Goal: Task Accomplishment & Management: Use online tool/utility

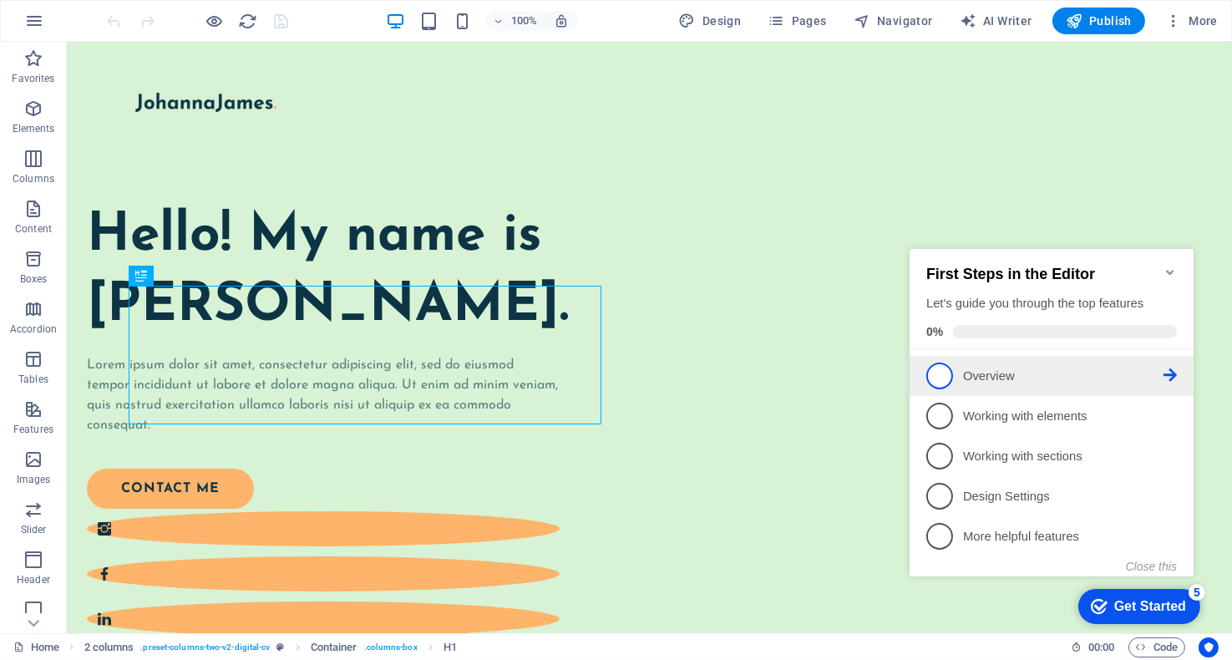
click at [935, 366] on span "1" at bounding box center [938, 375] width 27 height 27
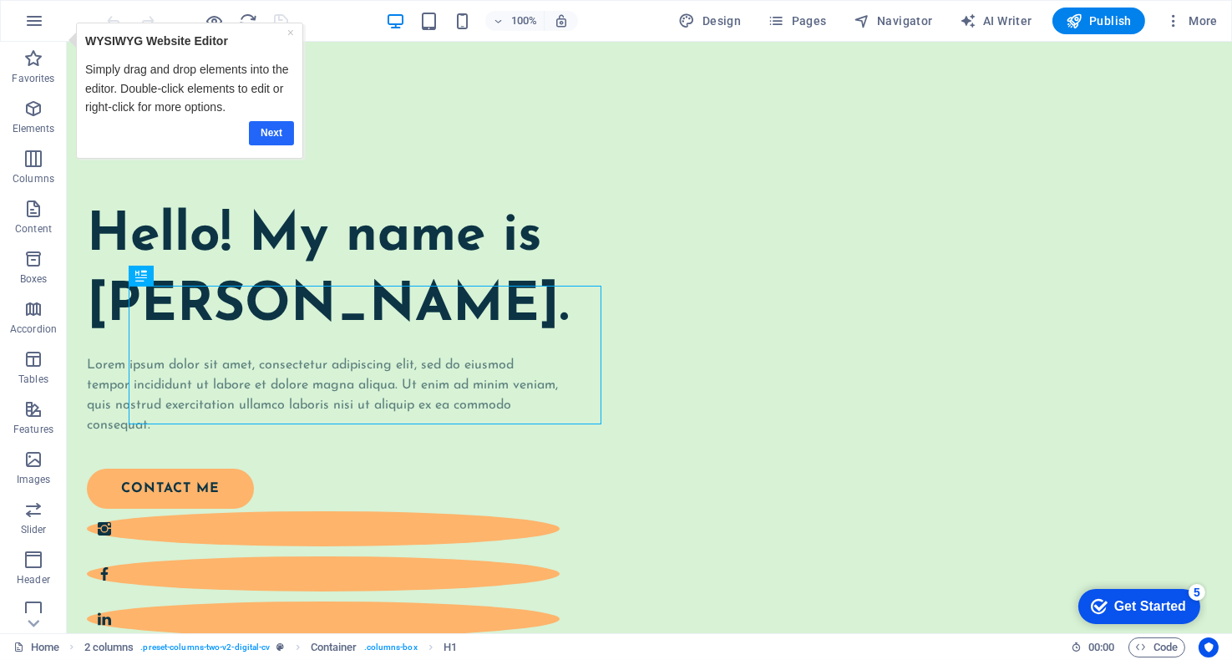
click at [271, 125] on link "Next" at bounding box center [271, 132] width 45 height 24
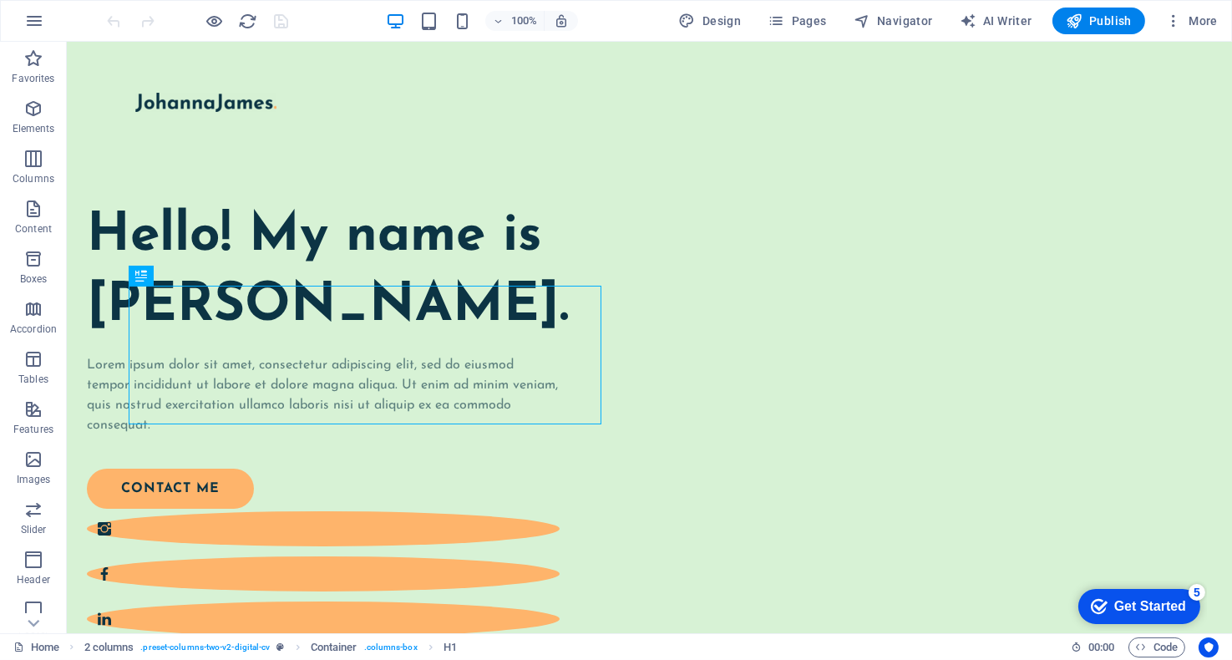
click at [1140, 598] on div "Get Started" at bounding box center [1149, 605] width 72 height 15
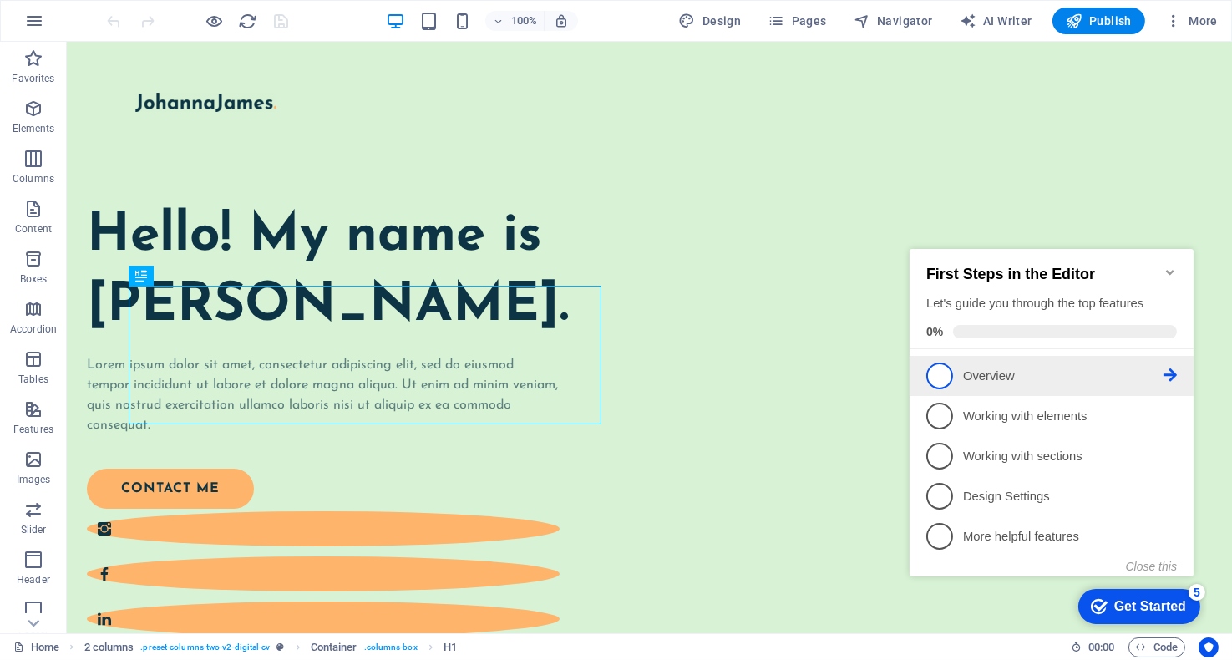
click at [1173, 369] on icon at bounding box center [1169, 373] width 13 height 13
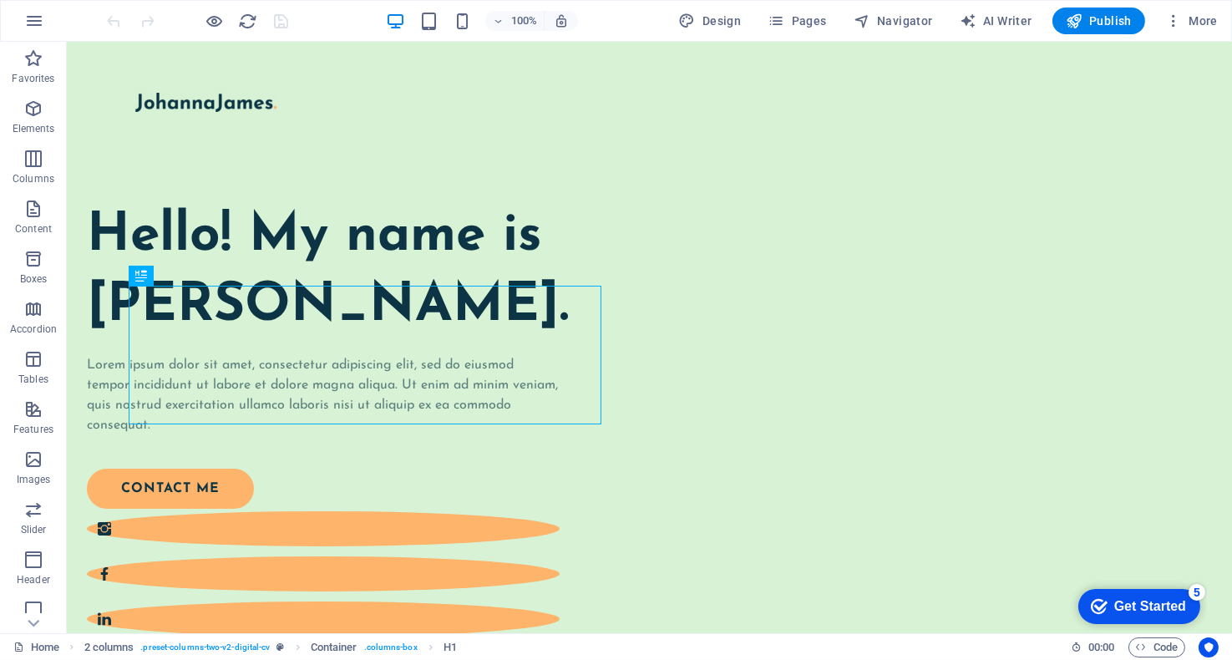
click at [1124, 614] on div "checkmark Get Started 5" at bounding box center [1138, 605] width 122 height 35
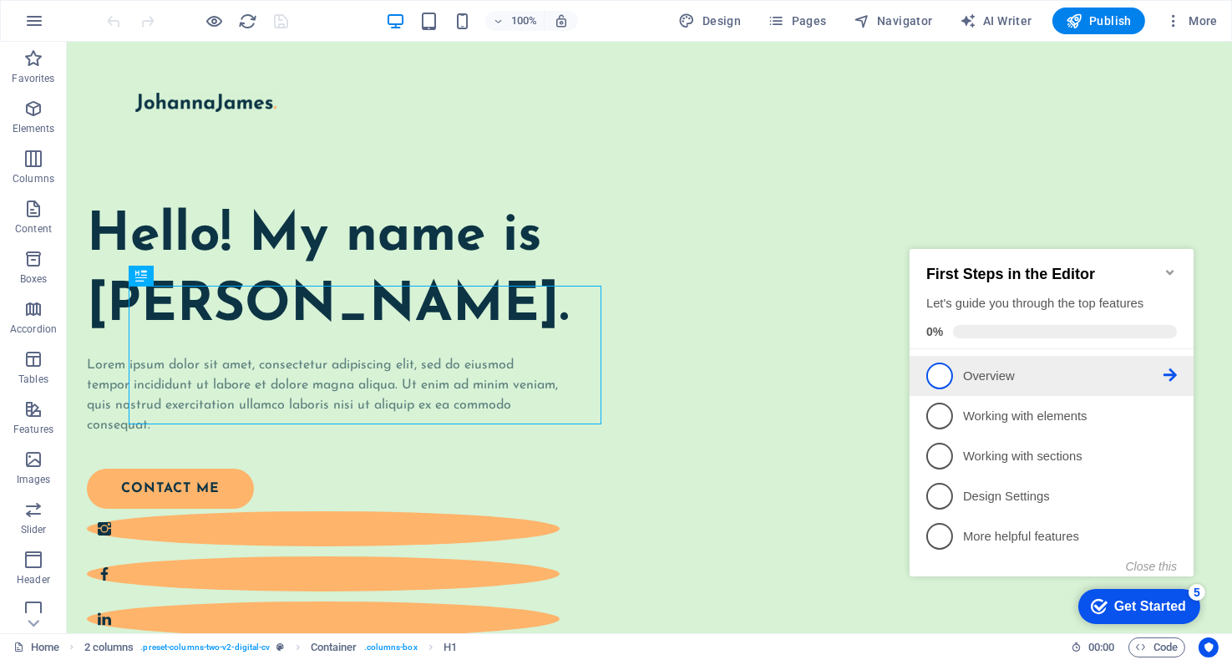
click at [940, 367] on span "1" at bounding box center [938, 375] width 27 height 27
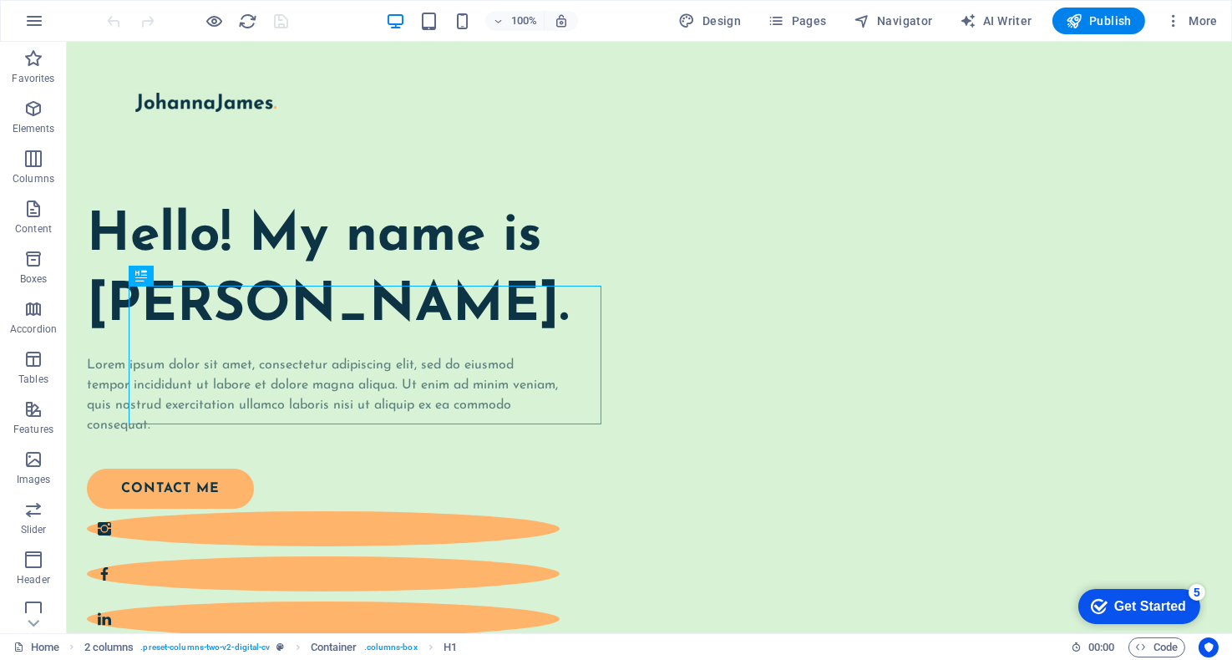
click at [1126, 598] on div "Get Started" at bounding box center [1149, 605] width 72 height 15
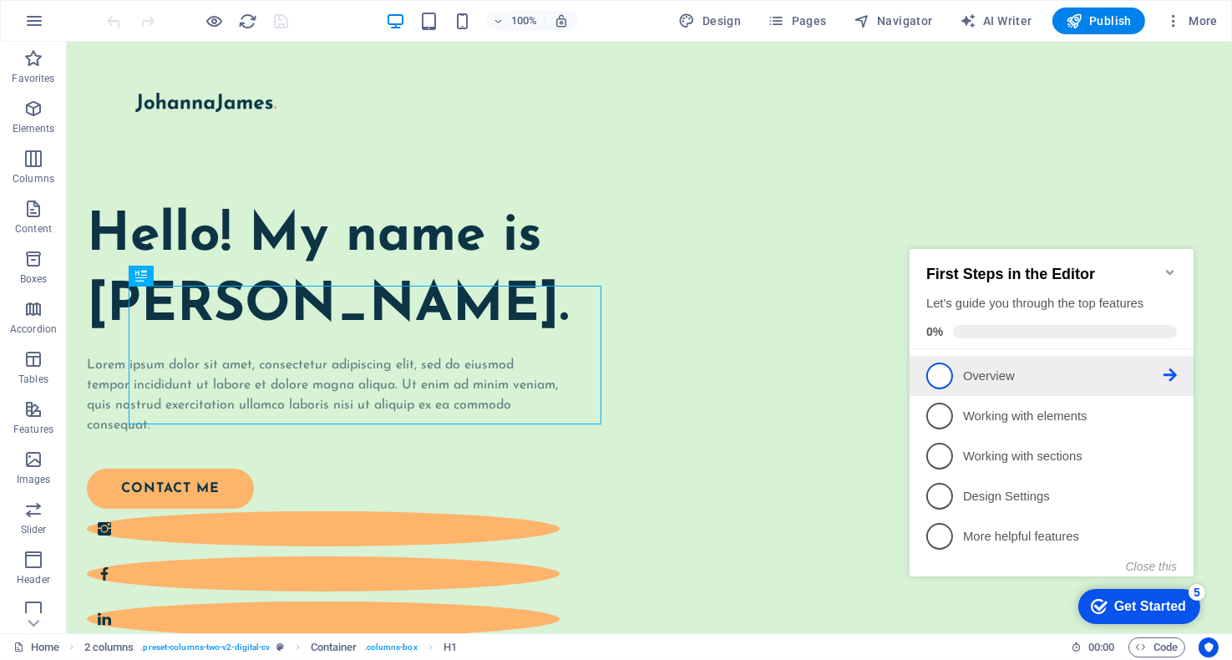
click at [987, 372] on p "Overview - incomplete" at bounding box center [1062, 376] width 200 height 18
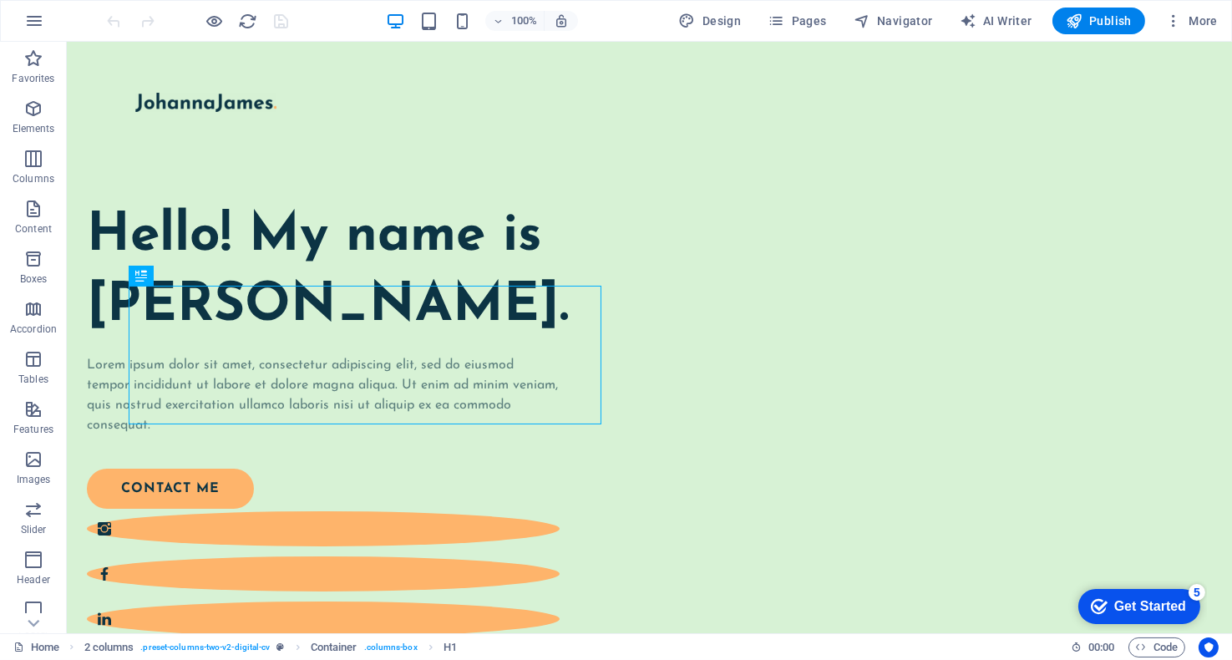
click at [1145, 598] on div "Get Started" at bounding box center [1149, 605] width 72 height 15
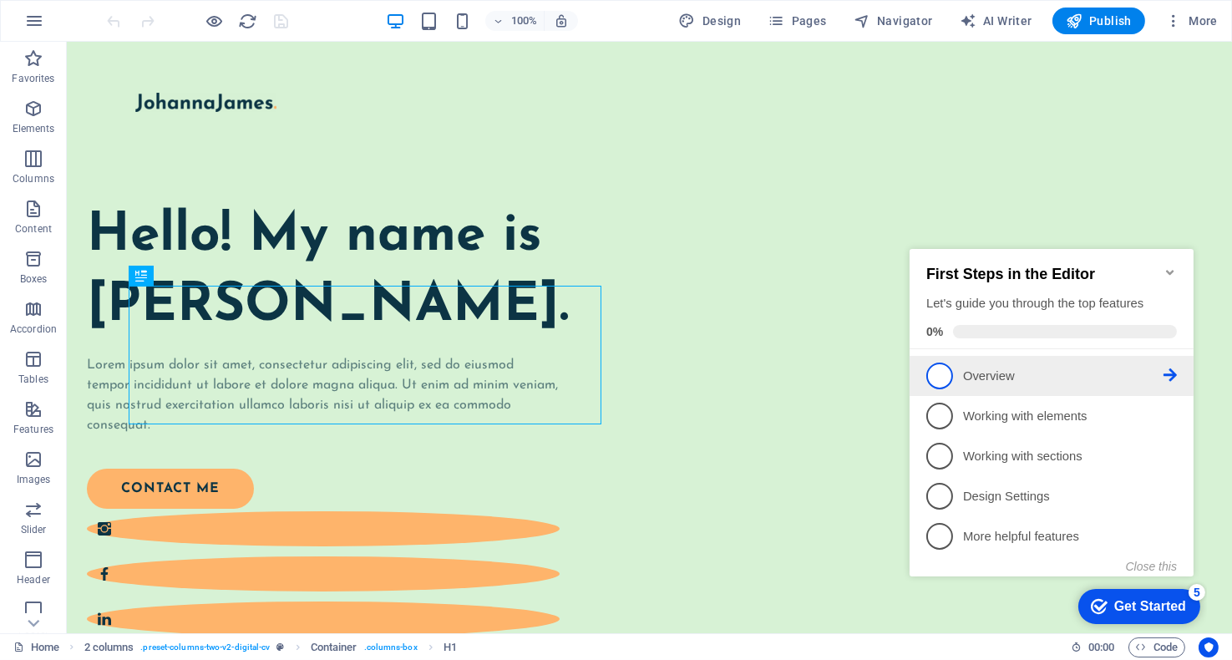
click at [1163, 371] on icon at bounding box center [1169, 373] width 13 height 13
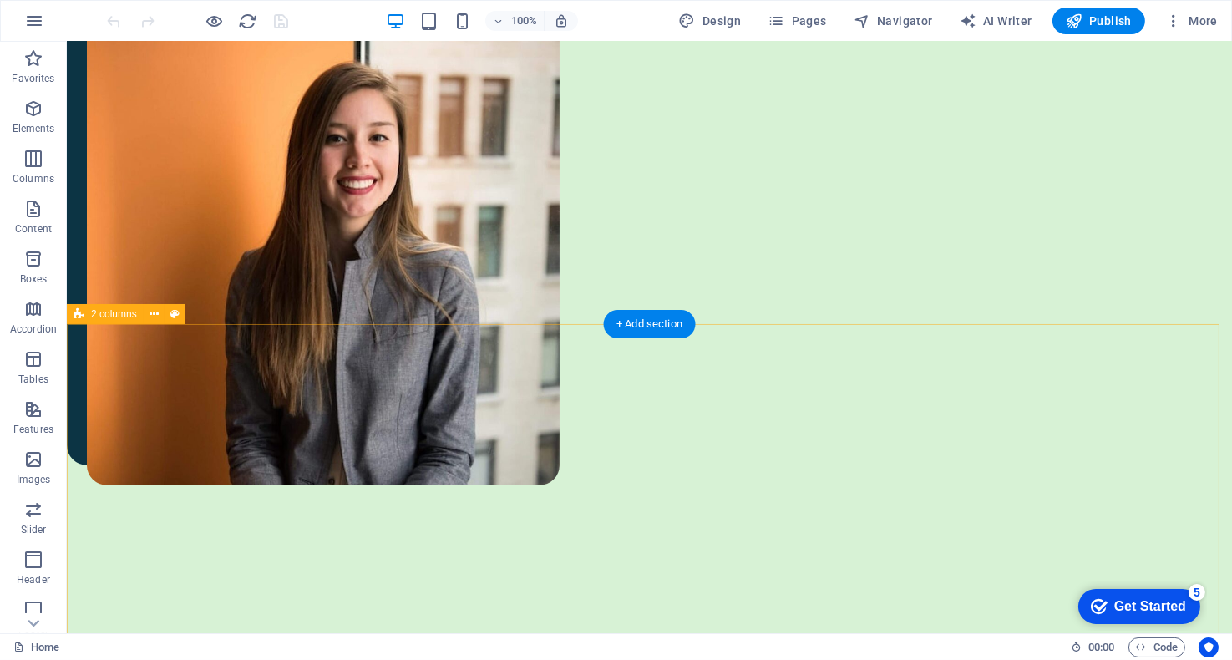
scroll to position [501, 0]
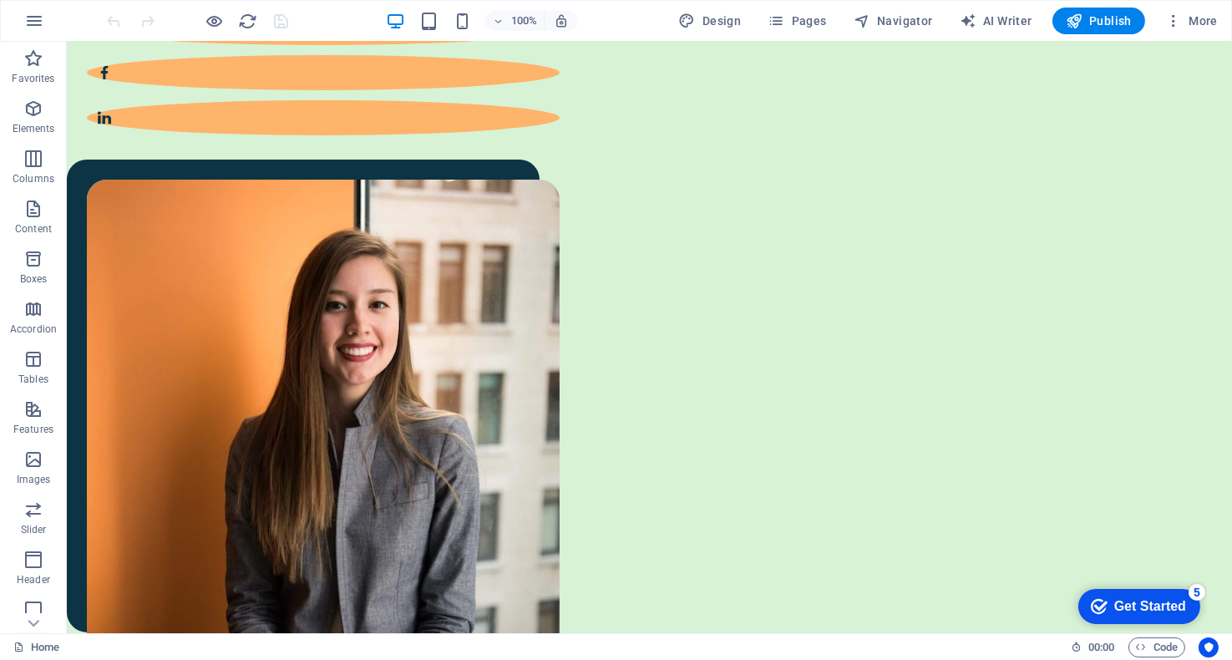
click at [1167, 598] on div "Get Started" at bounding box center [1149, 605] width 72 height 15
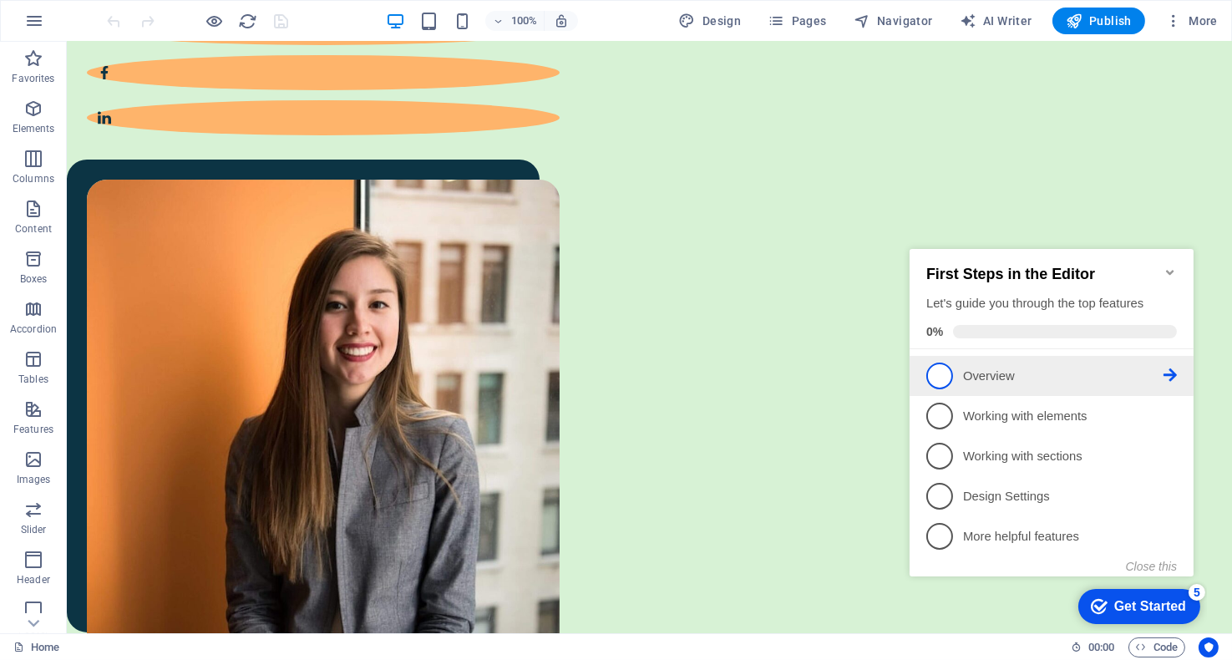
click at [1171, 370] on icon at bounding box center [1169, 373] width 13 height 13
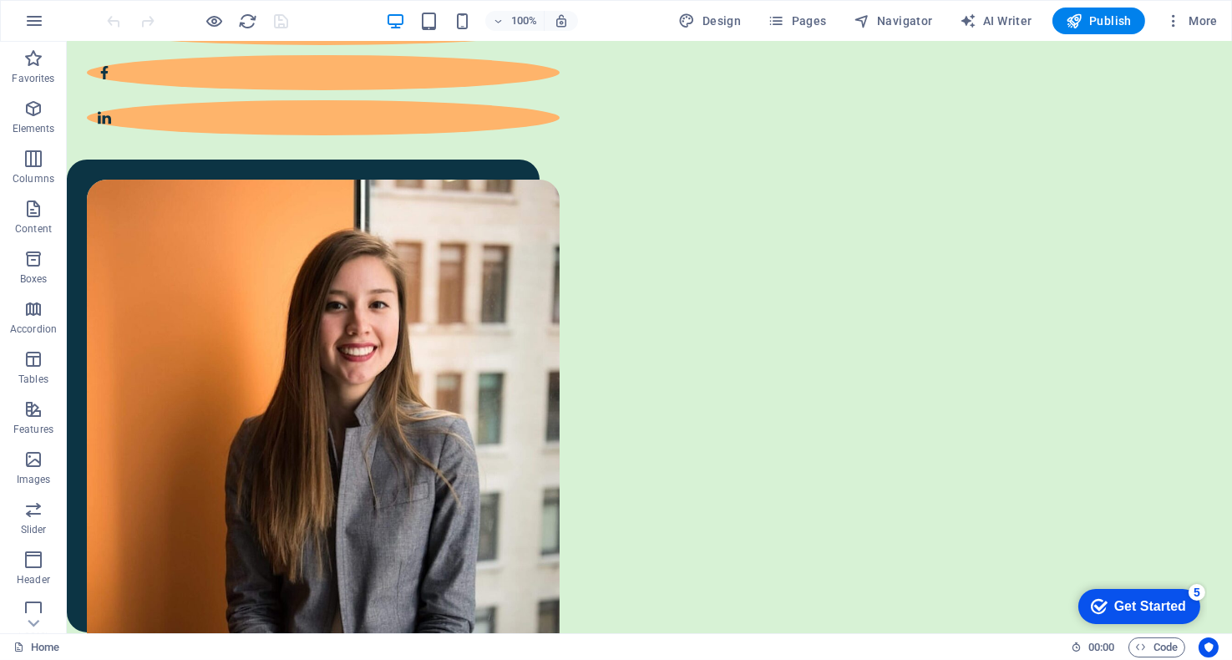
click at [1160, 598] on div "Get Started" at bounding box center [1149, 605] width 72 height 15
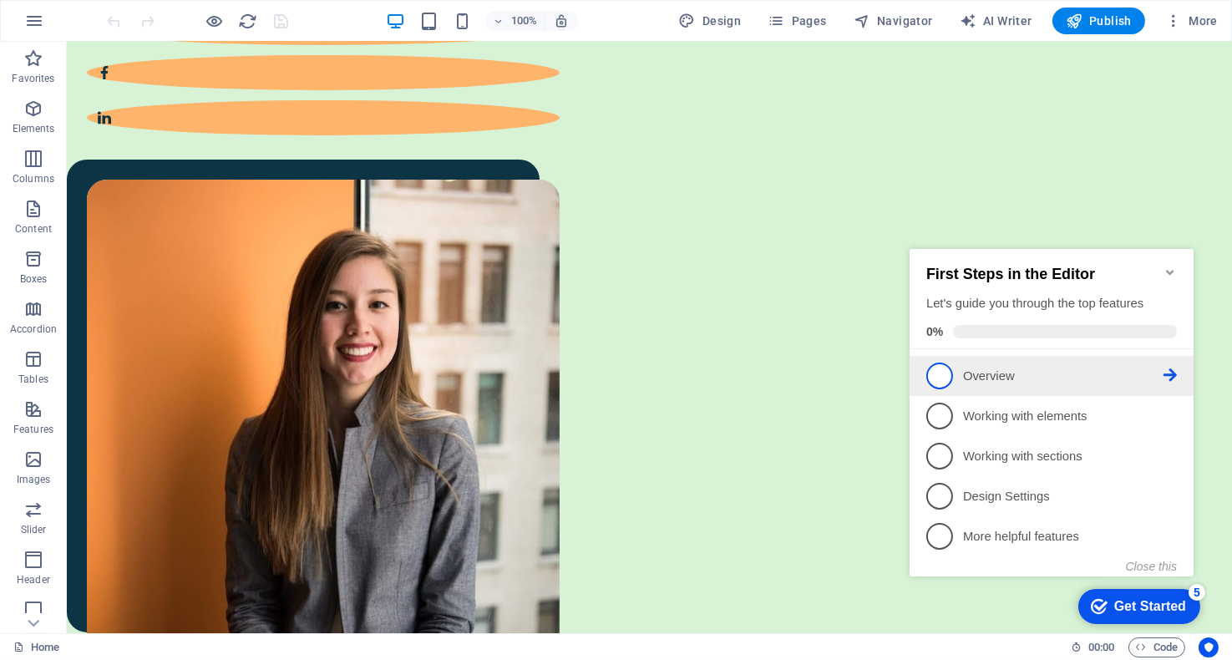
click at [948, 375] on span "1" at bounding box center [938, 375] width 27 height 27
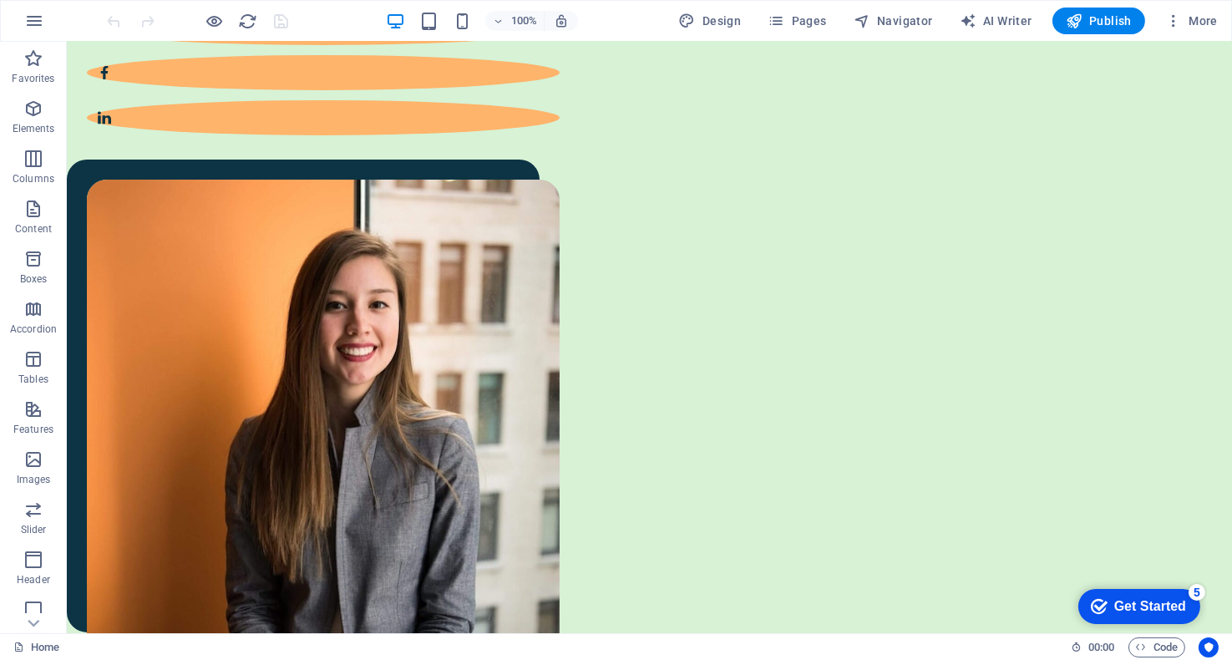
click at [1175, 610] on div "Get Started" at bounding box center [1149, 605] width 72 height 15
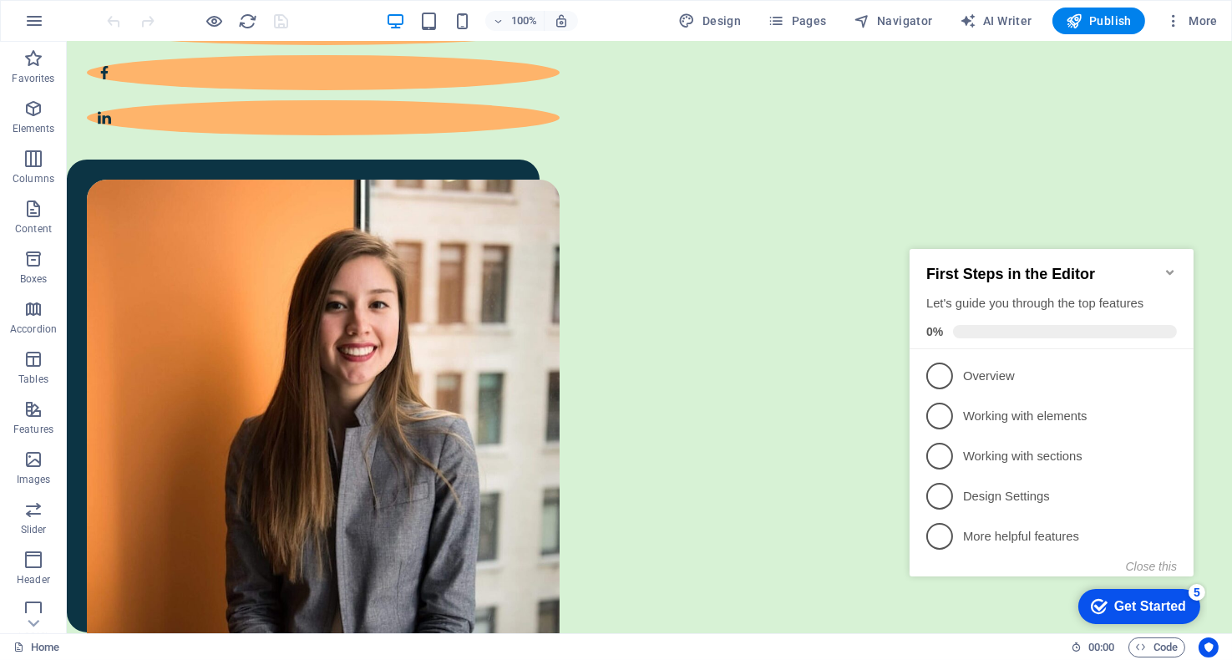
click at [975, 430] on li "2 Working with elements - incomplete" at bounding box center [1051, 415] width 284 height 40
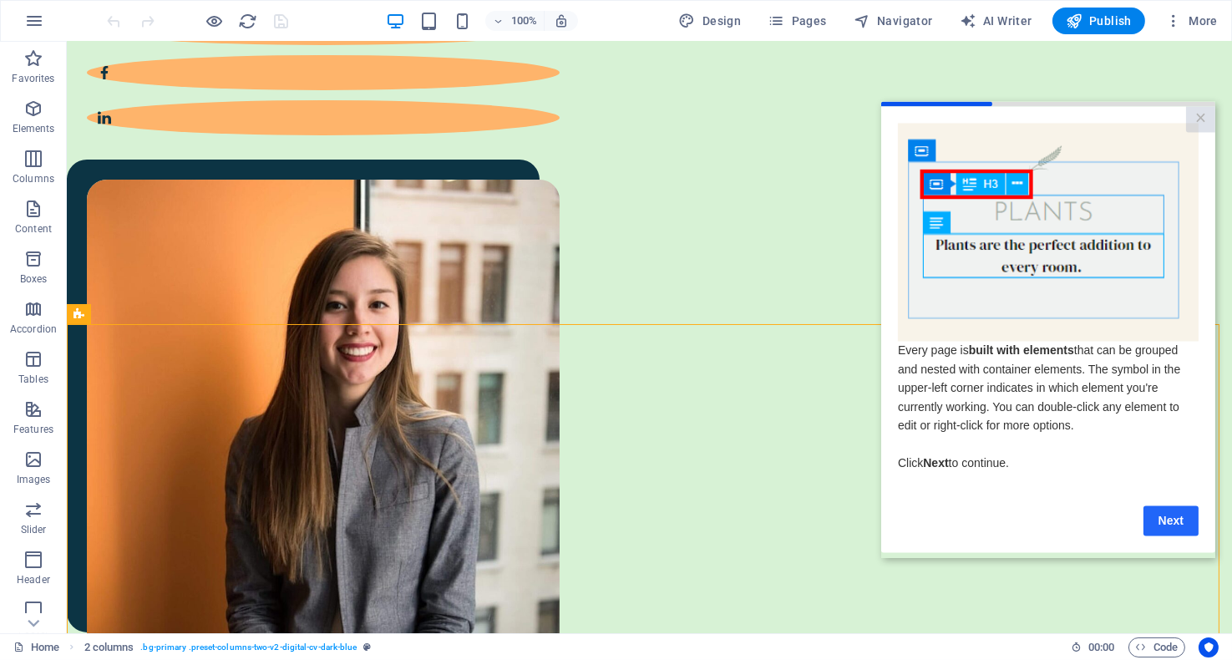
click at [1174, 528] on link "Next" at bounding box center [1169, 520] width 55 height 30
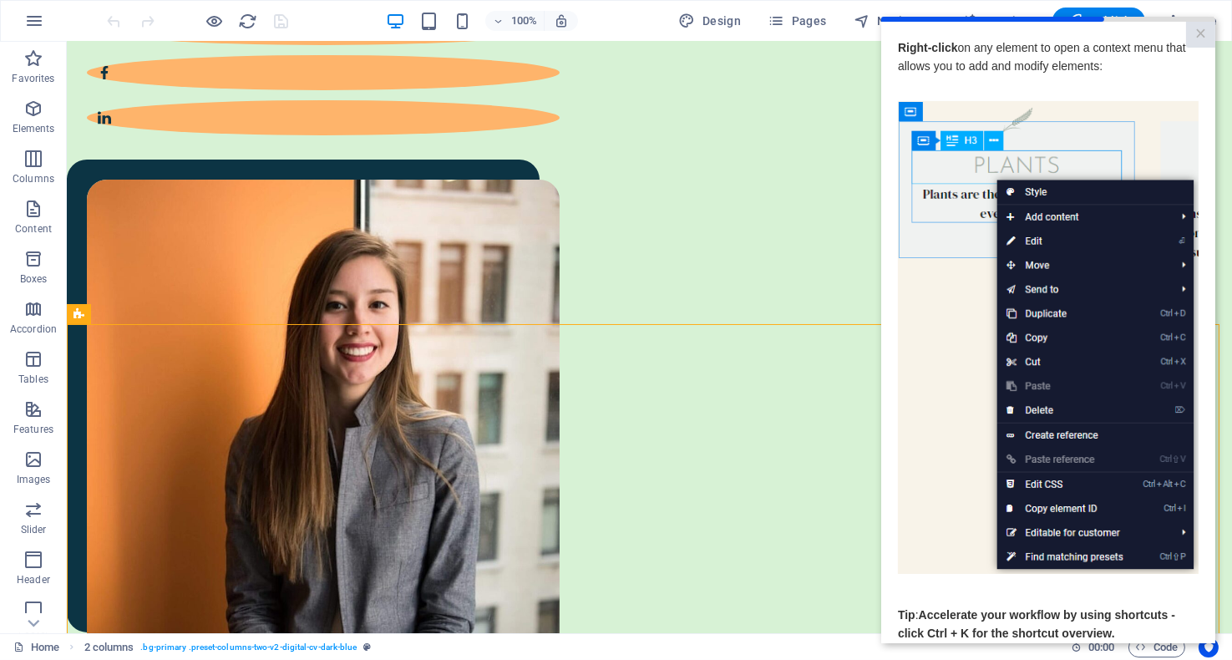
scroll to position [97, 0]
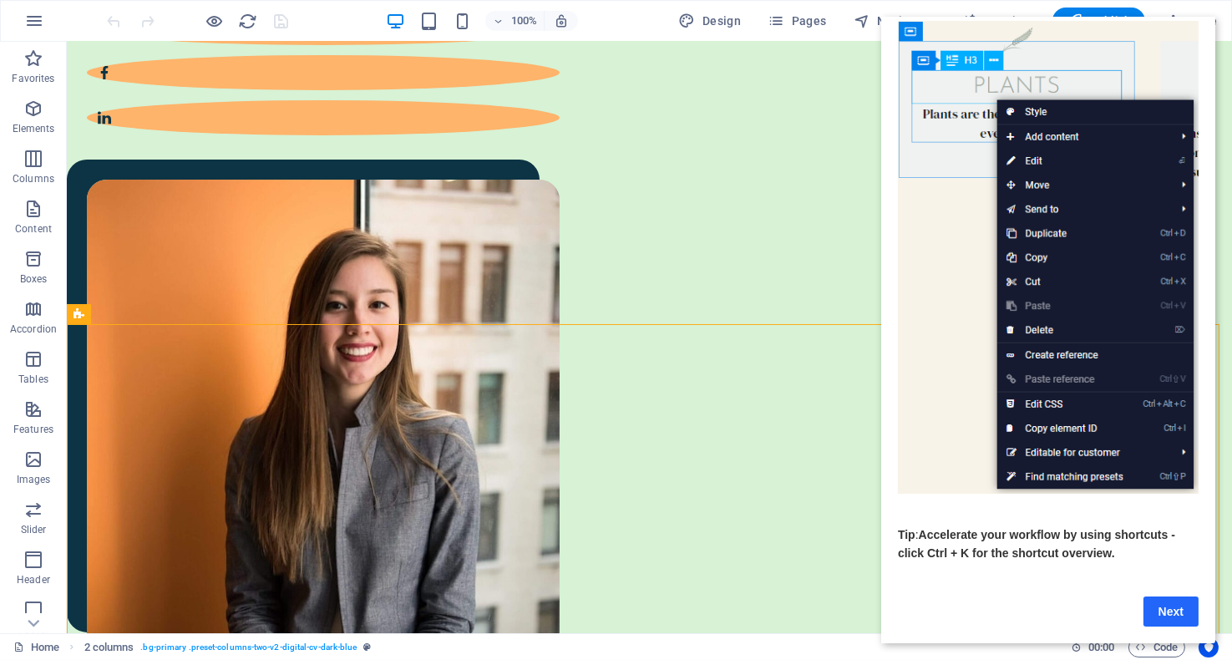
click at [1179, 596] on link "Next" at bounding box center [1169, 611] width 55 height 30
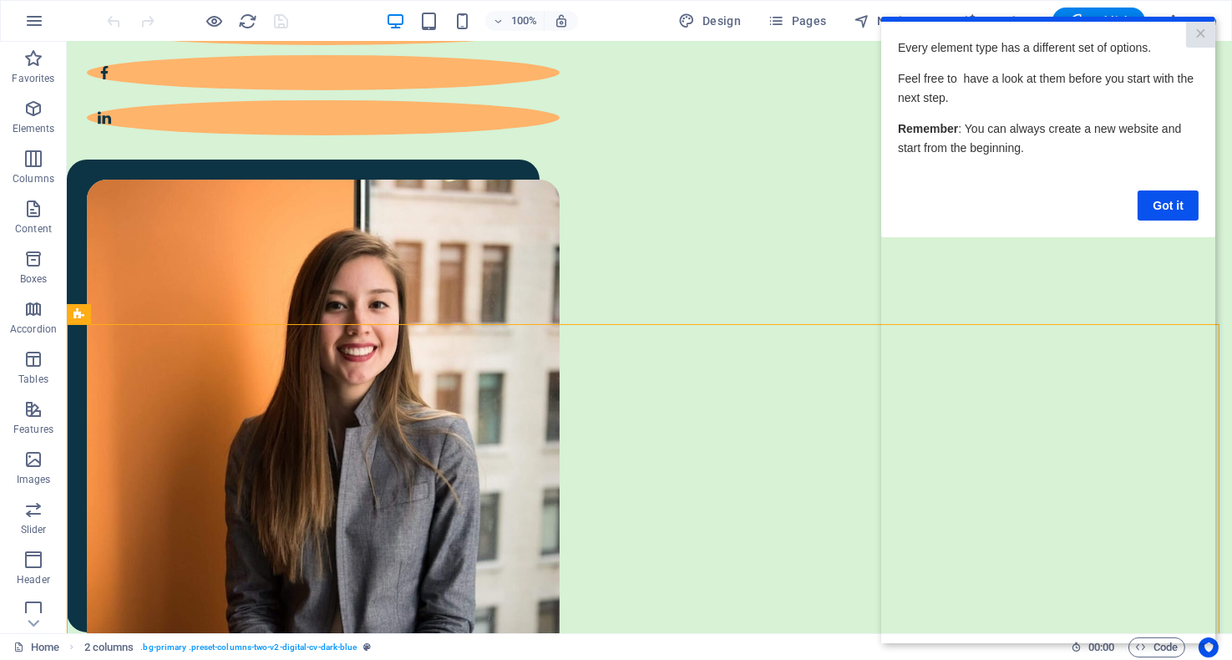
scroll to position [0, 0]
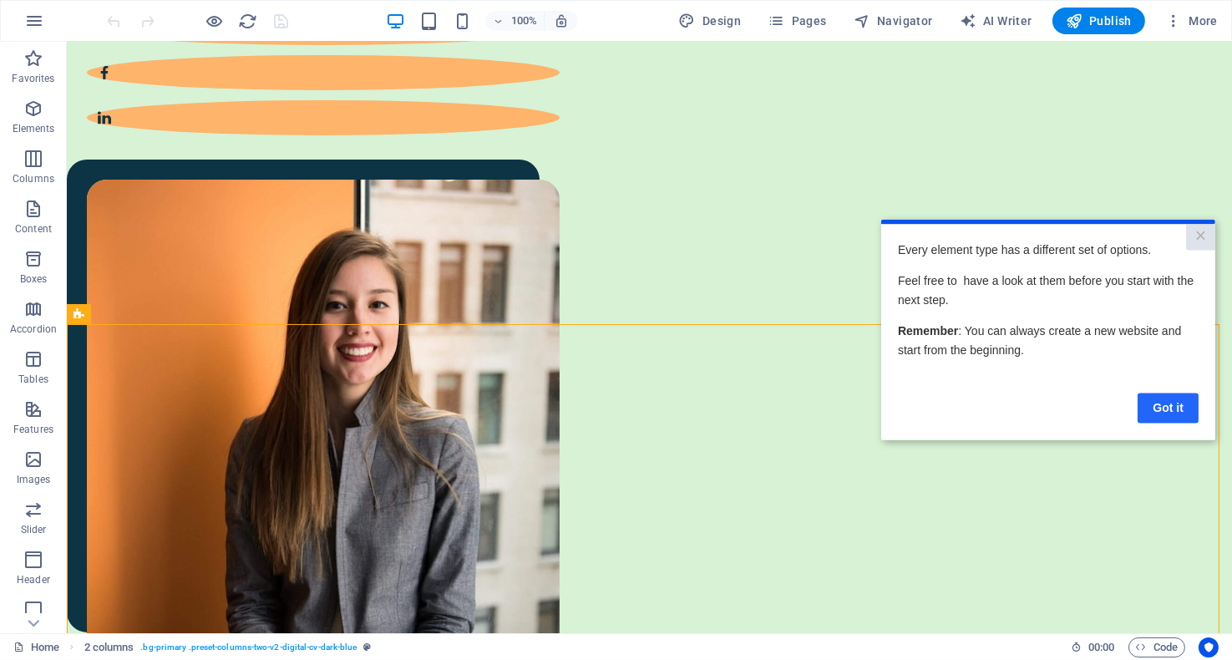
click at [1163, 405] on link "Got it" at bounding box center [1167, 408] width 61 height 30
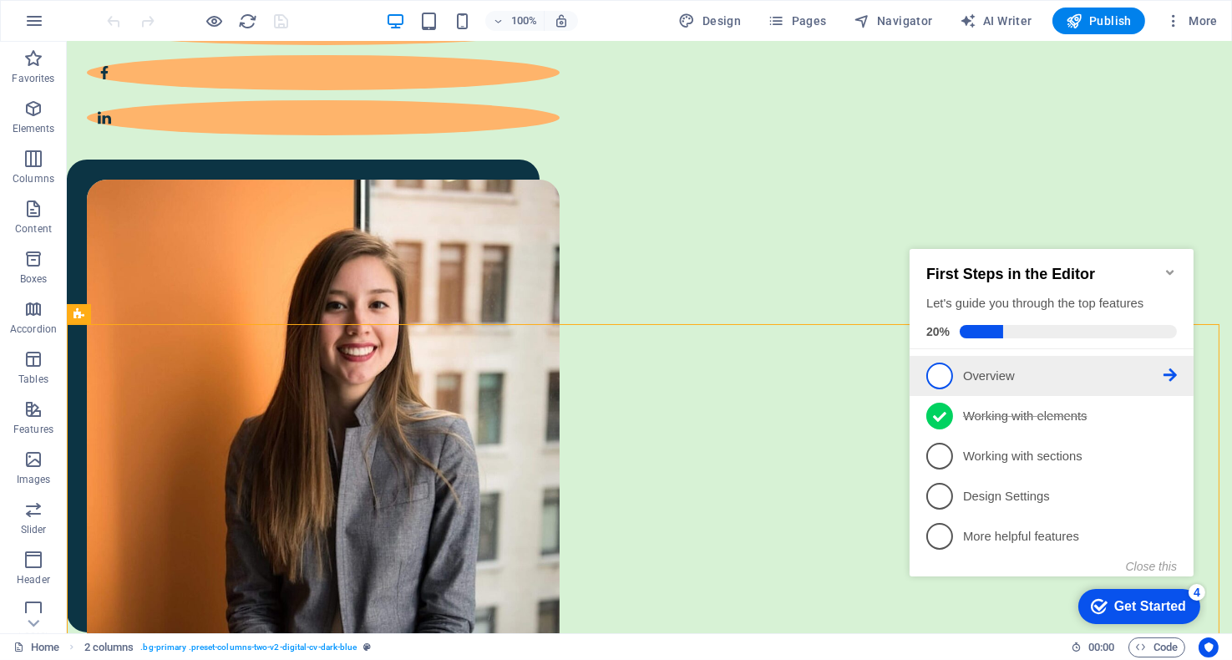
click at [972, 372] on p "Overview - incomplete" at bounding box center [1062, 376] width 200 height 18
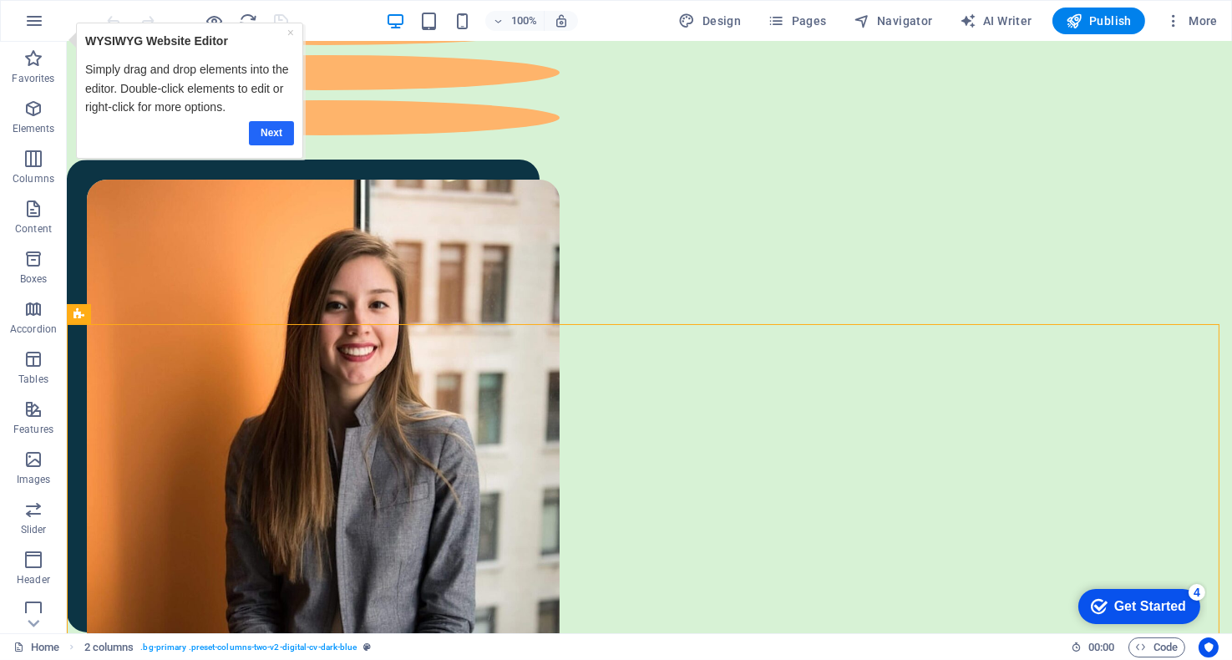
click at [278, 136] on link "Next" at bounding box center [271, 132] width 45 height 24
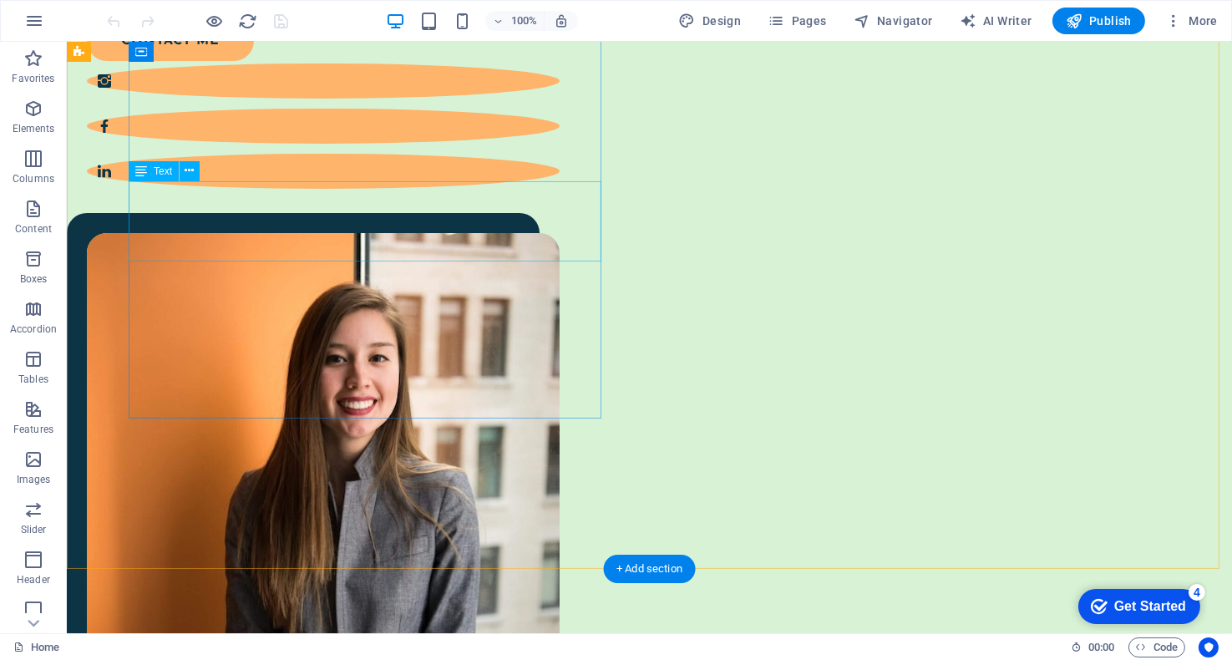
scroll to position [501, 0]
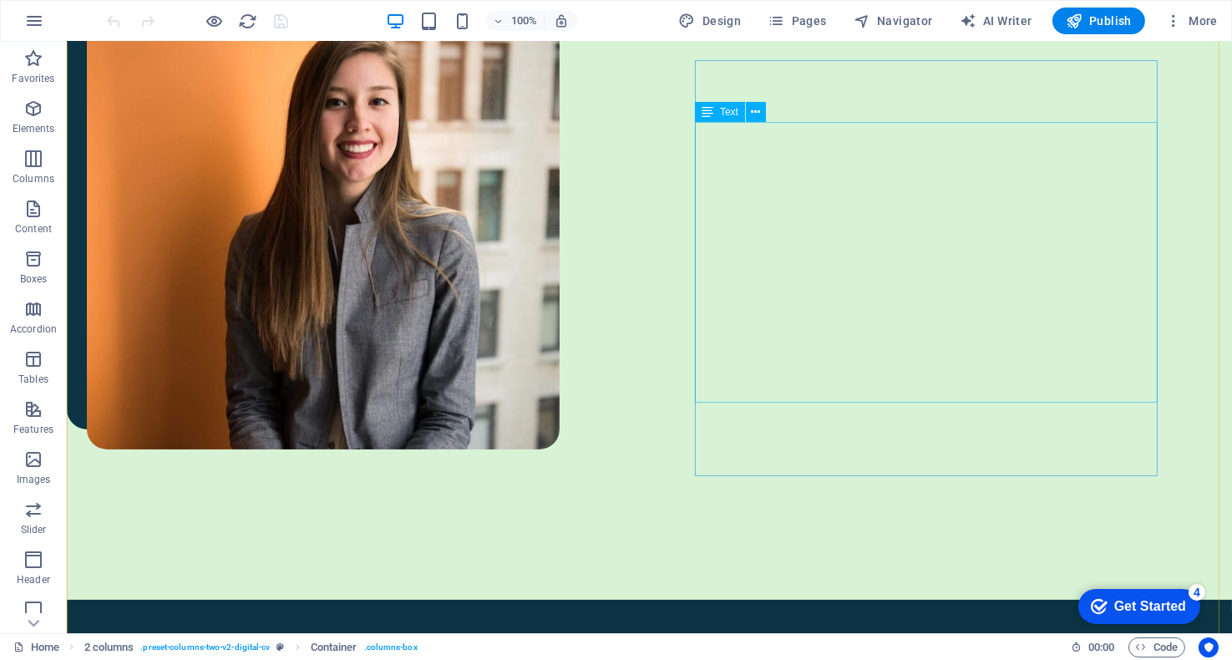
scroll to position [919, 0]
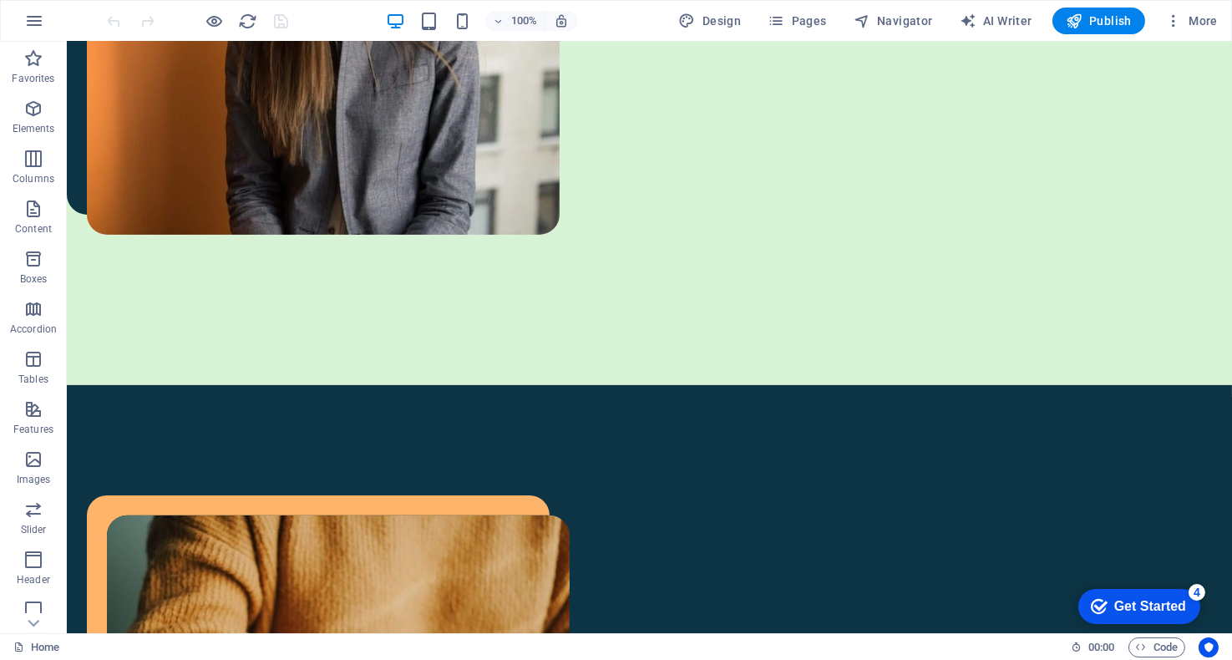
click at [1153, 611] on div "Get Started" at bounding box center [1149, 605] width 72 height 15
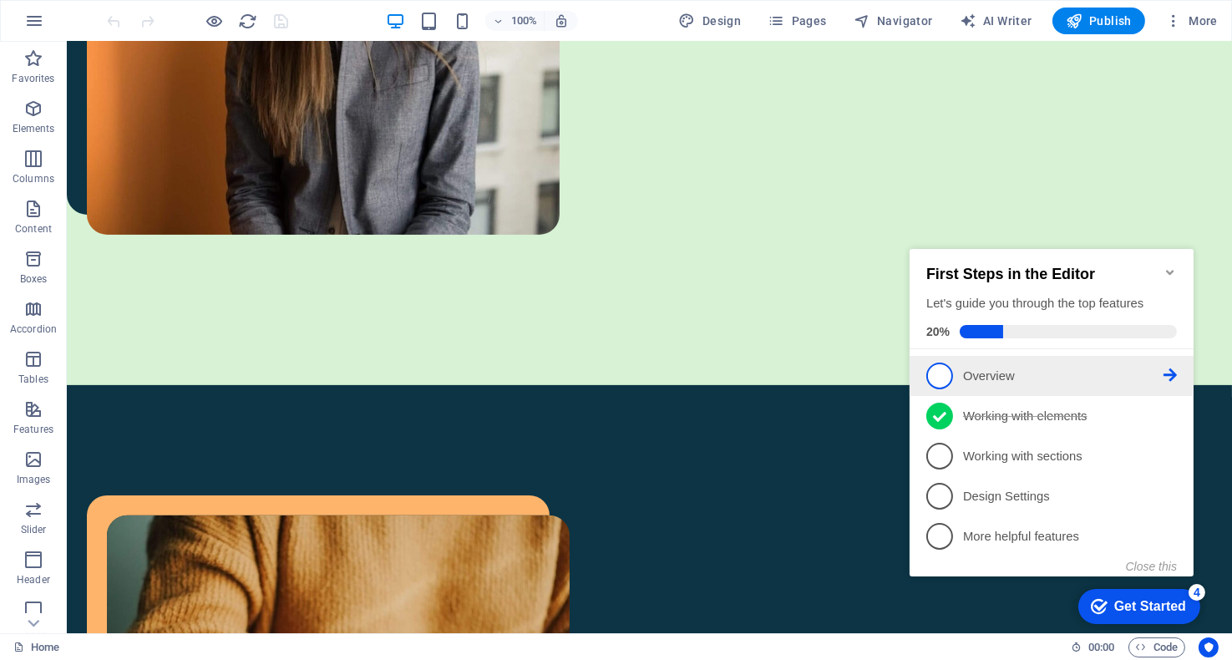
click at [938, 370] on span "1" at bounding box center [938, 375] width 27 height 27
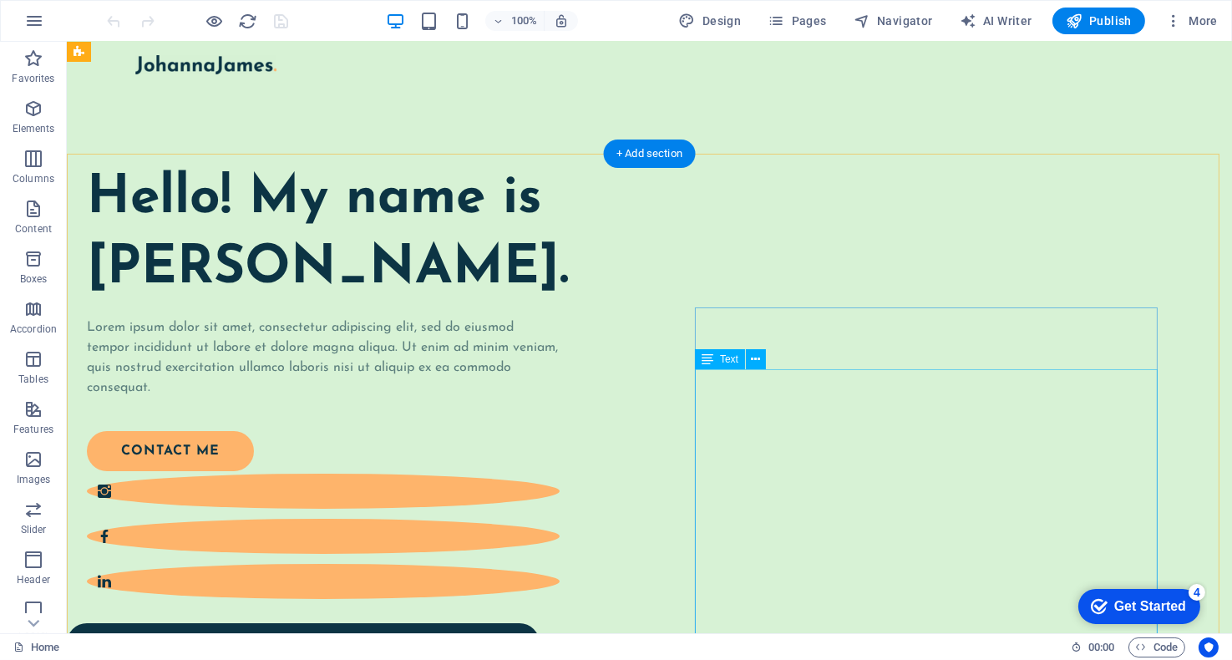
scroll to position [0, 0]
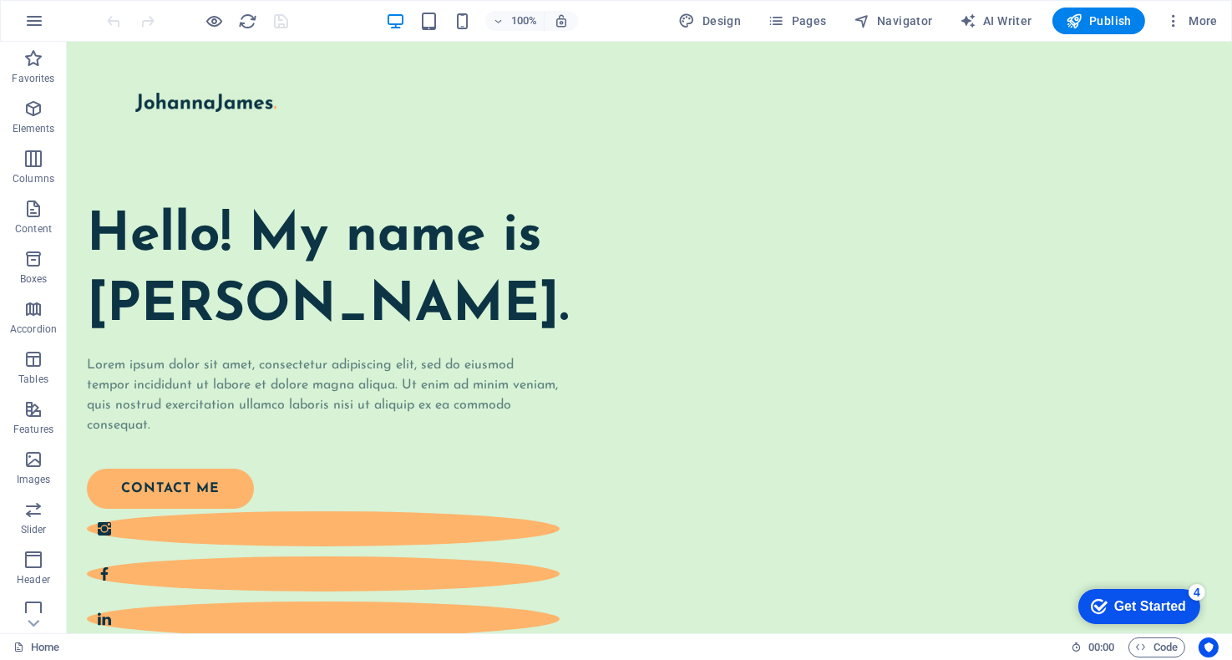
click at [1121, 606] on div "Get Started" at bounding box center [1149, 605] width 72 height 15
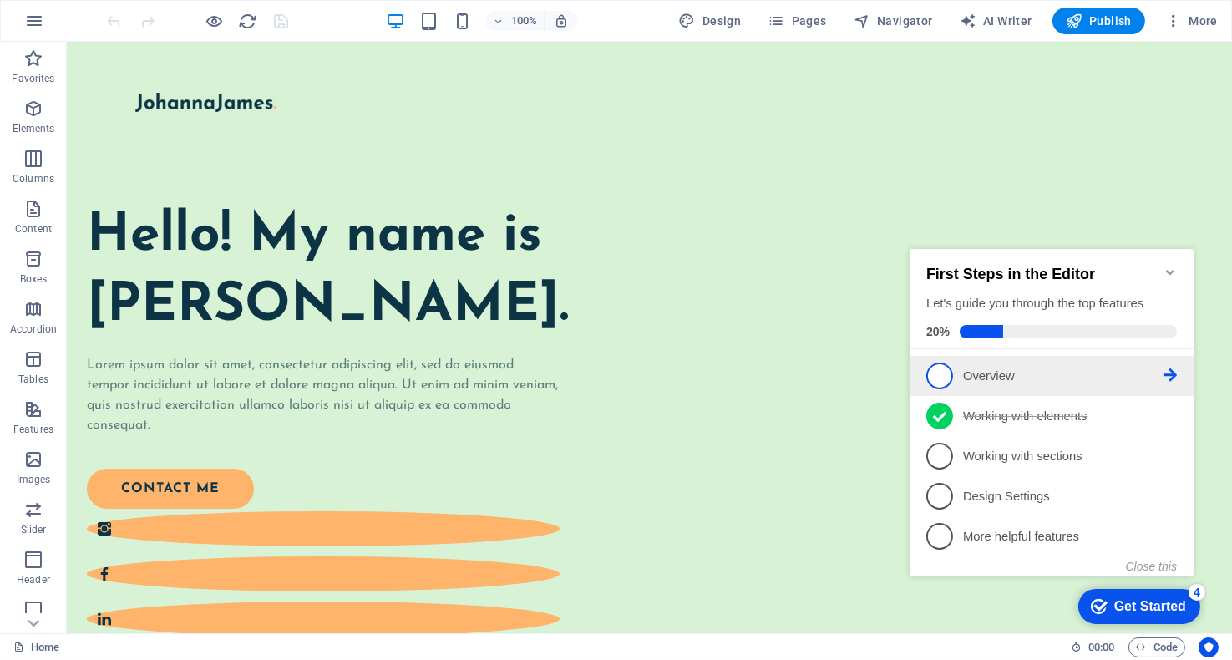
click at [972, 367] on p "Overview - incomplete" at bounding box center [1062, 376] width 200 height 18
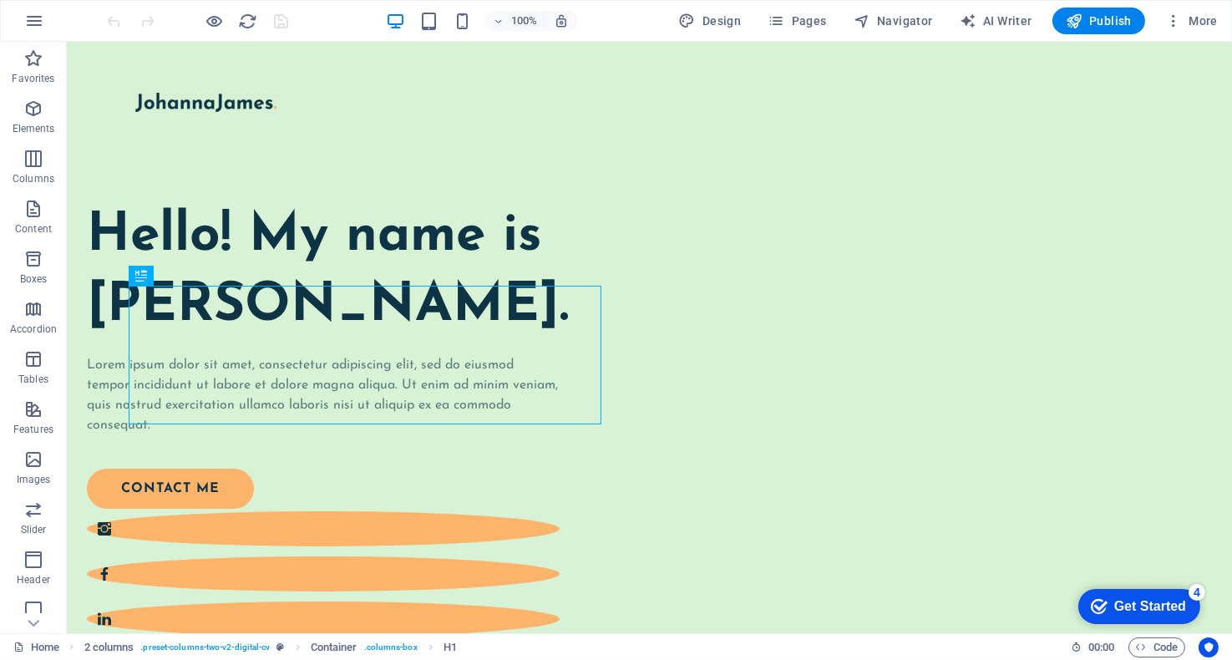
click at [1090, 597] on icon "checkmark" at bounding box center [1098, 605] width 17 height 17
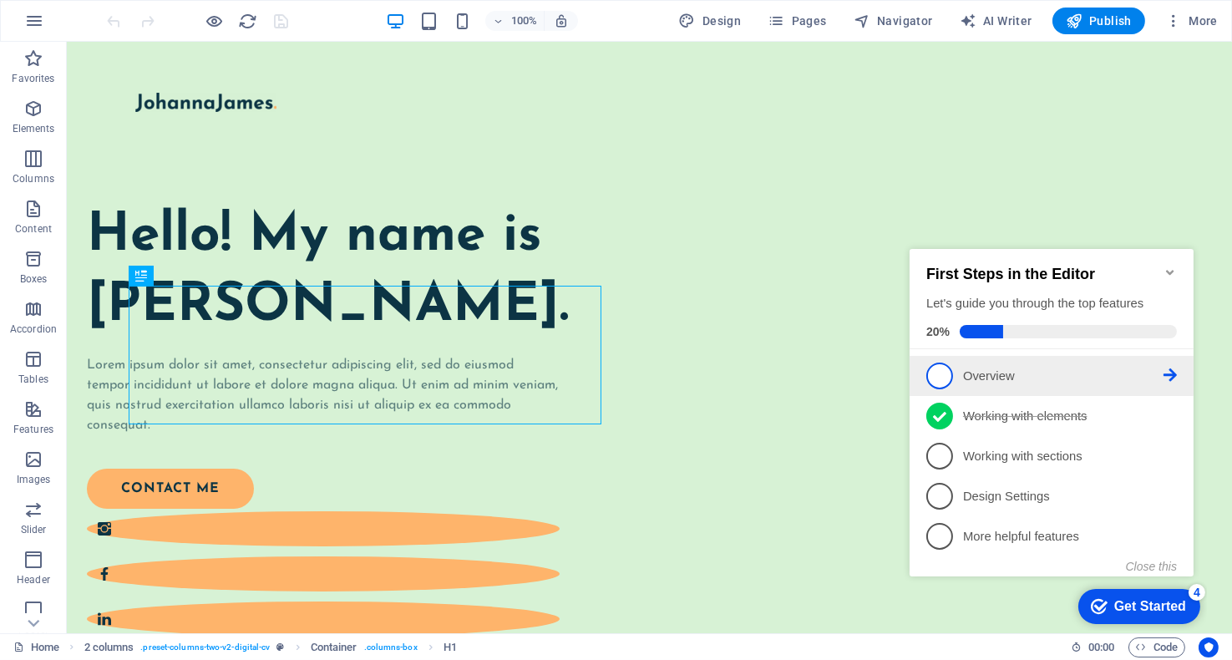
click at [1170, 372] on icon at bounding box center [1169, 373] width 13 height 13
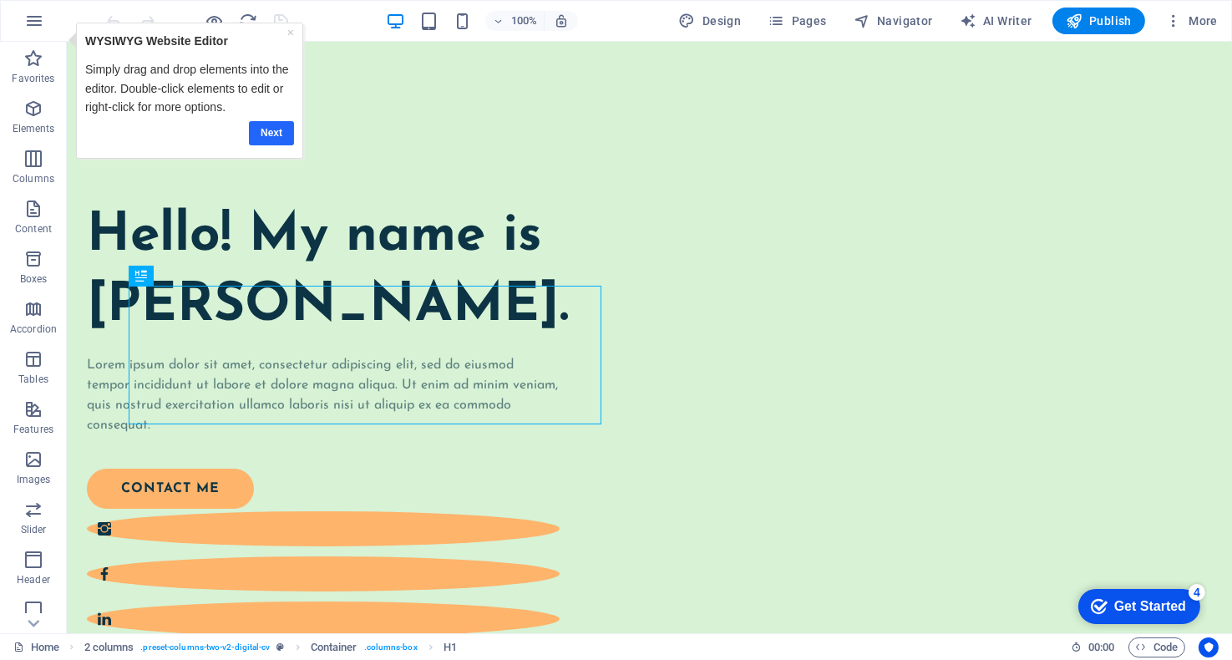
click at [265, 129] on link "Next" at bounding box center [271, 132] width 45 height 24
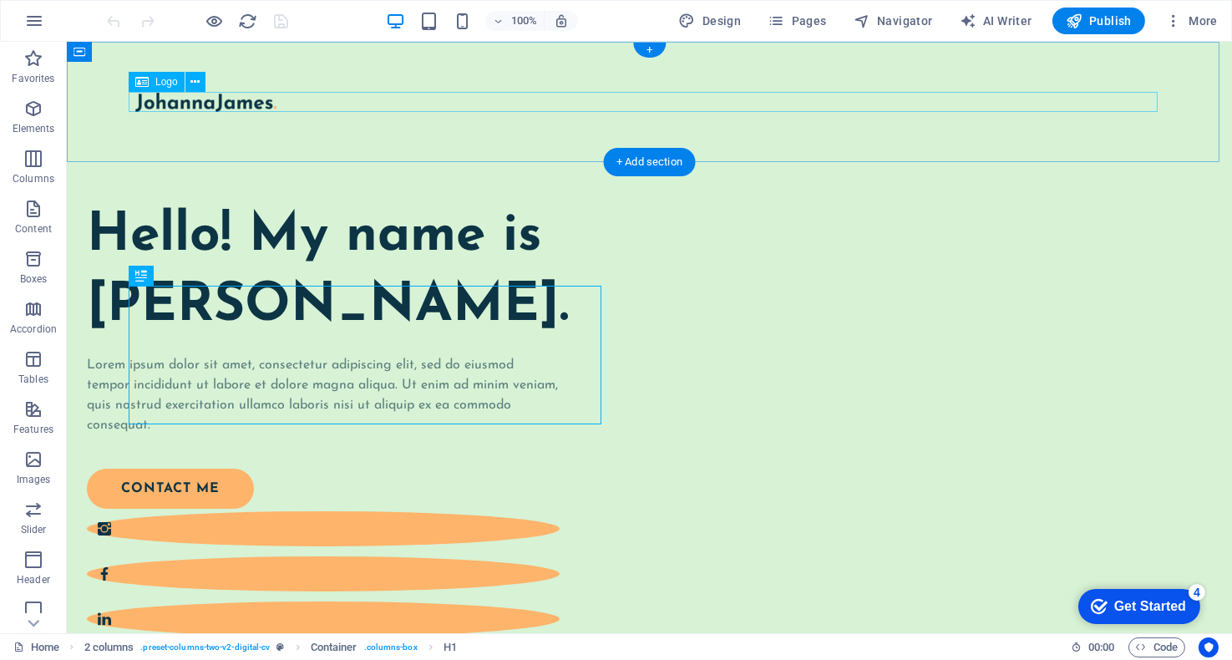
click at [331, 100] on div at bounding box center [649, 102] width 1029 height 20
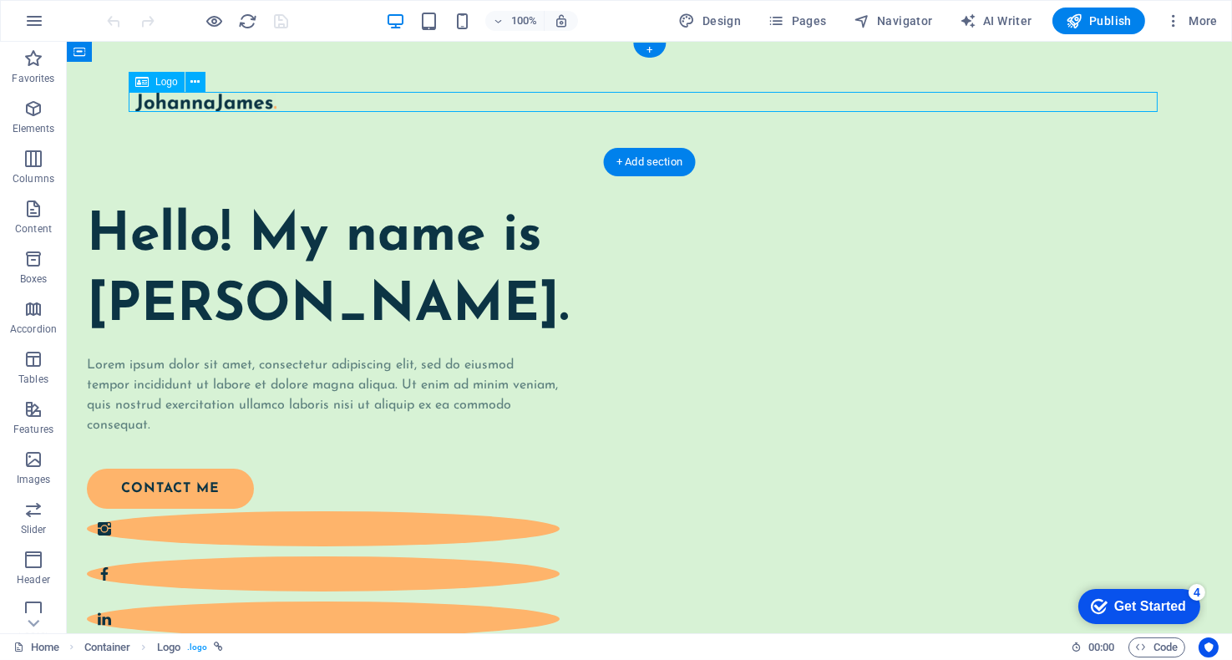
click at [331, 100] on div at bounding box center [649, 102] width 1029 height 20
select select "px"
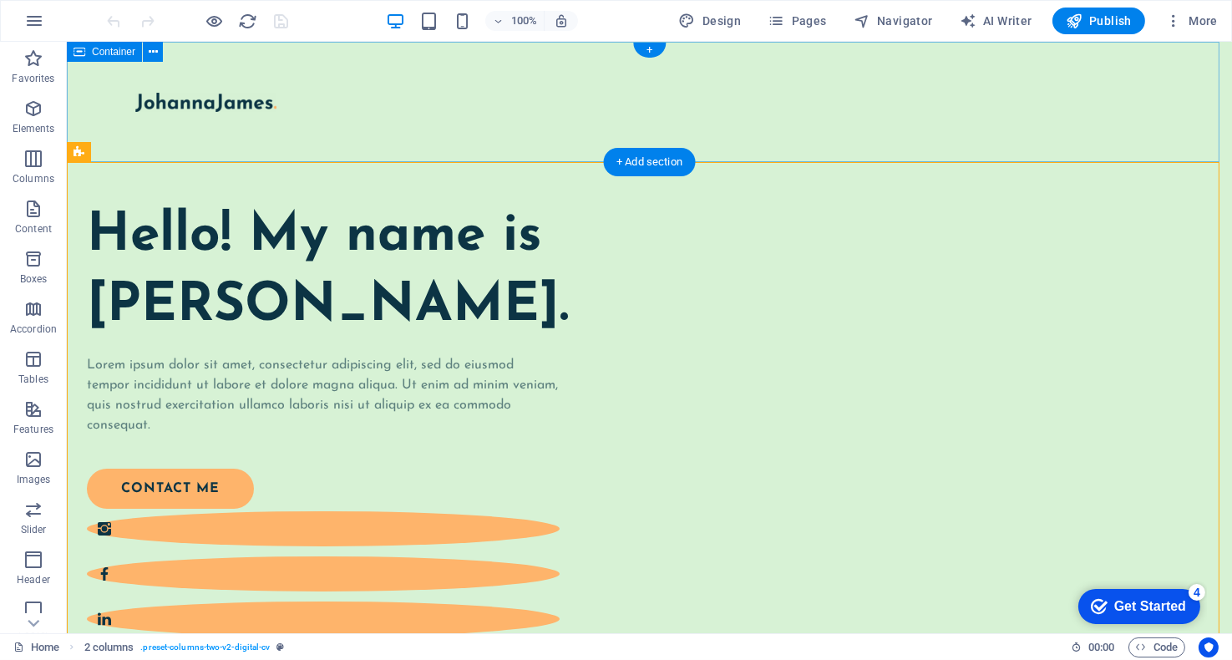
click at [316, 82] on div at bounding box center [649, 102] width 1165 height 120
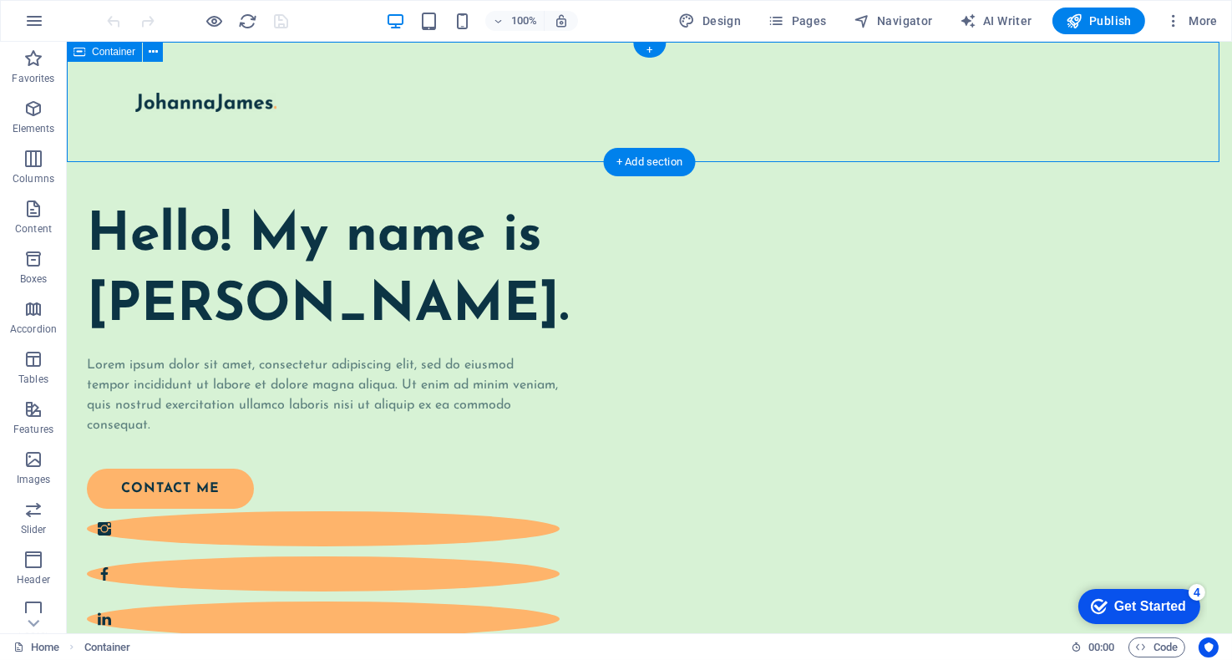
click at [737, 138] on div at bounding box center [649, 102] width 1165 height 120
click at [472, 94] on div at bounding box center [649, 102] width 1029 height 20
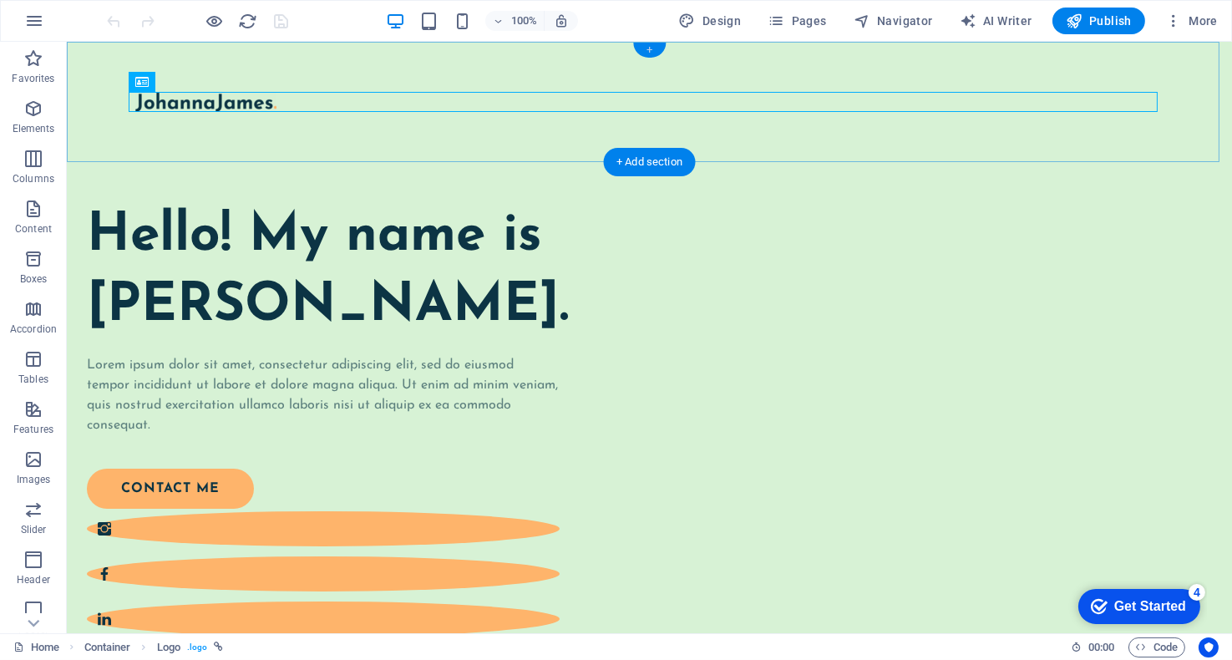
click at [643, 47] on div "+" at bounding box center [649, 50] width 33 height 15
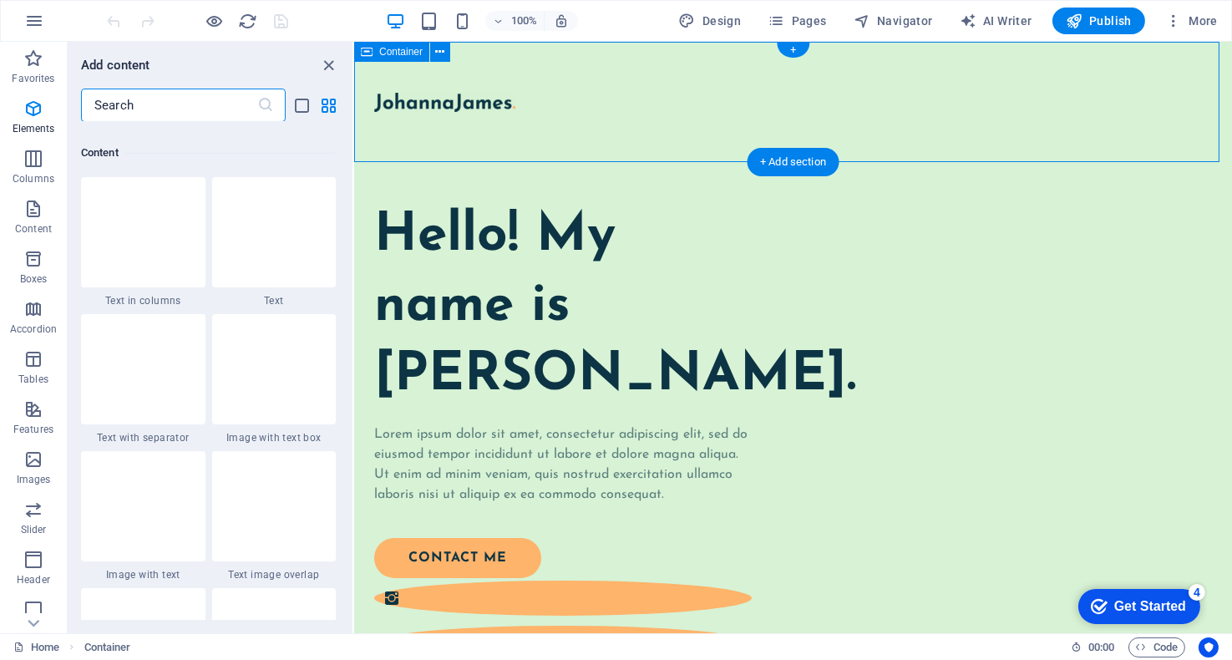
scroll to position [2922, 0]
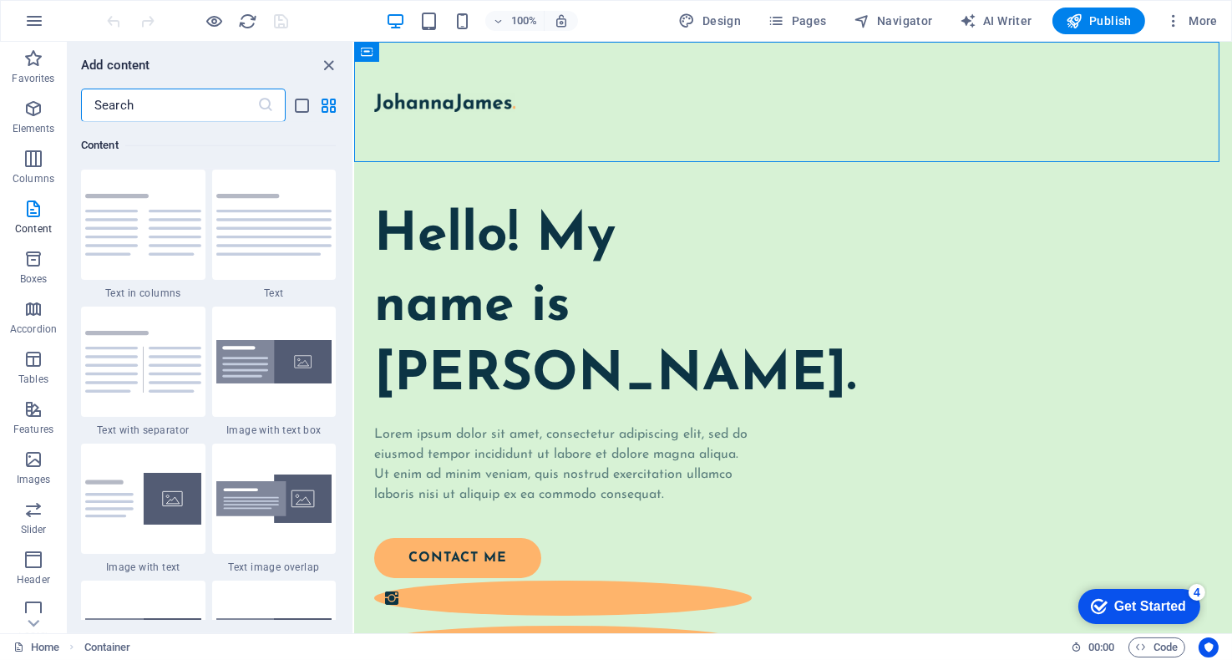
click at [342, 64] on div "Add content" at bounding box center [210, 65] width 285 height 20
drag, startPoint x: 329, startPoint y: 65, endPoint x: 261, endPoint y: 25, distance: 78.6
click at [329, 65] on icon "close panel" at bounding box center [329, 65] width 19 height 19
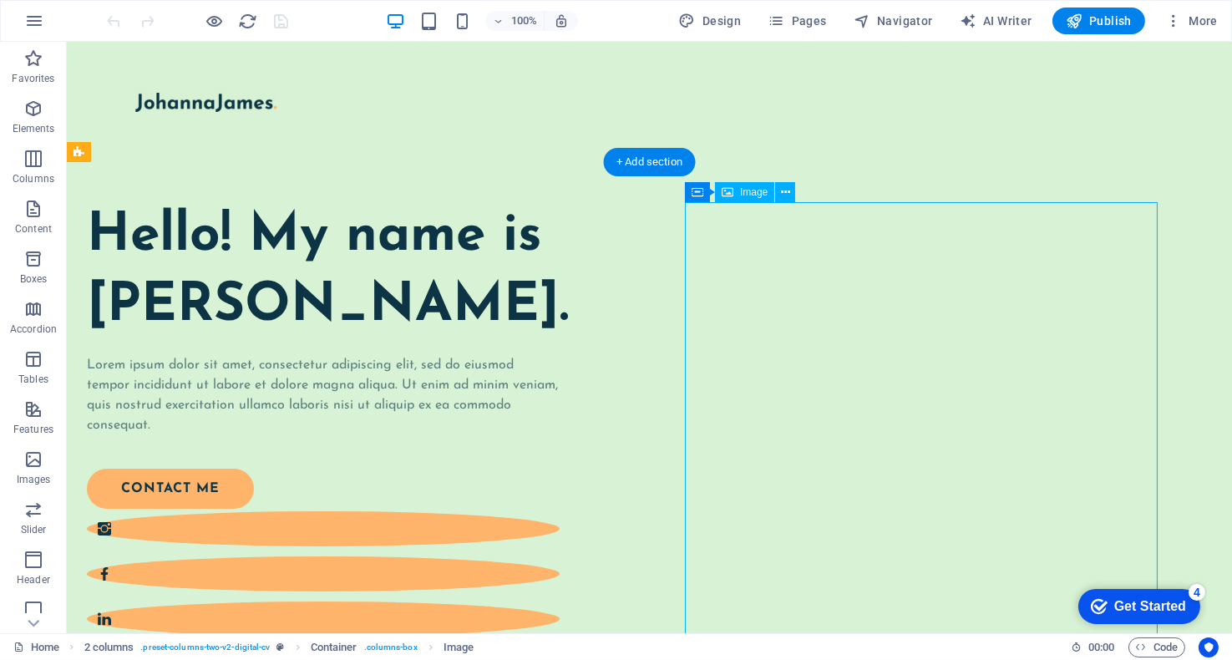
select select "%"
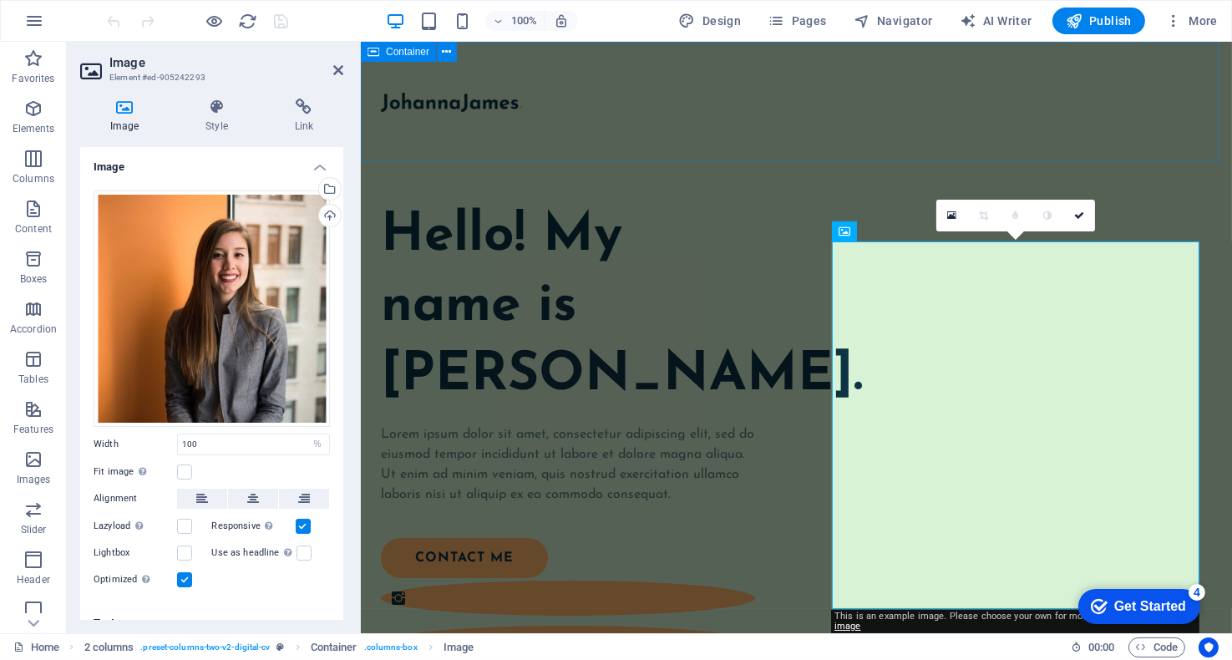
click at [553, 79] on div at bounding box center [795, 102] width 871 height 120
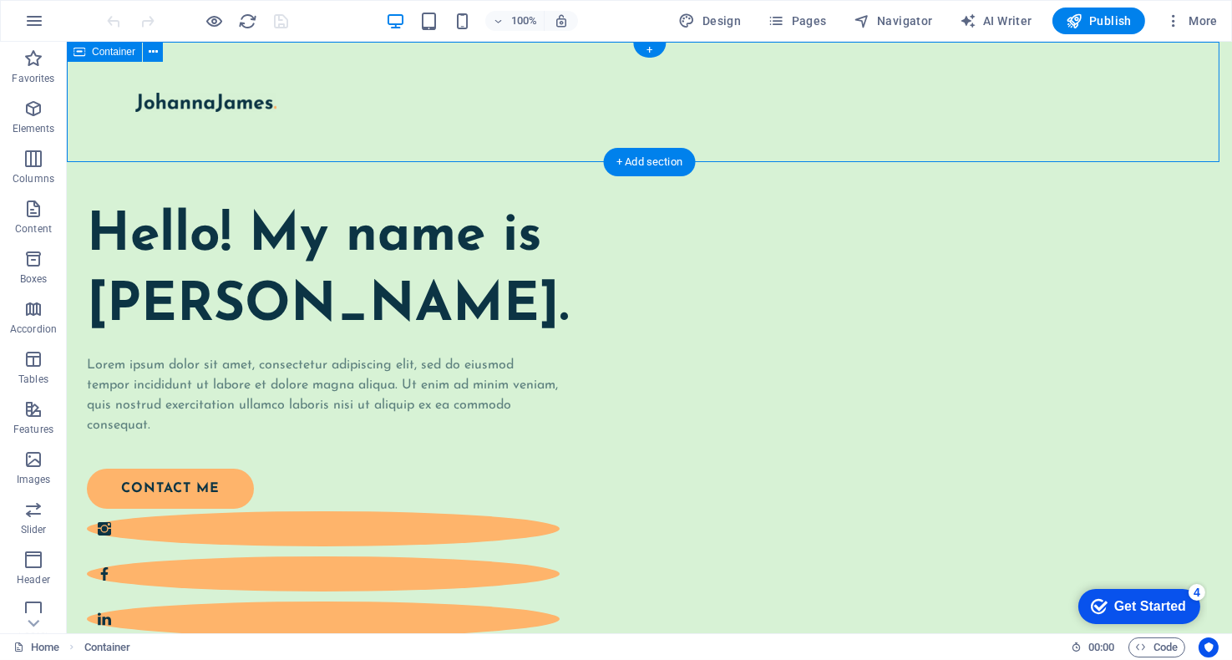
click at [1132, 130] on div at bounding box center [649, 102] width 1165 height 120
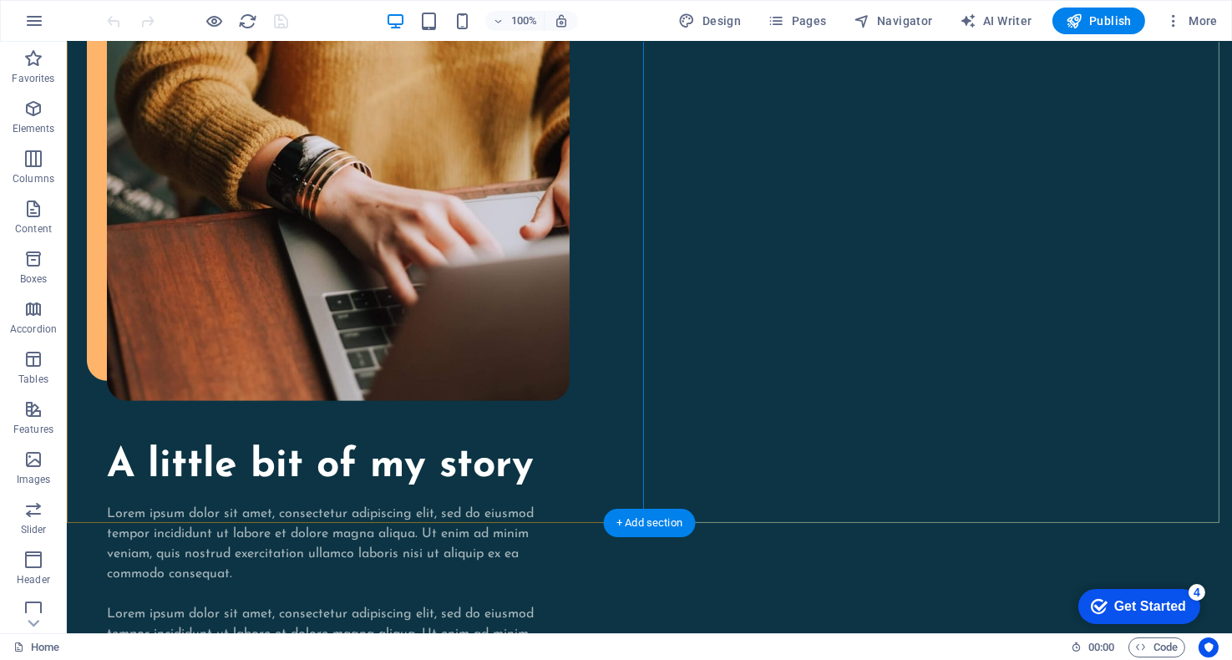
scroll to position [1587, 0]
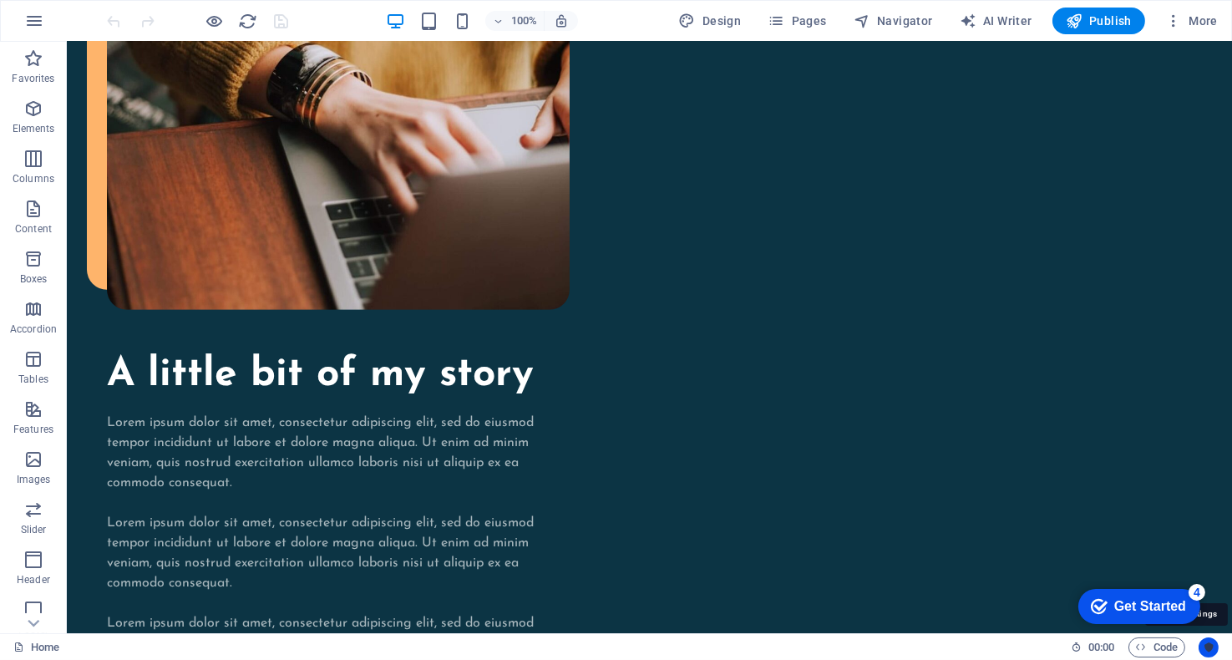
click at [1211, 646] on icon "Usercentrics" at bounding box center [1209, 647] width 12 height 12
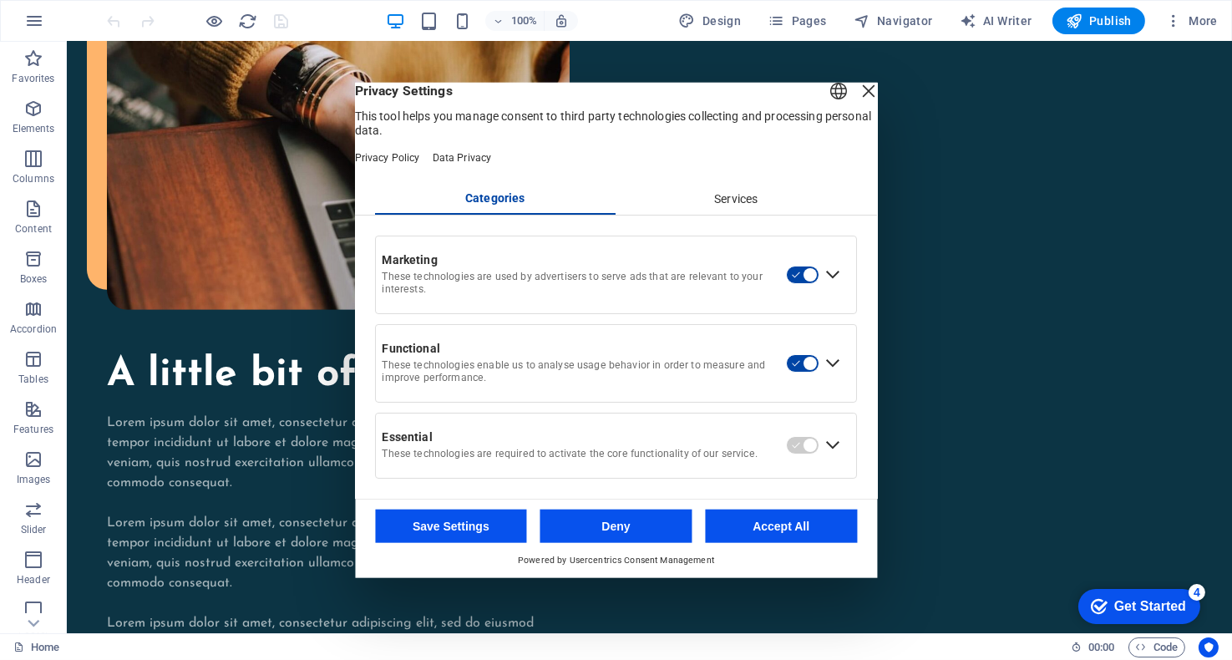
click at [857, 97] on div "Close Layer" at bounding box center [868, 90] width 23 height 23
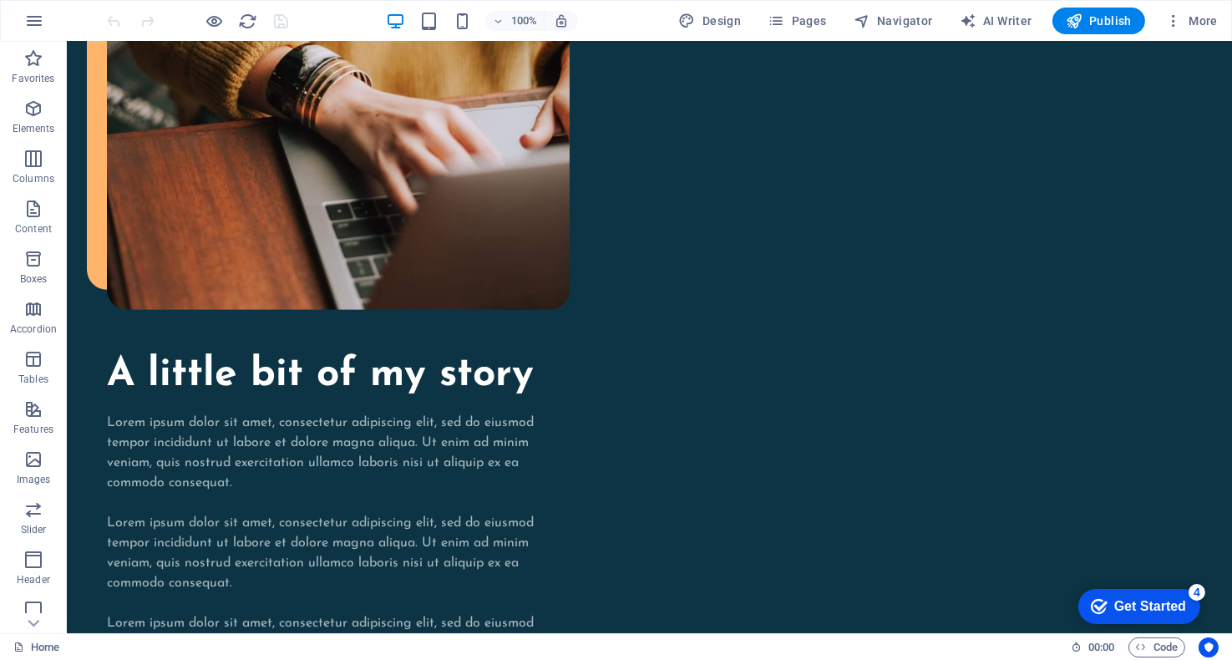
click at [1147, 604] on div "Get Started" at bounding box center [1149, 605] width 72 height 15
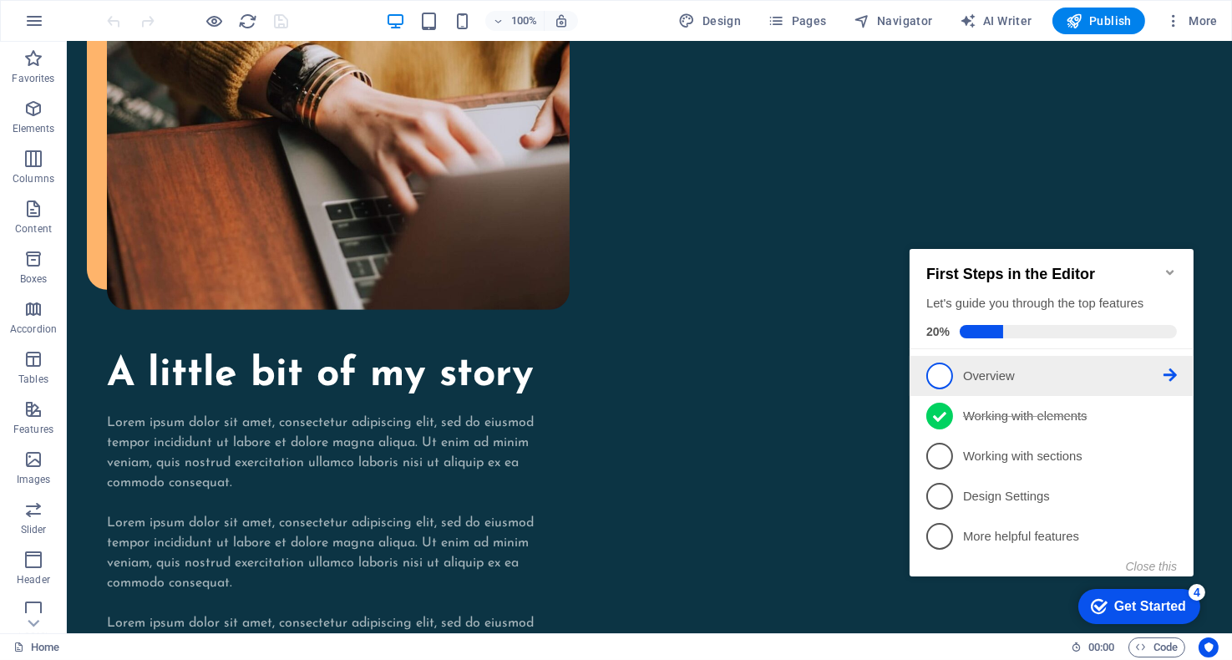
click at [940, 369] on span "1" at bounding box center [938, 375] width 27 height 27
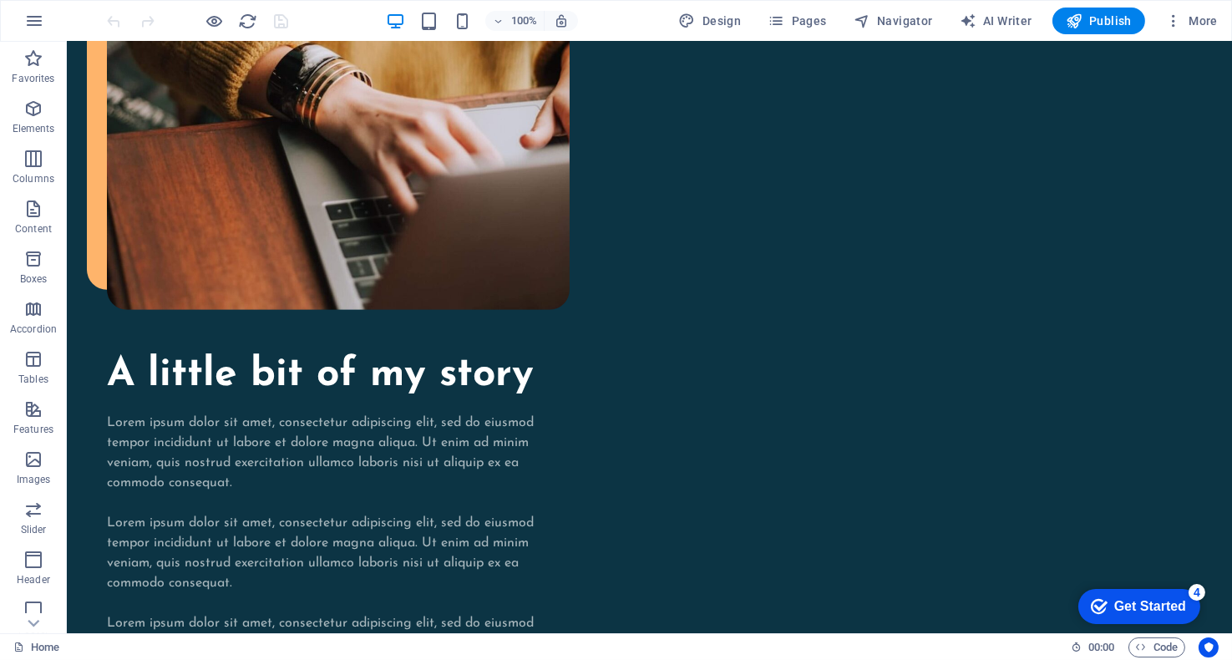
click at [1167, 610] on div "Get Started" at bounding box center [1149, 605] width 72 height 15
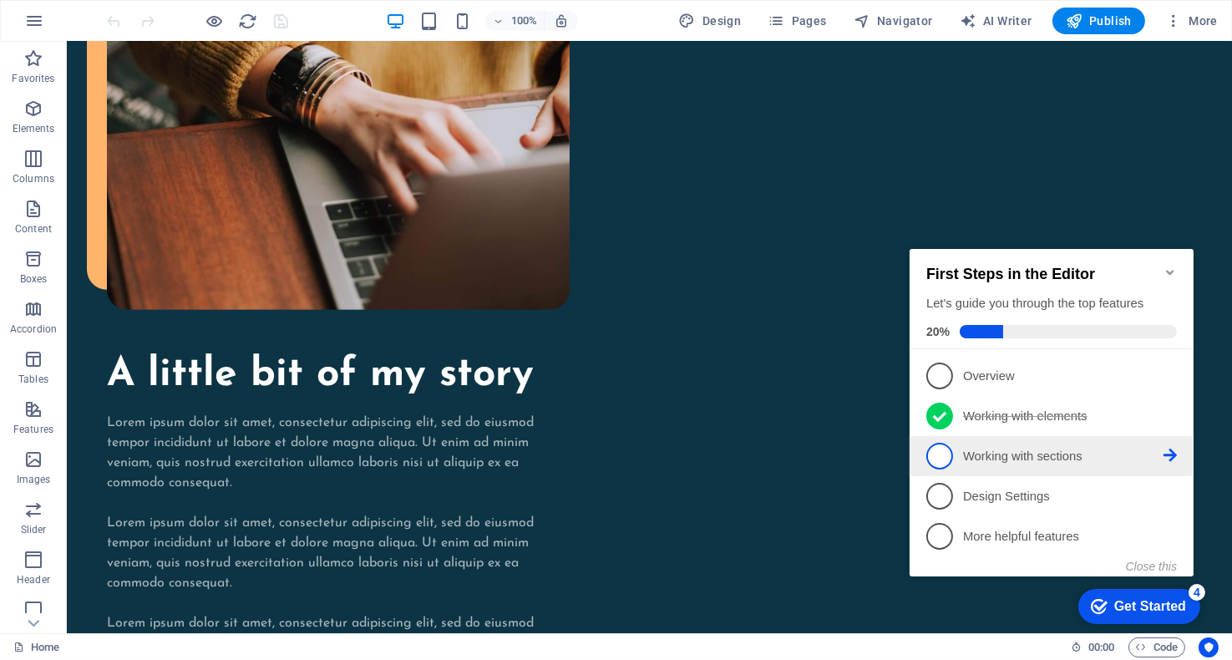
click at [1168, 454] on icon at bounding box center [1169, 454] width 13 height 13
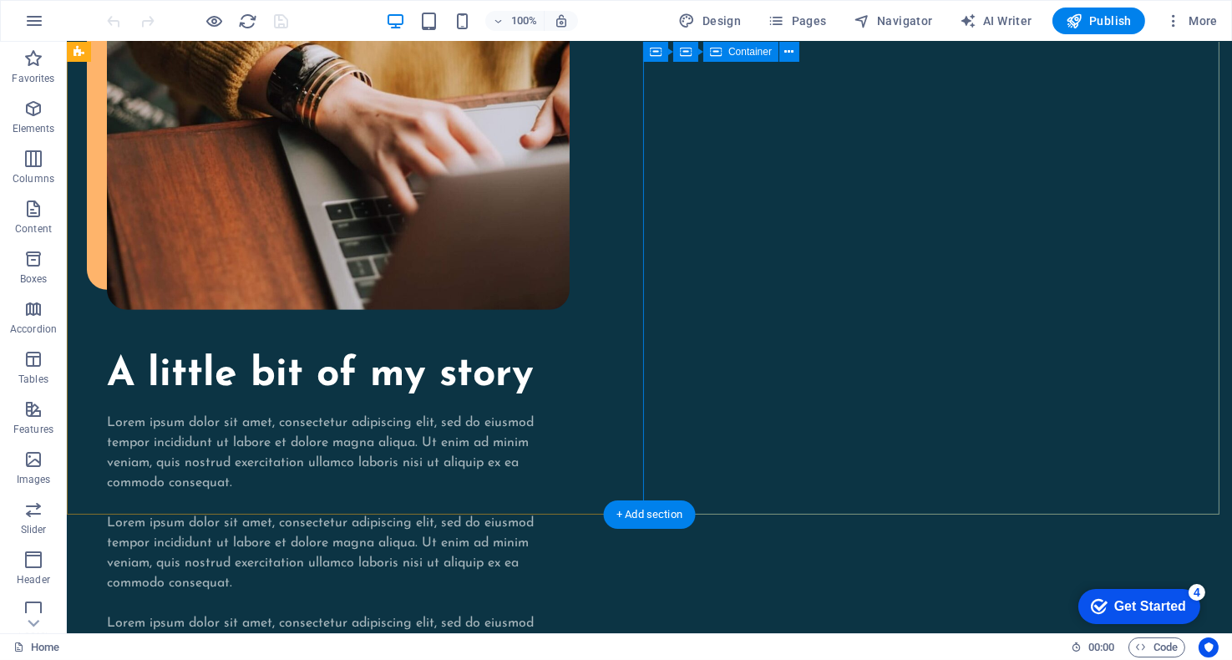
scroll to position [0, 0]
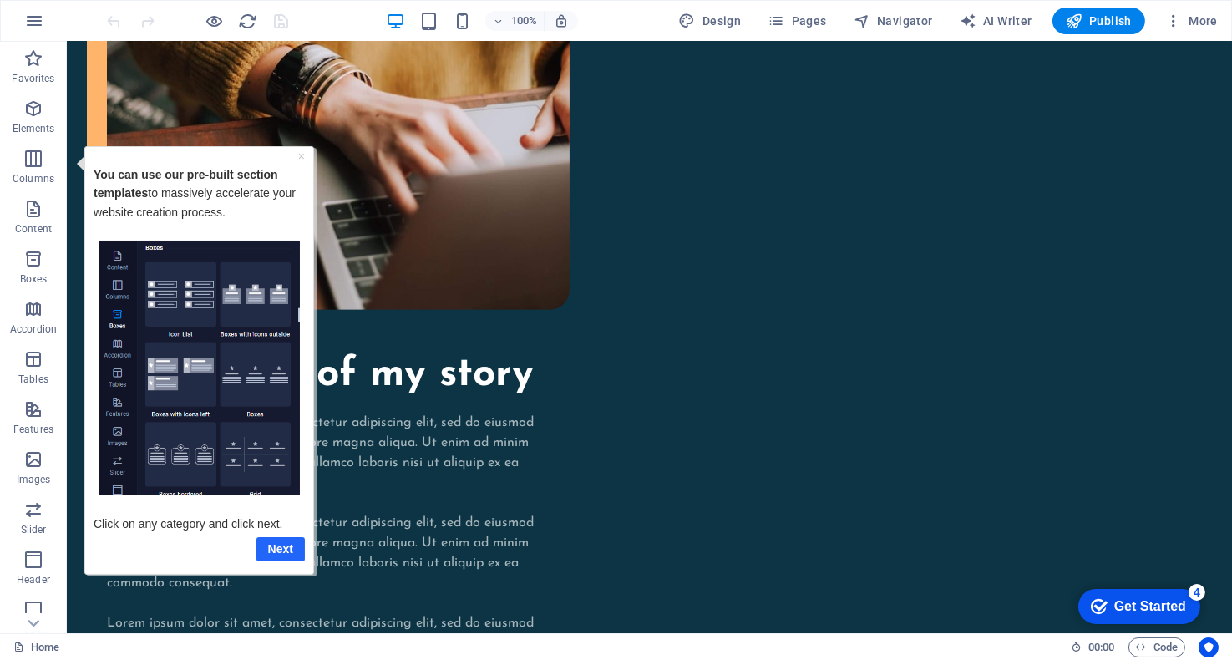
click at [275, 550] on link "Next" at bounding box center [280, 548] width 48 height 24
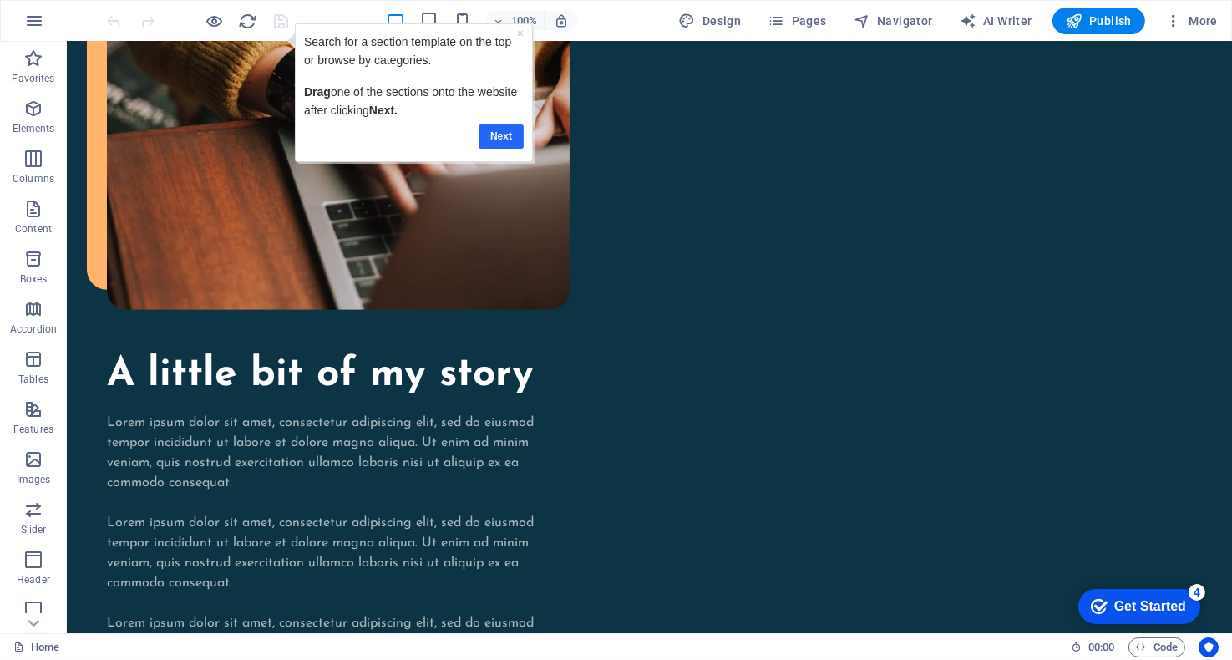
click at [495, 139] on link "Next" at bounding box center [501, 136] width 45 height 24
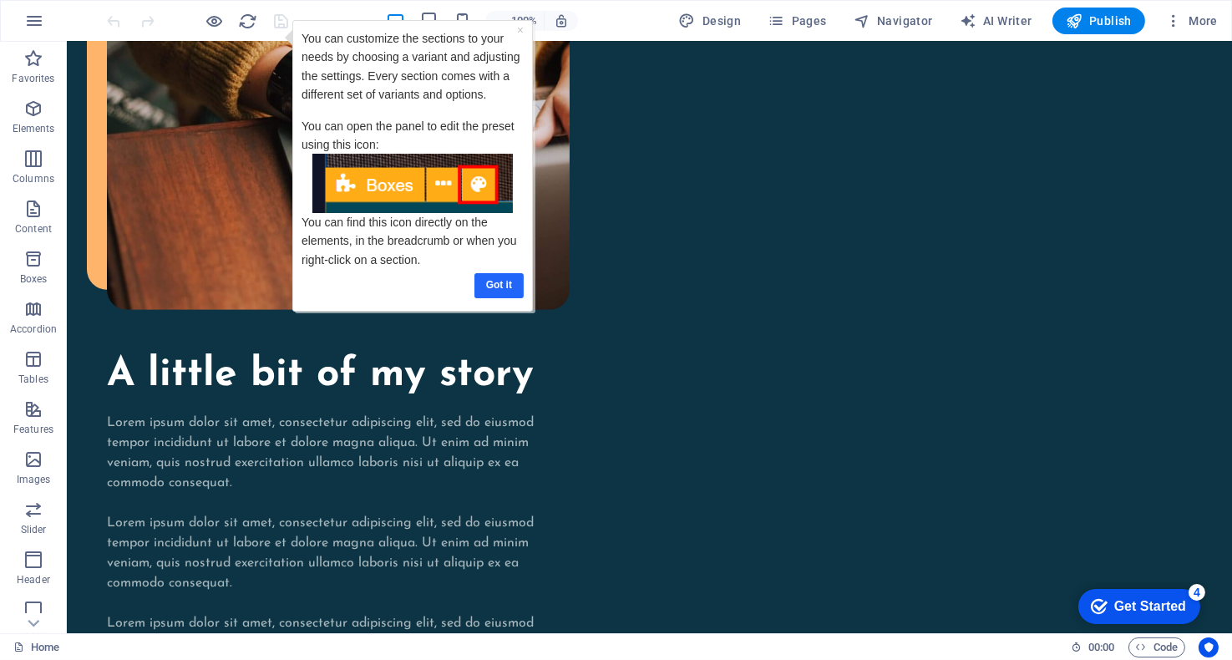
click at [494, 291] on link "Got it" at bounding box center [498, 284] width 49 height 24
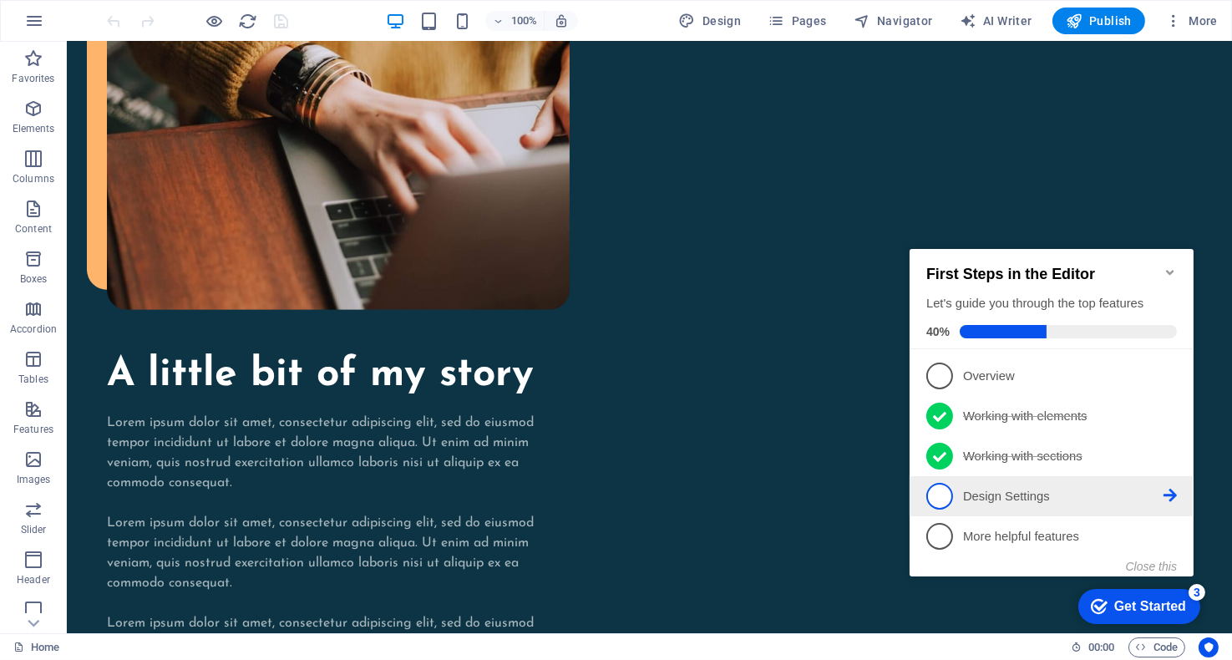
click at [1167, 496] on icon at bounding box center [1169, 494] width 13 height 13
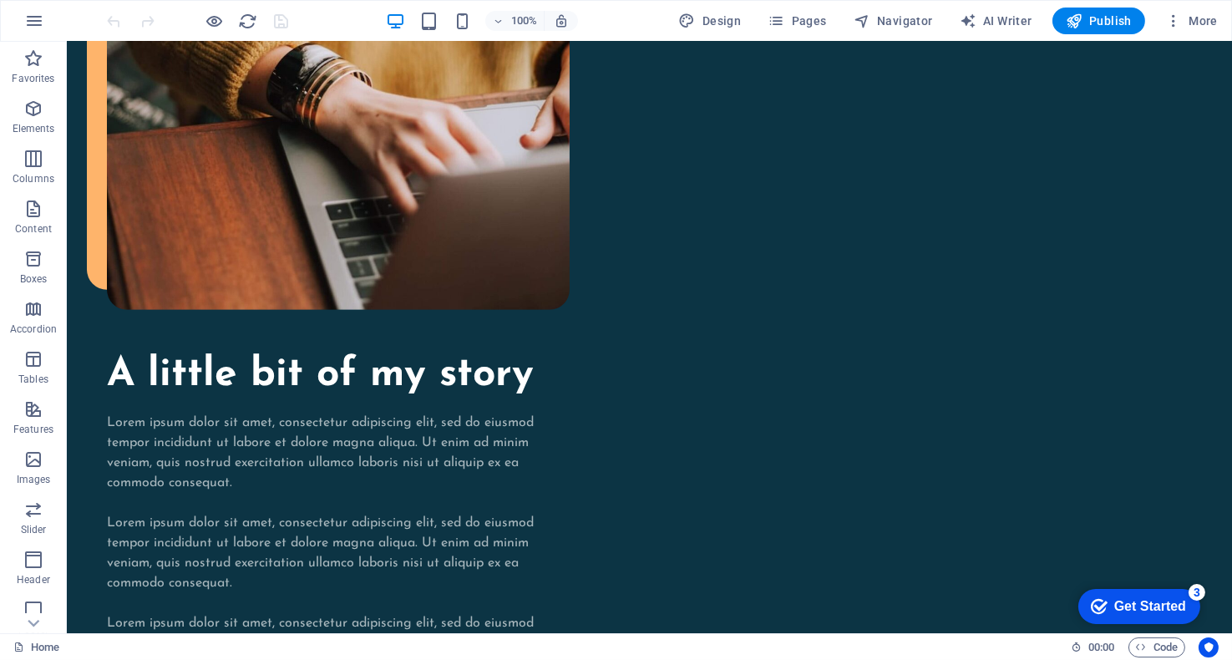
click at [1163, 600] on div "Get Started" at bounding box center [1149, 605] width 72 height 15
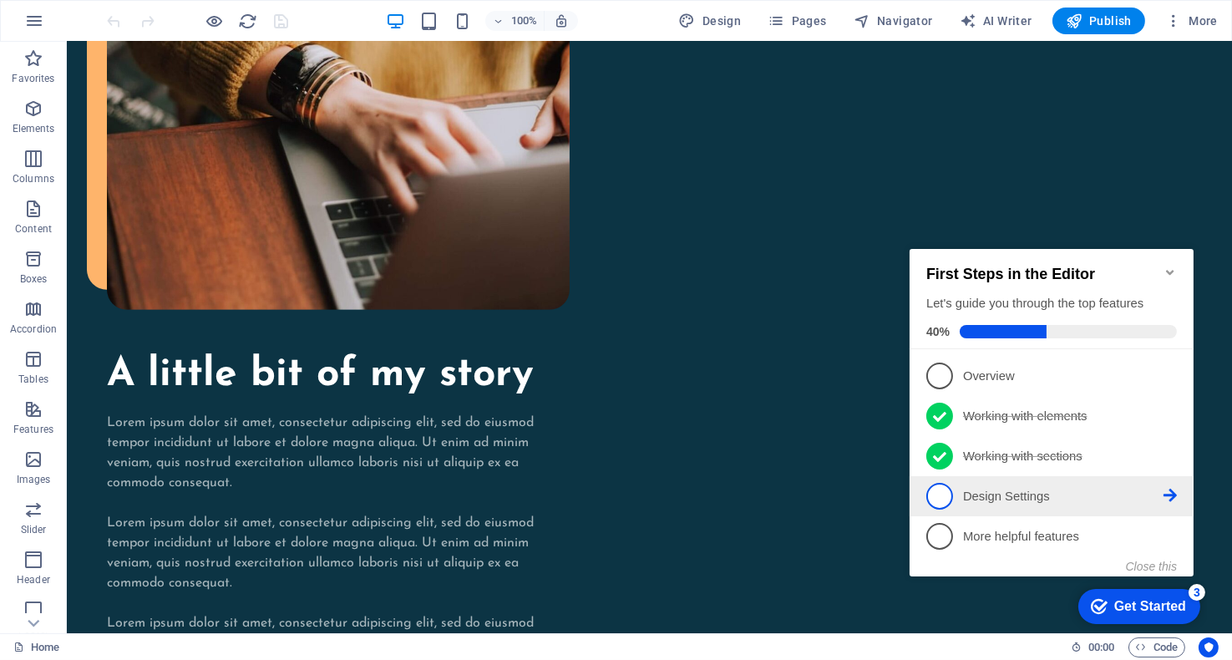
click at [979, 494] on p "Design Settings - incomplete" at bounding box center [1062, 496] width 200 height 18
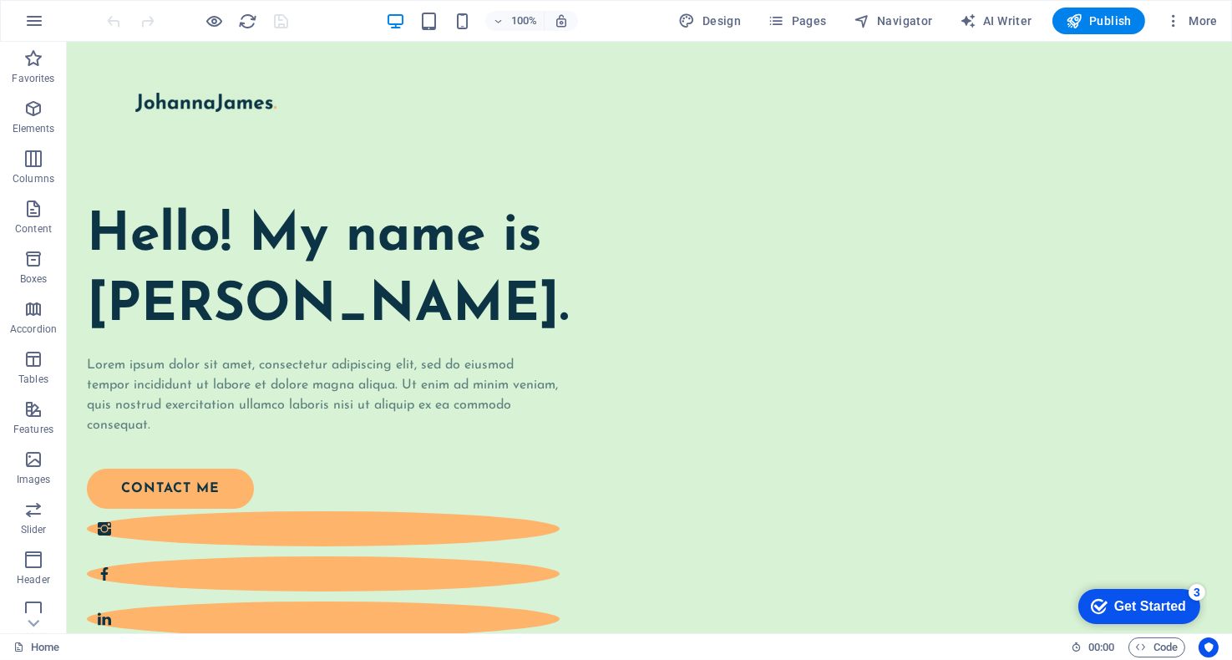
click at [1118, 605] on div "Get Started" at bounding box center [1149, 605] width 72 height 15
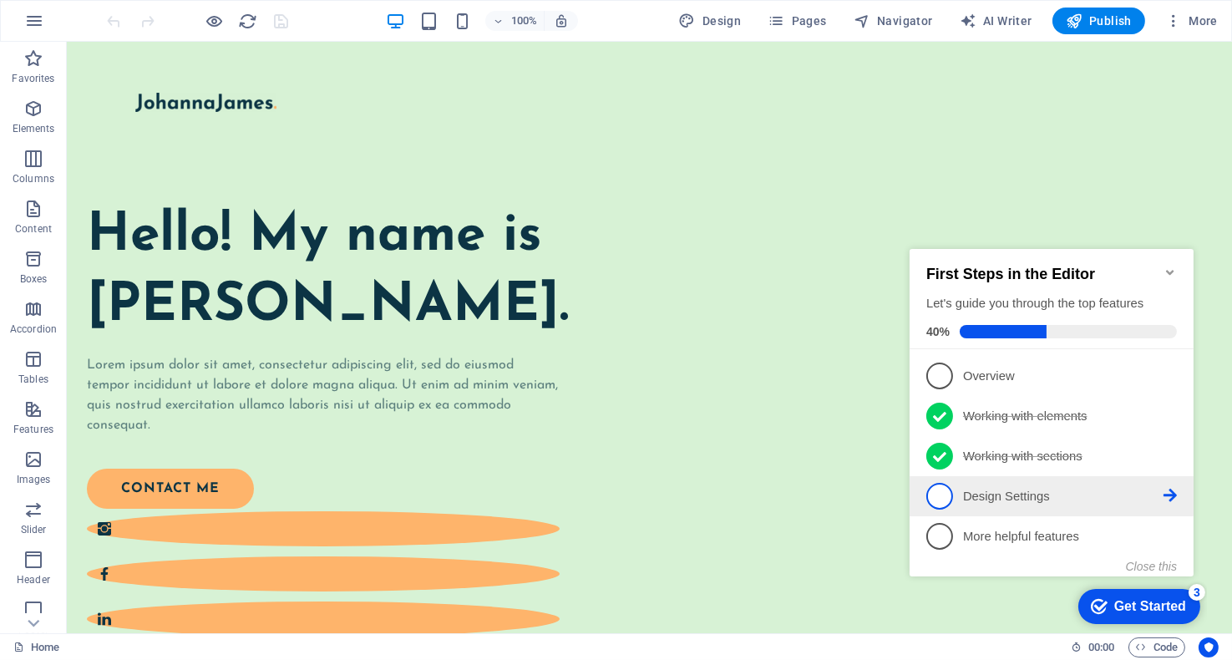
click at [943, 494] on span "4" at bounding box center [938, 495] width 27 height 27
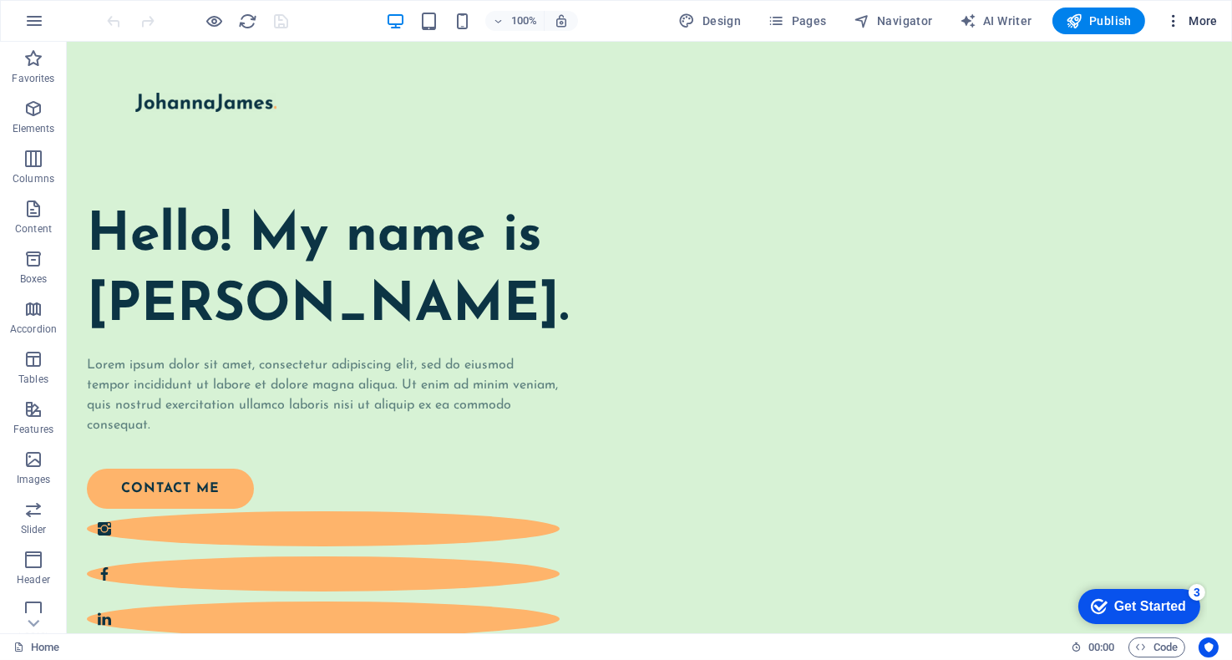
click at [0, 0] on span "More" at bounding box center [0, 0] width 0 height 0
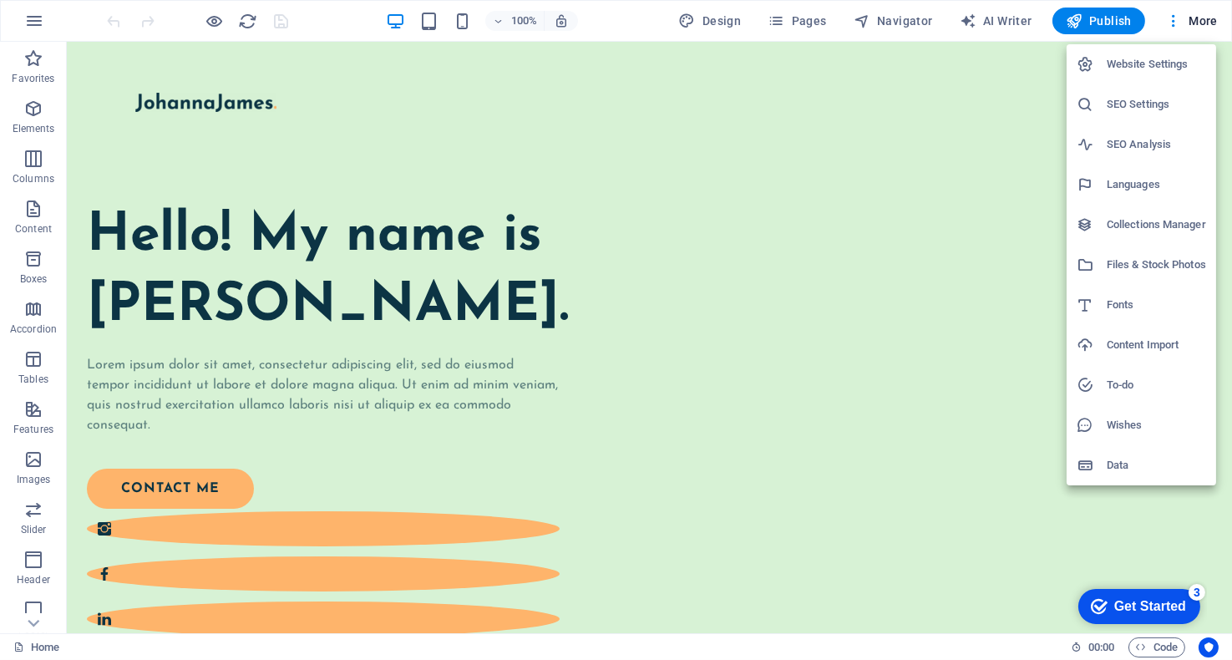
click at [697, 135] on div at bounding box center [616, 330] width 1232 height 660
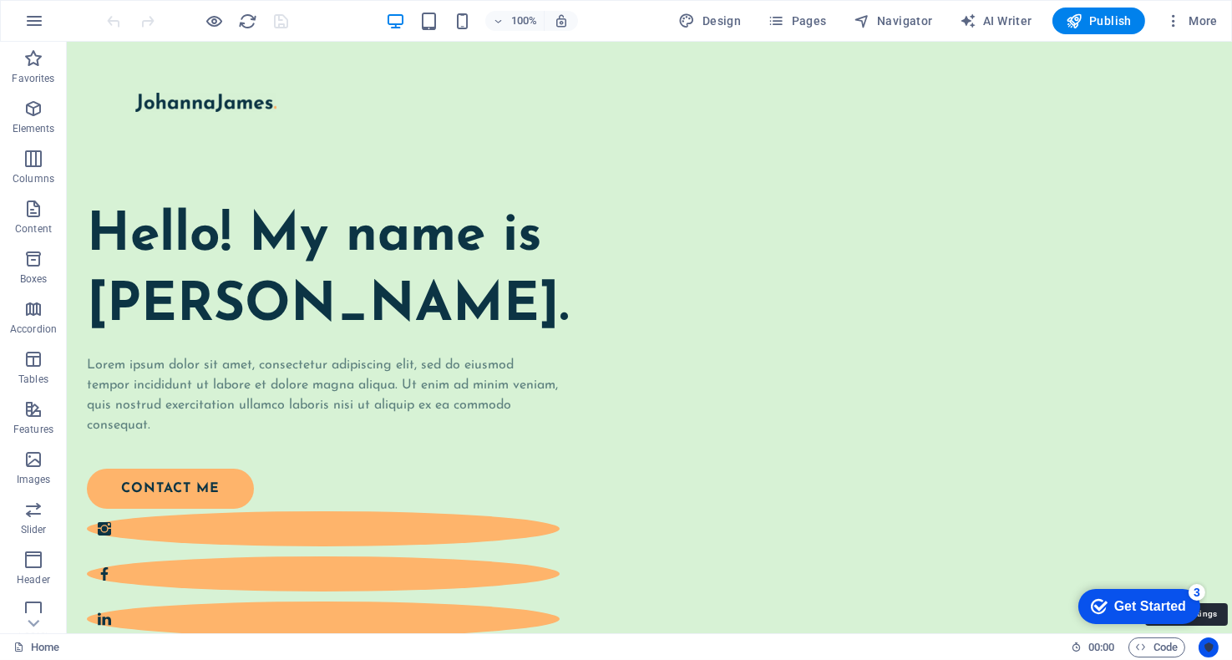
click at [1212, 643] on icon "Usercentrics" at bounding box center [1209, 647] width 12 height 12
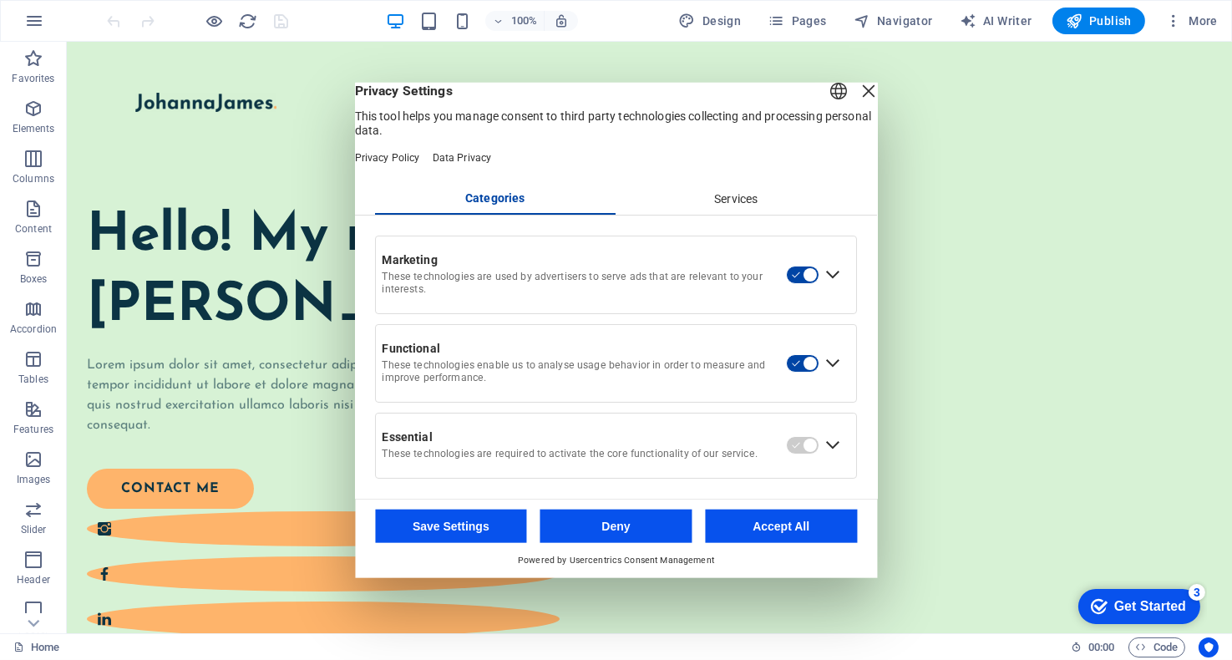
drag, startPoint x: 795, startPoint y: 533, endPoint x: 728, endPoint y: 492, distance: 78.3
click at [795, 533] on button "Accept All" at bounding box center [781, 525] width 152 height 33
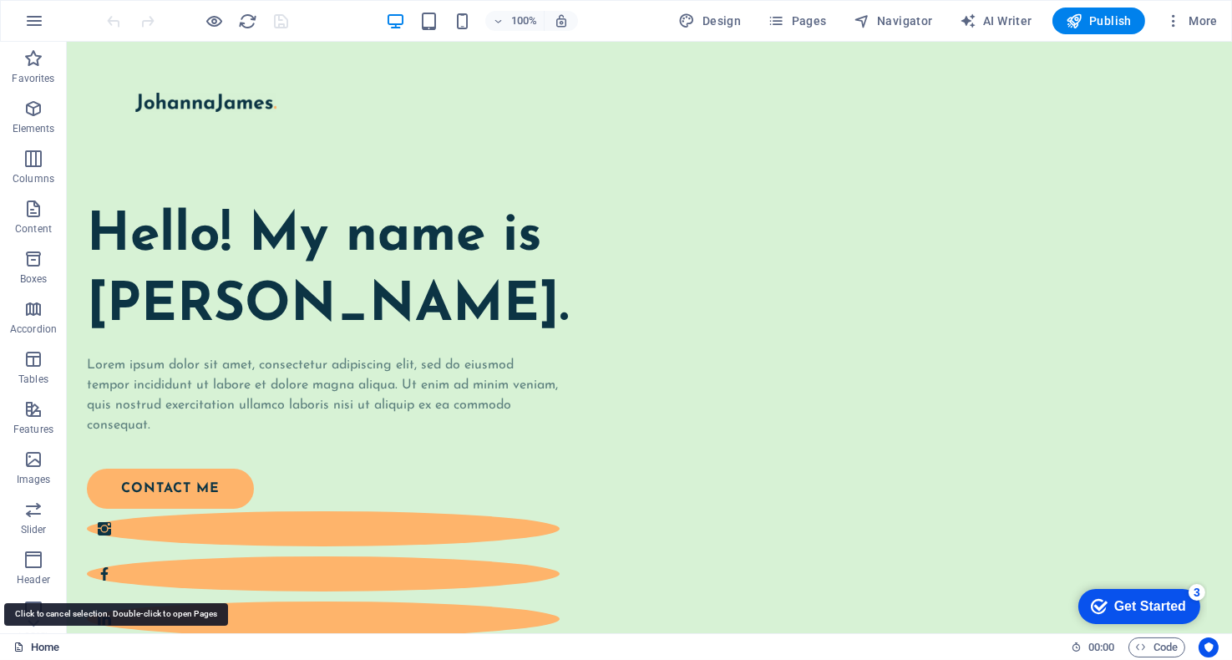
click at [29, 646] on link "Home" at bounding box center [36, 647] width 46 height 20
click at [43, 646] on link "Home" at bounding box center [36, 647] width 46 height 20
click at [0, 0] on icon "button" at bounding box center [0, 0] width 0 height 0
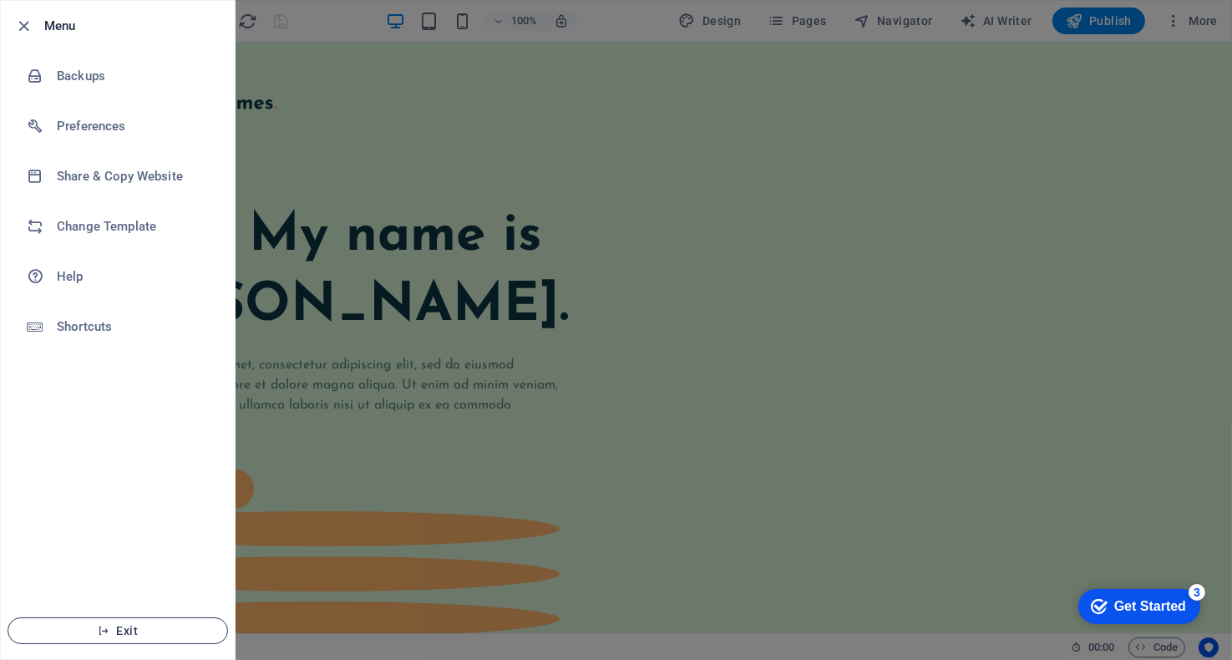
click at [135, 633] on span "Exit" at bounding box center [118, 630] width 192 height 13
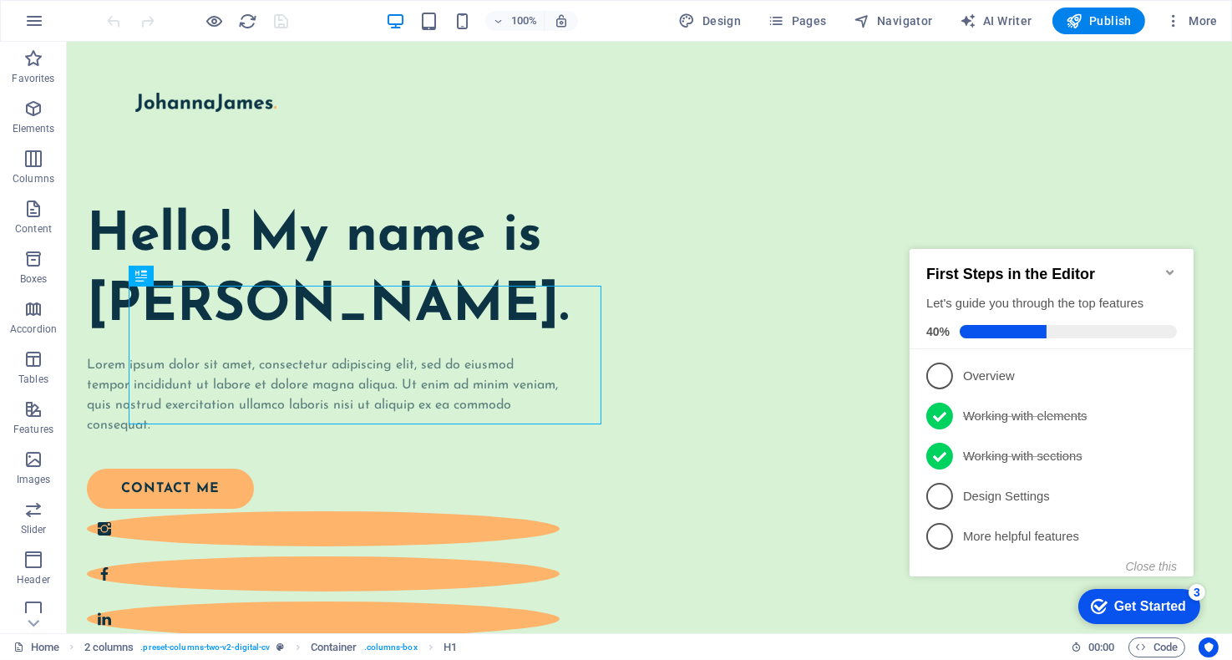
click at [1164, 372] on icon at bounding box center [1169, 373] width 13 height 13
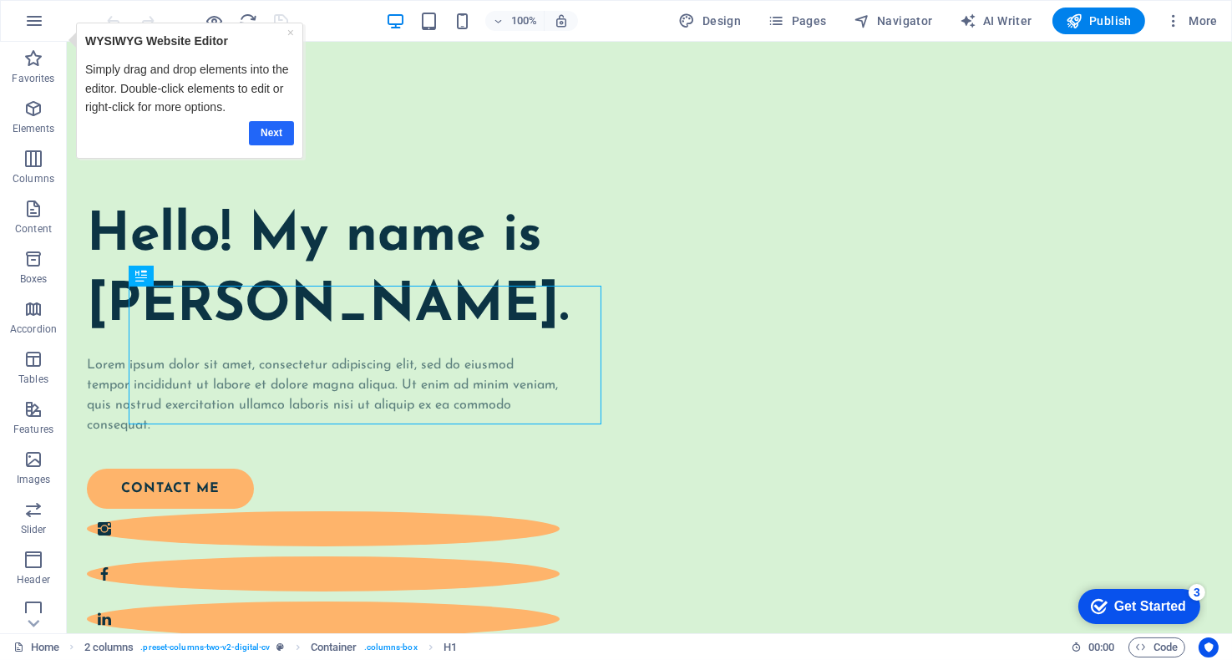
click at [270, 132] on link "Next" at bounding box center [271, 132] width 45 height 24
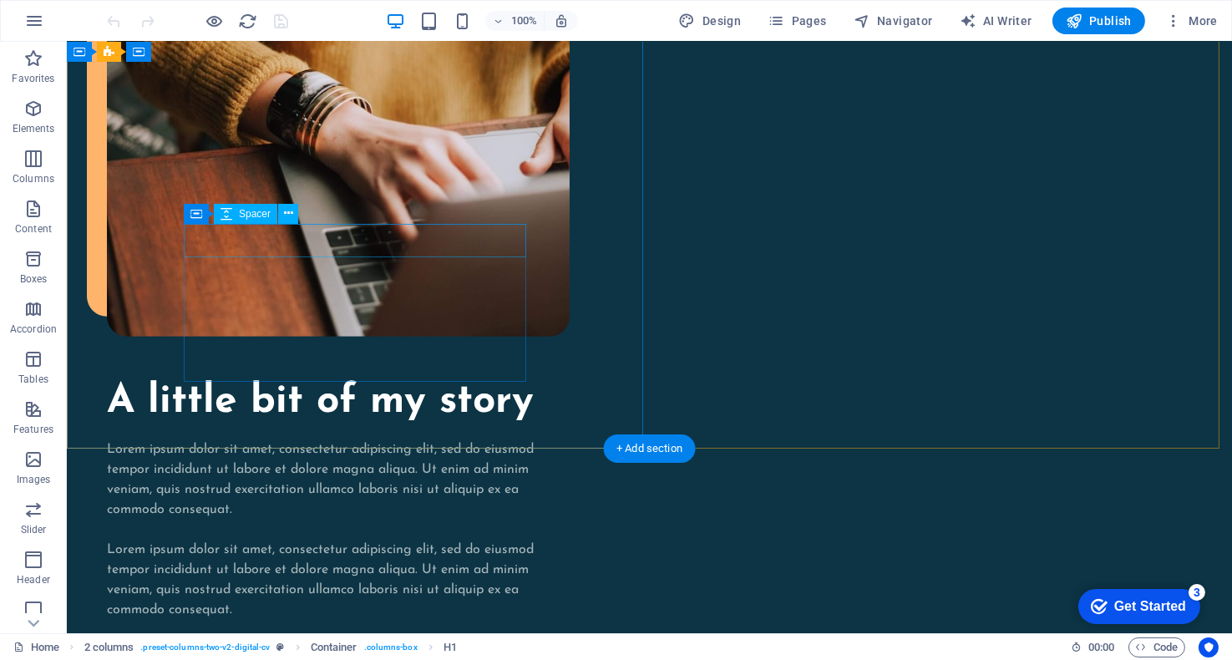
scroll to position [1670, 0]
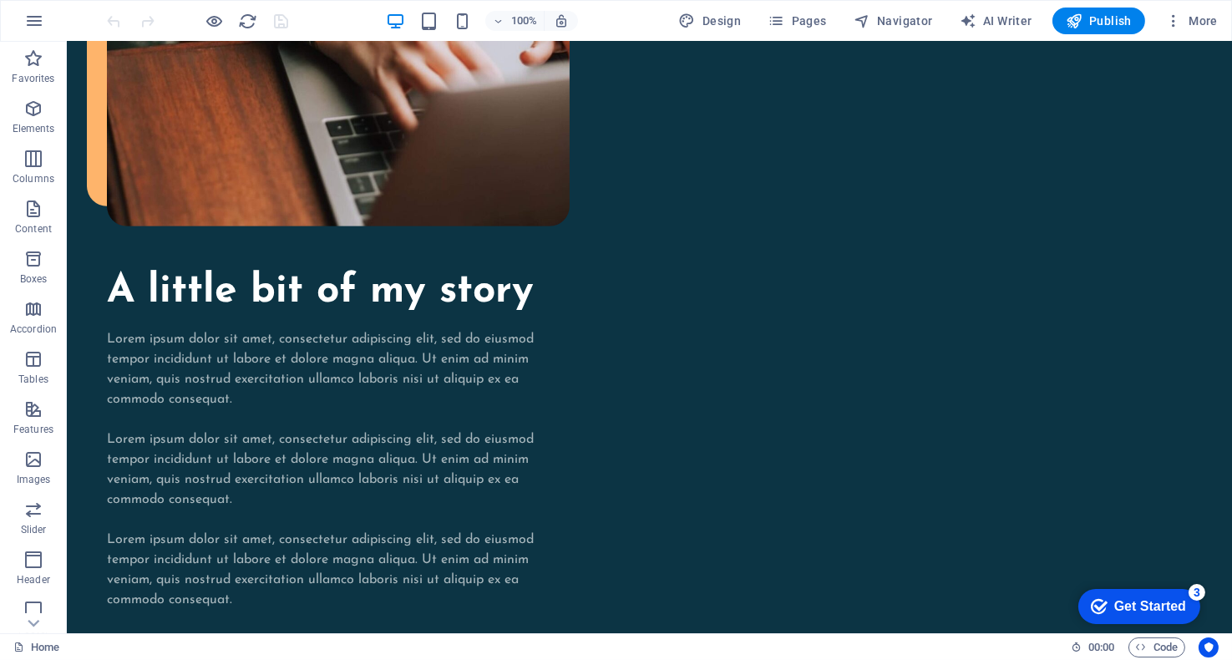
click at [1186, 602] on div "checkmark Get Started 3" at bounding box center [1138, 605] width 122 height 35
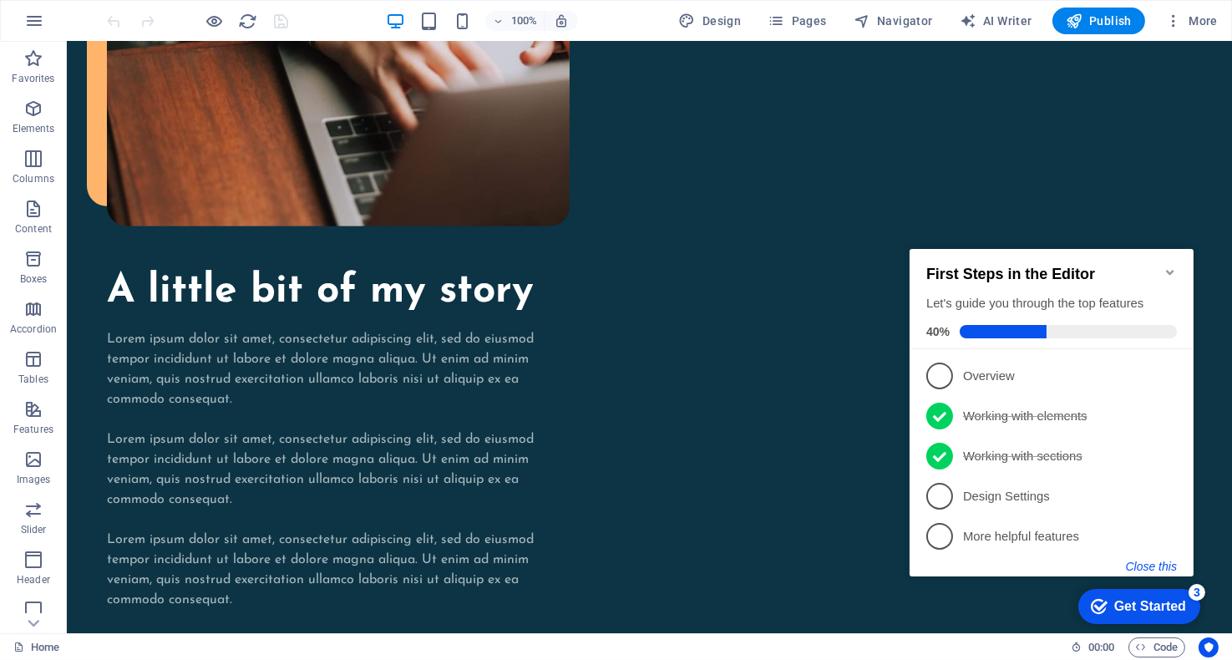
click at [1152, 562] on button "Close this" at bounding box center [1150, 565] width 51 height 13
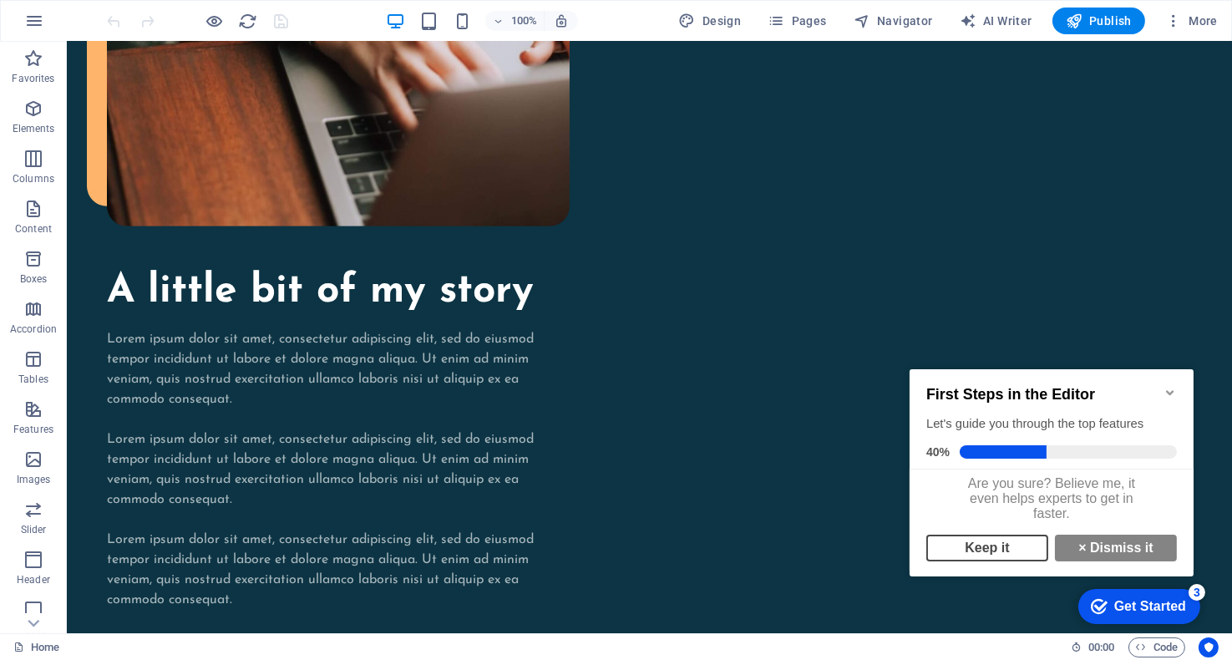
click at [991, 559] on link "Keep it" at bounding box center [986, 547] width 122 height 27
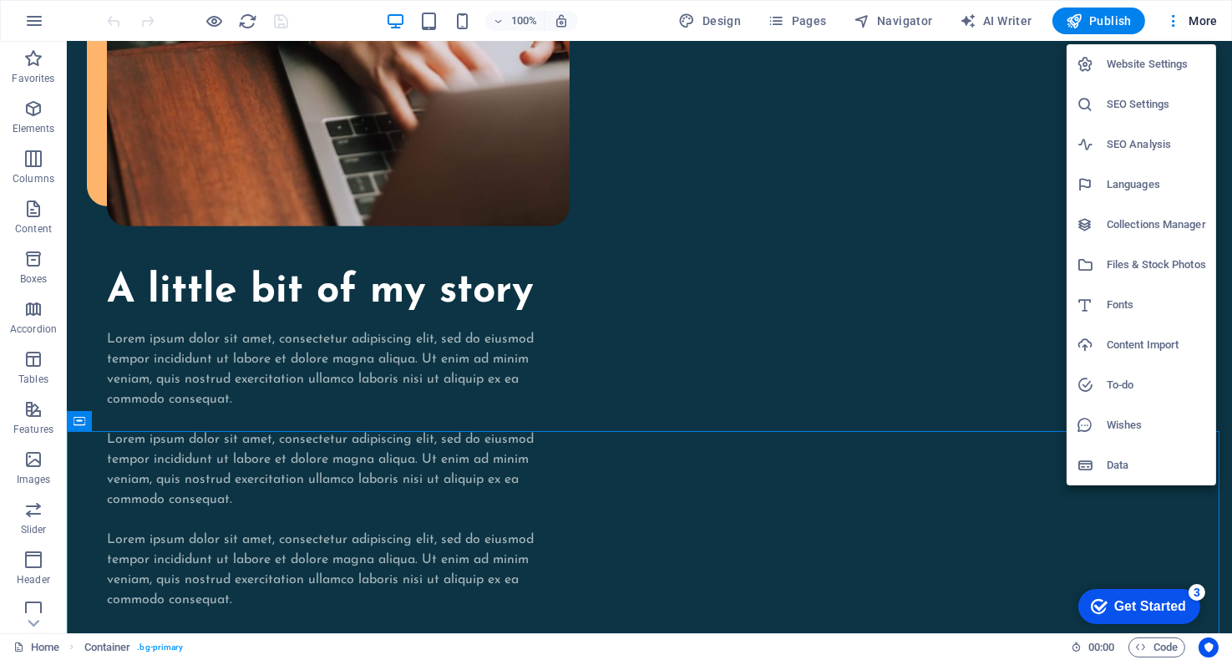
click at [1174, 25] on div at bounding box center [616, 330] width 1232 height 660
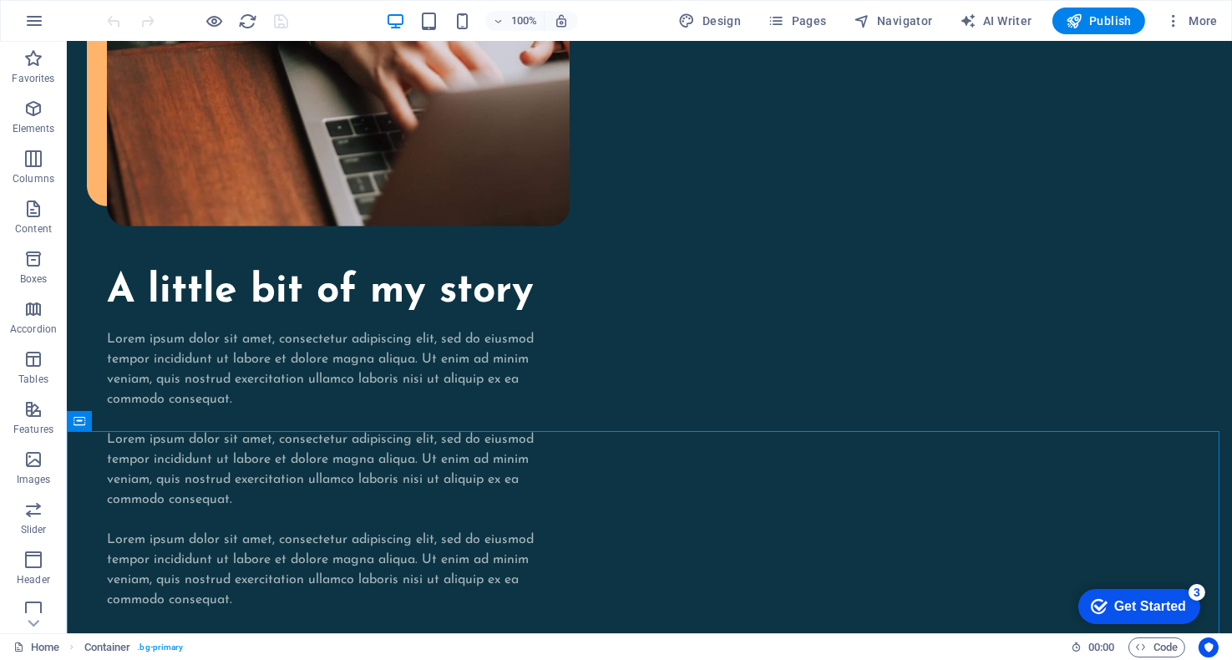
click at [1174, 26] on icon "button" at bounding box center [1173, 21] width 17 height 17
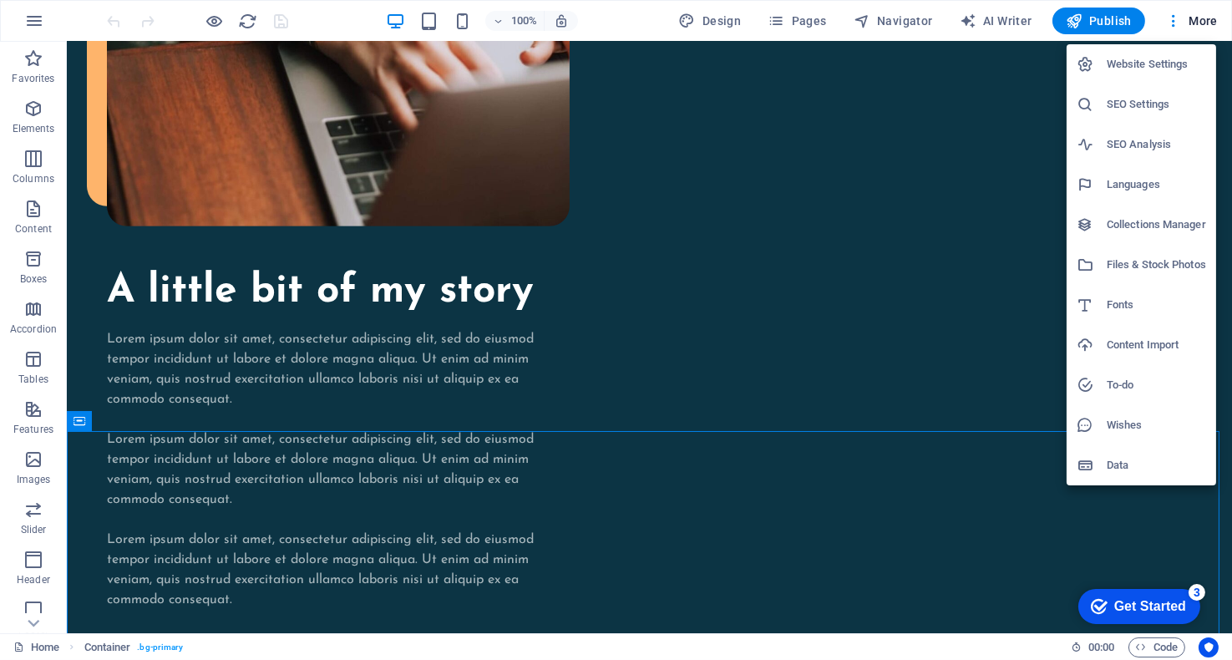
click at [693, 21] on div at bounding box center [616, 330] width 1232 height 660
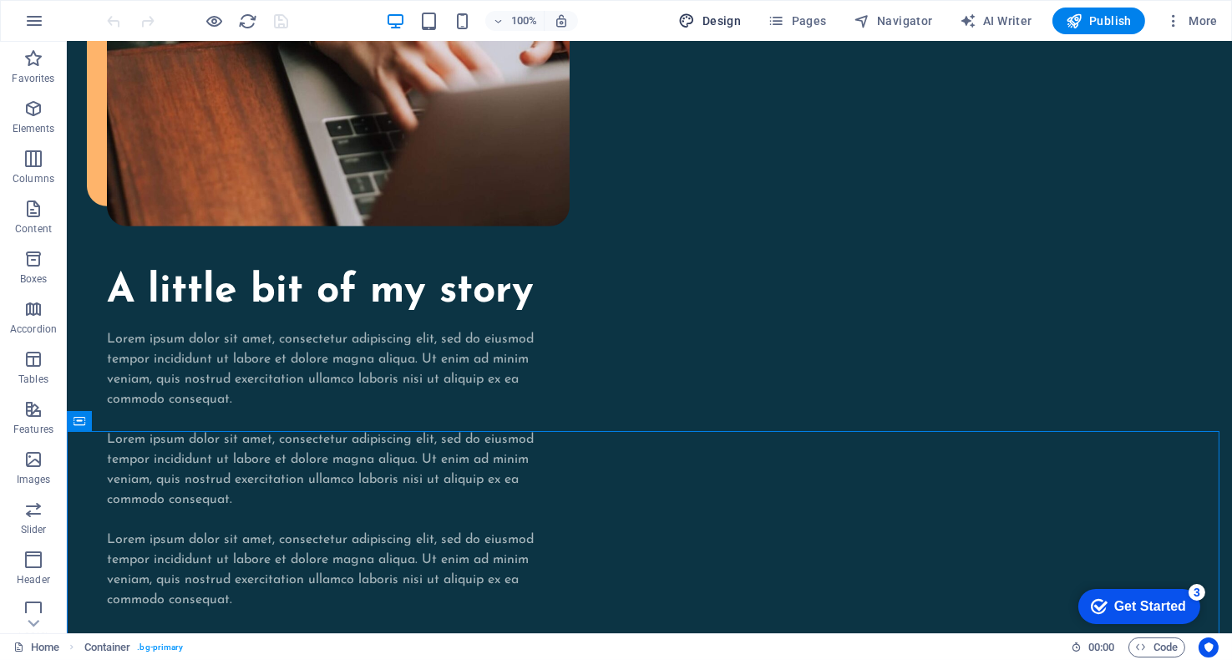
select select "px"
select select "400"
select select "px"
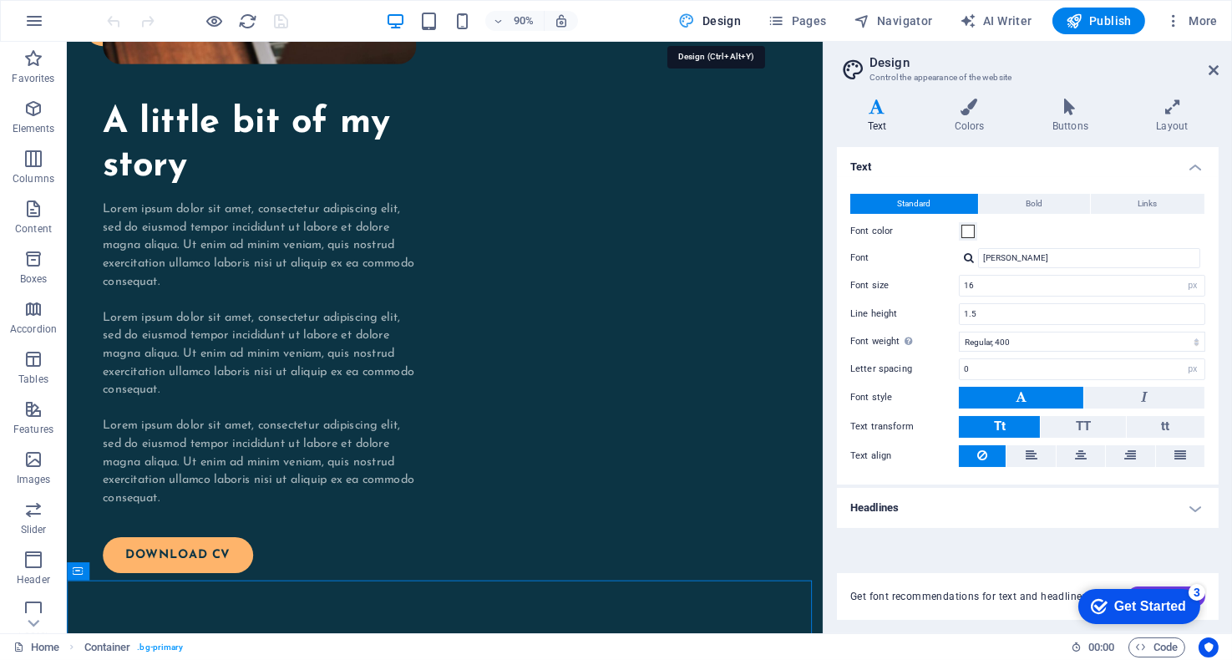
scroll to position [1723, 0]
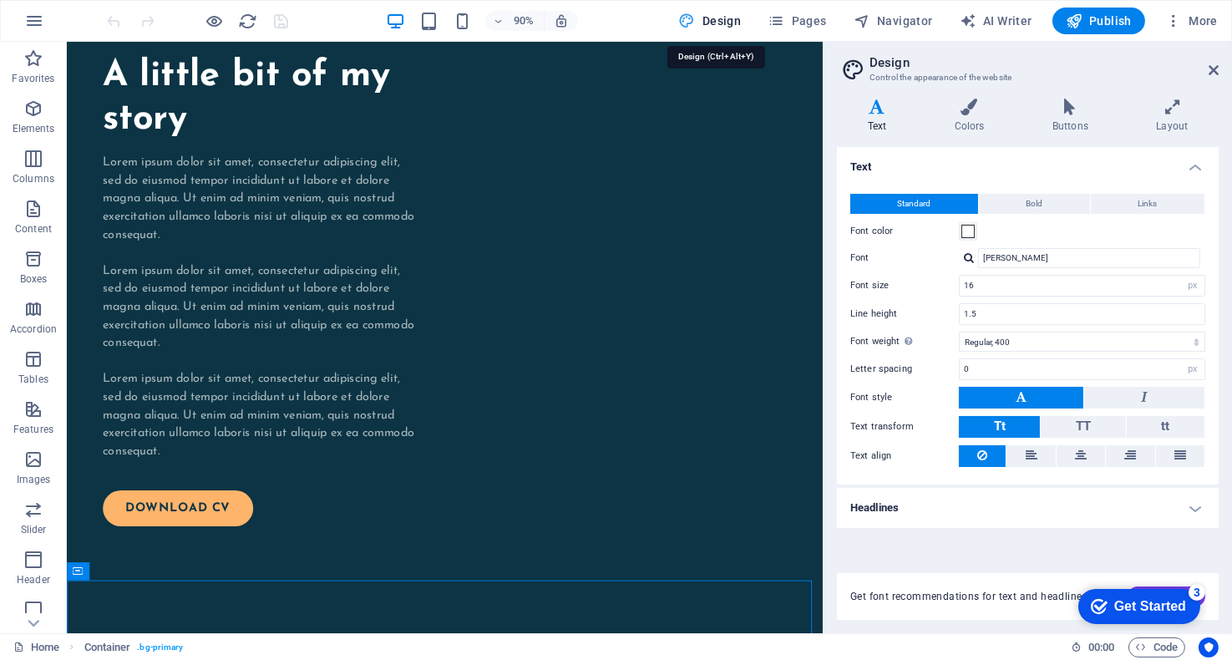
click at [1213, 65] on icon at bounding box center [1213, 69] width 10 height 13
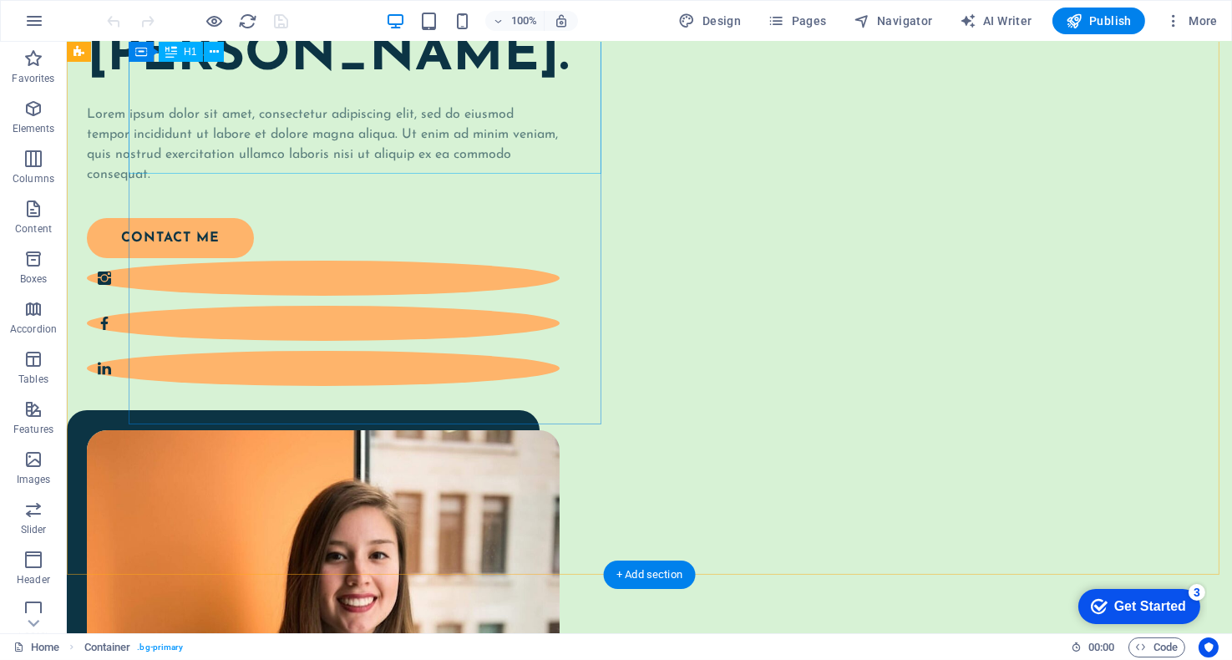
scroll to position [0, 0]
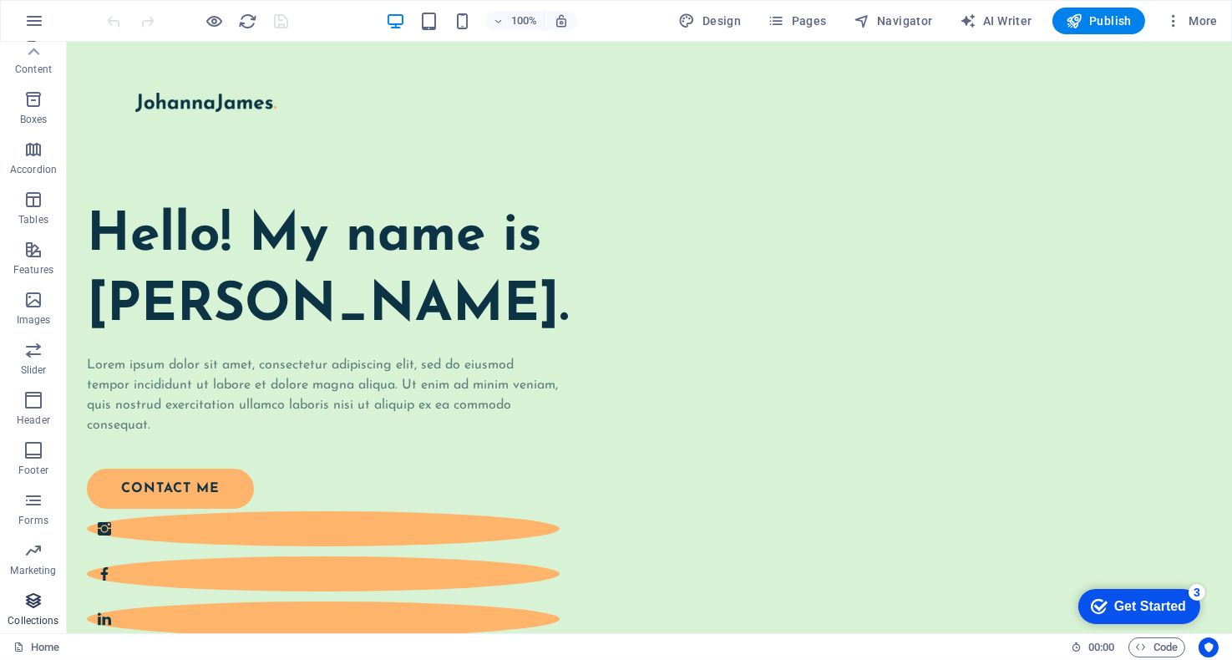
click at [33, 604] on icon "button" at bounding box center [33, 600] width 20 height 20
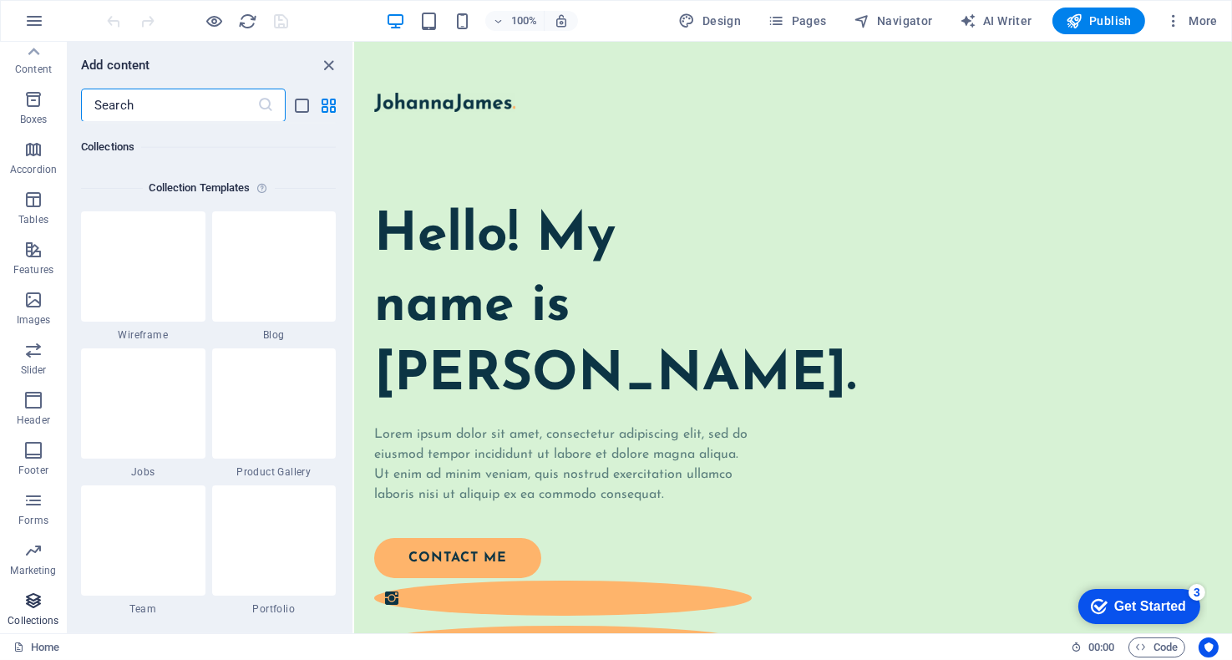
scroll to position [15288, 0]
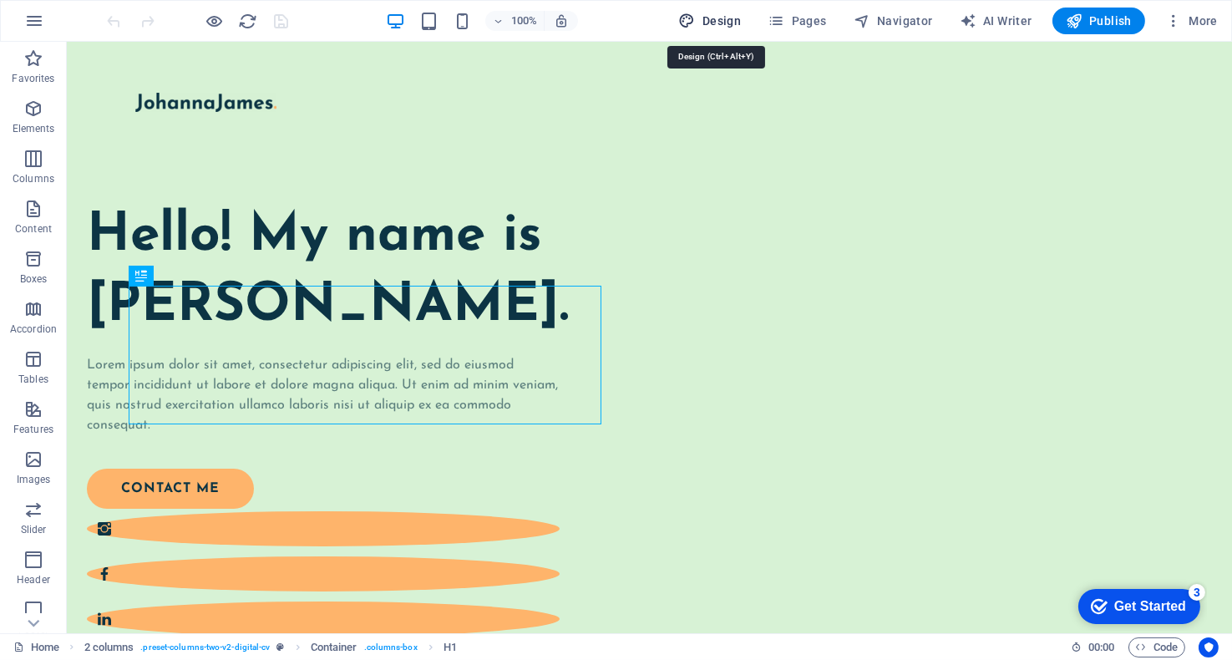
select select "px"
select select "400"
select select "px"
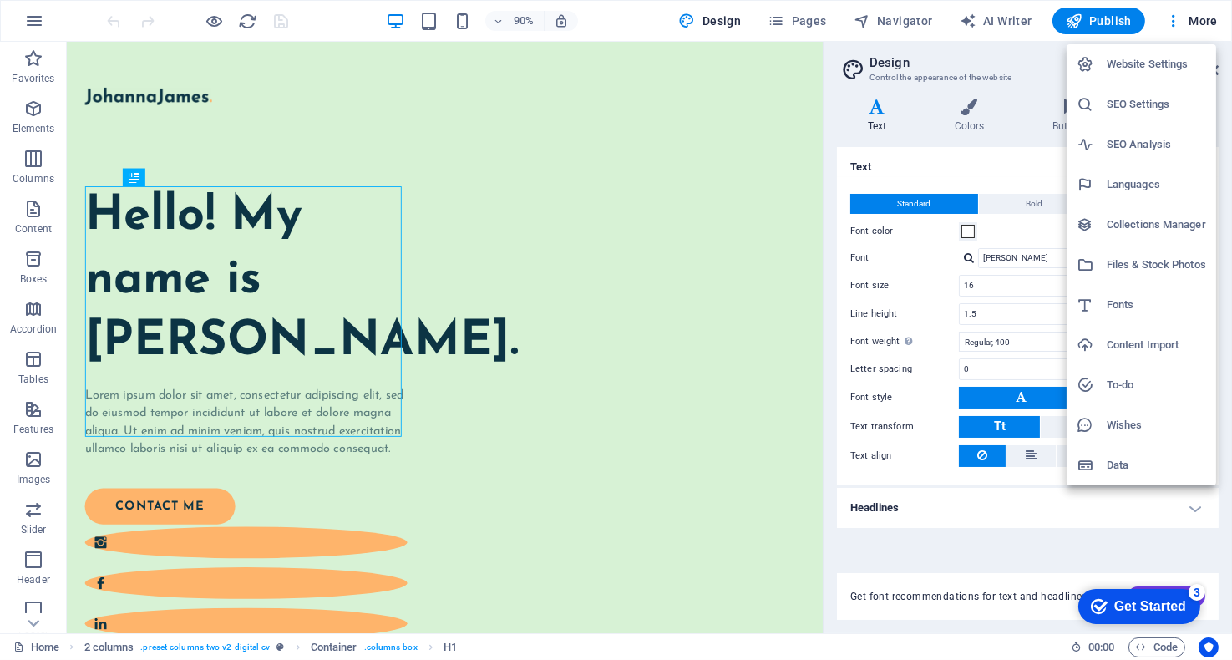
click at [1192, 63] on h6 "Website Settings" at bounding box center [1156, 64] width 99 height 20
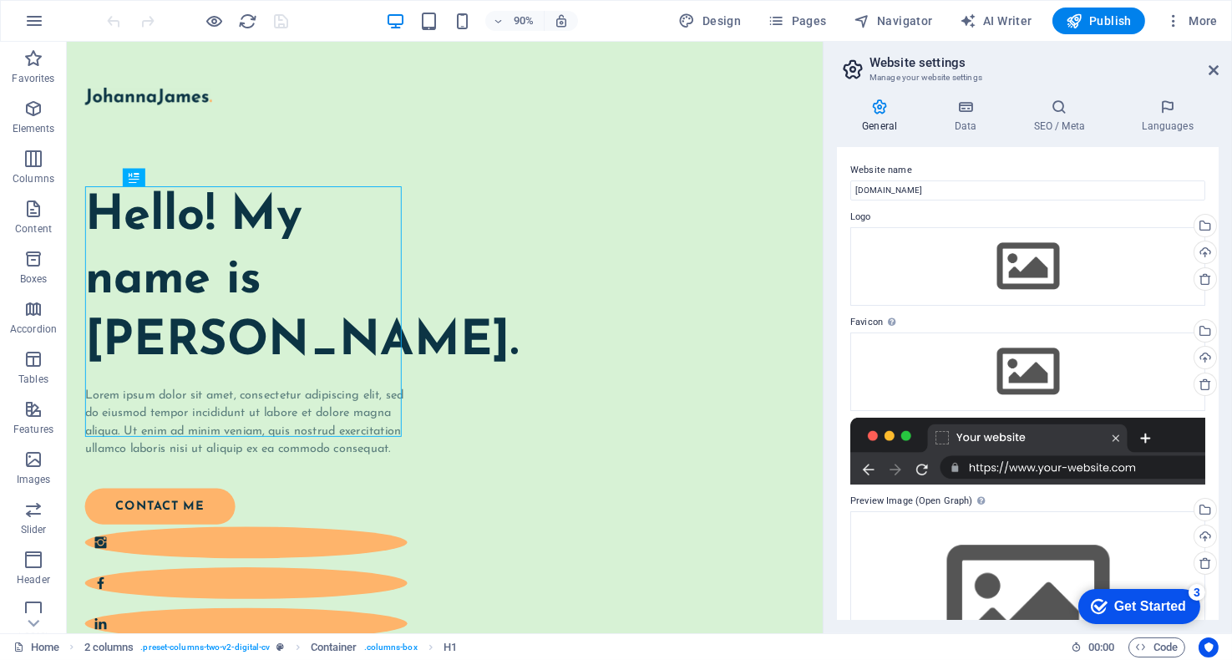
click at [1215, 62] on h2 "Website settings" at bounding box center [1043, 62] width 349 height 15
click at [1223, 71] on aside "Website settings Manage your website settings General Data SEO / Meta Languages…" at bounding box center [1027, 337] width 409 height 591
click at [1211, 71] on icon at bounding box center [1213, 69] width 10 height 13
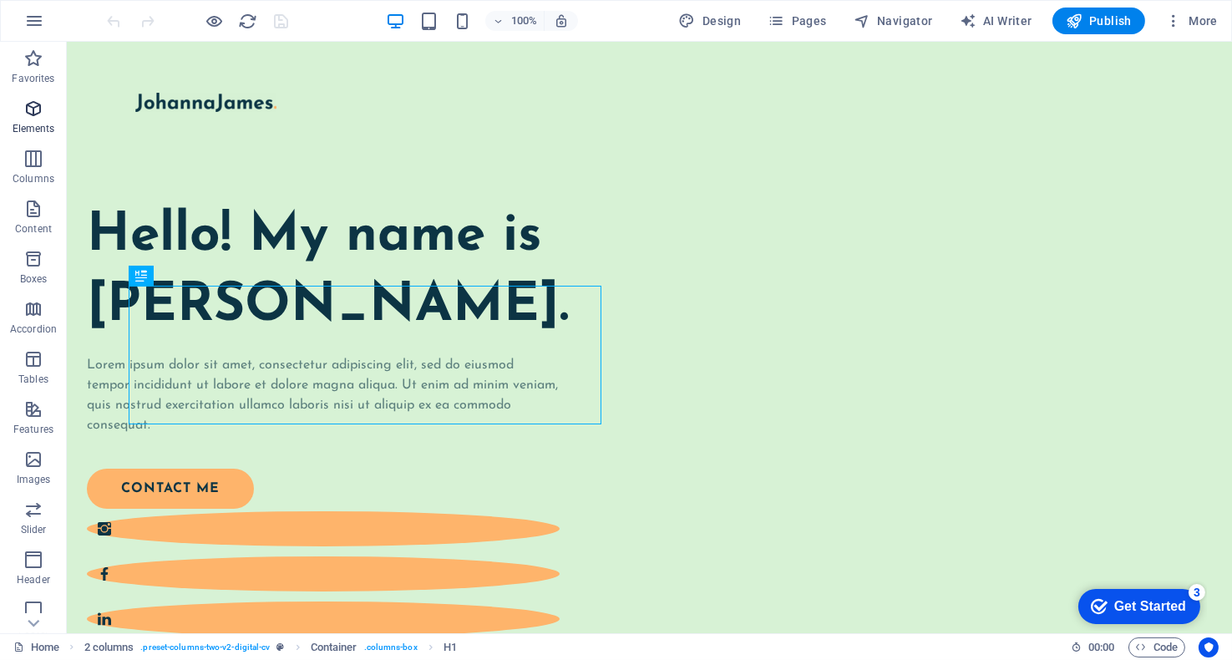
click at [28, 114] on icon "button" at bounding box center [33, 109] width 20 height 20
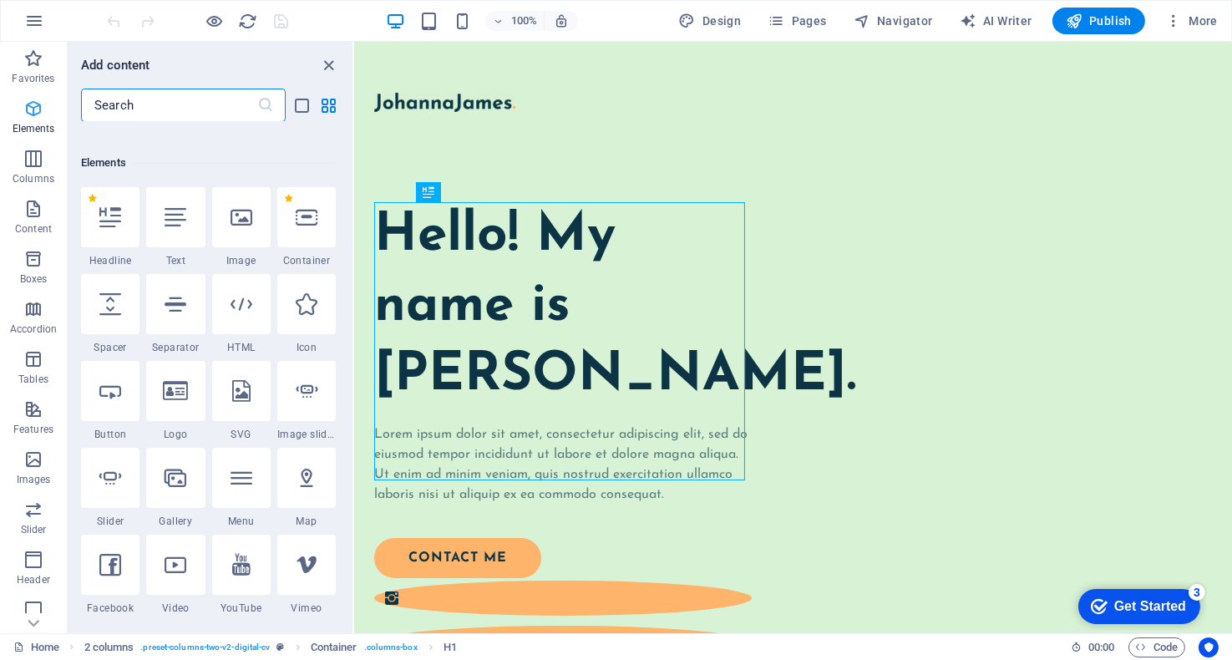
scroll to position [177, 0]
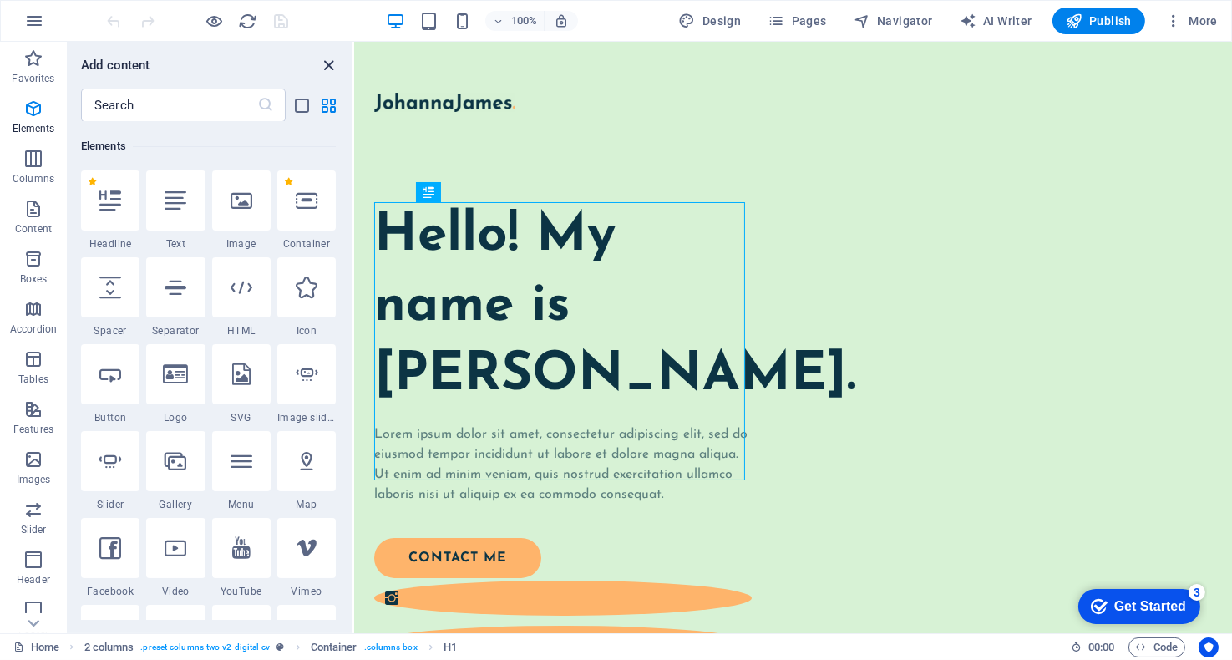
click at [333, 66] on icon "close panel" at bounding box center [329, 65] width 19 height 19
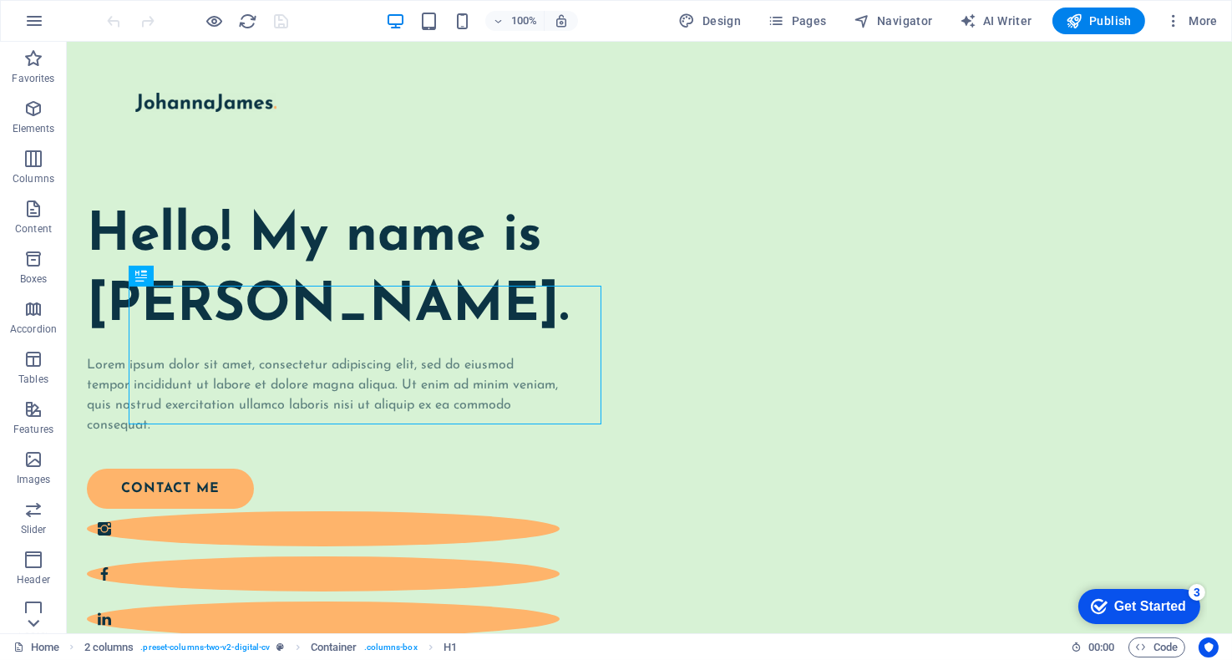
click at [38, 624] on icon at bounding box center [33, 622] width 23 height 23
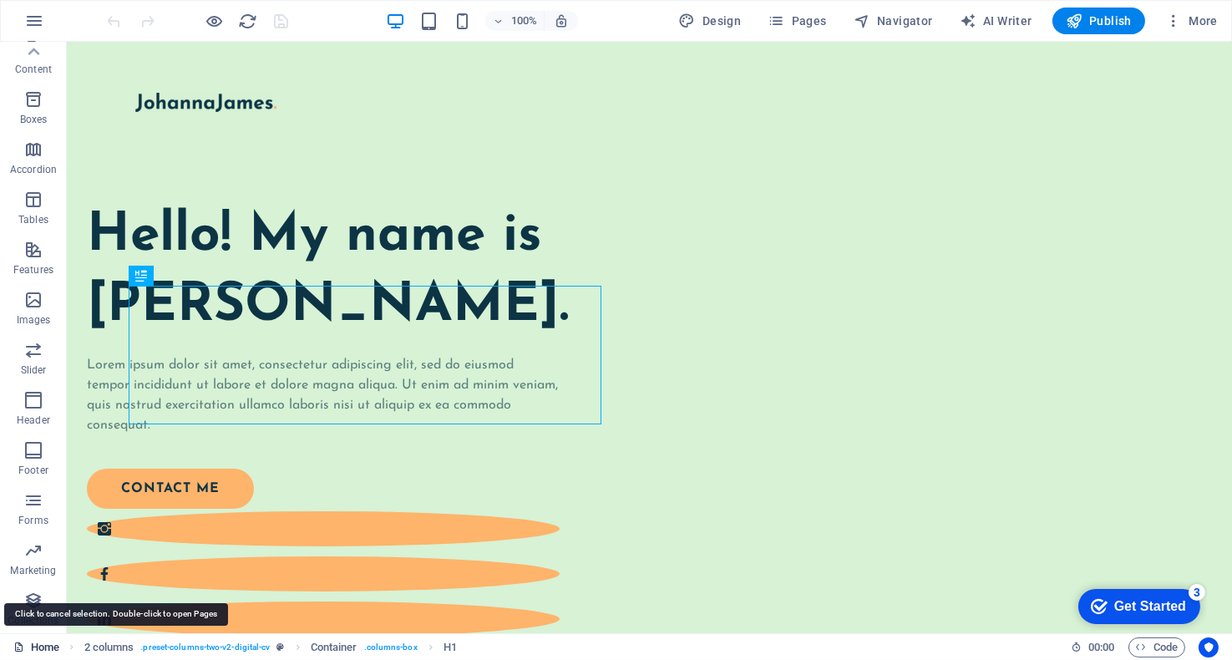
click at [0, 0] on link "Home" at bounding box center [0, 0] width 0 height 0
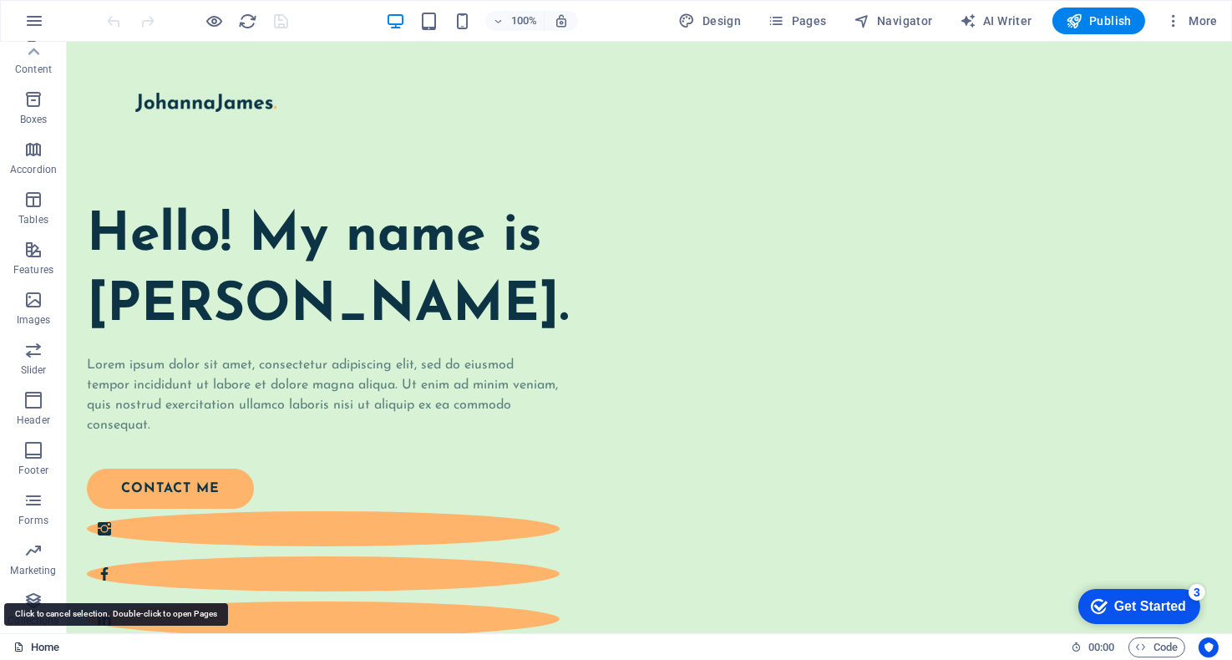
click at [0, 0] on link "Home" at bounding box center [0, 0] width 0 height 0
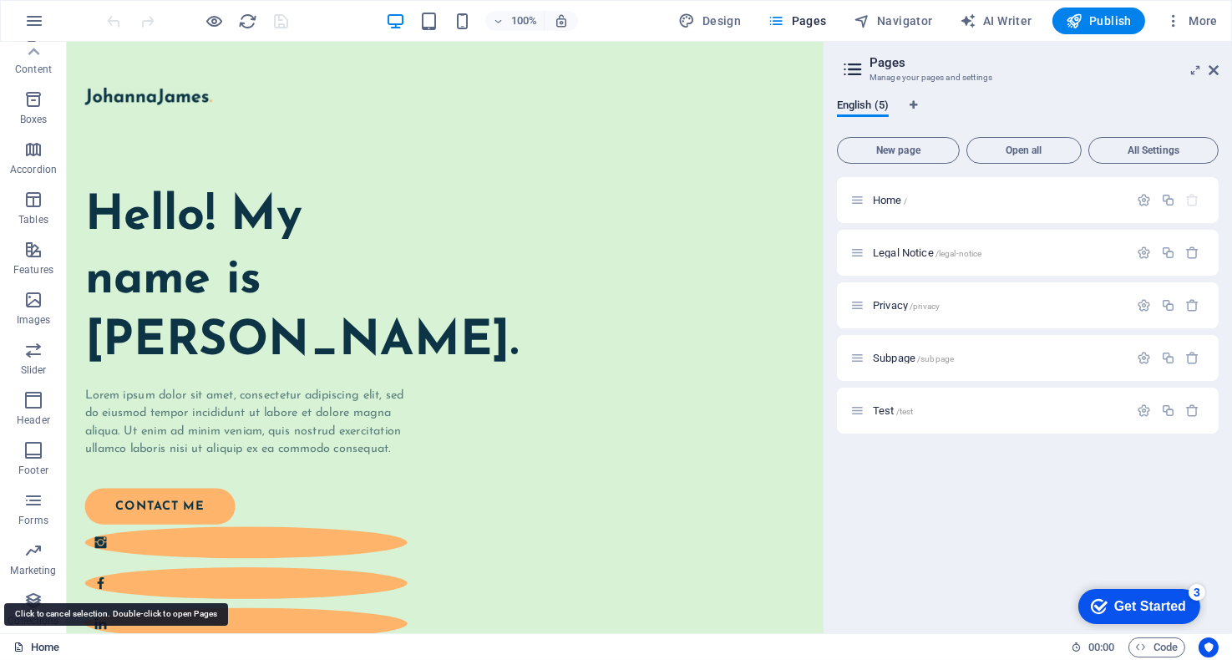
click at [0, 0] on link "Home" at bounding box center [0, 0] width 0 height 0
click at [1212, 70] on icon at bounding box center [1213, 69] width 10 height 13
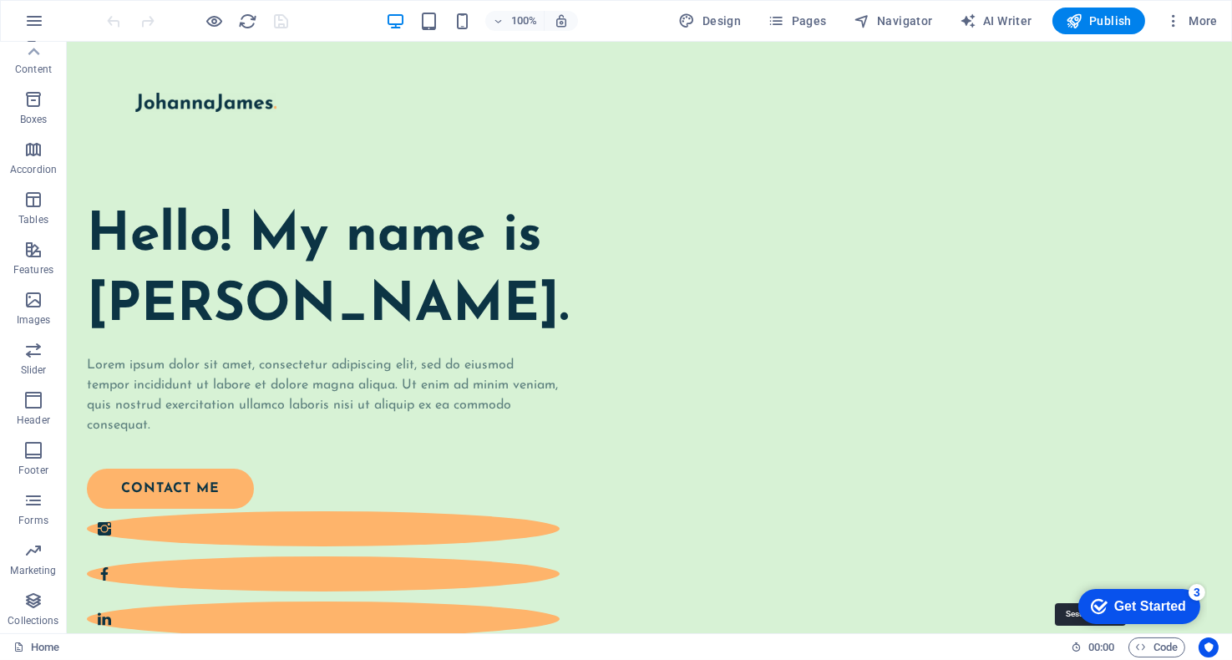
click at [1170, 598] on div "Get Started" at bounding box center [1149, 605] width 72 height 15
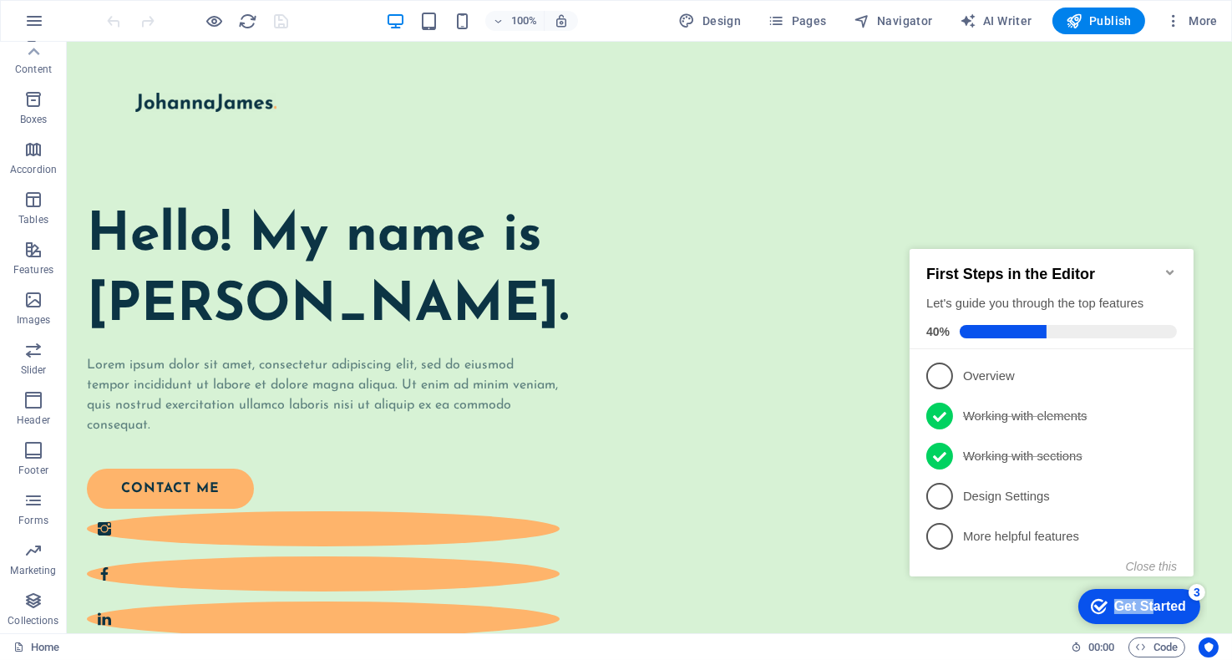
drag, startPoint x: 1152, startPoint y: 607, endPoint x: 798, endPoint y: 630, distance: 354.0
click at [902, 630] on html "checkmark Get Started 3 First Steps in the Editor Let's guide you through the t…" at bounding box center [1054, 427] width 304 height 406
drag, startPoint x: 798, startPoint y: 630, endPoint x: 1001, endPoint y: 496, distance: 242.3
click at [1001, 496] on p "Design Settings - incomplete" at bounding box center [1062, 496] width 200 height 18
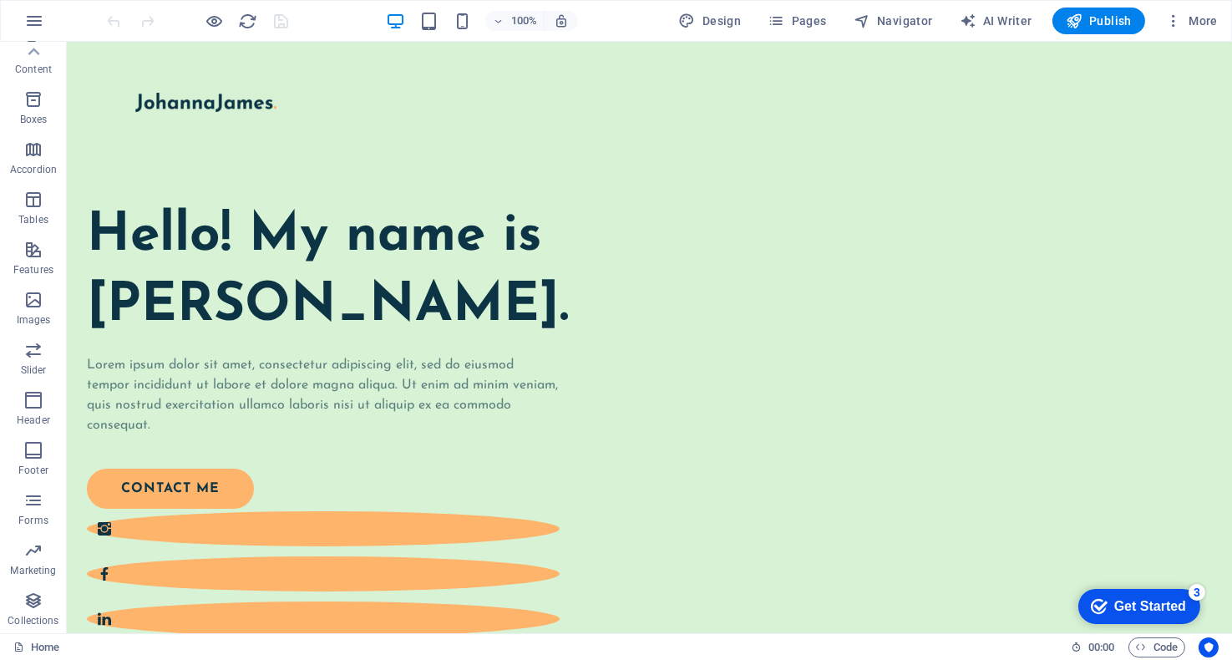
click at [1127, 606] on div "Get Started" at bounding box center [1149, 605] width 72 height 15
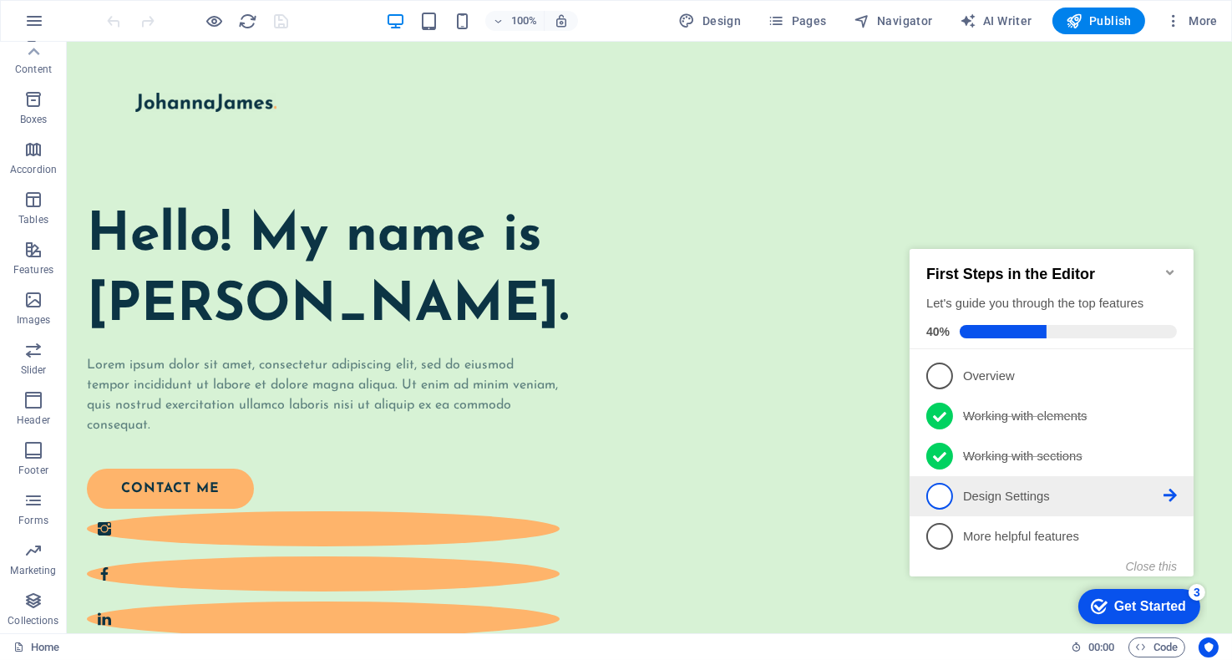
click at [1164, 490] on icon at bounding box center [1169, 494] width 13 height 13
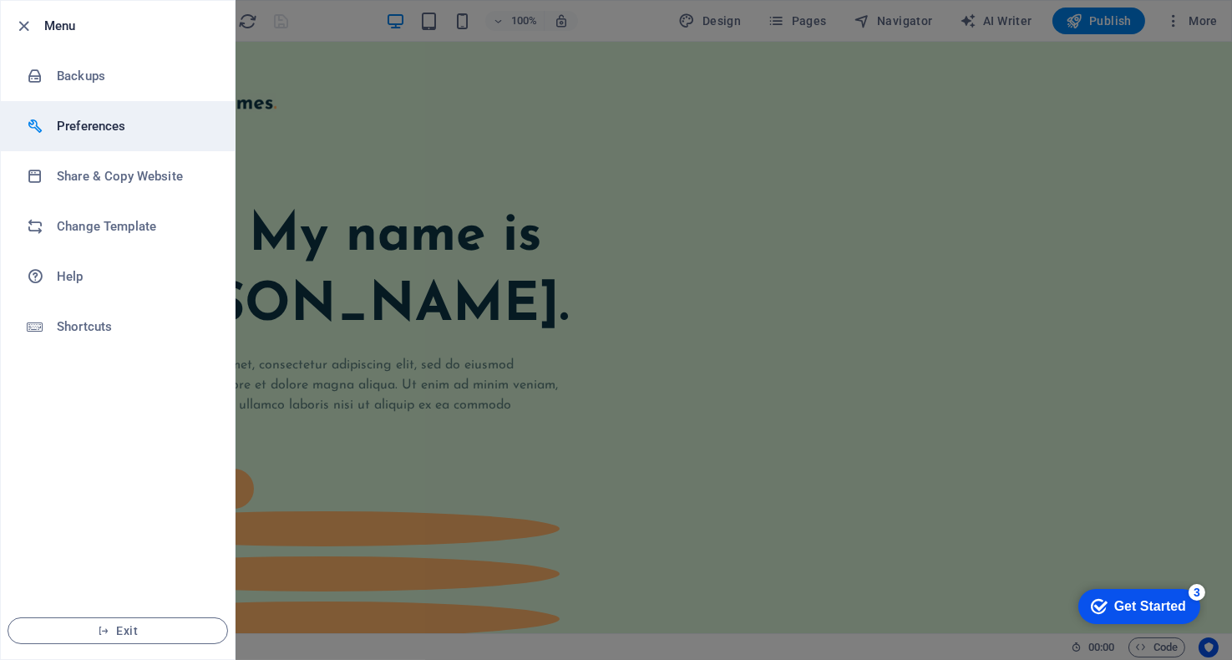
click at [90, 126] on h6 "Preferences" at bounding box center [134, 126] width 155 height 20
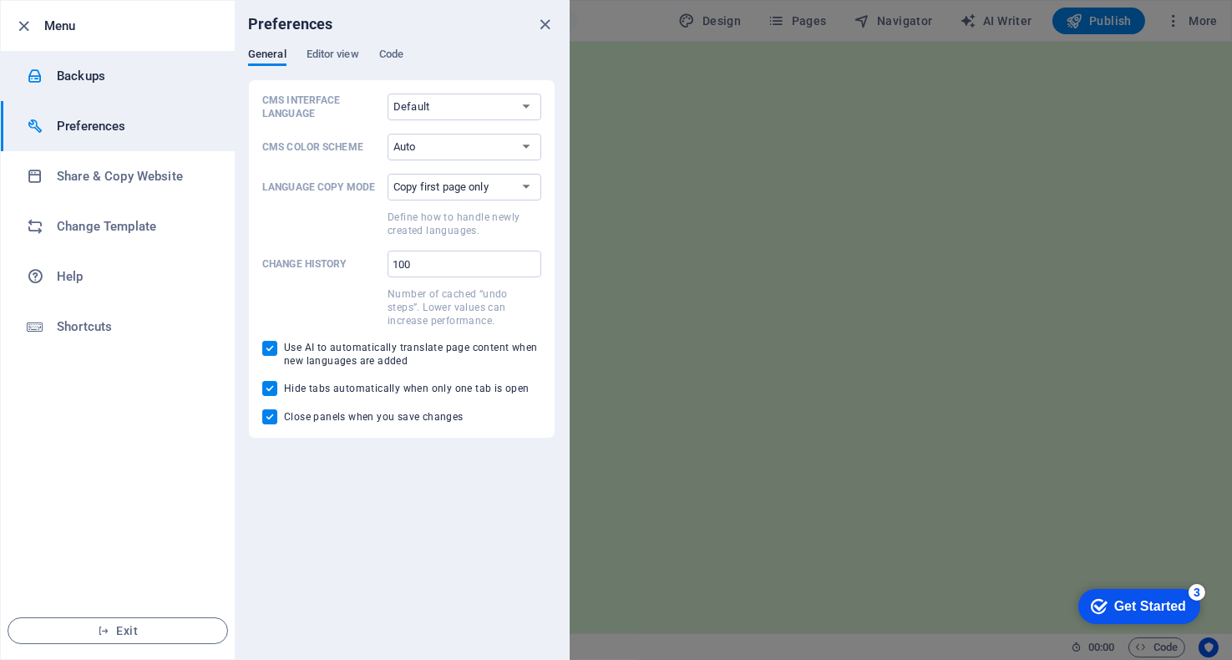
click at [74, 85] on h6 "Backups" at bounding box center [134, 76] width 155 height 20
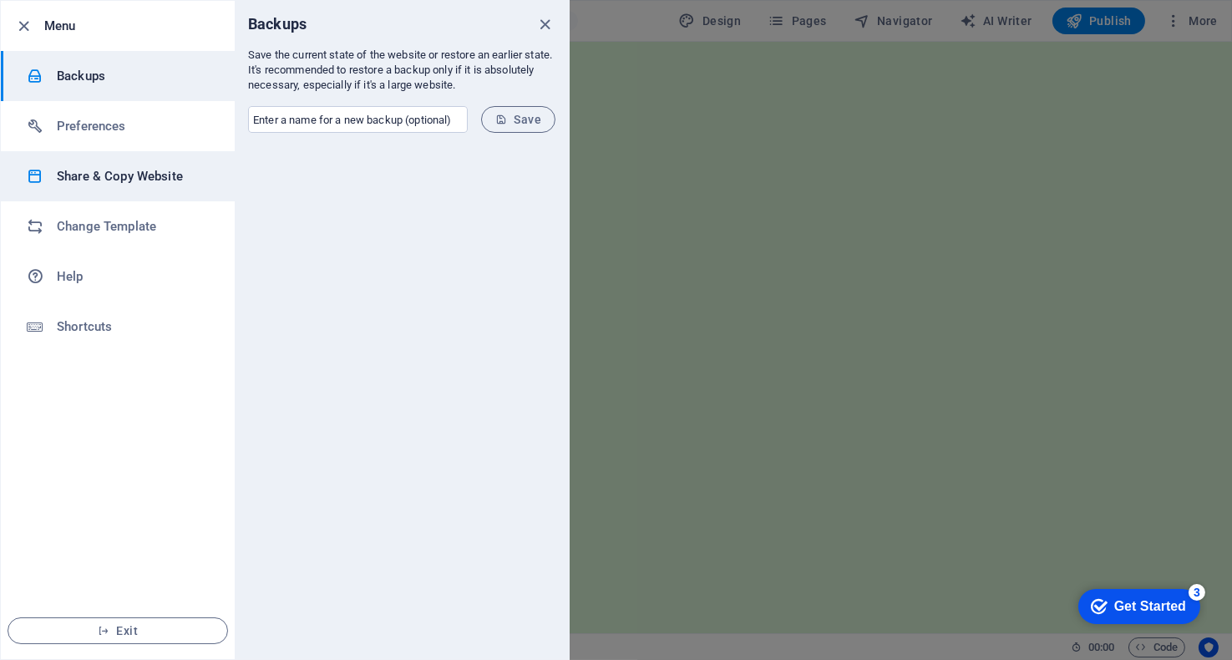
click at [95, 183] on h6 "Share & Copy Website" at bounding box center [134, 176] width 155 height 20
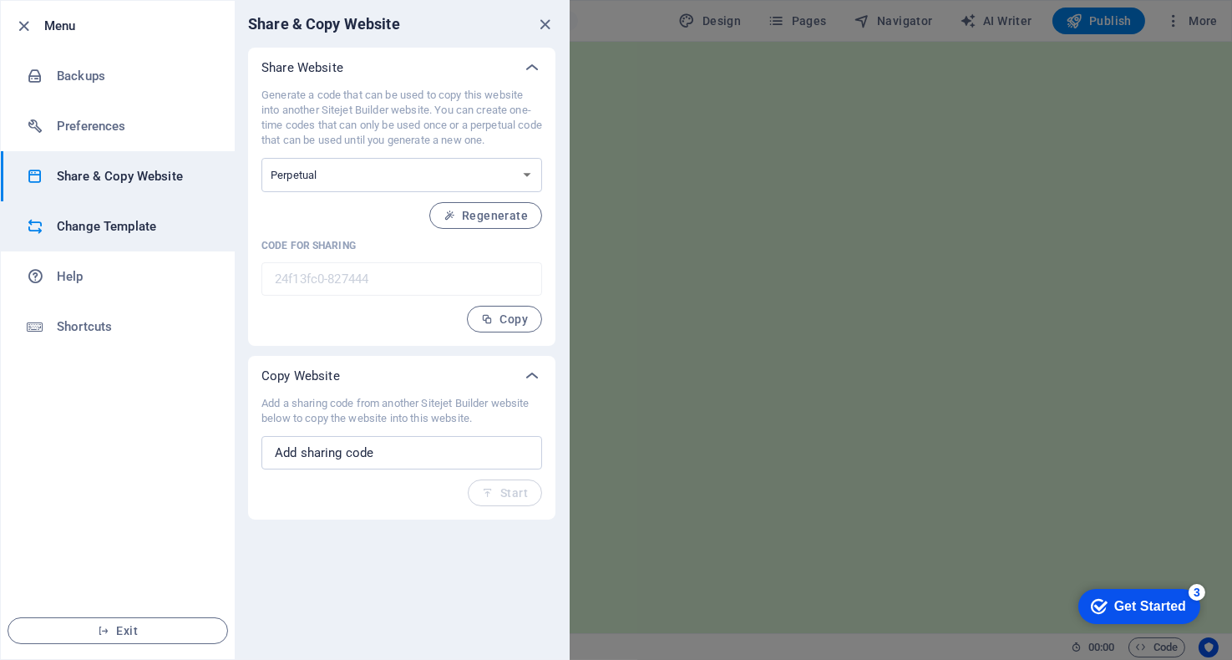
click at [118, 231] on h6 "Change Template" at bounding box center [134, 226] width 155 height 20
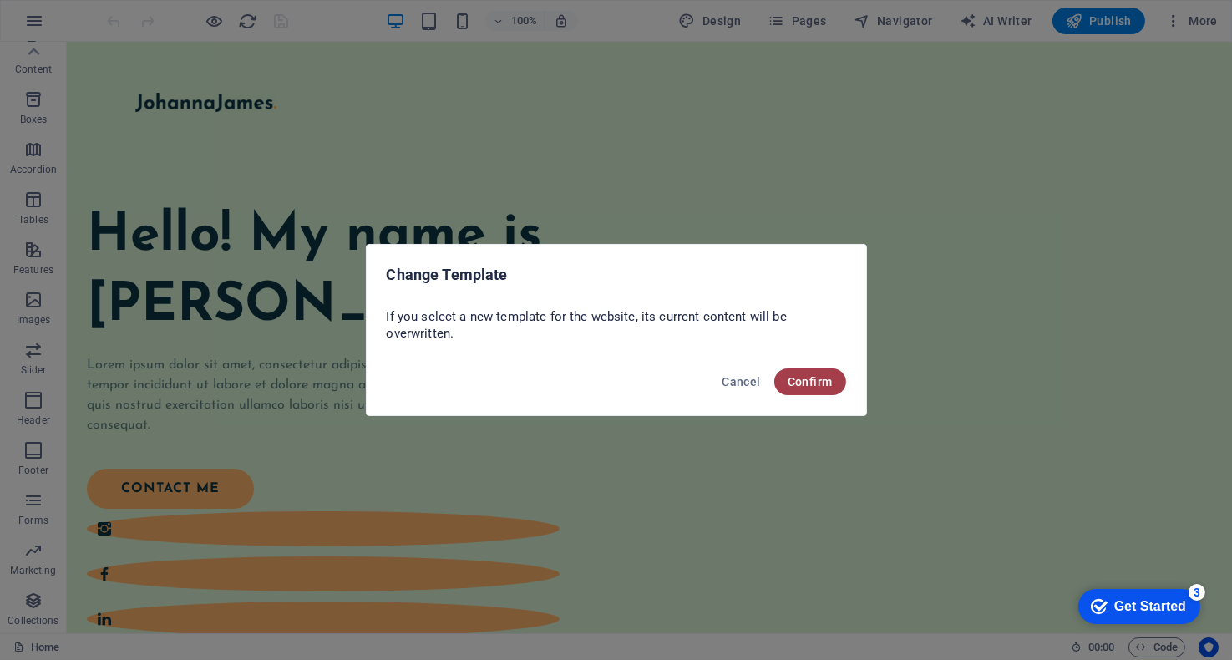
click at [832, 380] on span "Confirm" at bounding box center [810, 381] width 45 height 13
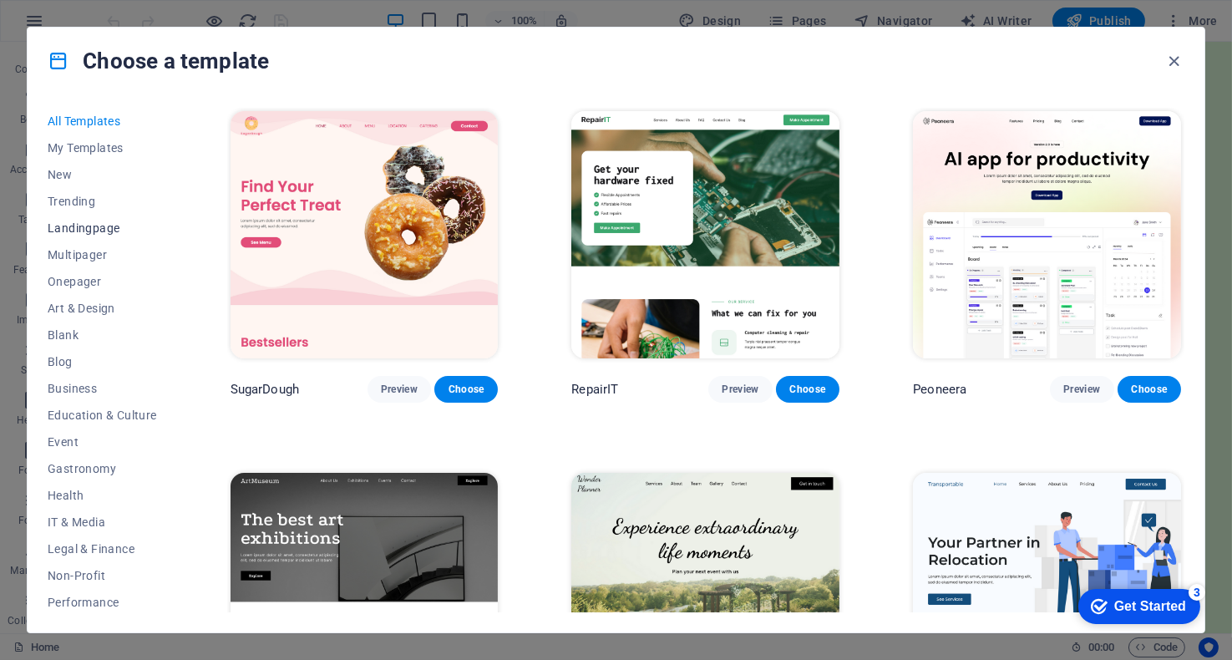
click at [63, 226] on span "Landingpage" at bounding box center [102, 227] width 109 height 13
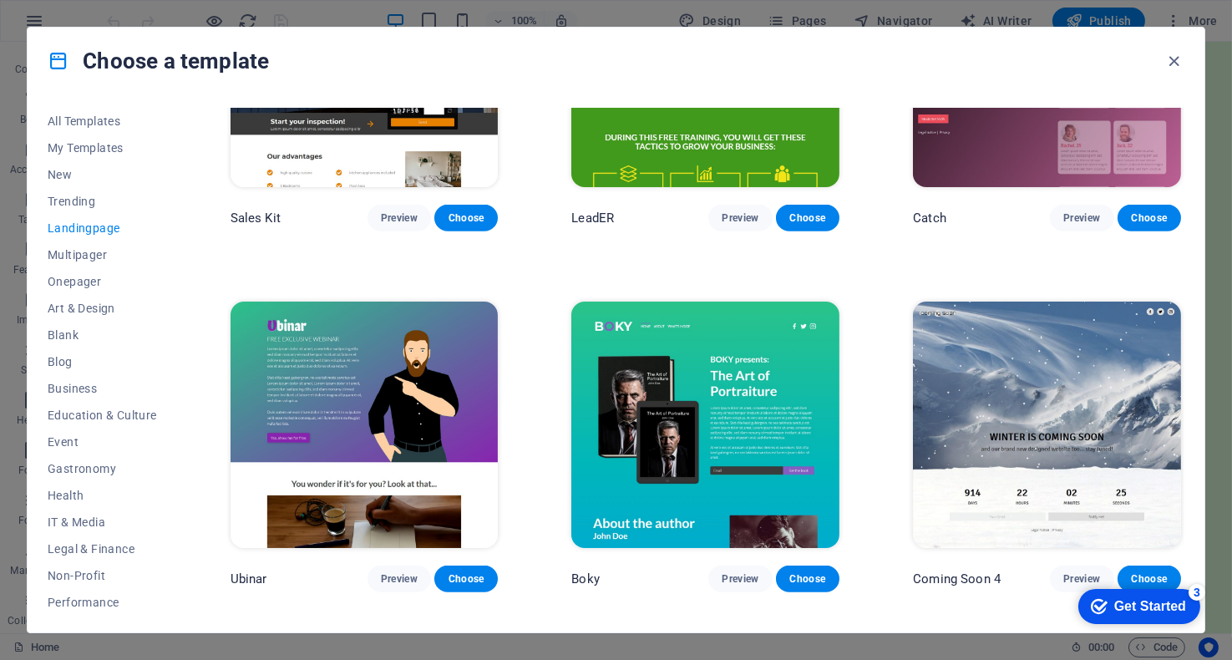
scroll to position [2661, 0]
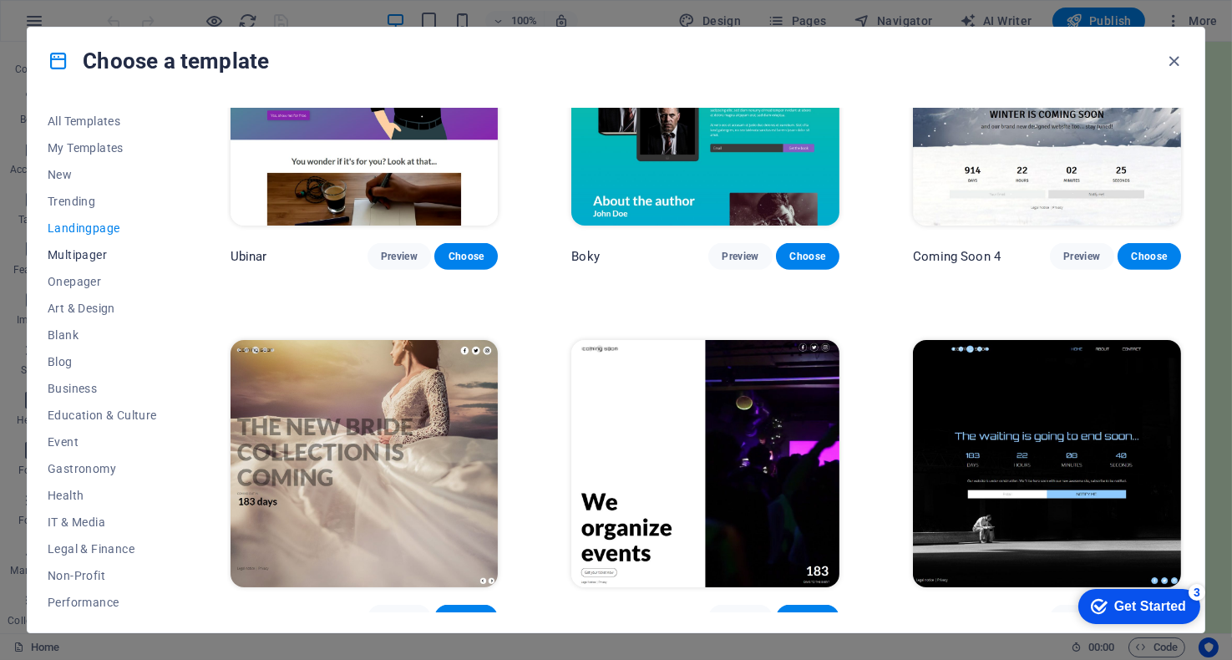
click at [63, 251] on span "Multipager" at bounding box center [102, 254] width 109 height 13
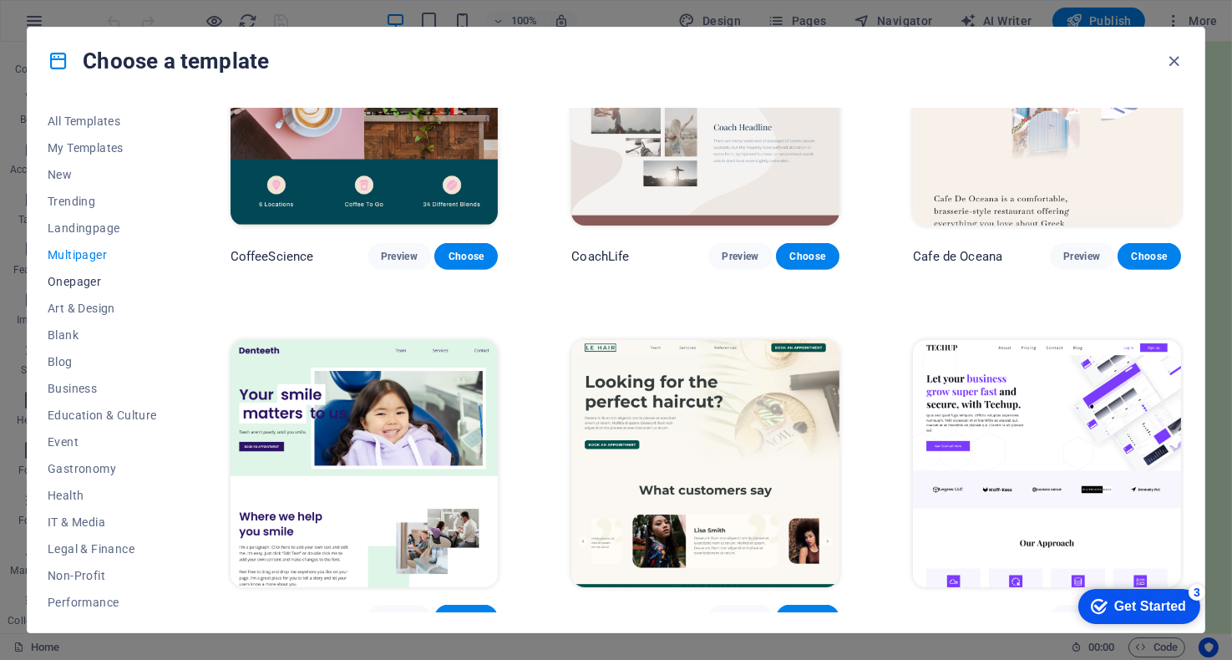
click at [73, 283] on span "Onepager" at bounding box center [102, 281] width 109 height 13
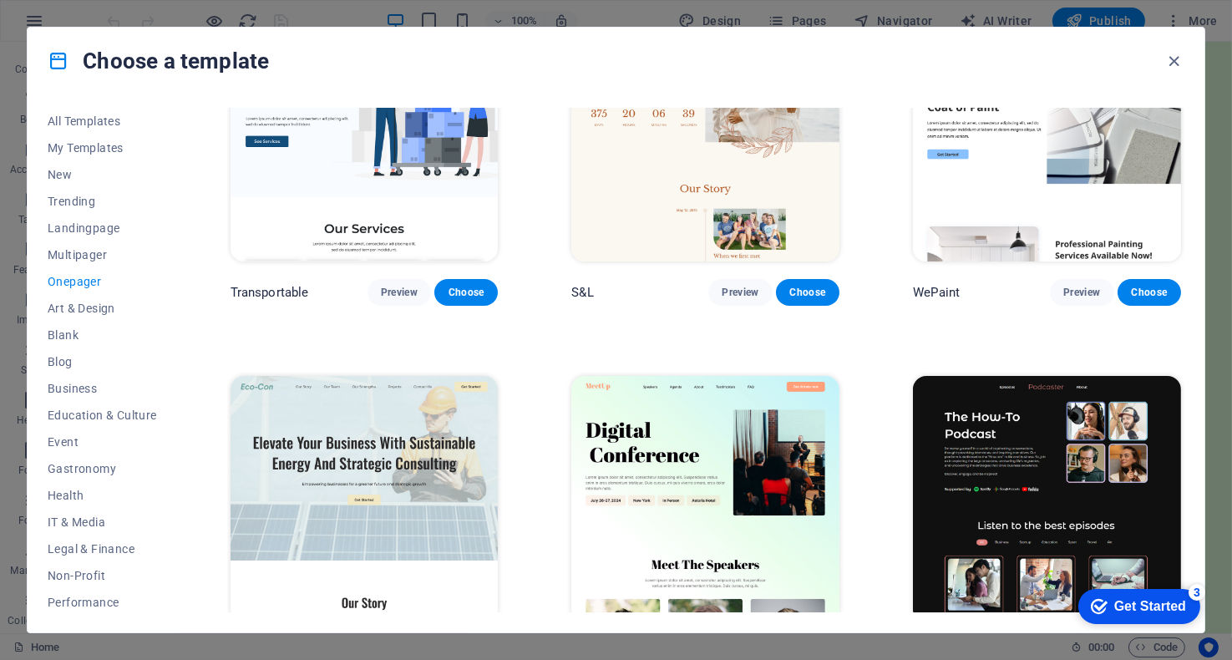
scroll to position [72, 0]
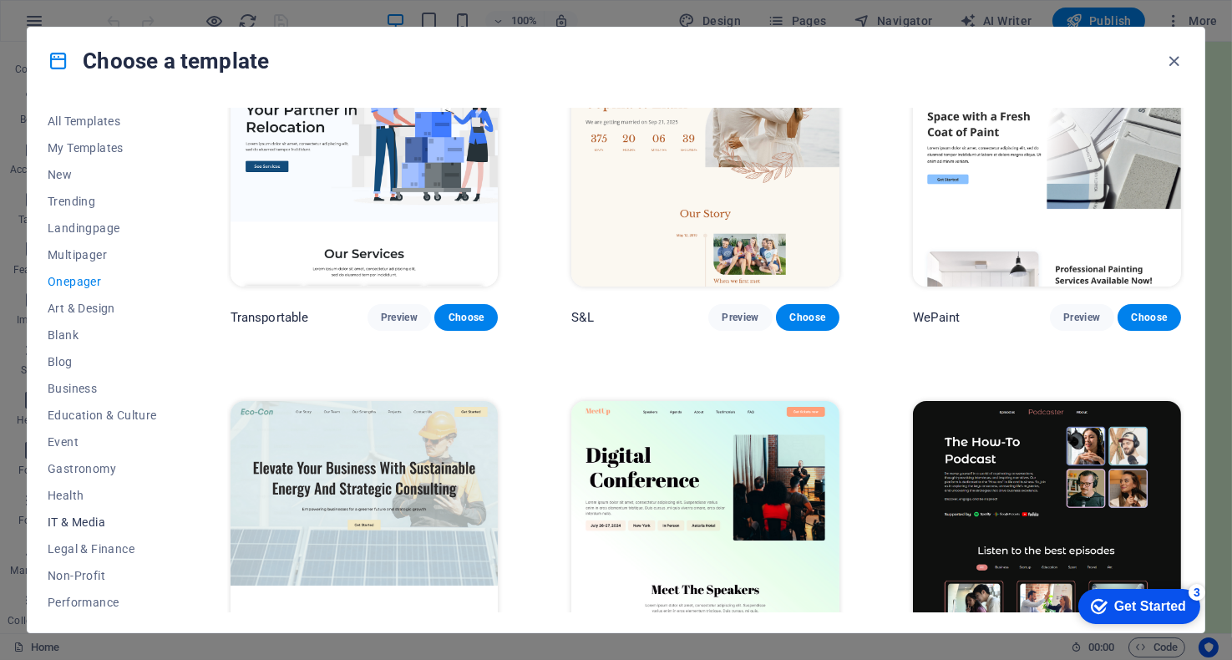
click at [84, 521] on span "IT & Media" at bounding box center [102, 521] width 109 height 13
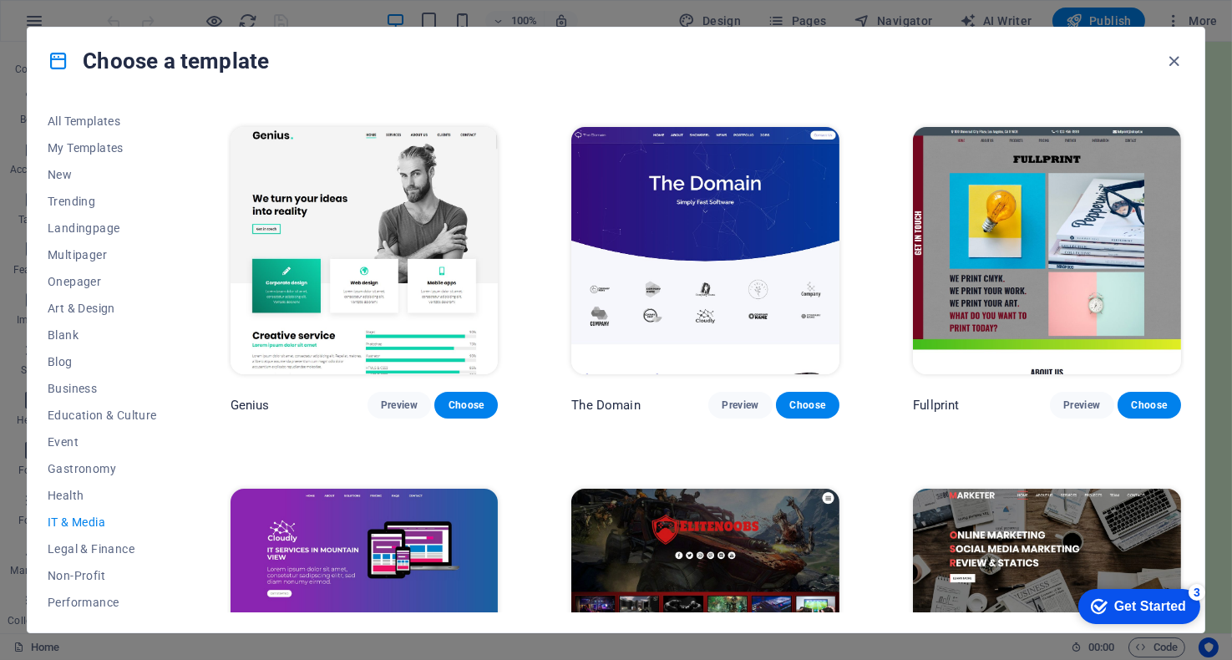
scroll to position [573, 0]
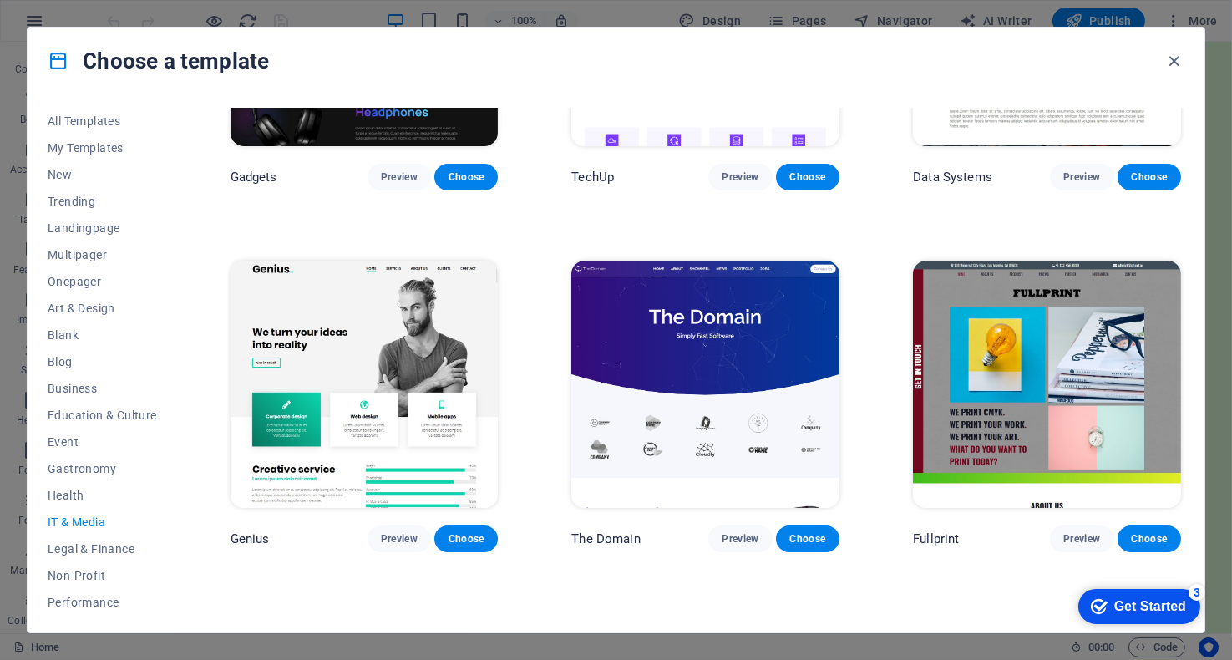
click at [331, 339] on img at bounding box center [365, 384] width 268 height 247
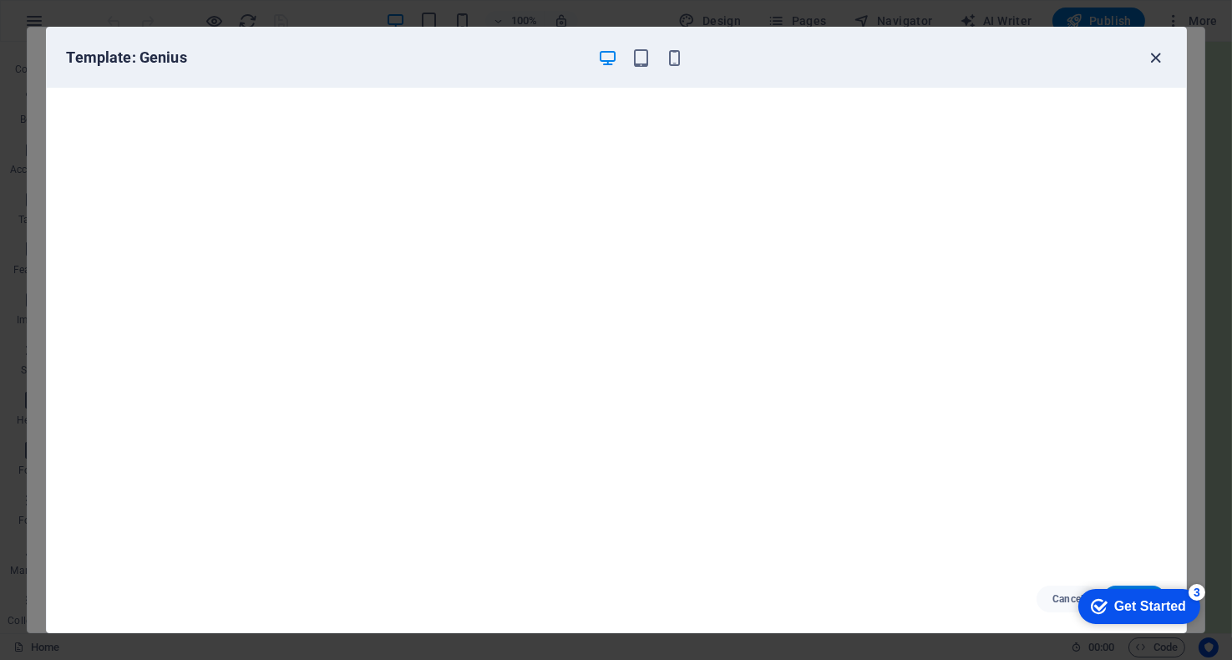
click at [1160, 56] on icon "button" at bounding box center [1155, 57] width 19 height 19
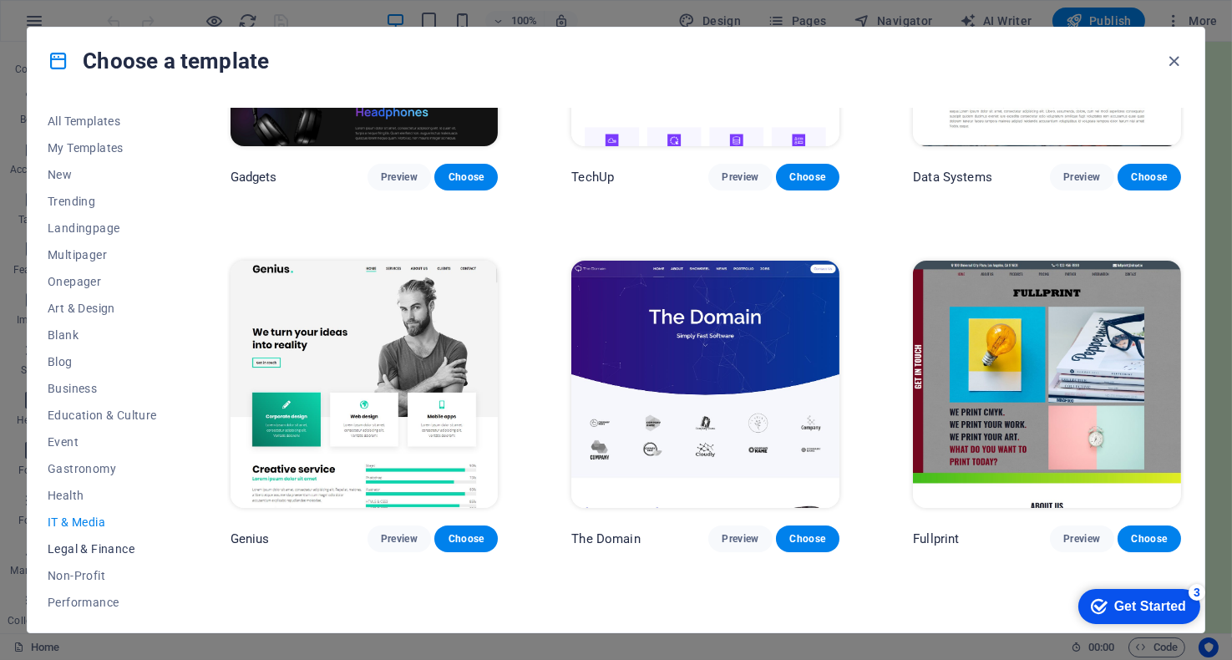
click at [103, 546] on span "Legal & Finance" at bounding box center [102, 548] width 109 height 13
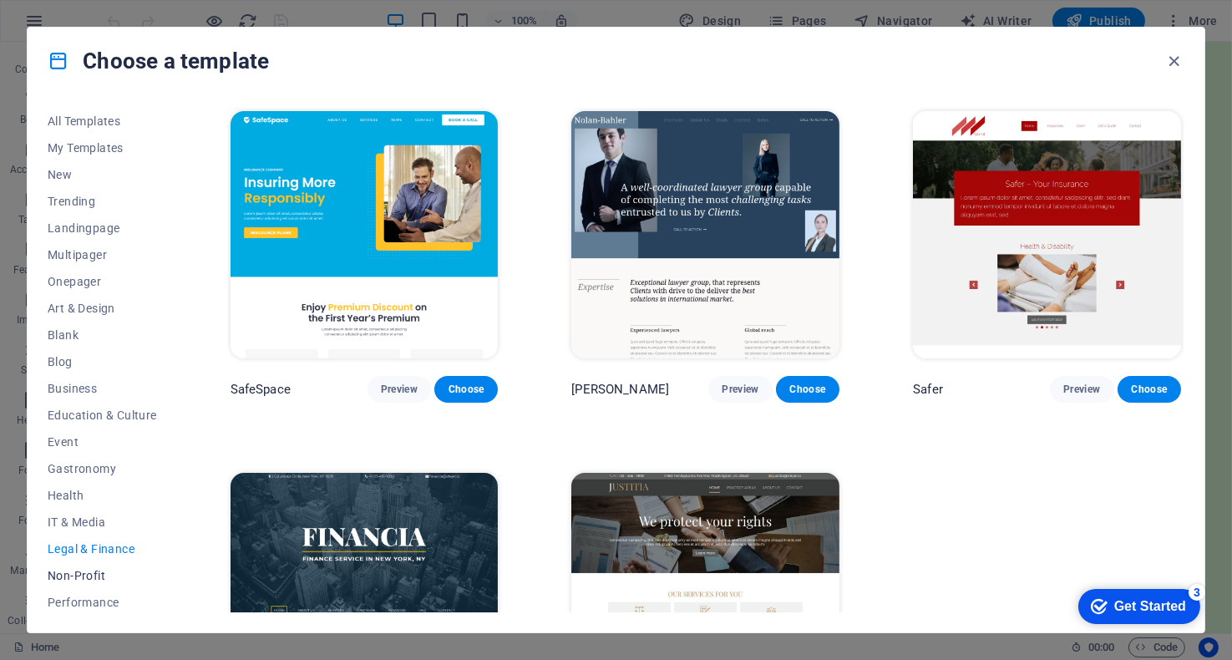
click at [88, 579] on span "Non-Profit" at bounding box center [102, 575] width 109 height 13
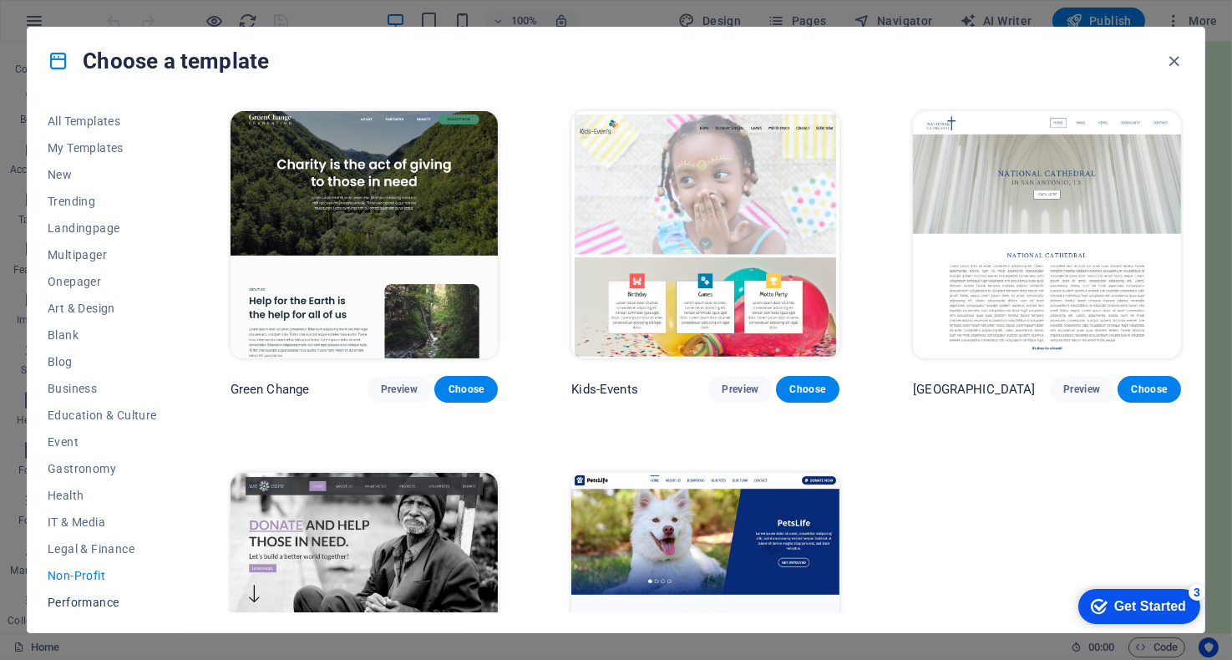
click at [88, 603] on span "Performance" at bounding box center [102, 601] width 109 height 13
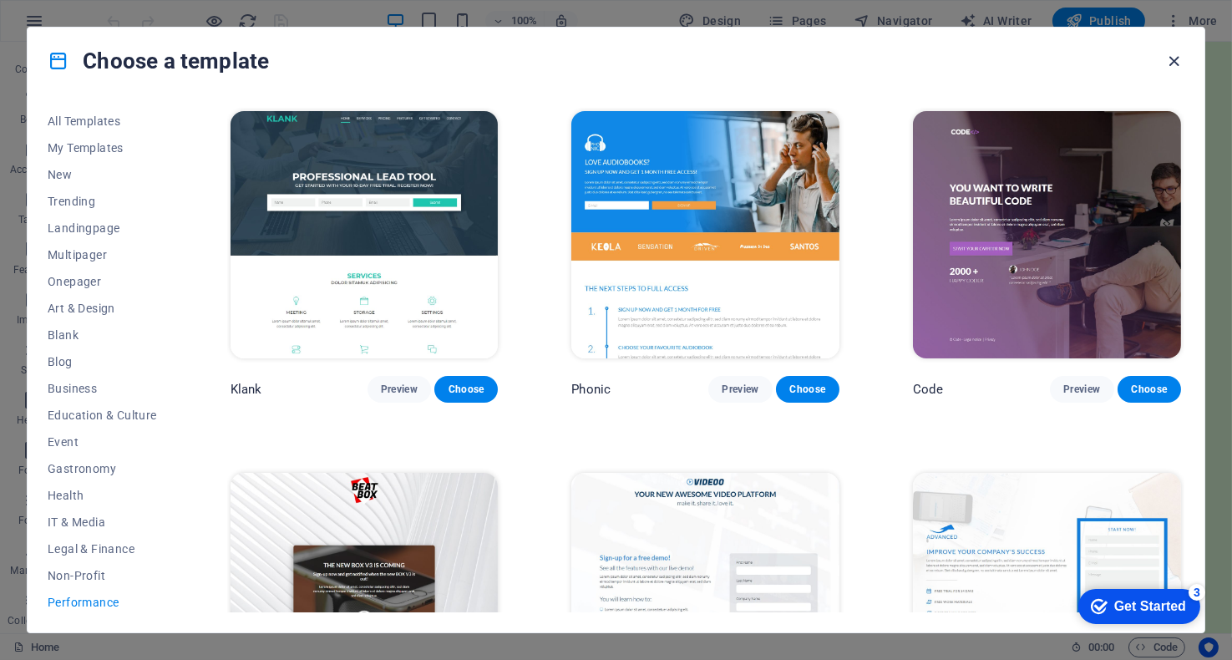
click at [1177, 58] on icon "button" at bounding box center [1174, 61] width 19 height 19
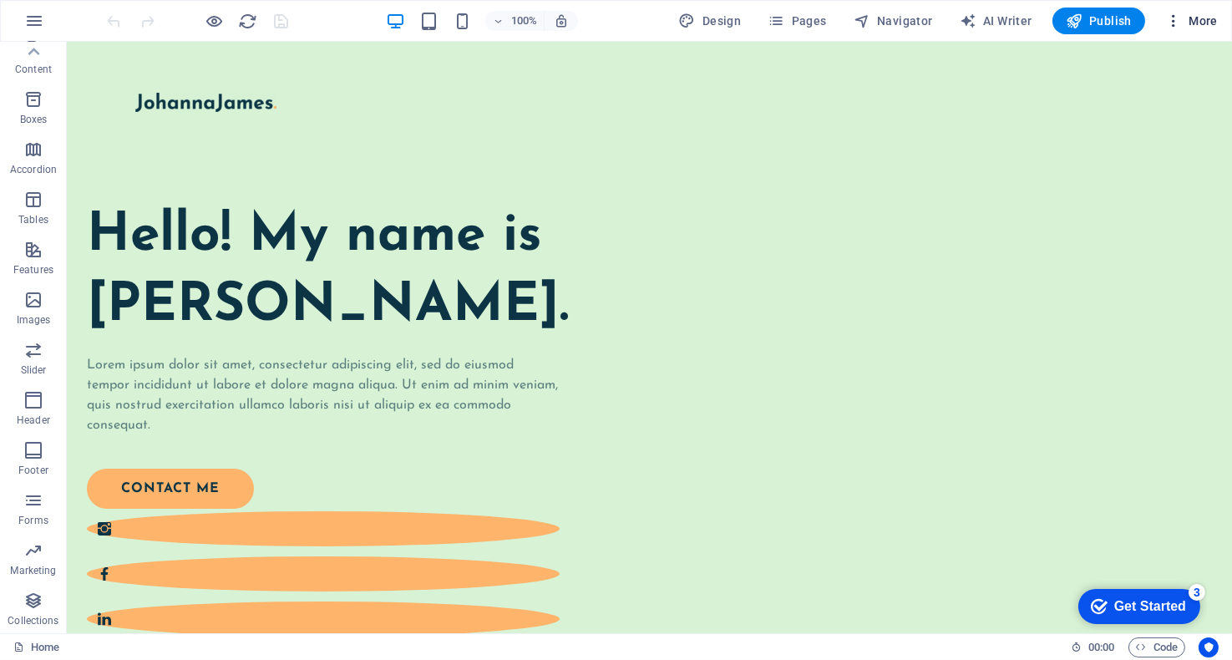
click at [1182, 25] on icon "button" at bounding box center [1173, 21] width 17 height 17
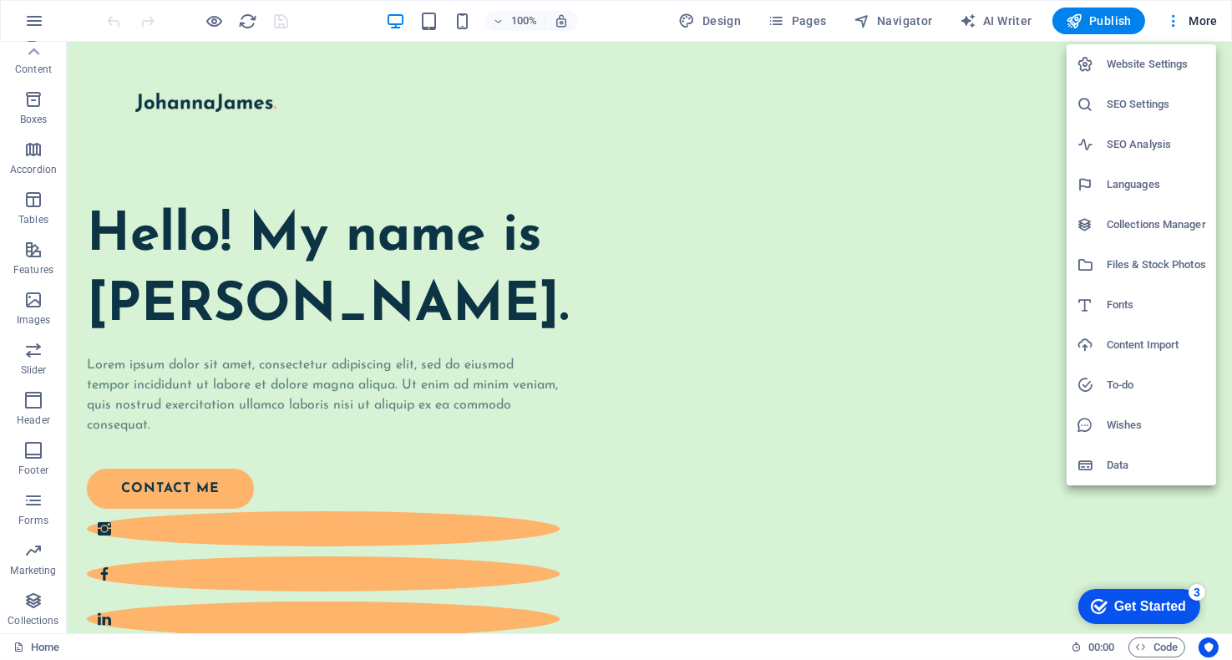
click at [1114, 468] on h6 "Data" at bounding box center [1156, 465] width 99 height 20
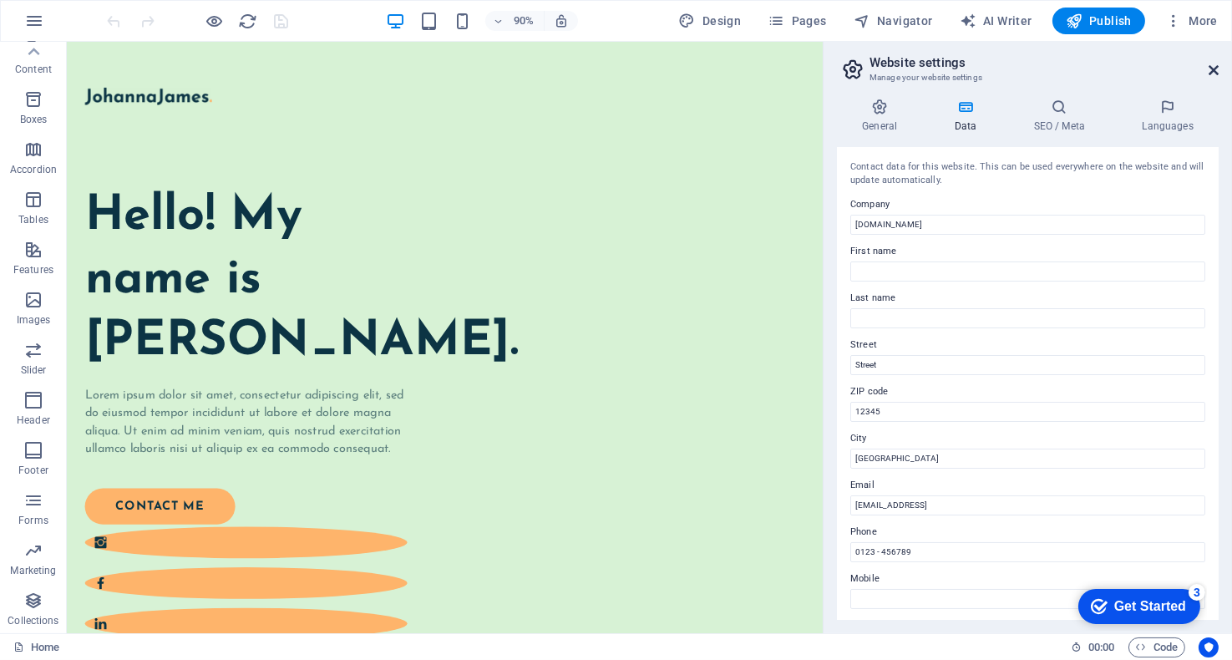
click at [1214, 63] on icon at bounding box center [1213, 69] width 10 height 13
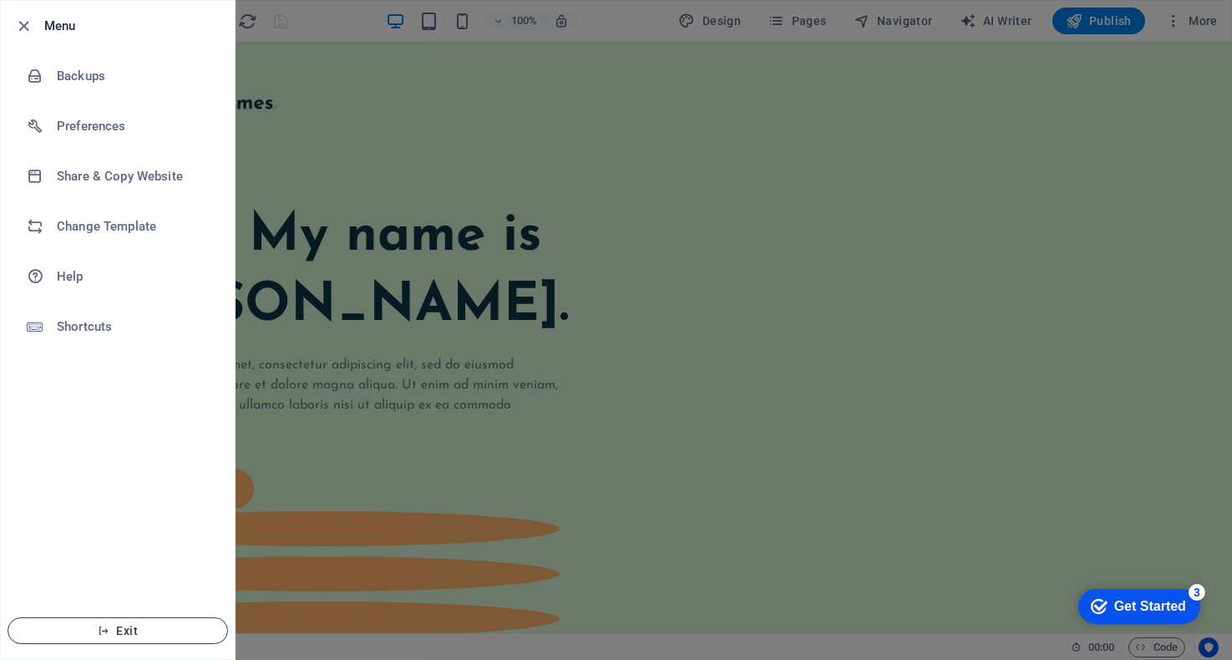
click at [114, 632] on span "Exit" at bounding box center [118, 630] width 192 height 13
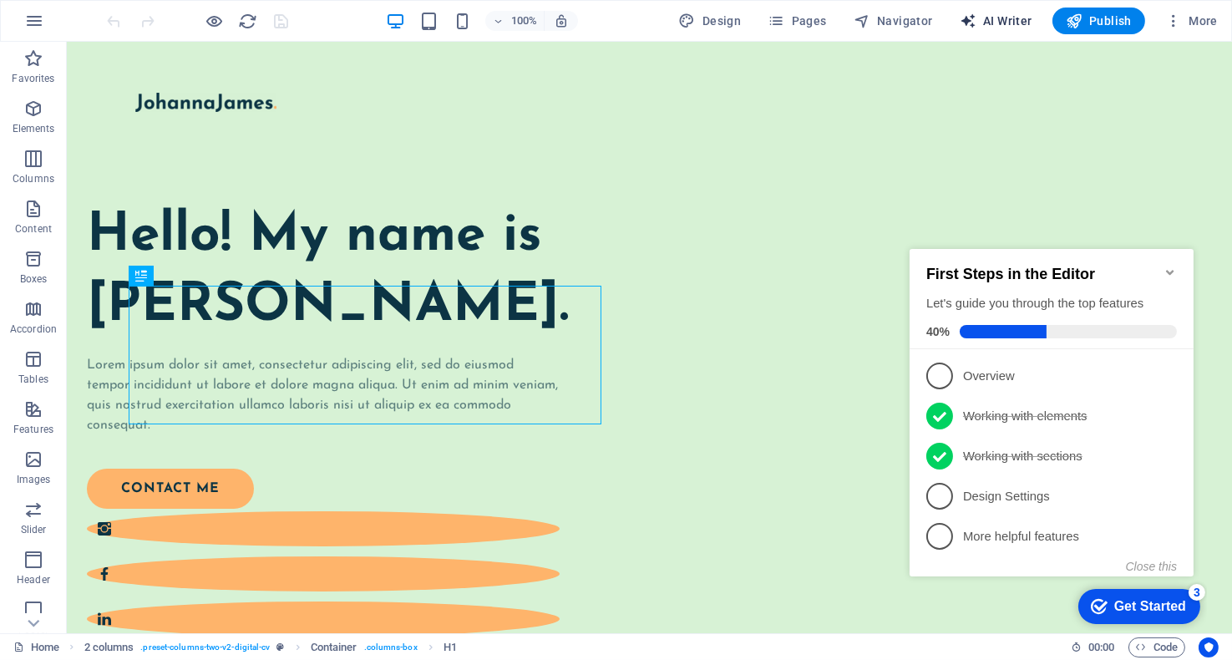
click at [1007, 18] on span "AI Writer" at bounding box center [996, 21] width 73 height 17
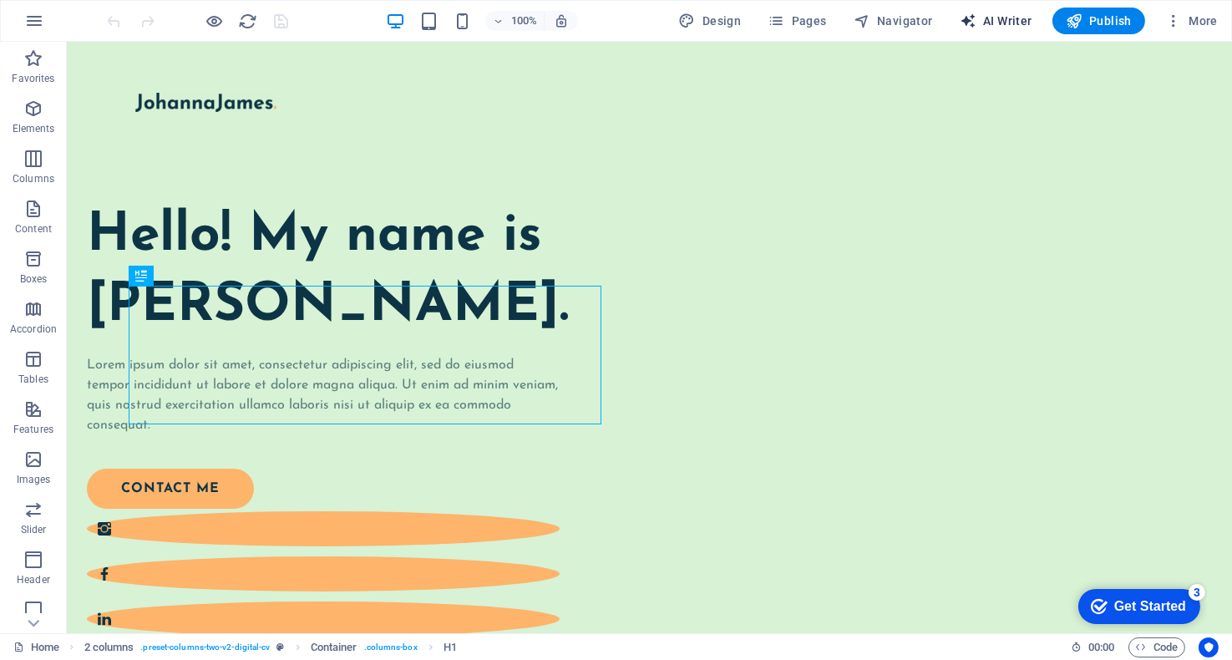
select select "English"
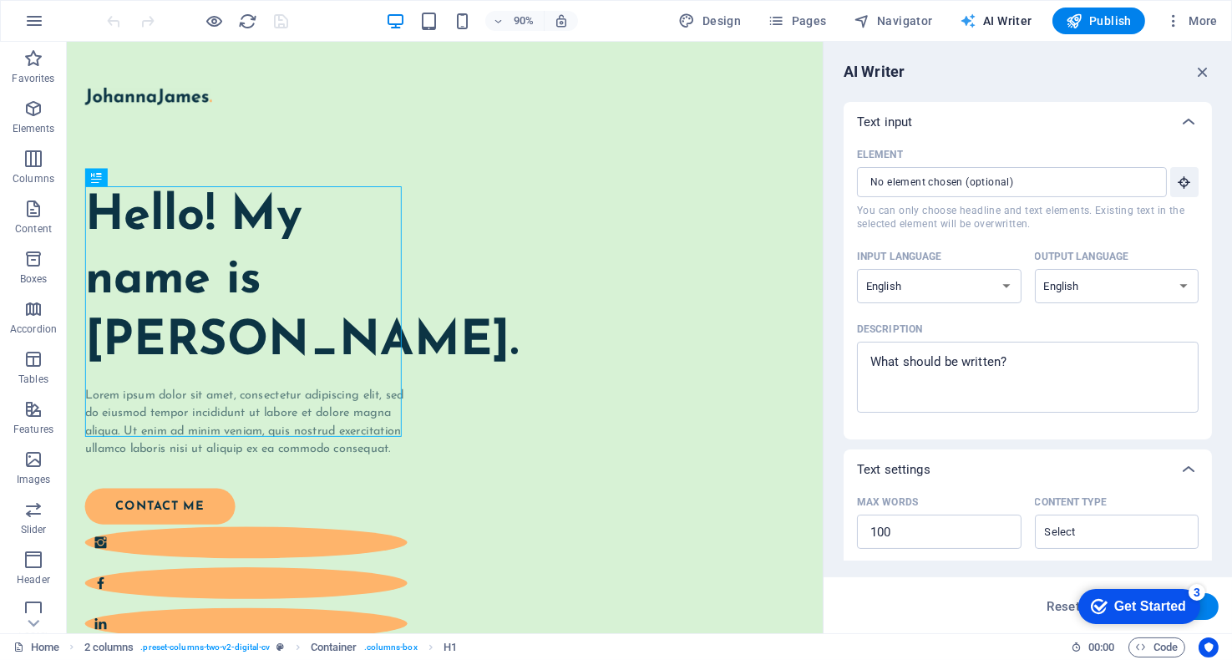
click at [0, 0] on button "AI Writer" at bounding box center [0, 0] width 0 height 0
click at [1167, 14] on icon "button" at bounding box center [1173, 21] width 17 height 17
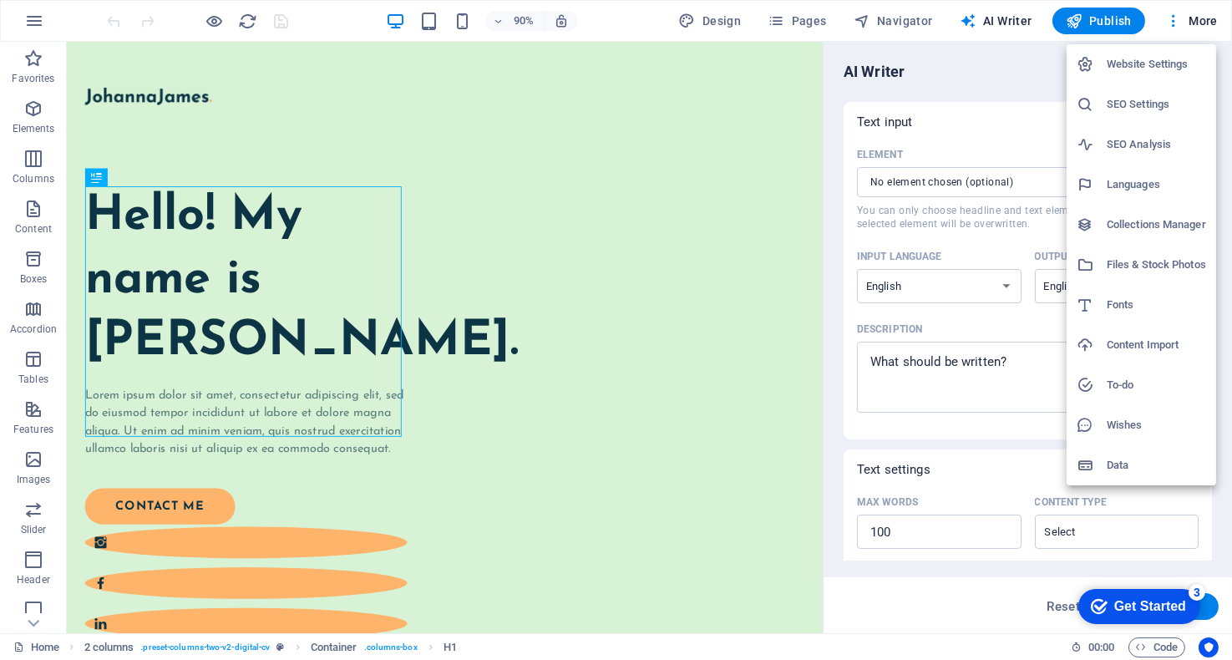
click at [1153, 70] on h6 "Website Settings" at bounding box center [1156, 64] width 99 height 20
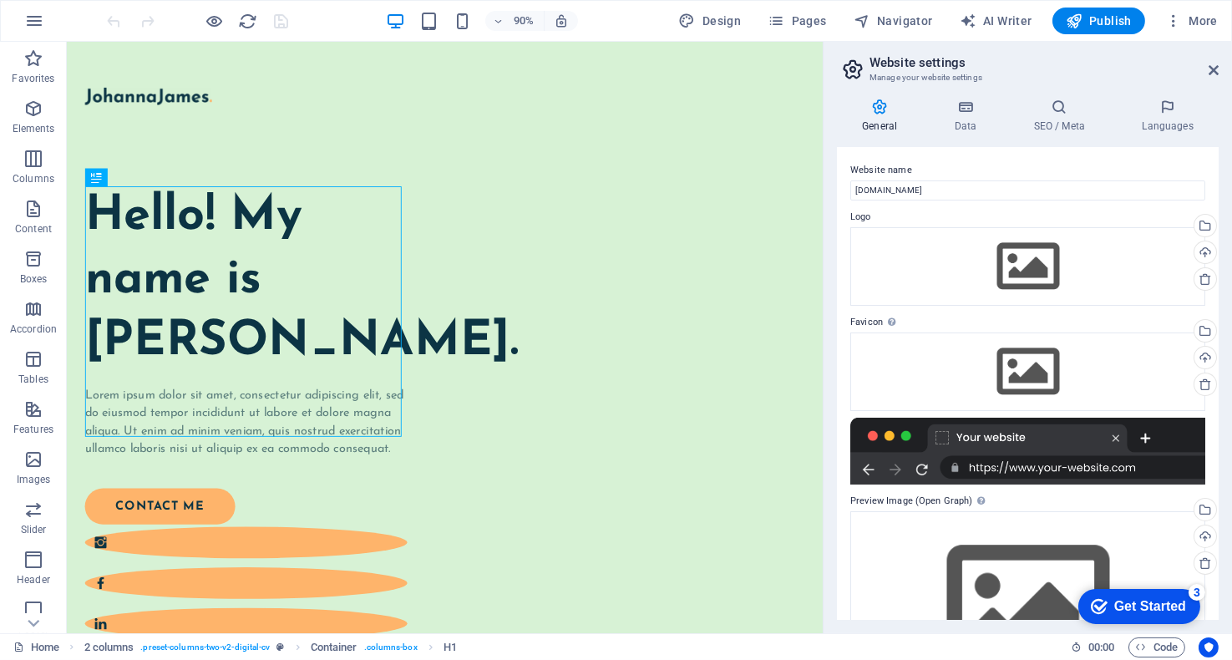
click at [1203, 71] on header "Website settings Manage your website settings" at bounding box center [1029, 63] width 378 height 43
click at [1210, 69] on icon at bounding box center [1213, 69] width 10 height 13
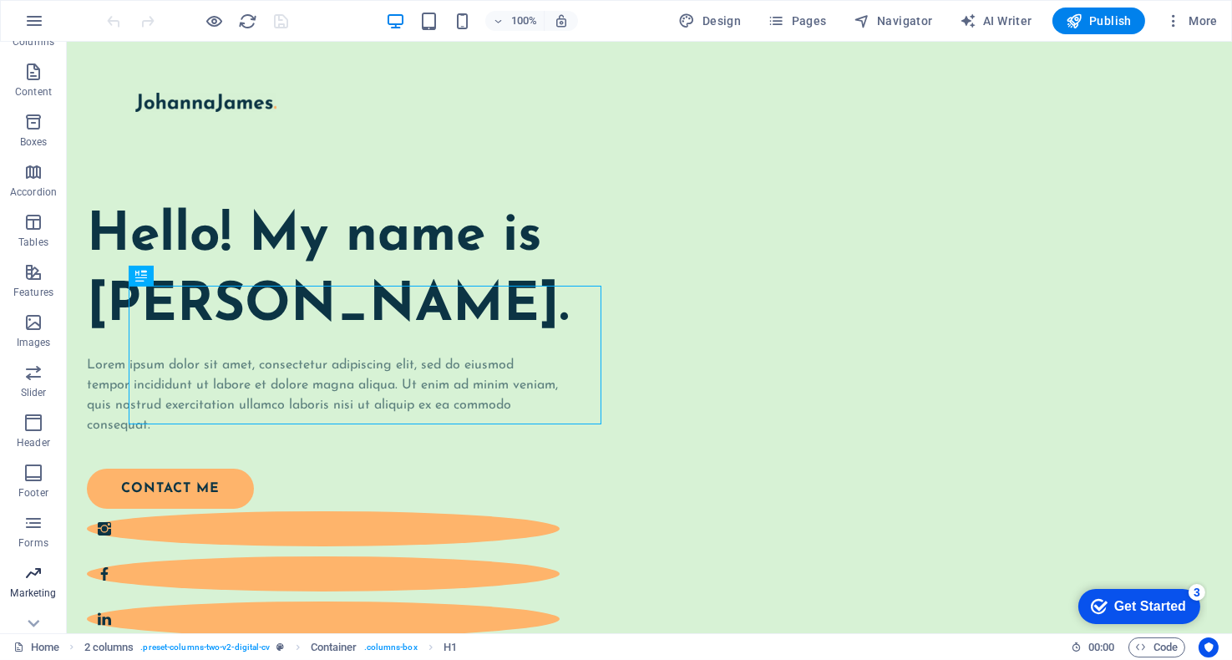
scroll to position [160, 0]
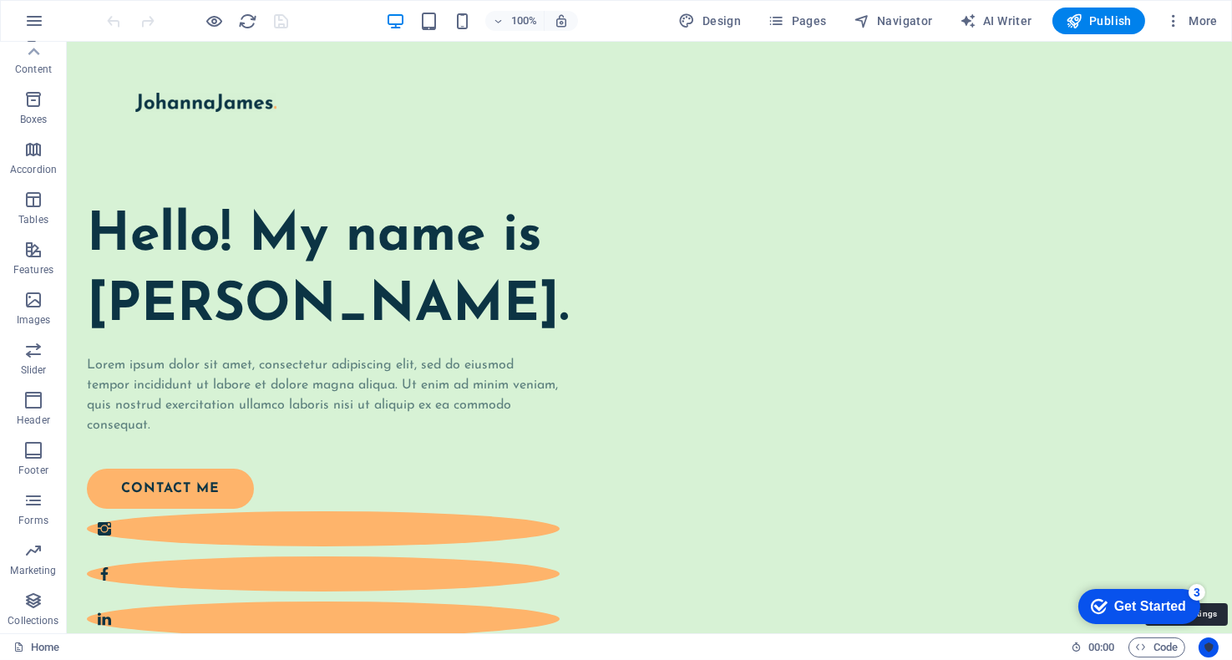
click at [0, 0] on icon "Usercentrics" at bounding box center [0, 0] width 0 height 0
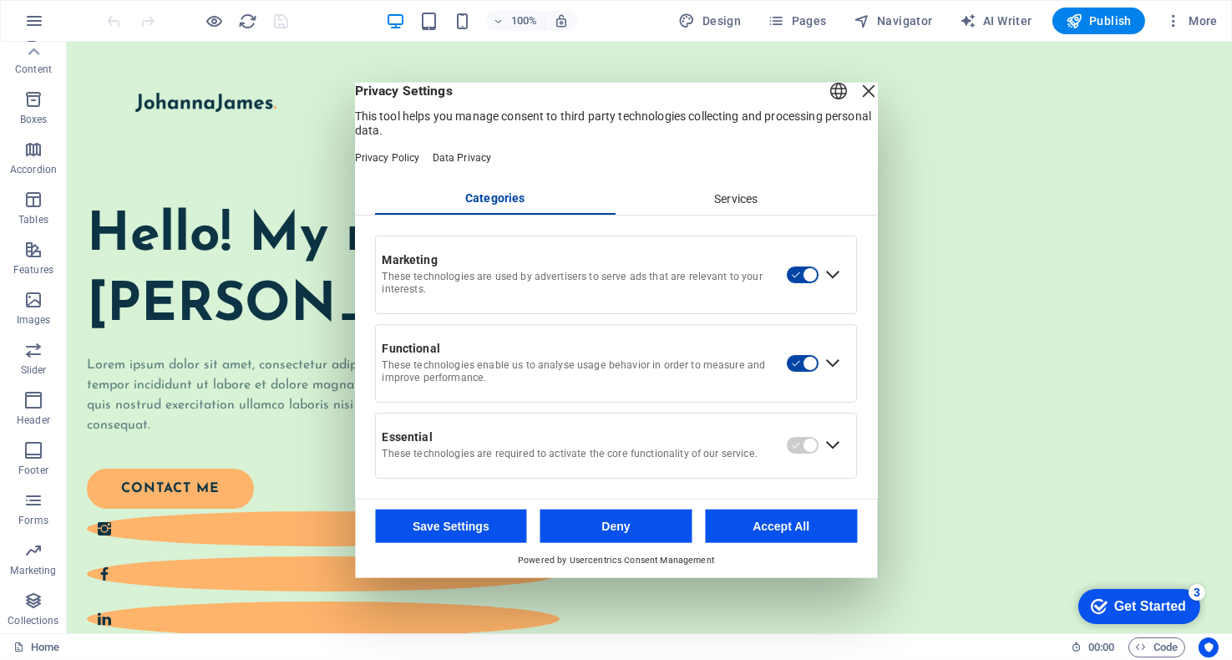
click at [724, 198] on div "Services" at bounding box center [736, 199] width 241 height 28
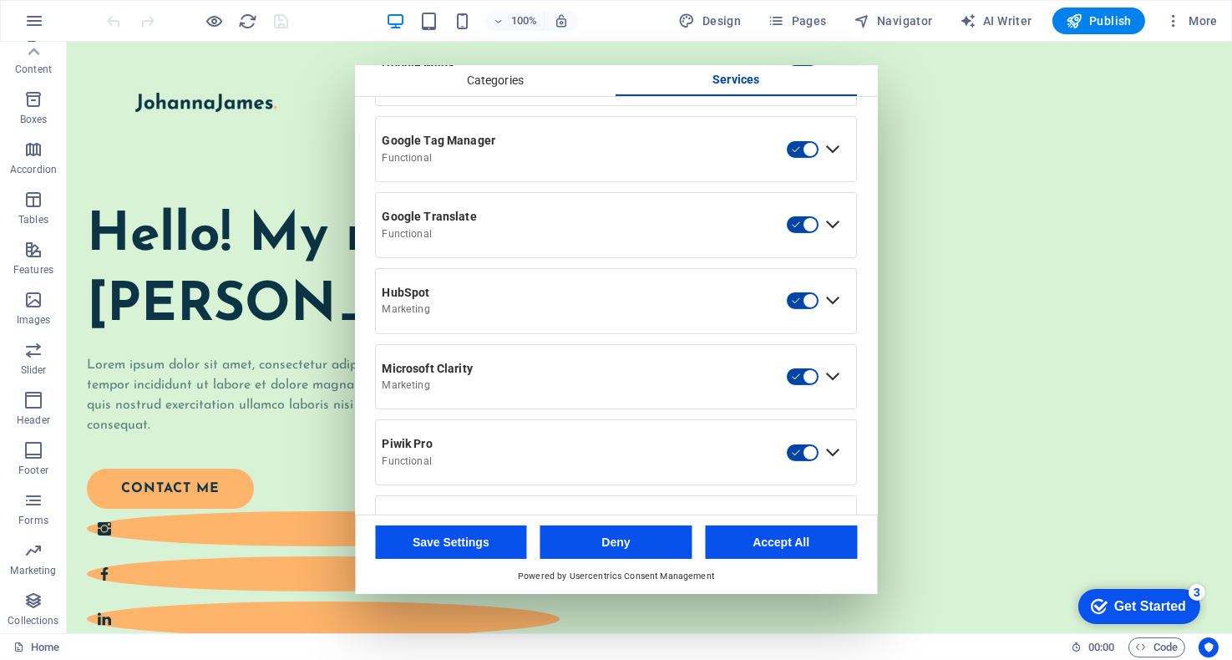
scroll to position [777, 0]
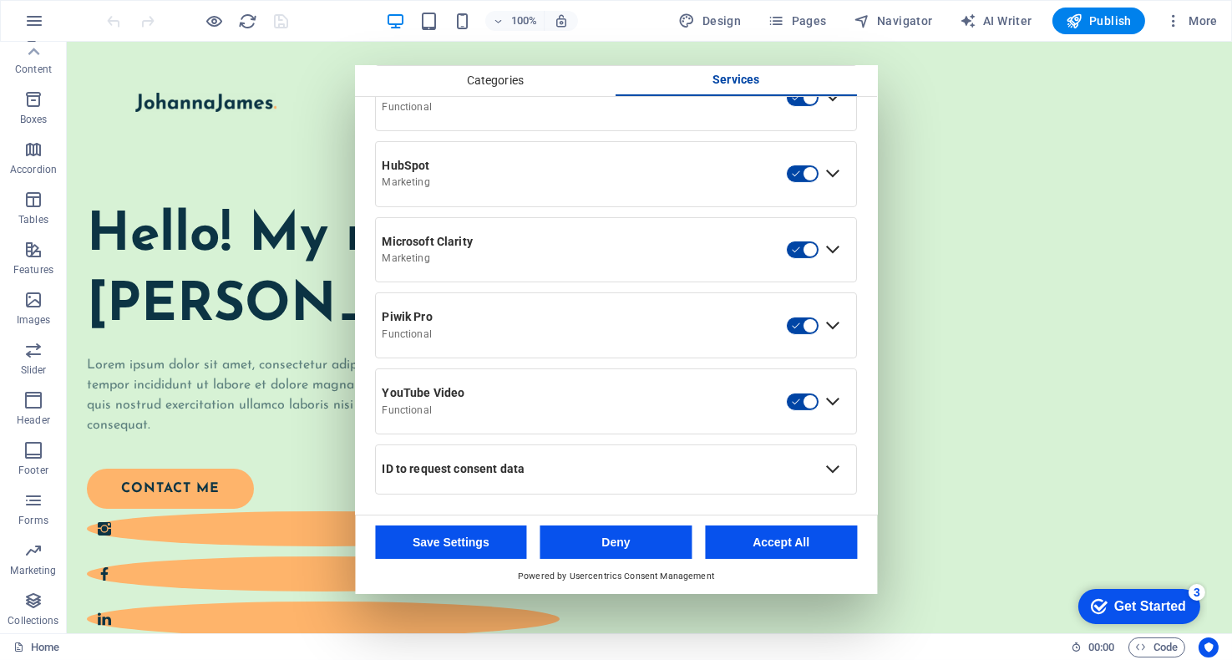
drag, startPoint x: 822, startPoint y: 552, endPoint x: 753, endPoint y: 510, distance: 80.2
click at [822, 552] on button "Accept All" at bounding box center [781, 541] width 152 height 33
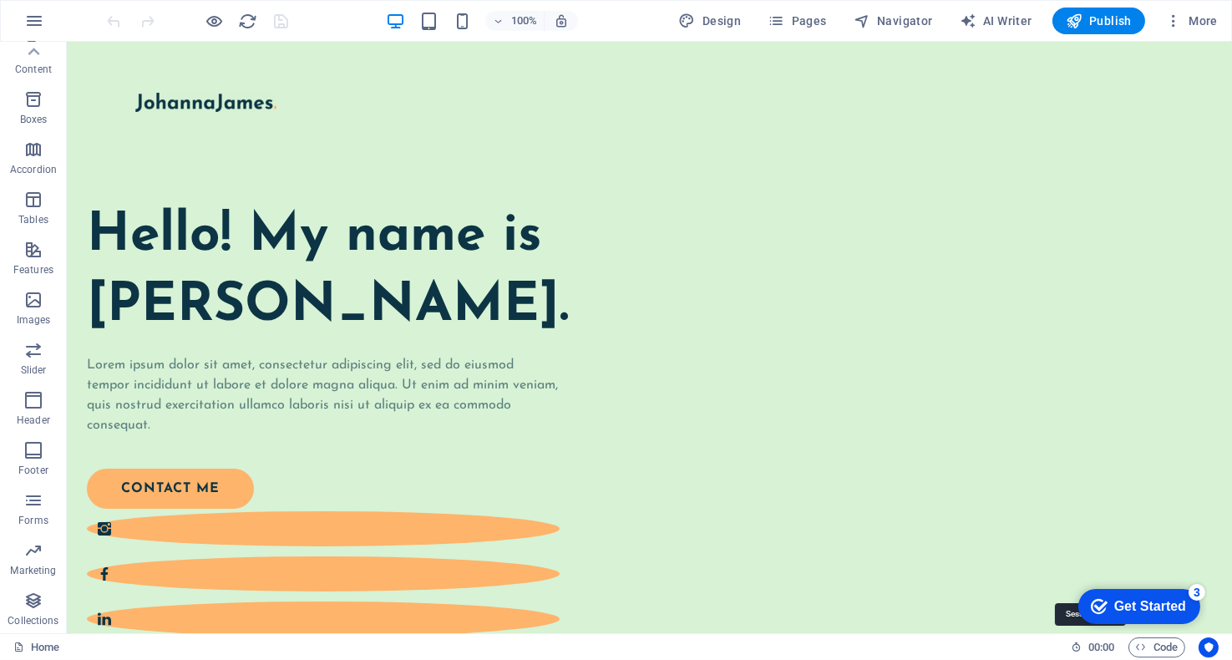
click at [1097, 652] on span "00 : 00" at bounding box center [1101, 647] width 26 height 20
drag, startPoint x: 1082, startPoint y: 648, endPoint x: 1090, endPoint y: 647, distance: 8.4
click at [1102, 644] on span "00 : 00" at bounding box center [1101, 647] width 26 height 20
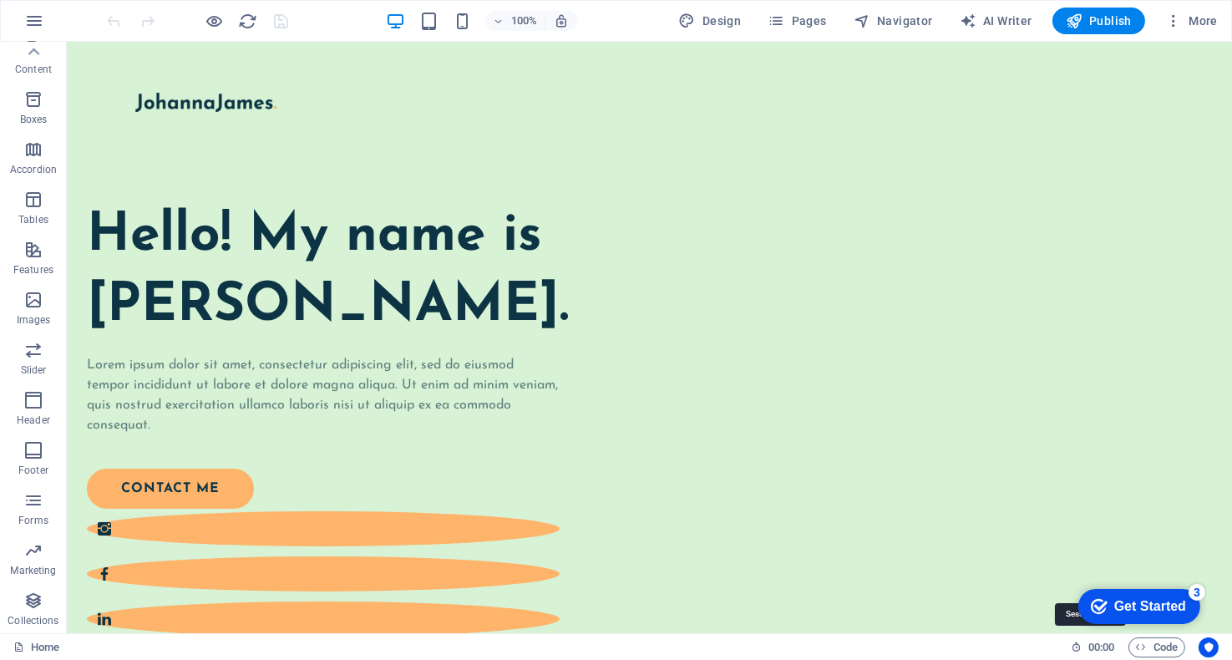
click at [1102, 644] on span "00 : 00" at bounding box center [1101, 647] width 26 height 20
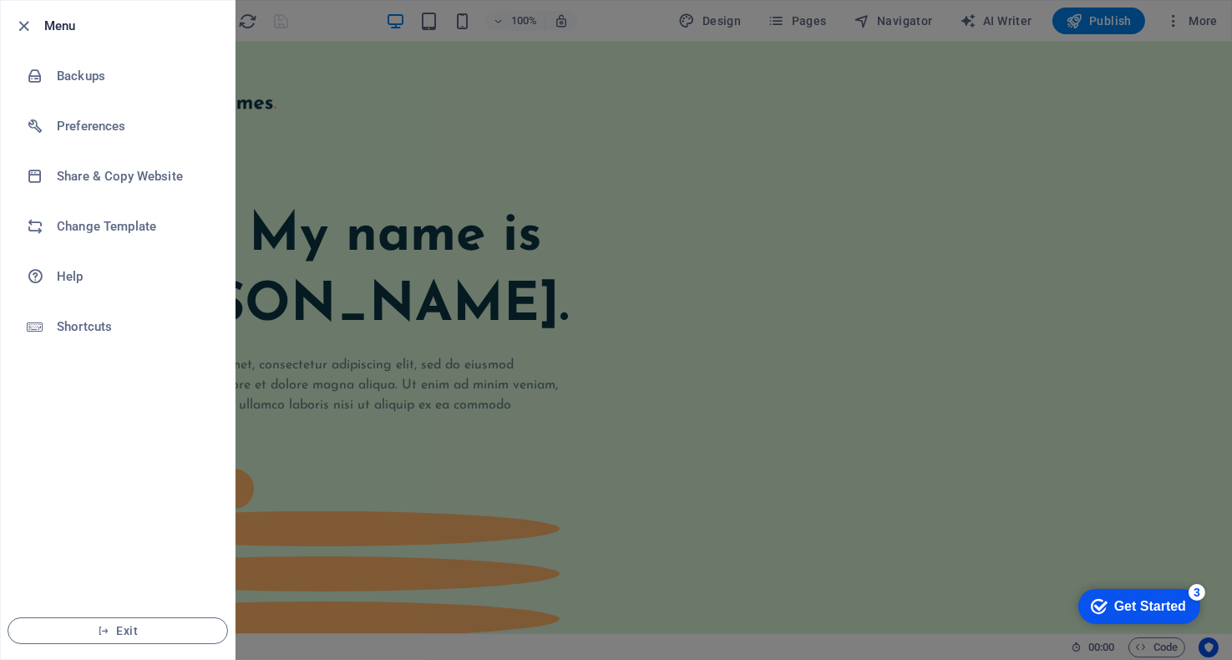
click at [524, 188] on div at bounding box center [616, 330] width 1232 height 660
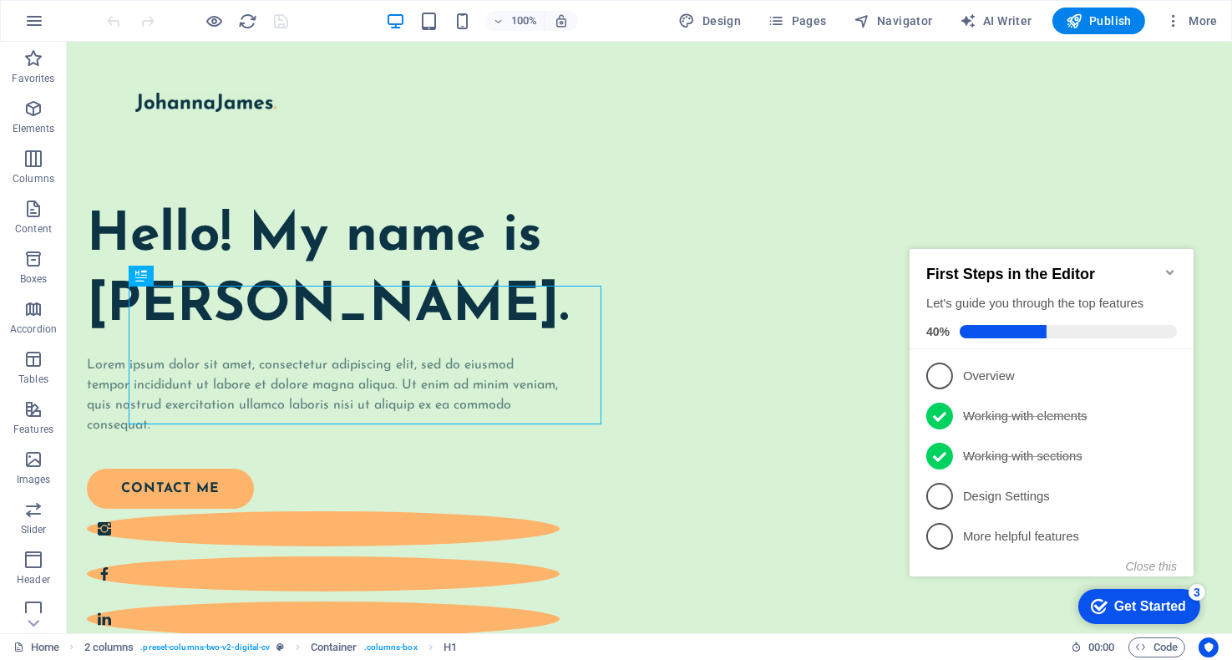
click at [1175, 265] on icon "Minimize checklist" at bounding box center [1169, 271] width 13 height 13
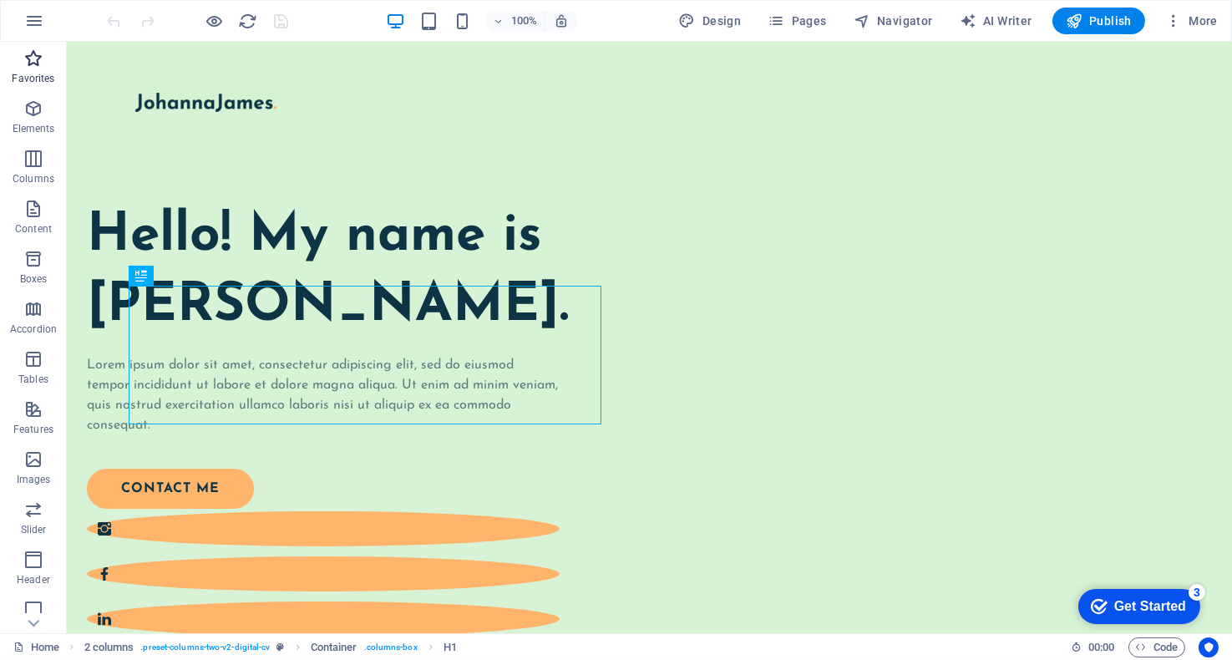
click at [32, 64] on icon "button" at bounding box center [33, 58] width 20 height 20
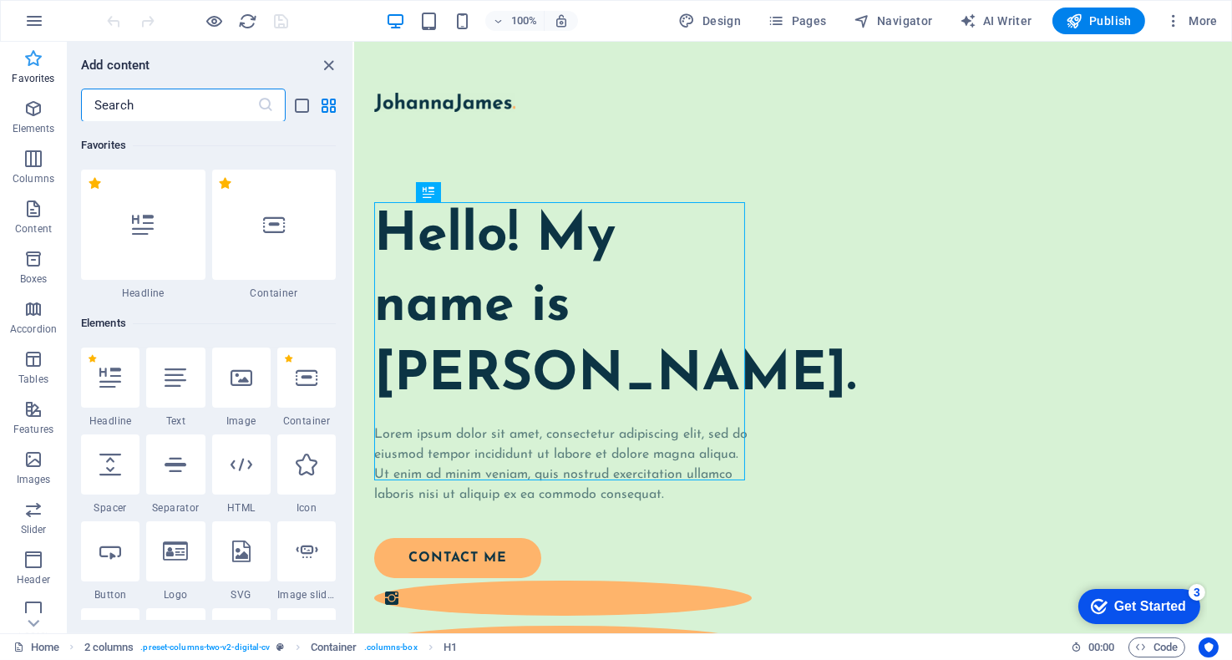
click at [32, 64] on icon "button" at bounding box center [33, 58] width 20 height 20
click at [322, 63] on icon "close panel" at bounding box center [329, 65] width 19 height 19
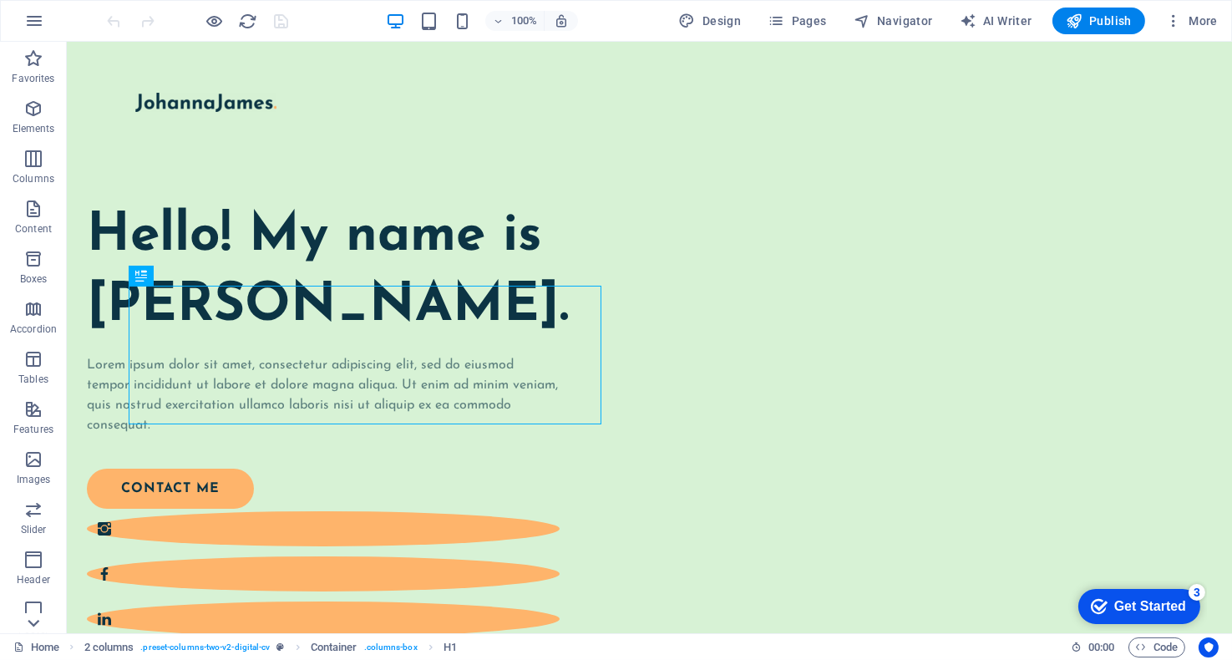
click at [37, 621] on icon at bounding box center [33, 622] width 23 height 23
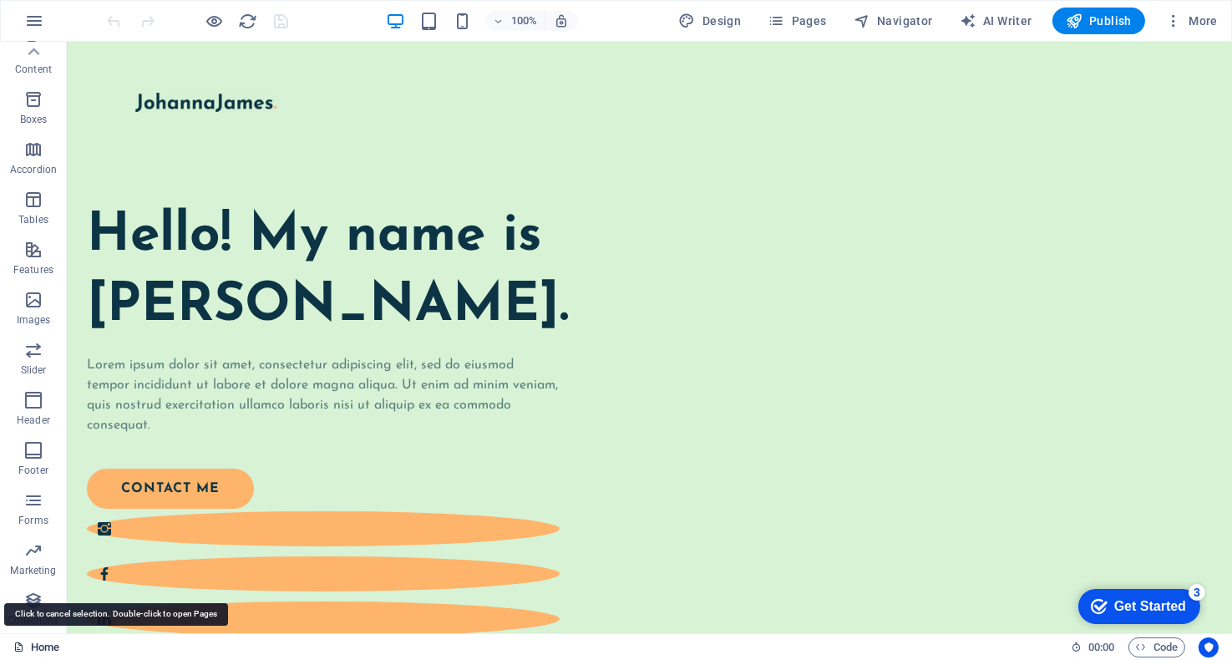
click at [1008, 18] on span "AI Writer" at bounding box center [996, 21] width 73 height 17
select select "English"
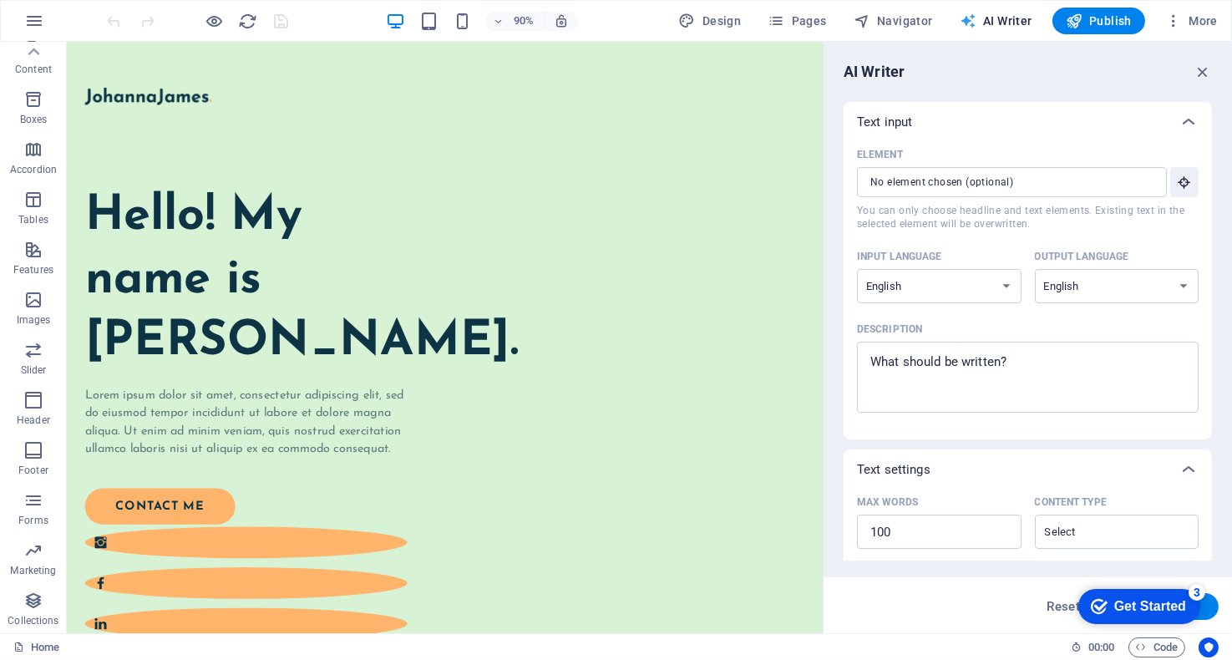
click at [1008, 18] on span "AI Writer" at bounding box center [996, 21] width 73 height 17
drag, startPoint x: 1206, startPoint y: 75, endPoint x: 1137, endPoint y: 5, distance: 98.6
click at [1206, 75] on icon "button" at bounding box center [1202, 72] width 18 height 18
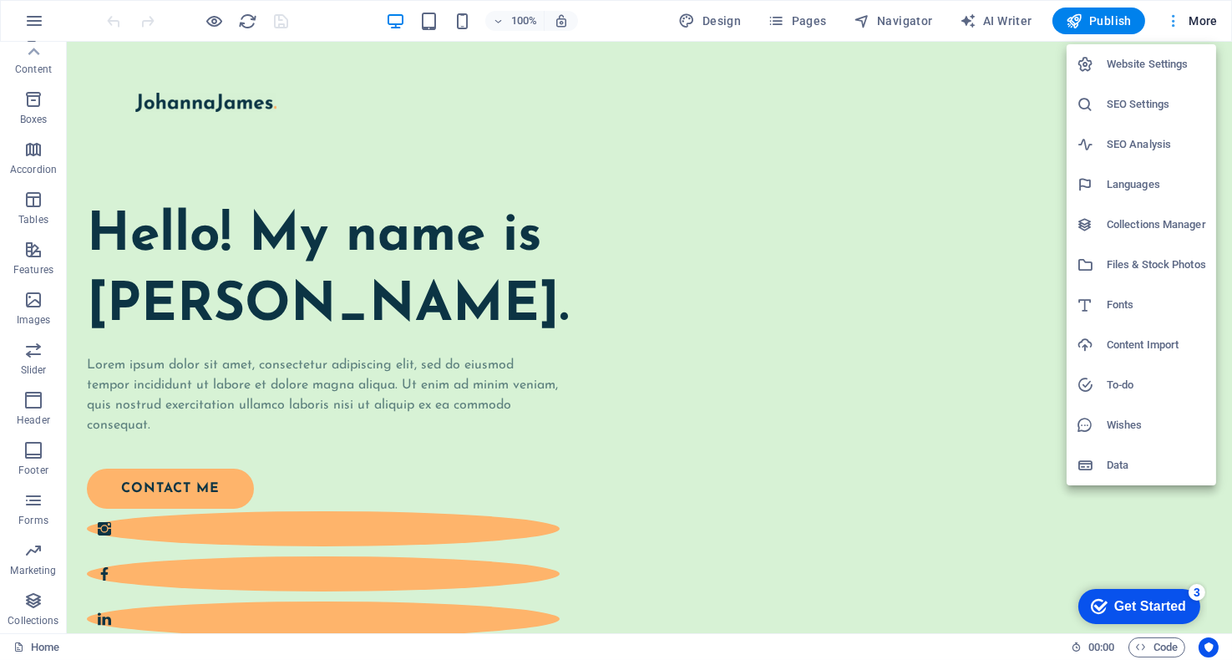
click at [1202, 16] on div at bounding box center [616, 330] width 1232 height 660
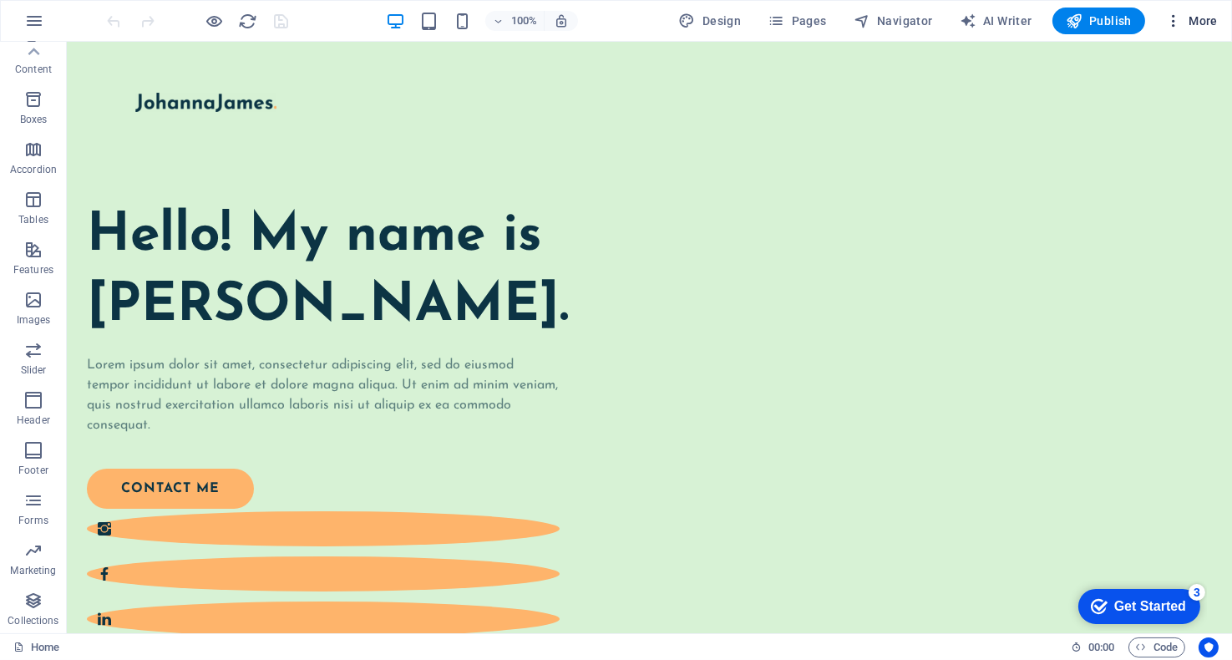
click at [1174, 21] on icon "button" at bounding box center [1173, 21] width 17 height 17
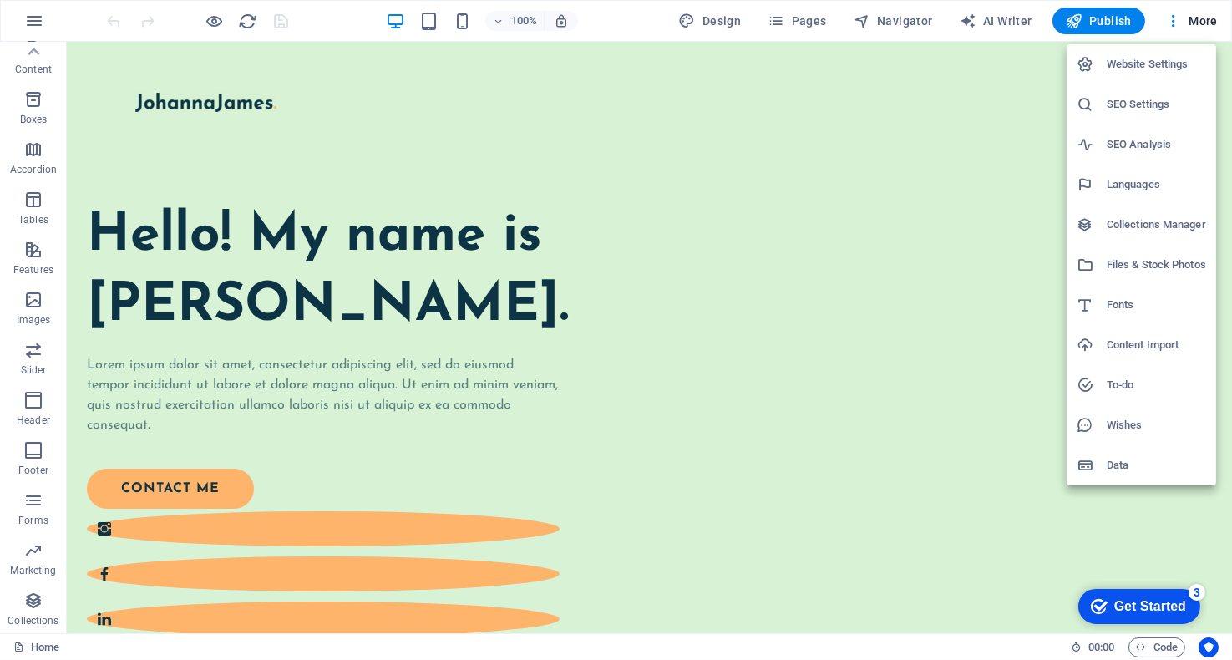
click at [1146, 71] on h6 "Website Settings" at bounding box center [1156, 64] width 99 height 20
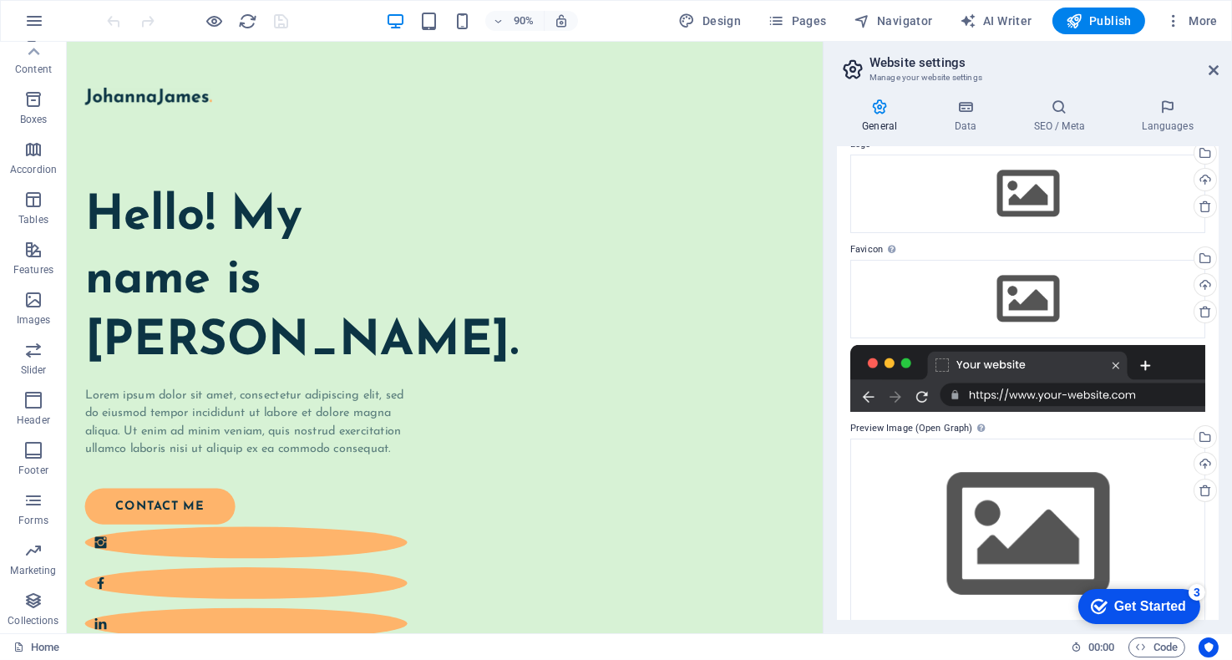
scroll to position [96, 0]
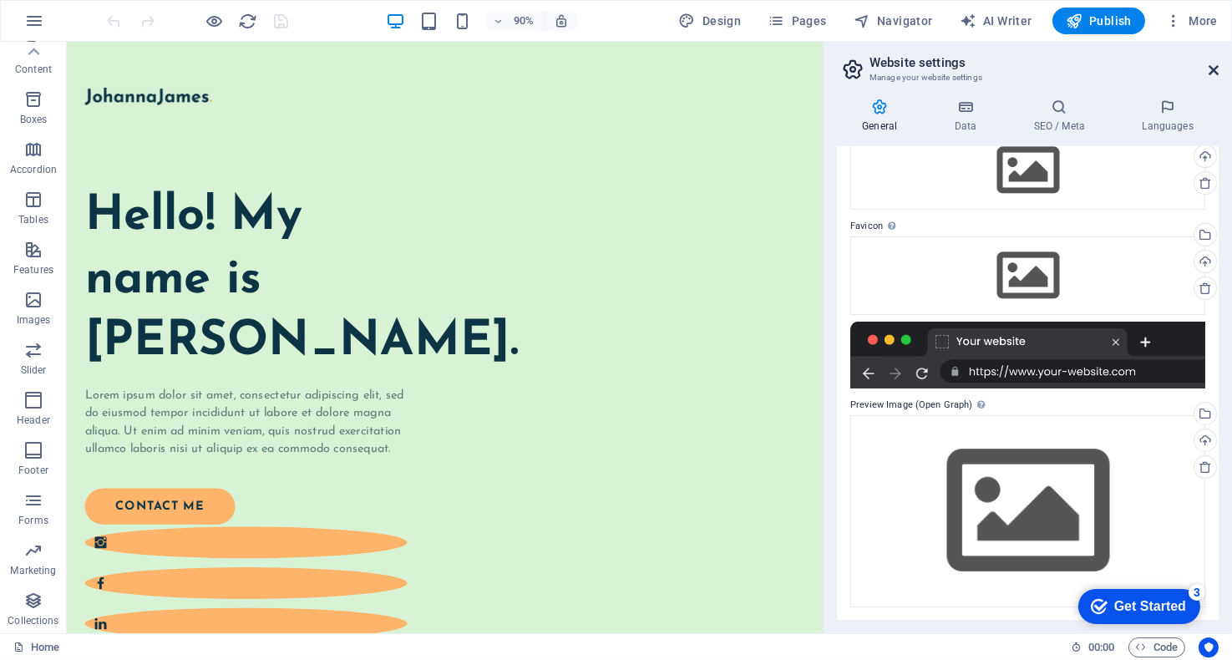
click at [1213, 65] on icon at bounding box center [1213, 69] width 10 height 13
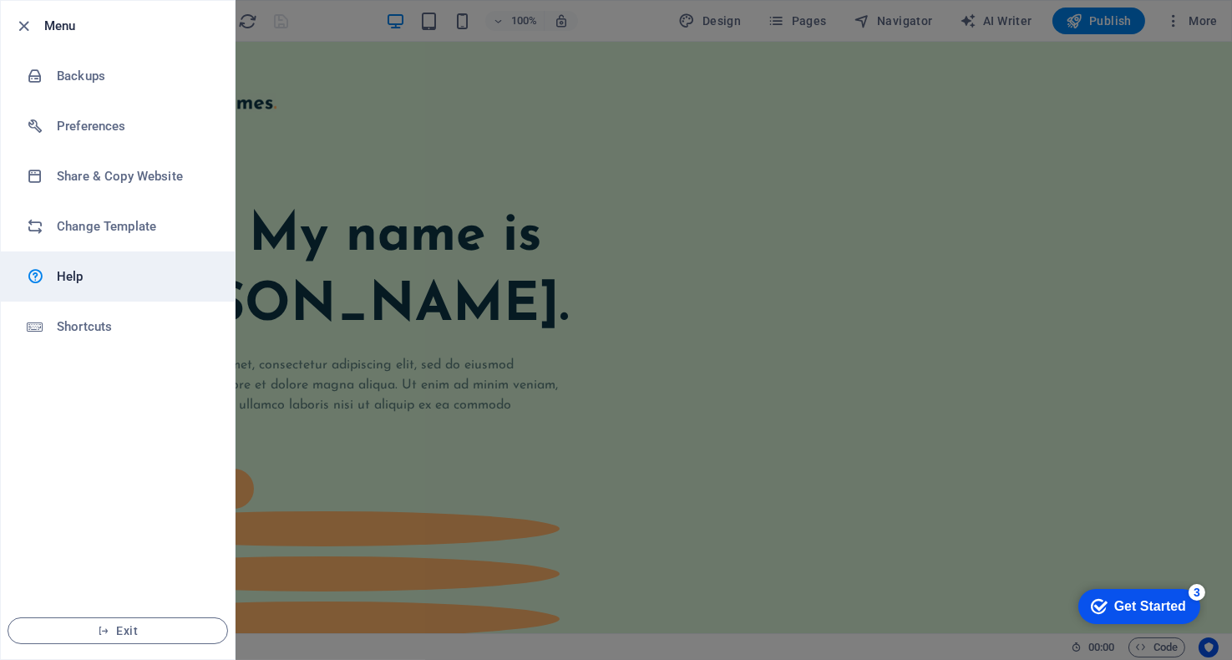
click at [80, 286] on link "Help" at bounding box center [118, 276] width 234 height 50
click at [621, 101] on div at bounding box center [616, 330] width 1232 height 660
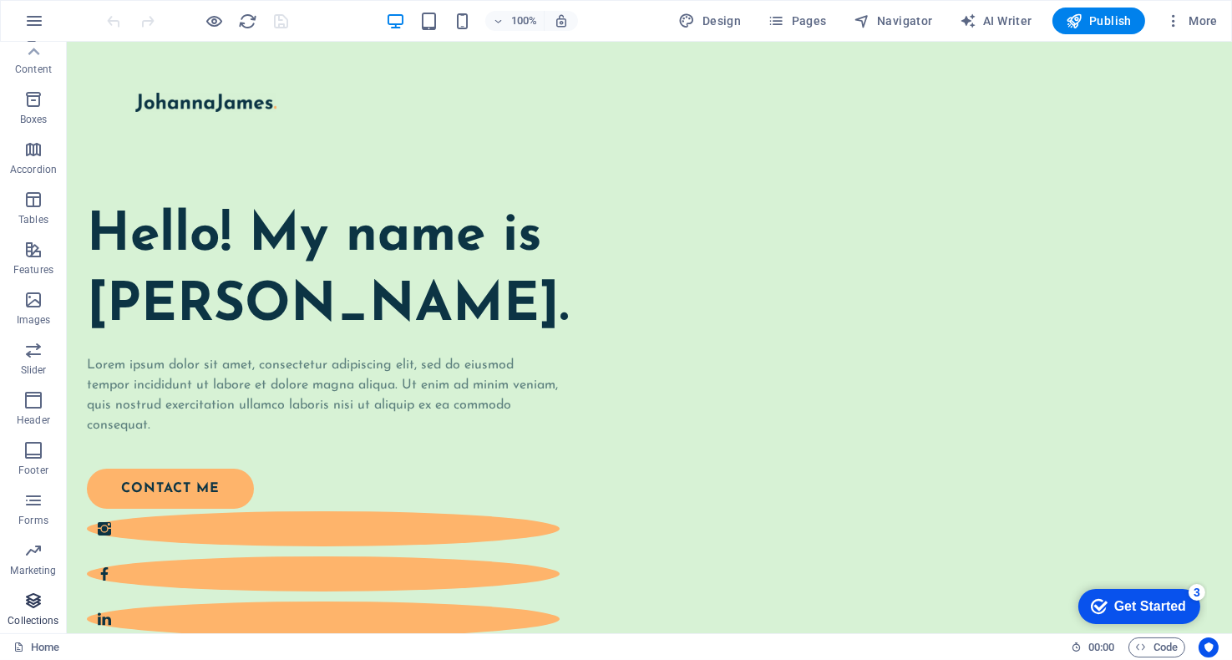
click at [38, 610] on span "Collections" at bounding box center [33, 610] width 67 height 40
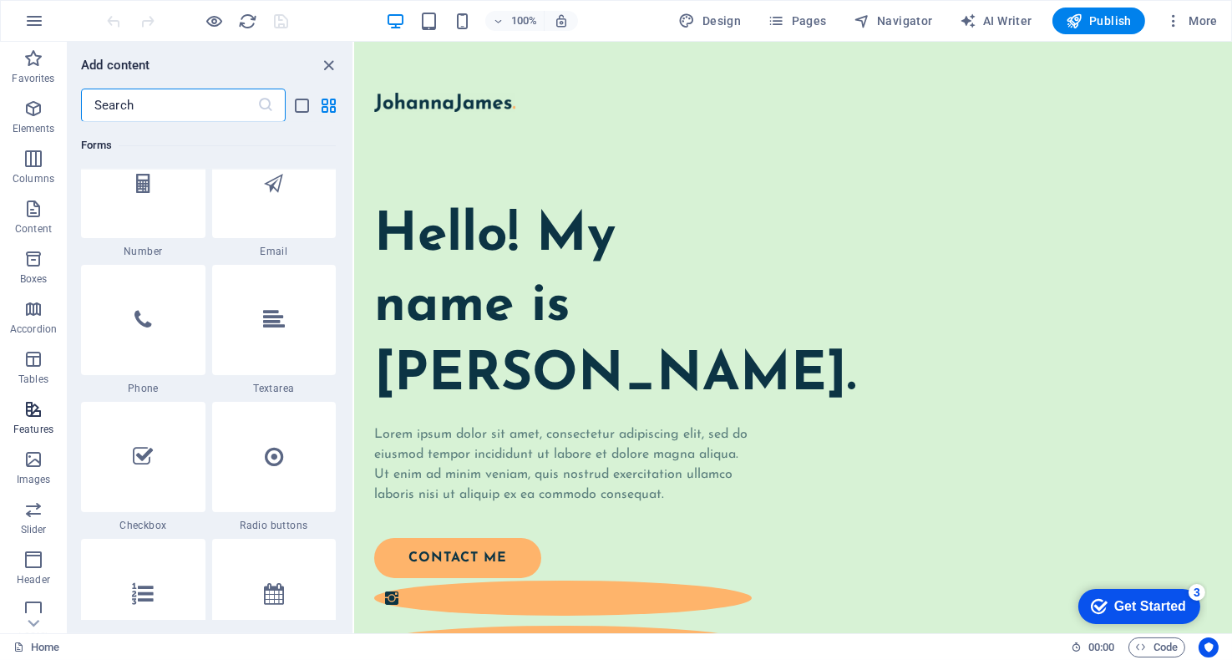
scroll to position [160, 0]
click at [328, 61] on icon "close panel" at bounding box center [329, 65] width 19 height 19
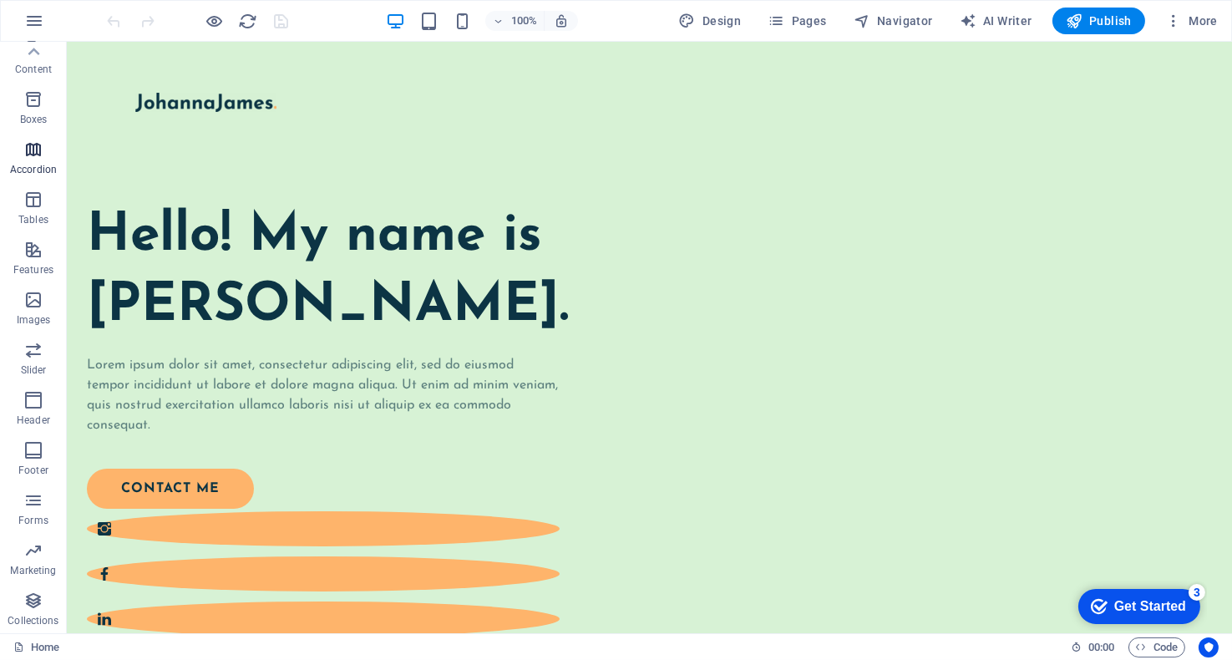
click at [34, 152] on icon "button" at bounding box center [33, 149] width 20 height 20
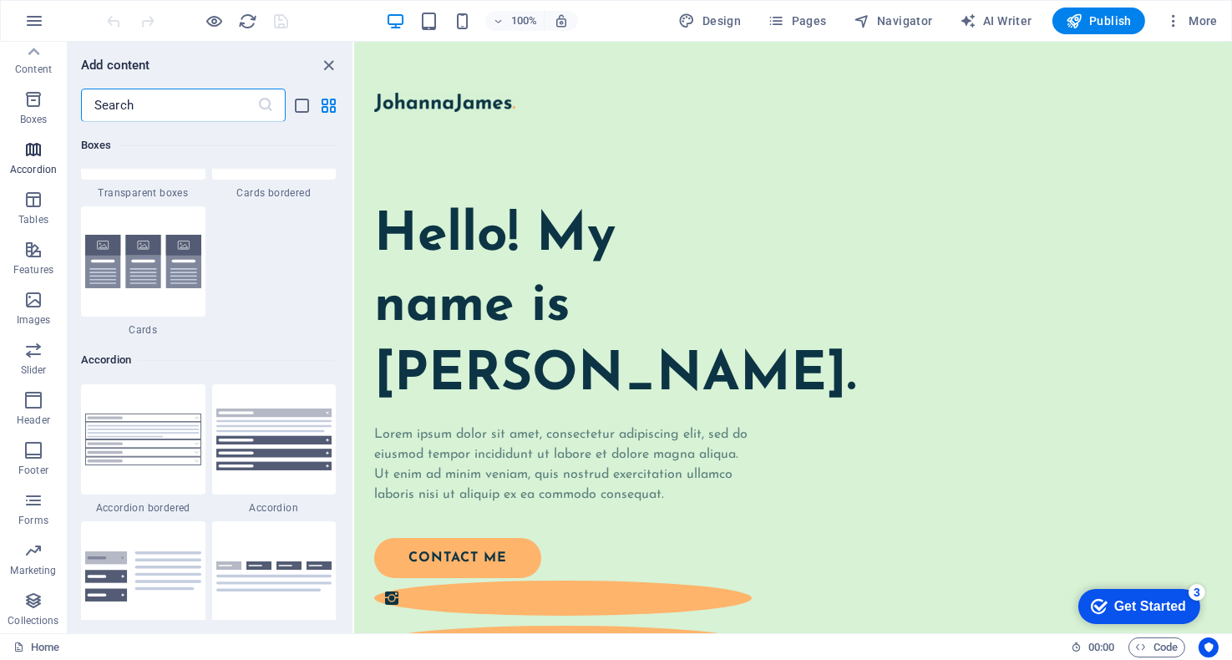
scroll to position [5332, 0]
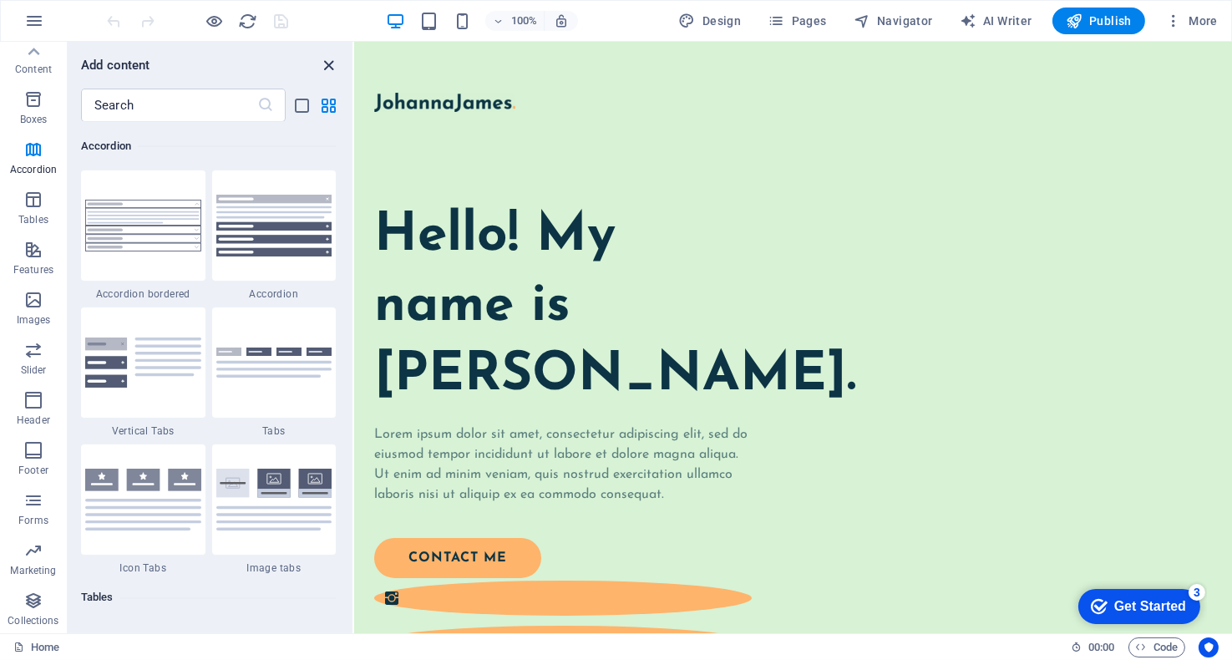
click at [336, 63] on icon "close panel" at bounding box center [329, 65] width 19 height 19
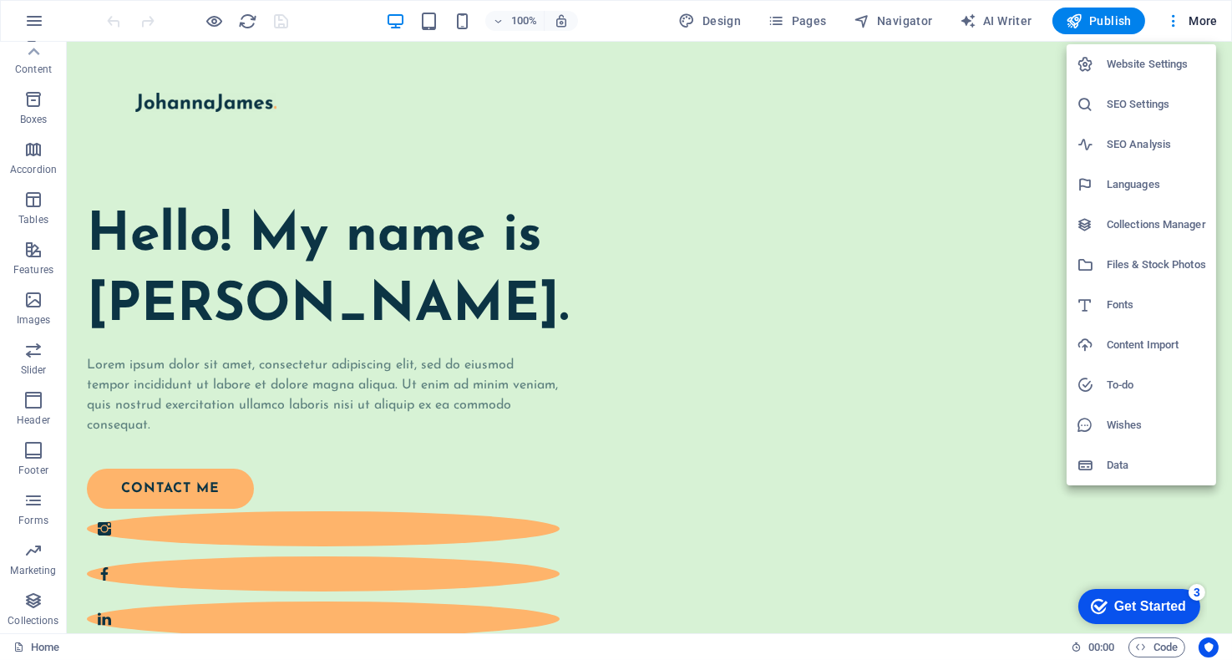
click at [787, 23] on div at bounding box center [616, 330] width 1232 height 660
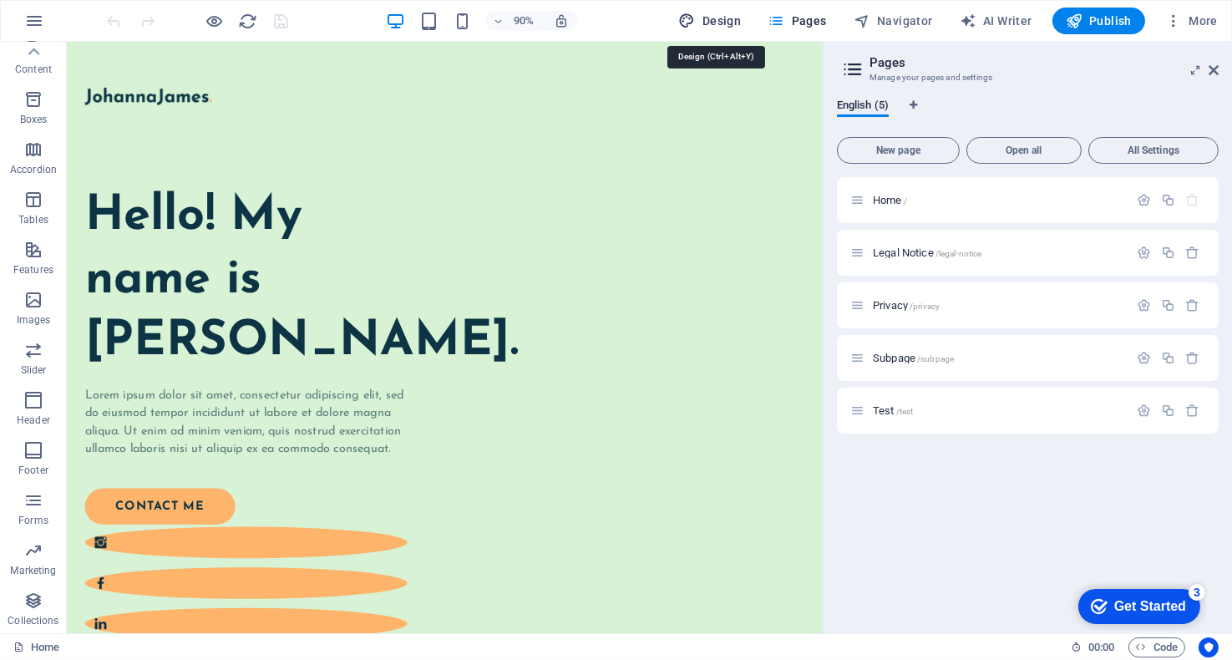
select select "px"
select select "400"
select select "px"
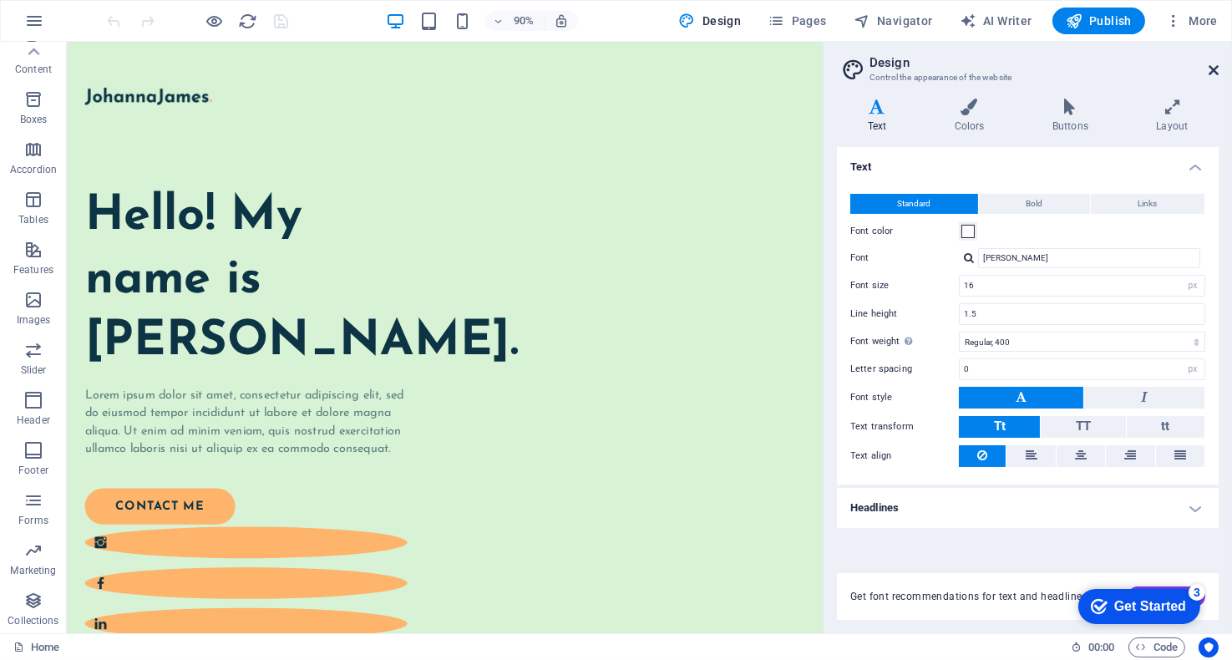
click at [1216, 70] on icon at bounding box center [1213, 69] width 10 height 13
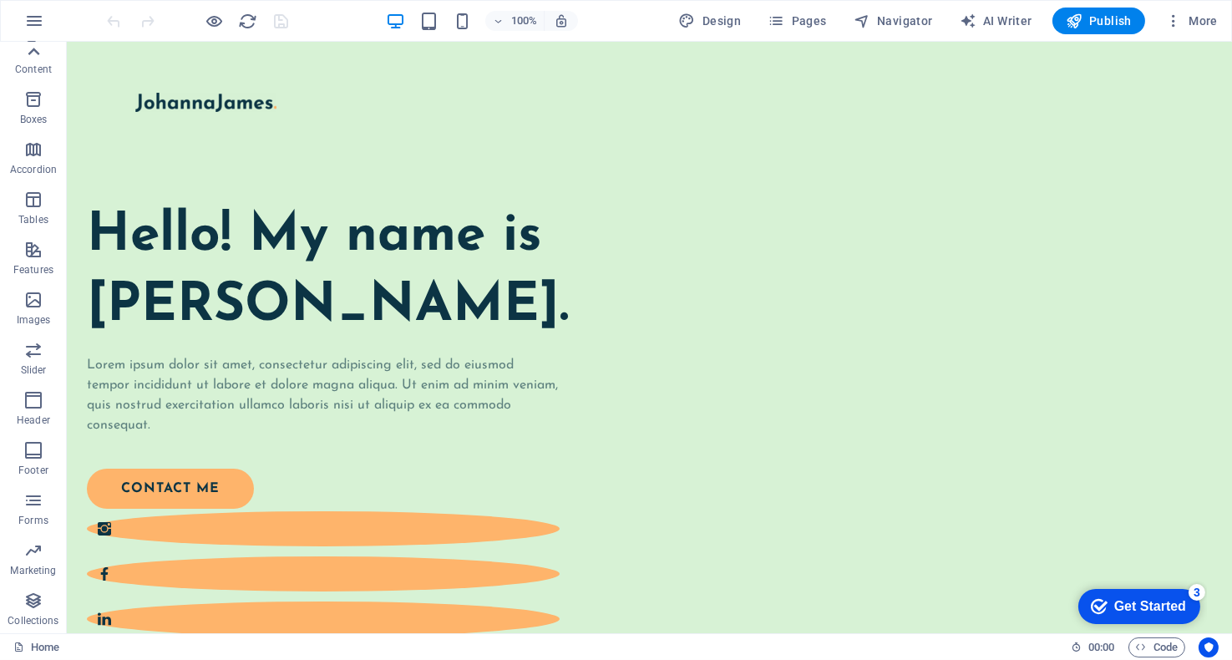
click at [31, 56] on icon at bounding box center [33, 51] width 23 height 23
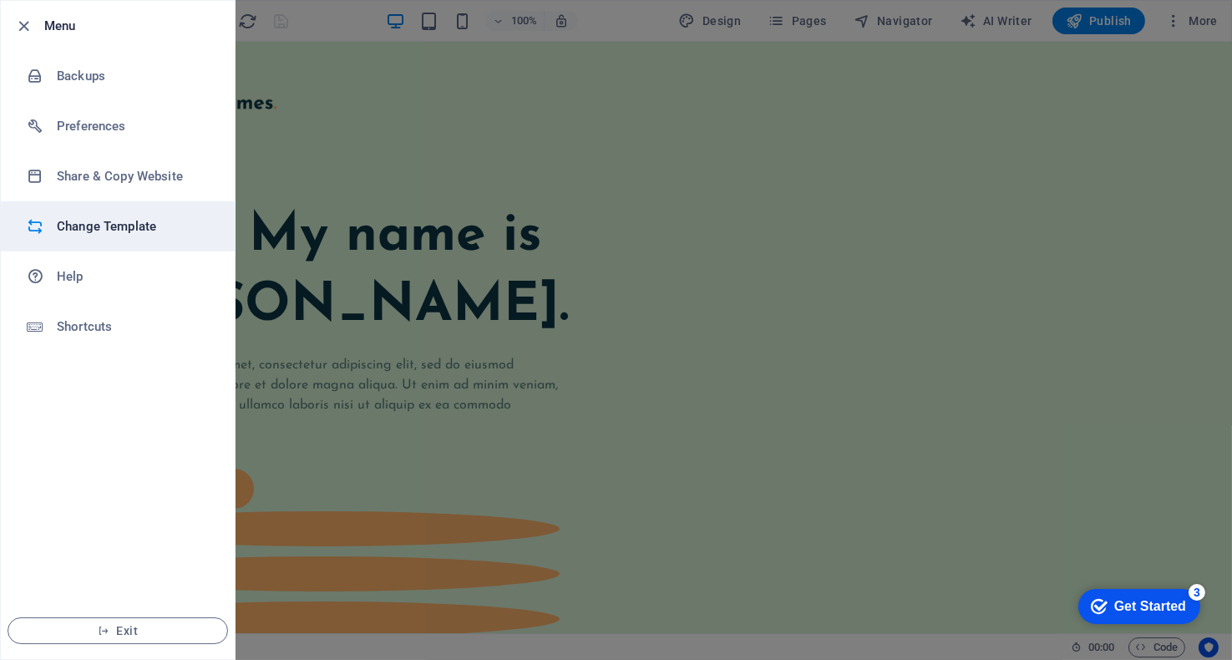
click at [124, 230] on h6 "Change Template" at bounding box center [134, 226] width 155 height 20
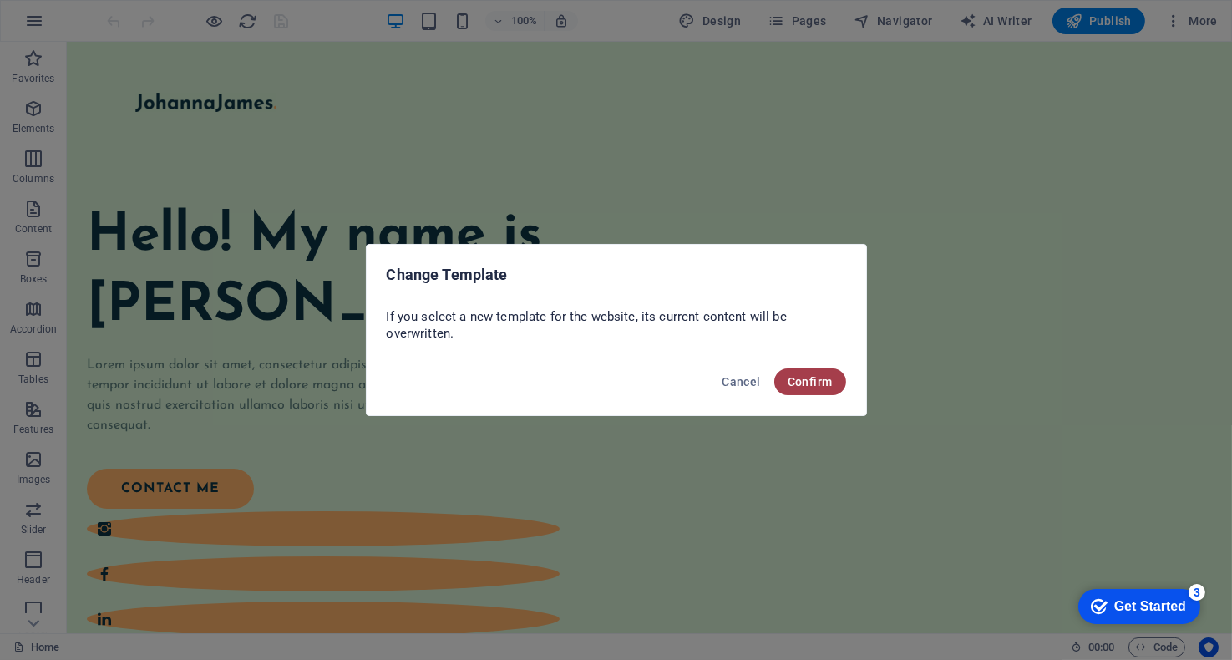
click at [832, 376] on span "Confirm" at bounding box center [810, 381] width 45 height 13
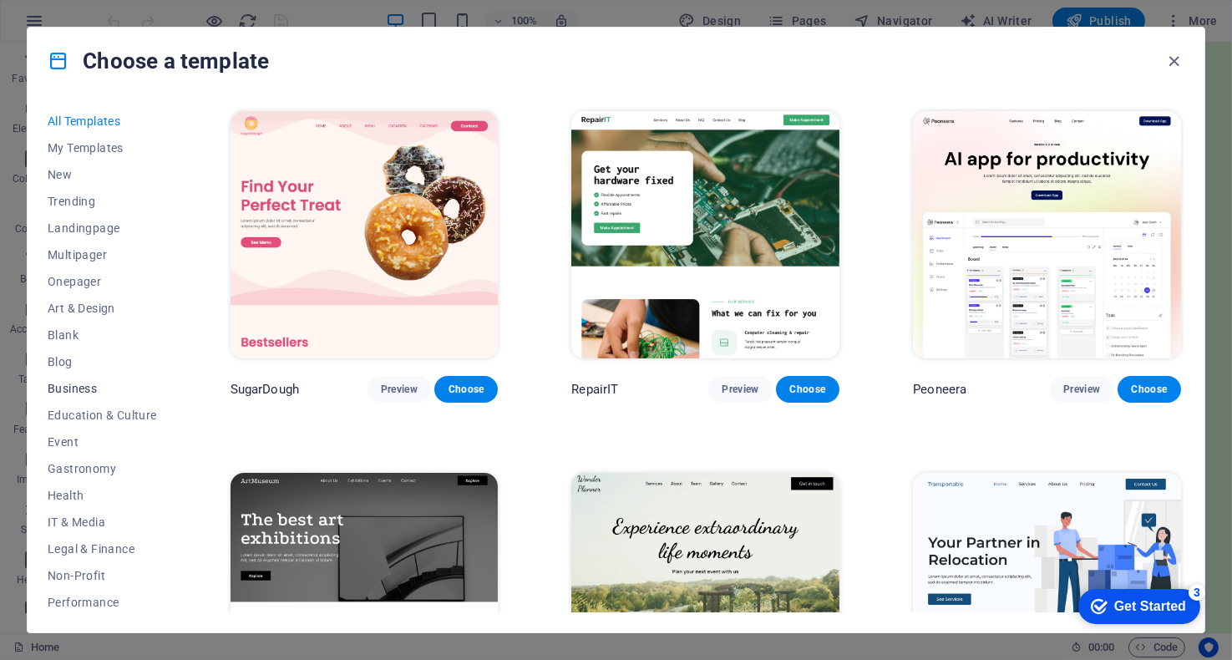
click at [67, 389] on span "Business" at bounding box center [102, 388] width 109 height 13
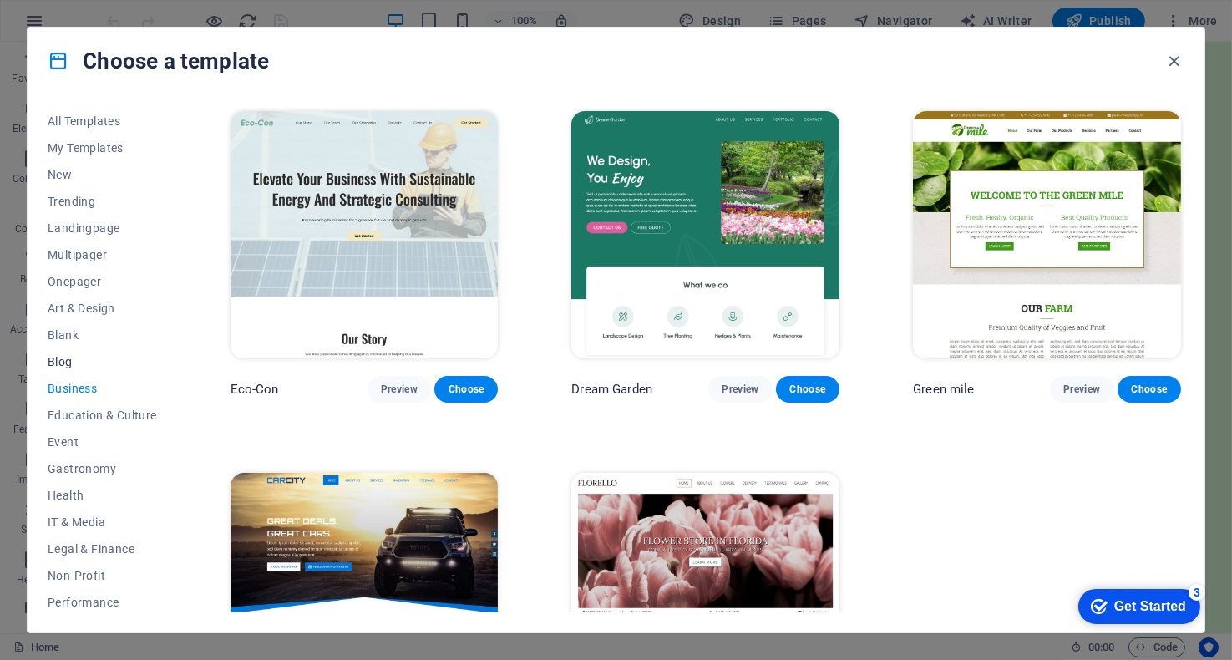
click at [60, 357] on span "Blog" at bounding box center [102, 361] width 109 height 13
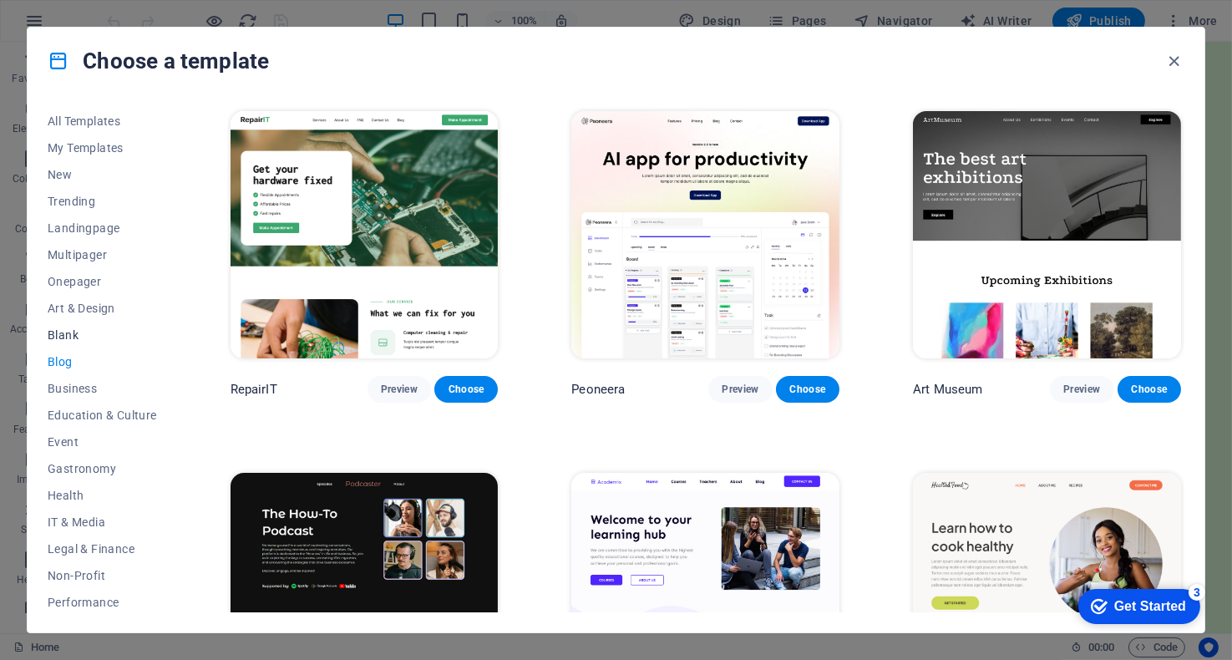
click at [63, 334] on span "Blank" at bounding box center [102, 334] width 109 height 13
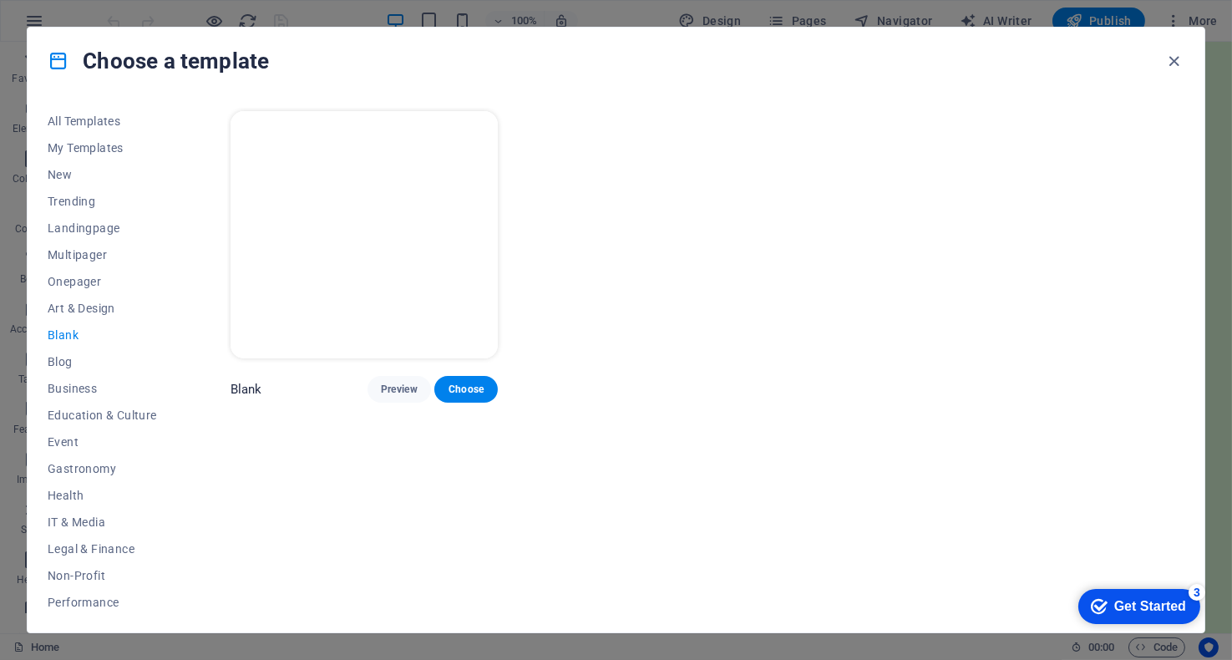
click at [478, 222] on img at bounding box center [365, 234] width 268 height 247
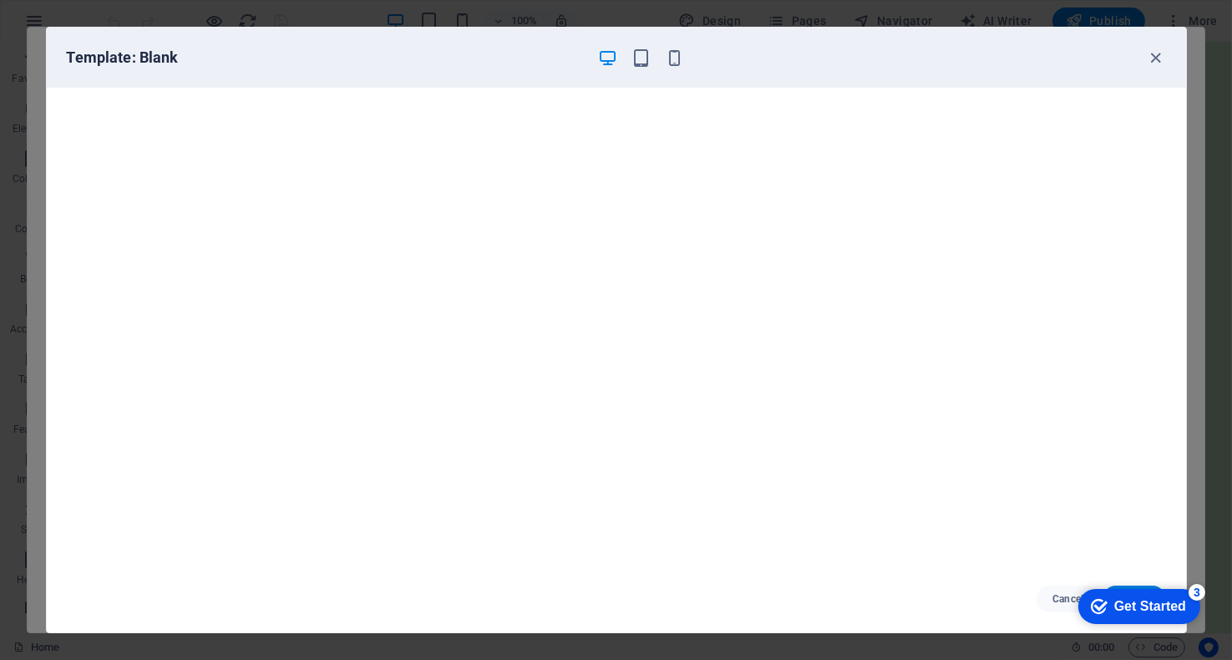
click at [1177, 54] on div "Template: Blank" at bounding box center [616, 58] width 1139 height 60
click at [1153, 60] on icon "button" at bounding box center [1155, 57] width 19 height 19
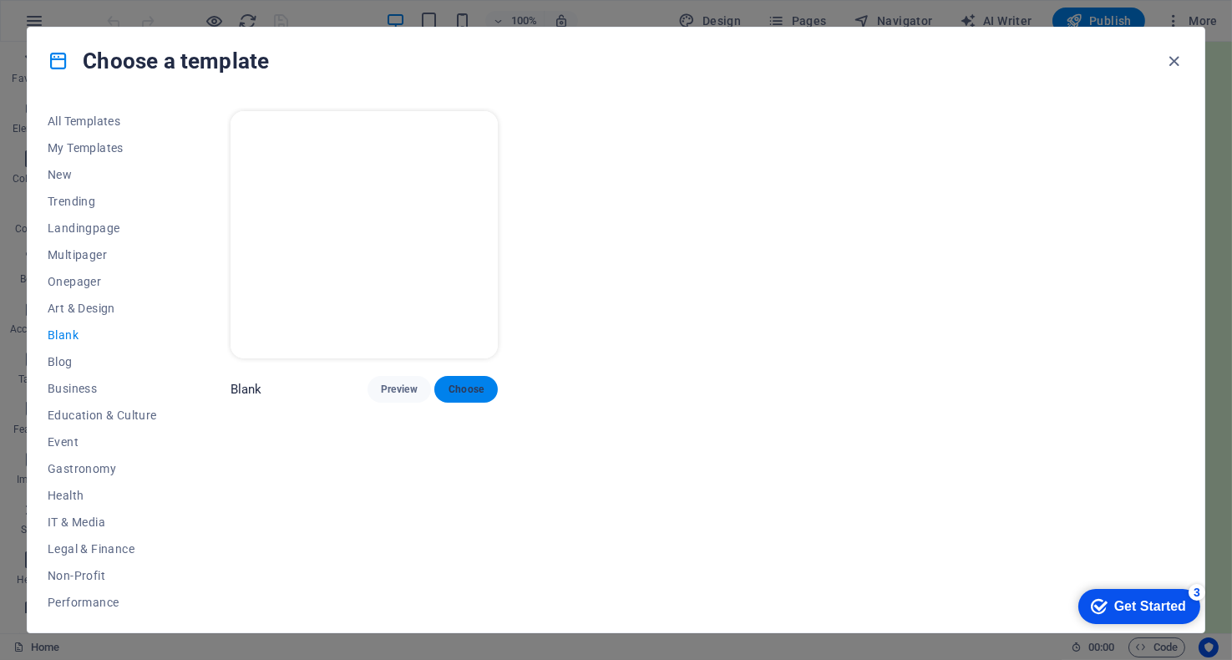
click at [461, 395] on button "Choose" at bounding box center [465, 389] width 63 height 27
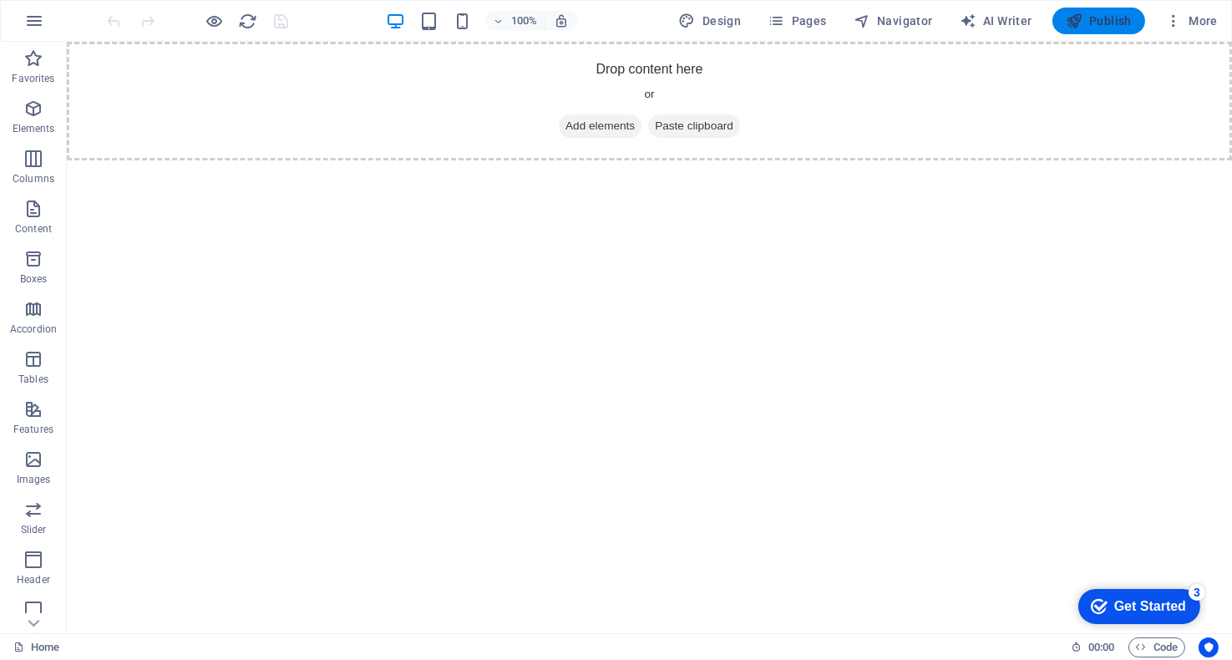
click at [1107, 29] on button "Publish" at bounding box center [1098, 21] width 93 height 27
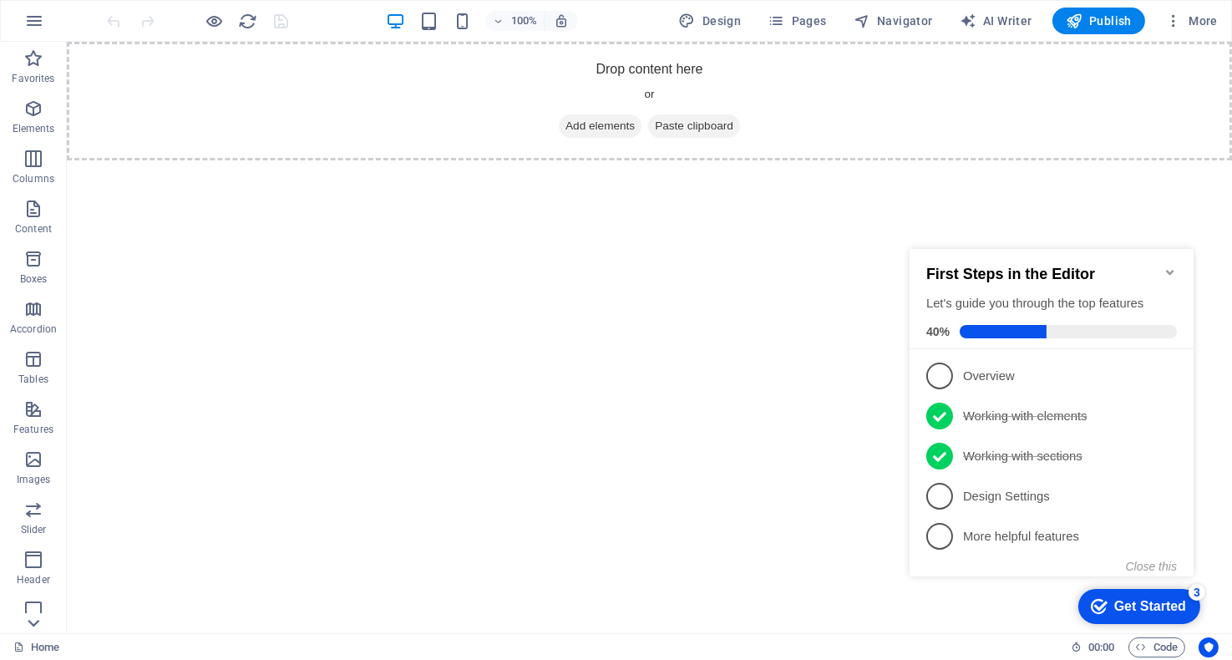
click at [25, 621] on icon at bounding box center [33, 622] width 23 height 23
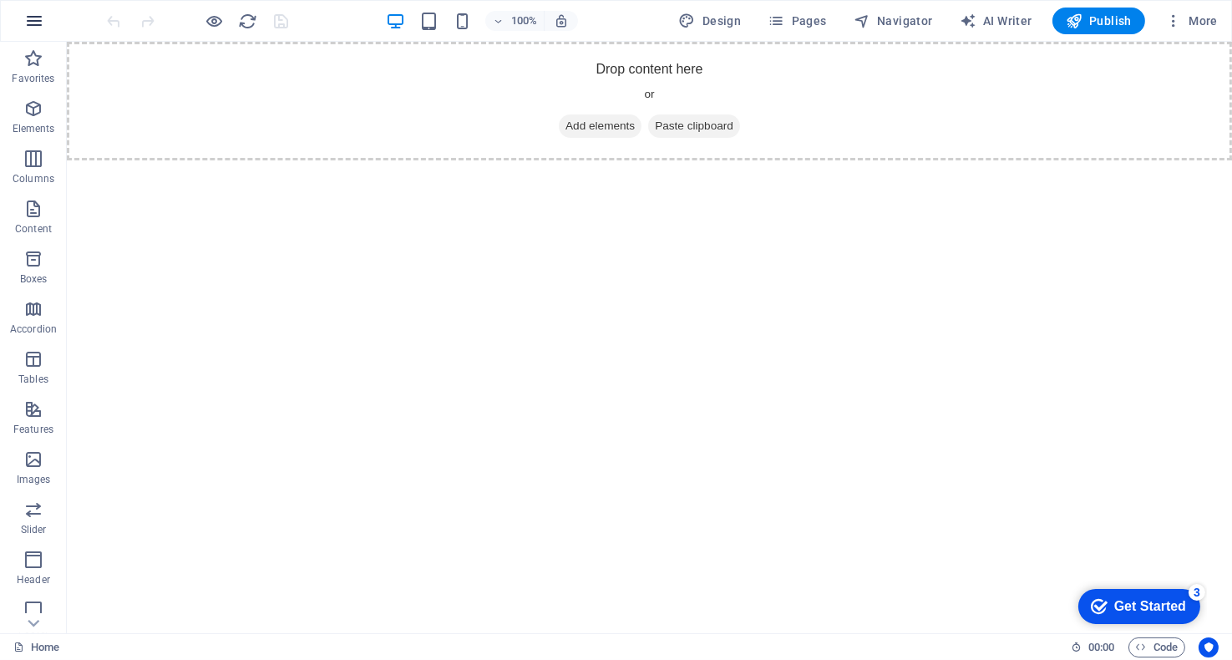
click at [46, 19] on button "button" at bounding box center [34, 21] width 40 height 40
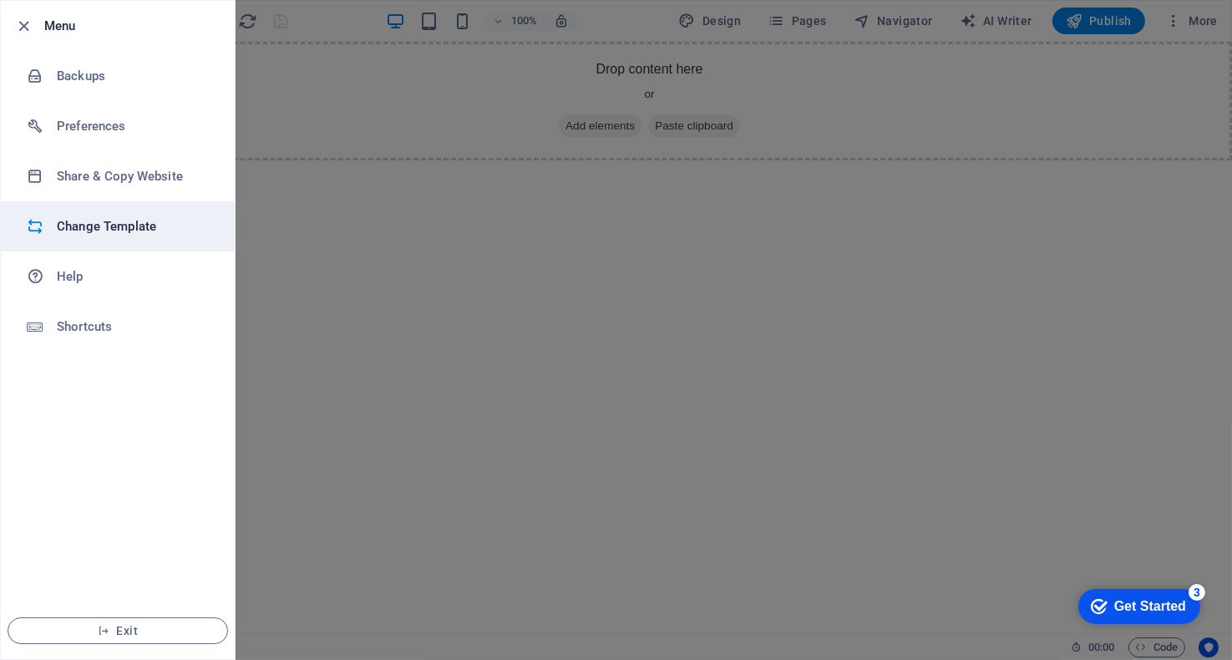
click at [102, 237] on li "Change Template" at bounding box center [118, 226] width 234 height 50
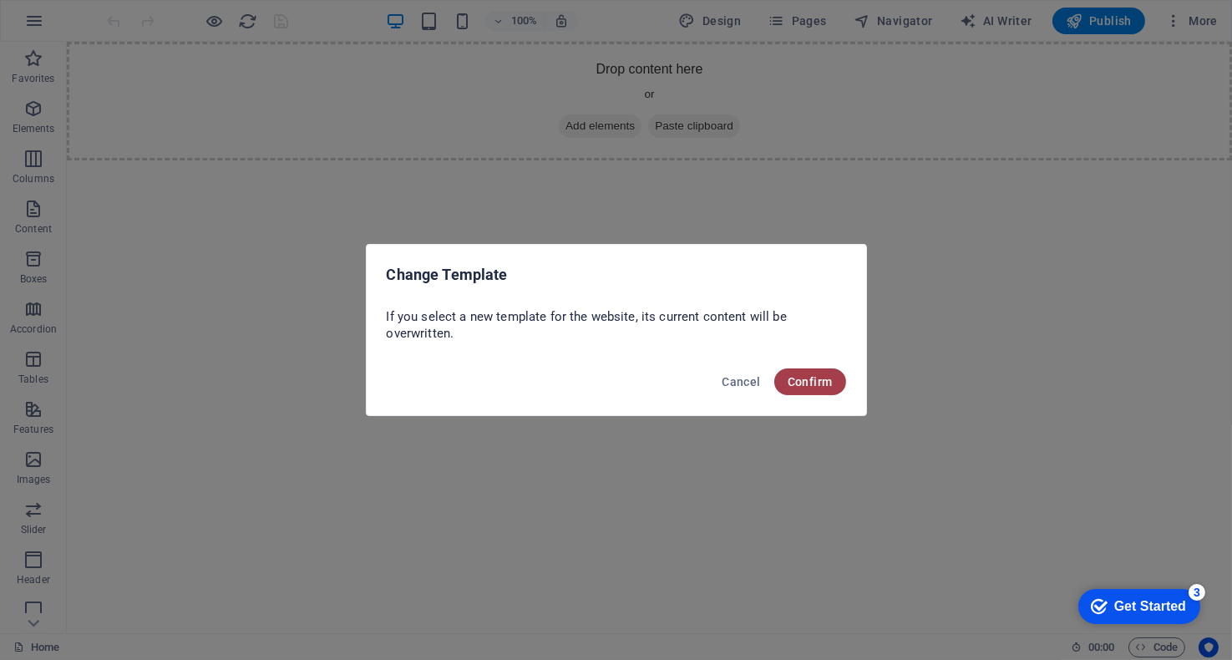
click at [818, 377] on span "Confirm" at bounding box center [810, 381] width 45 height 13
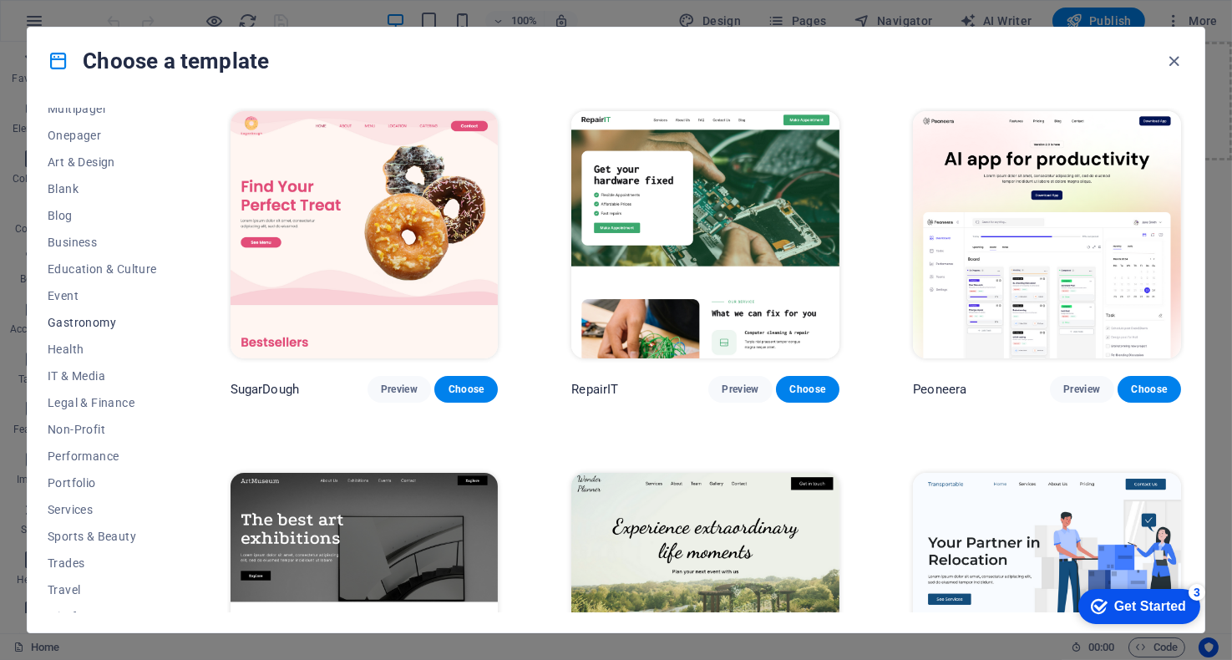
scroll to position [163, 0]
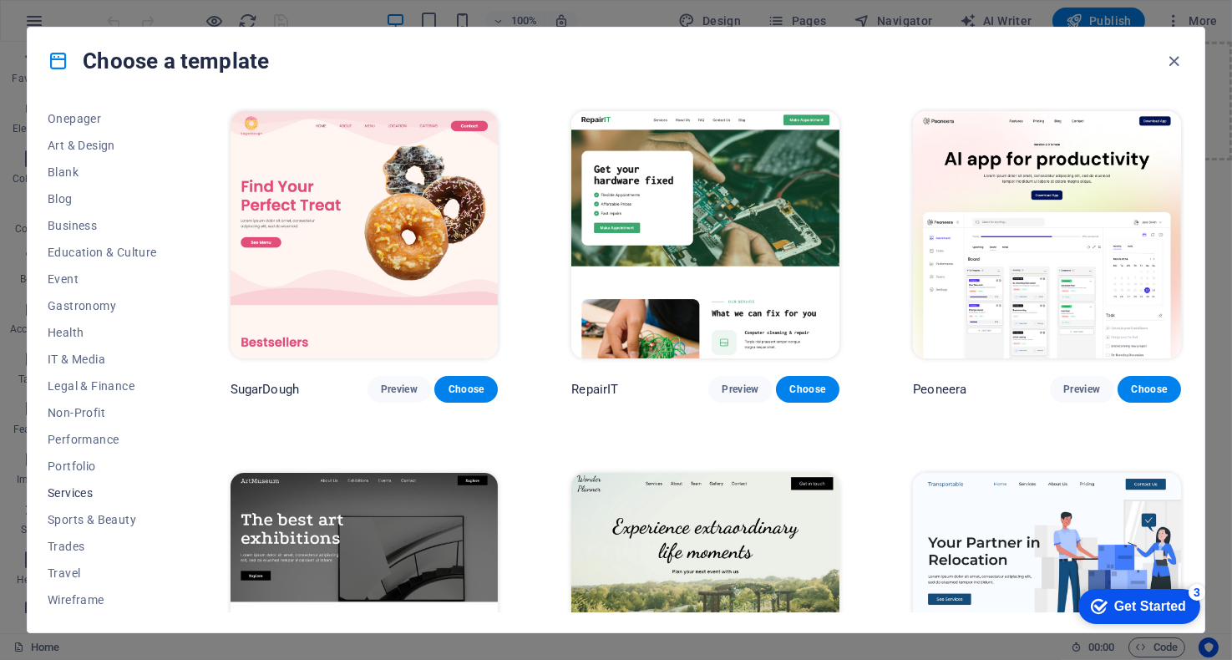
click at [88, 494] on span "Services" at bounding box center [102, 492] width 109 height 13
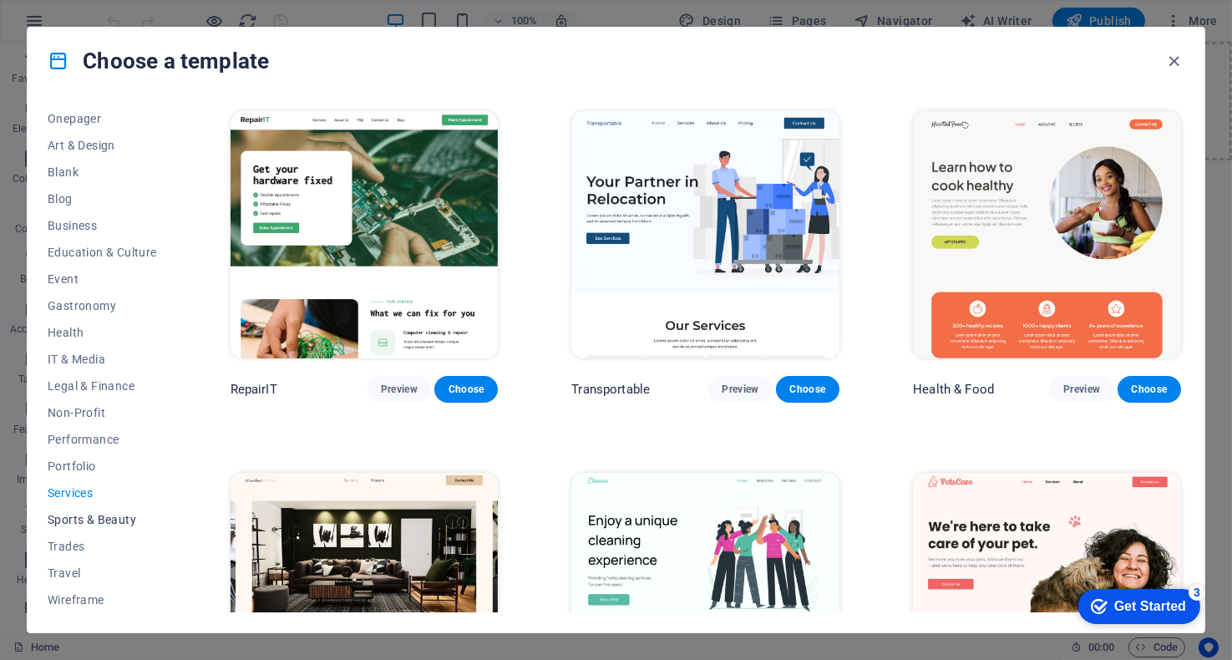
click at [74, 518] on span "Sports & Beauty" at bounding box center [102, 519] width 109 height 13
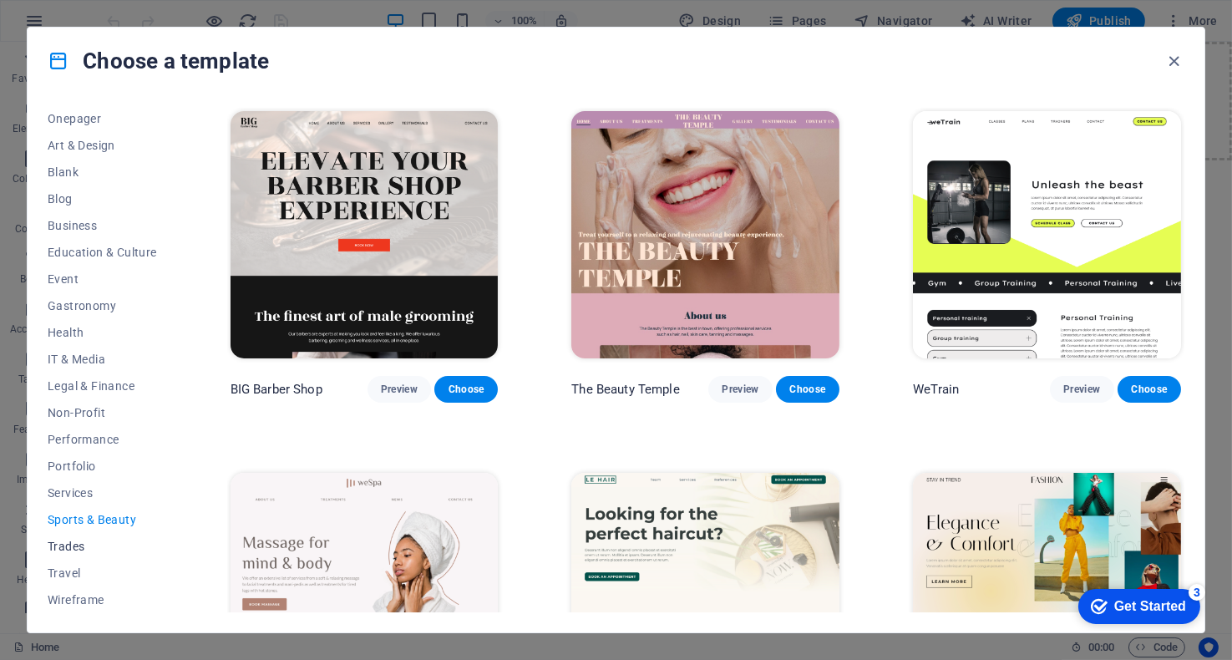
click at [68, 553] on button "Trades" at bounding box center [102, 546] width 109 height 27
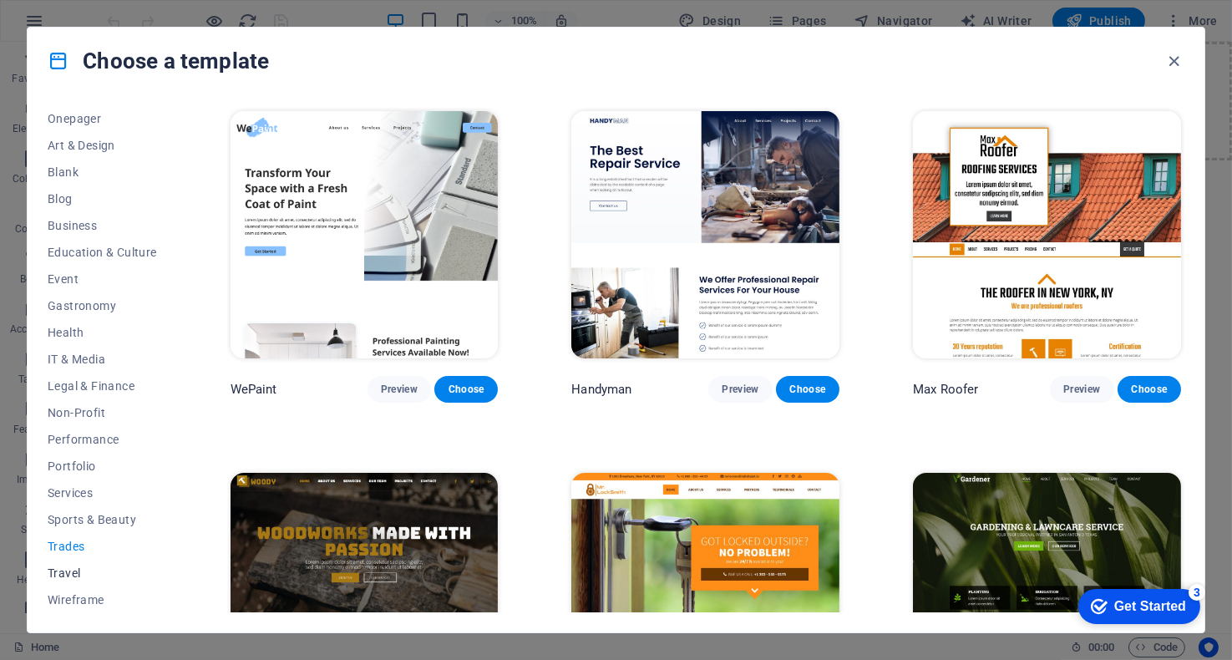
click at [68, 580] on button "Travel" at bounding box center [102, 573] width 109 height 27
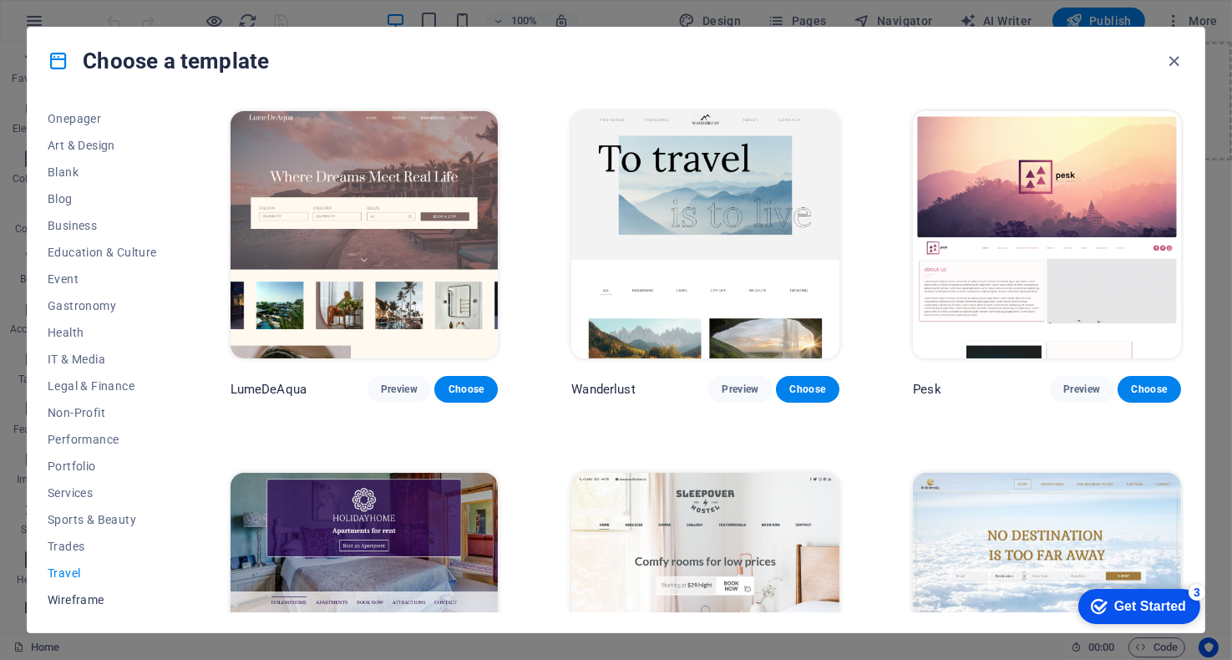
click at [72, 597] on span "Wireframe" at bounding box center [102, 599] width 109 height 13
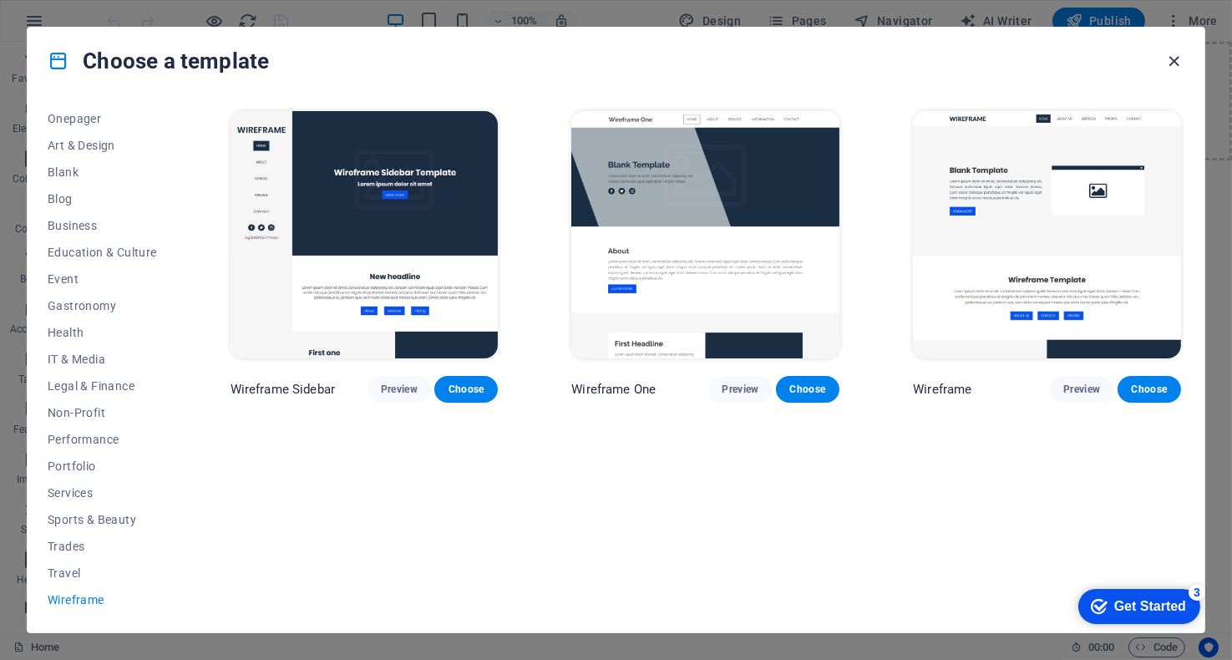
click at [1172, 60] on icon "button" at bounding box center [1174, 61] width 19 height 19
